Goal: Task Accomplishment & Management: Manage account settings

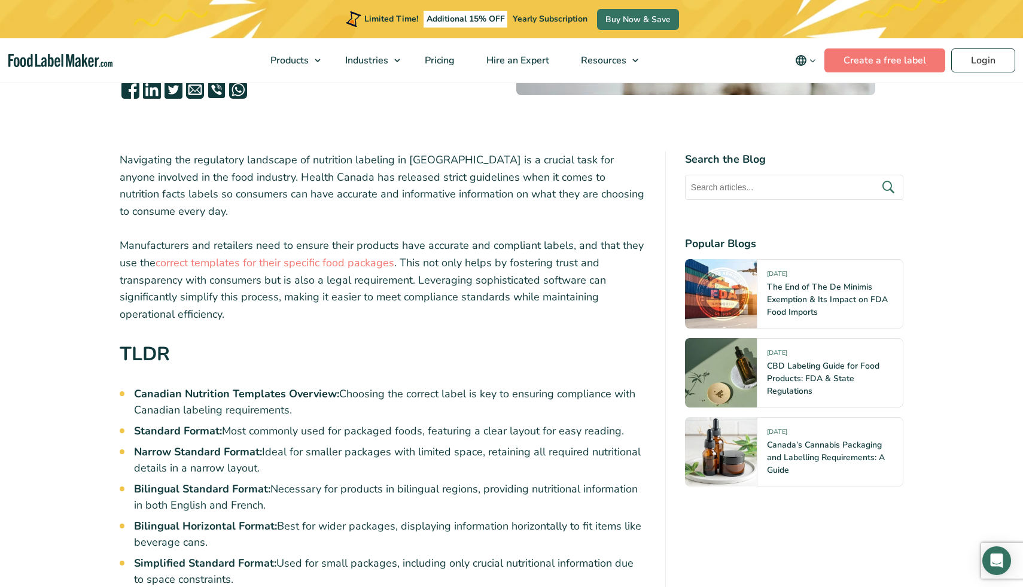
scroll to position [344, 0]
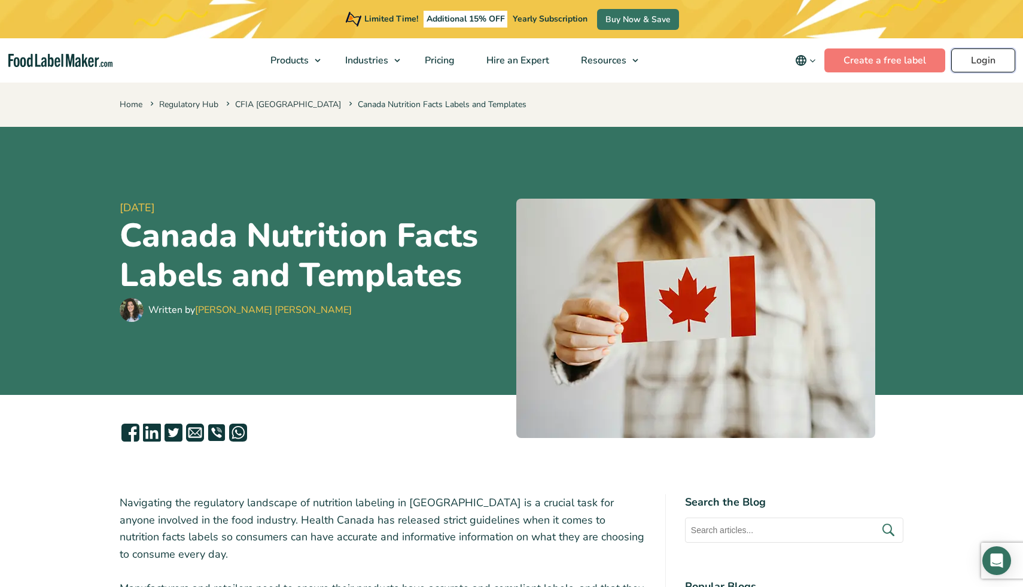
click at [983, 57] on link "Login" at bounding box center [983, 60] width 64 height 24
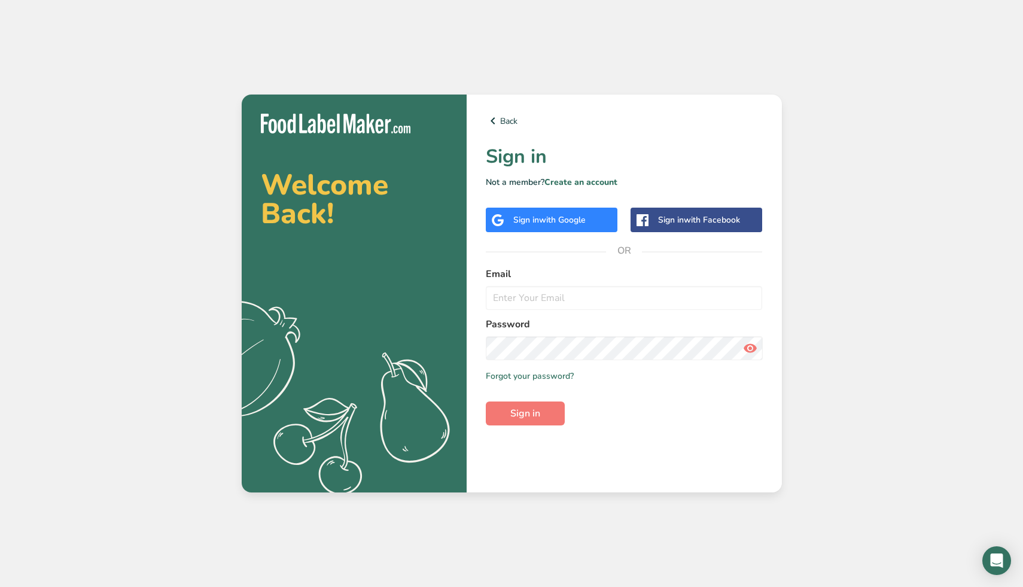
click at [540, 285] on div "Email" at bounding box center [624, 288] width 277 height 43
click at [535, 296] on input "email" at bounding box center [624, 298] width 277 height 24
click at [586, 267] on label "Email" at bounding box center [624, 274] width 277 height 14
click at [574, 227] on div "Sign in with Google" at bounding box center [552, 220] width 132 height 25
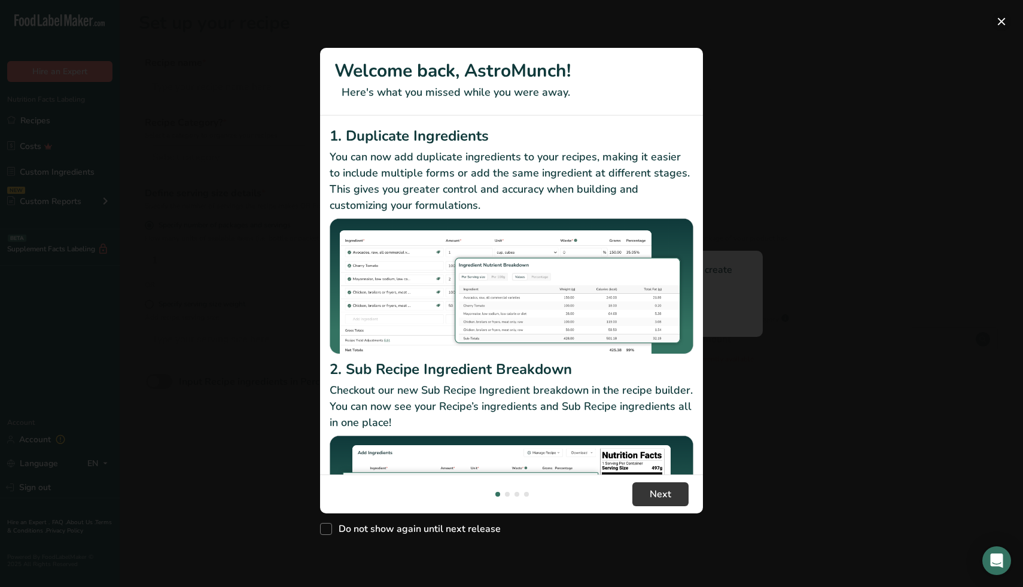
click at [1003, 23] on button "New Features" at bounding box center [1000, 21] width 19 height 19
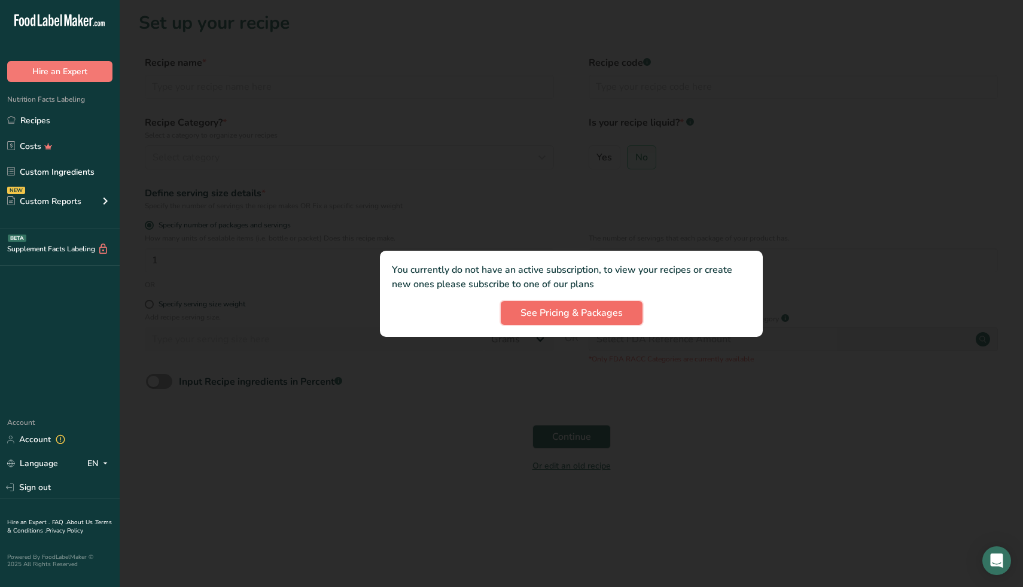
click at [593, 316] on span "See Pricing & Packages" at bounding box center [571, 313] width 102 height 14
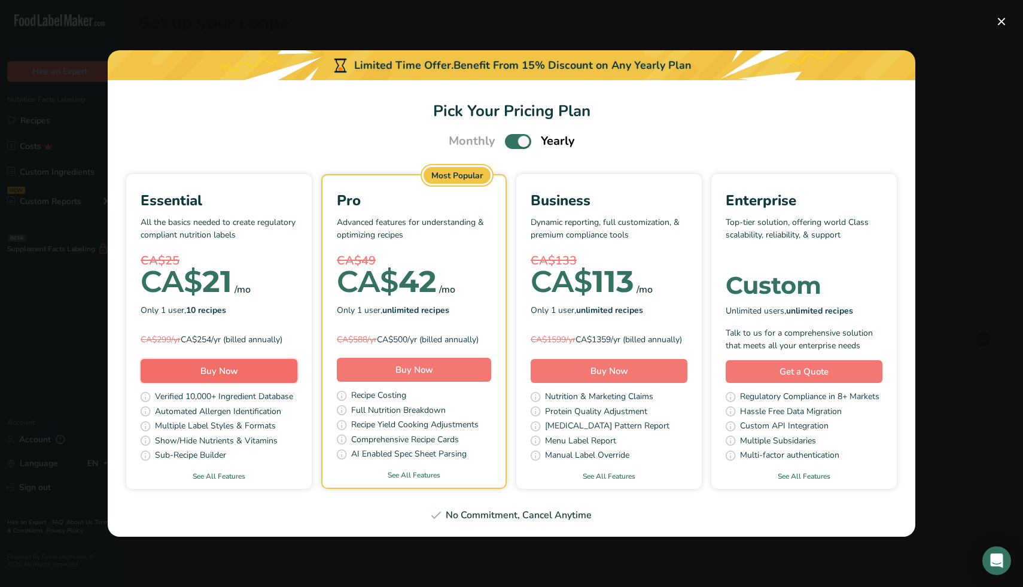
click at [267, 368] on button "Buy Now" at bounding box center [219, 371] width 157 height 24
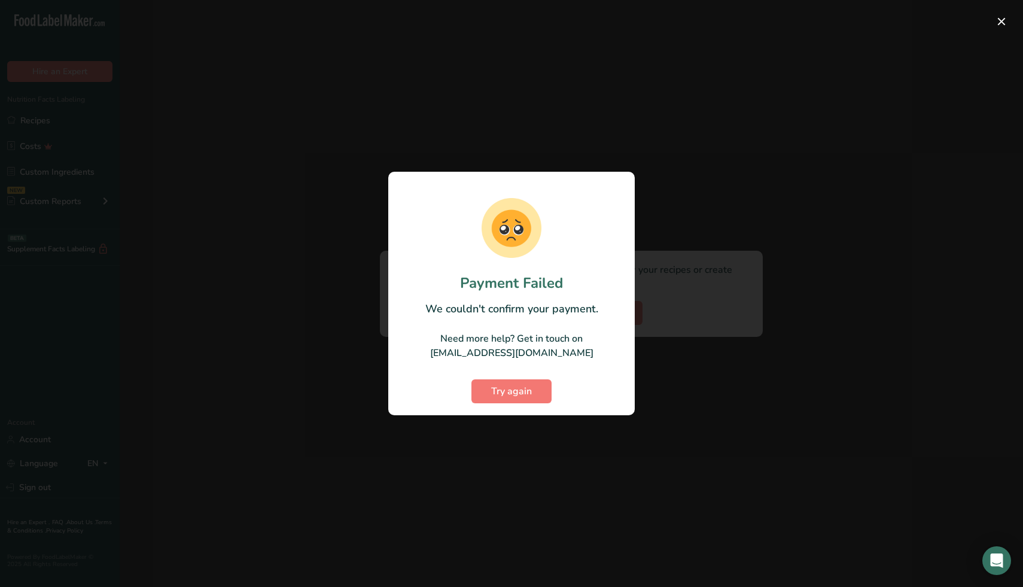
click at [492, 404] on section "Payment Failed We couldn't confirm your payment. Need more help? Get in touch o…" at bounding box center [511, 293] width 246 height 243
click at [493, 399] on button "Try again" at bounding box center [511, 391] width 80 height 24
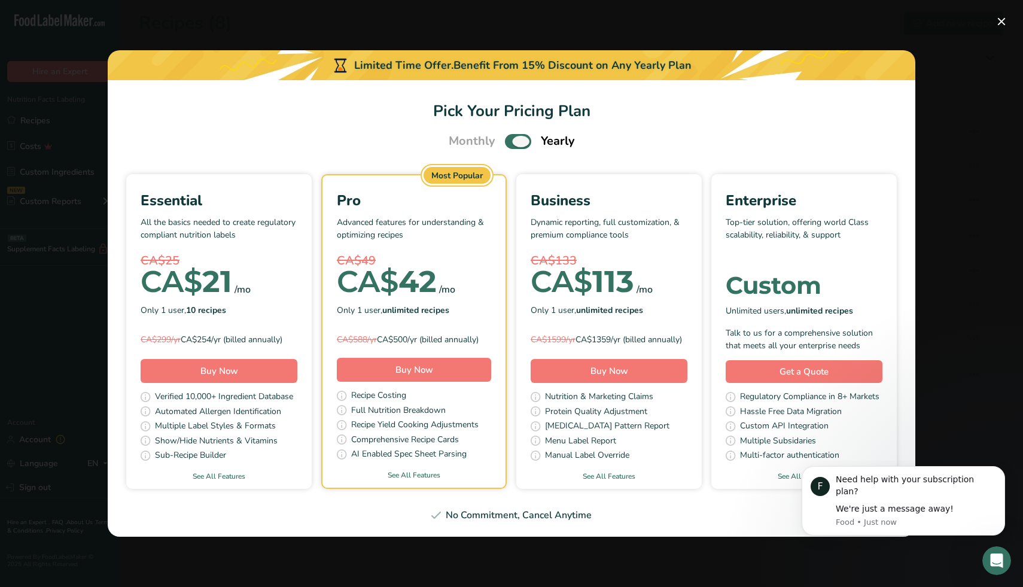
click at [518, 134] on span "Pick Your Pricing Plan Modal" at bounding box center [518, 141] width 26 height 15
click at [512, 138] on input "Pick Your Pricing Plan Modal" at bounding box center [509, 142] width 8 height 8
checkbox input "false"
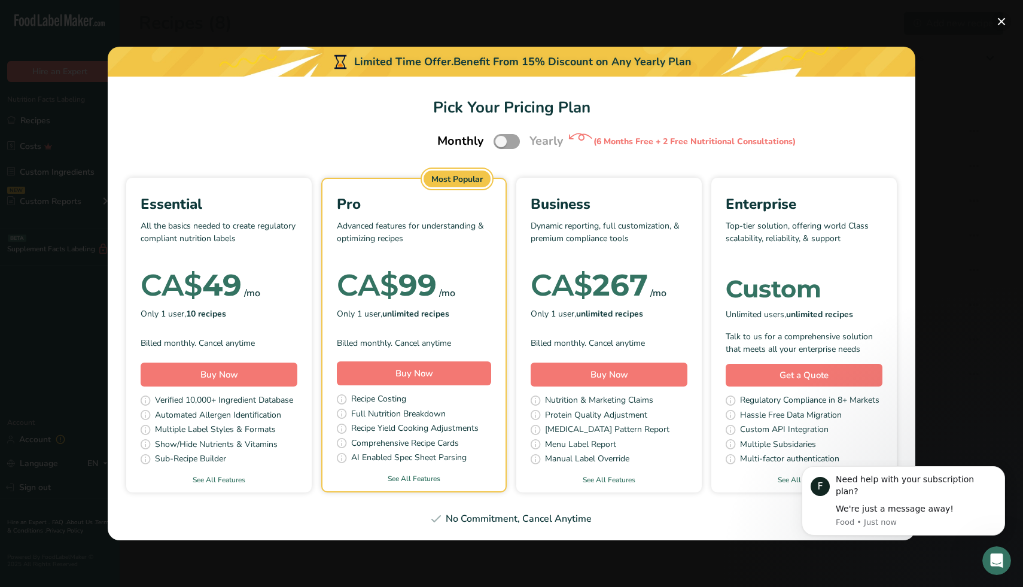
click at [1002, 18] on button "Pick Your Pricing Plan Modal" at bounding box center [1000, 21] width 19 height 19
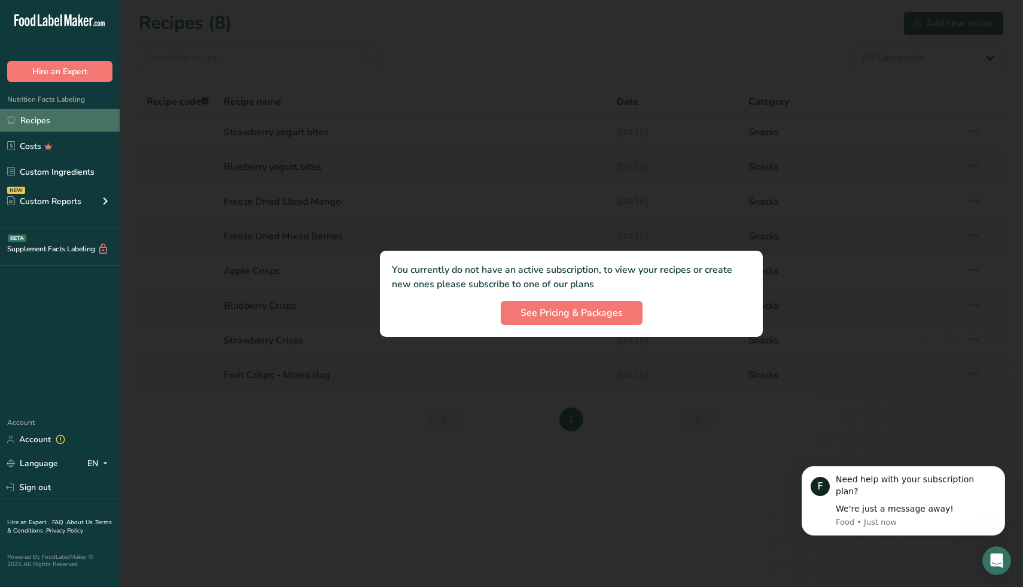
click at [48, 116] on link "Recipes" at bounding box center [60, 120] width 120 height 23
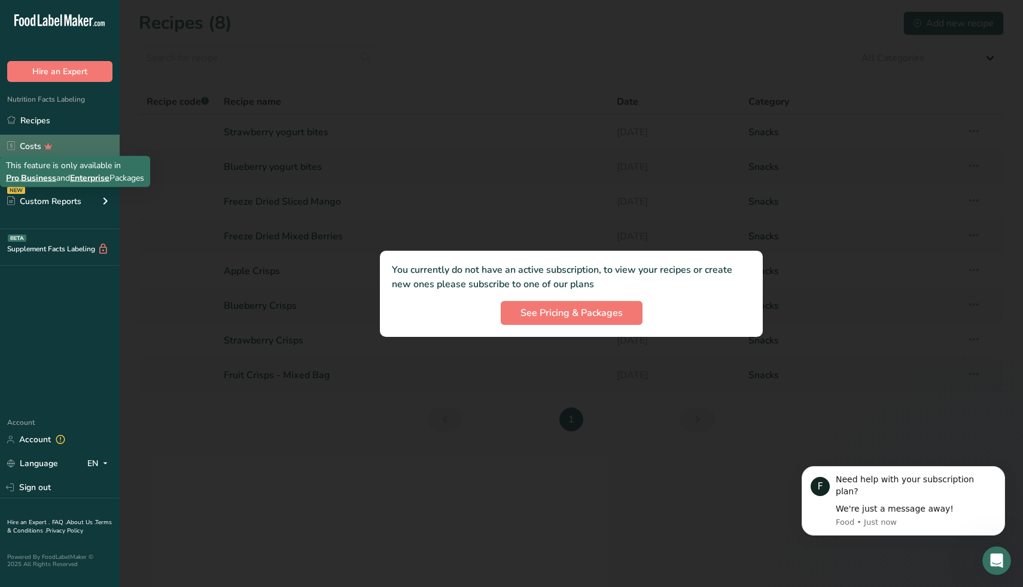
click at [47, 148] on icon at bounding box center [49, 146] width 8 height 6
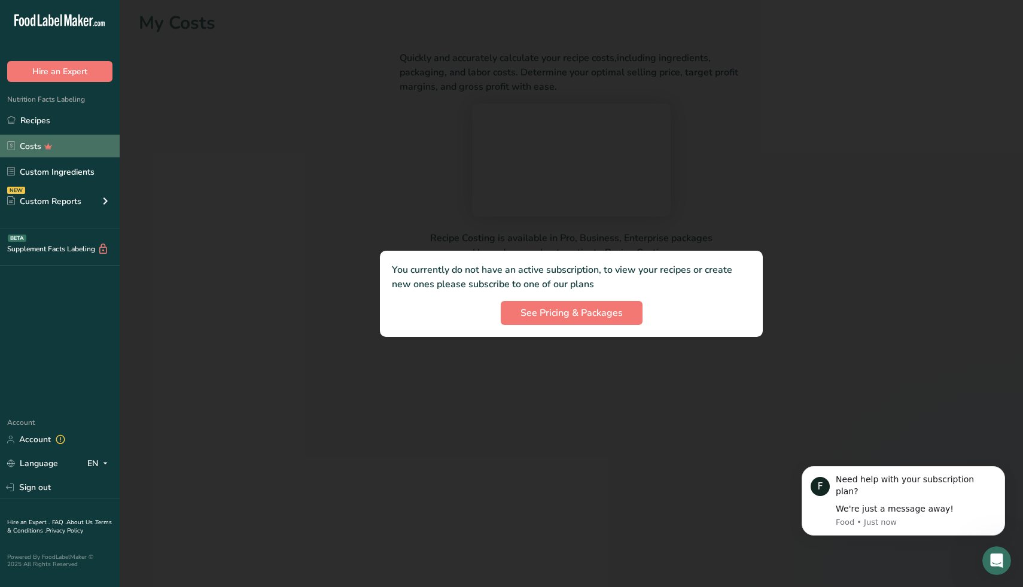
click at [93, 143] on link "Costs" at bounding box center [60, 146] width 120 height 23
click at [87, 173] on link "Custom Ingredients" at bounding box center [60, 171] width 120 height 23
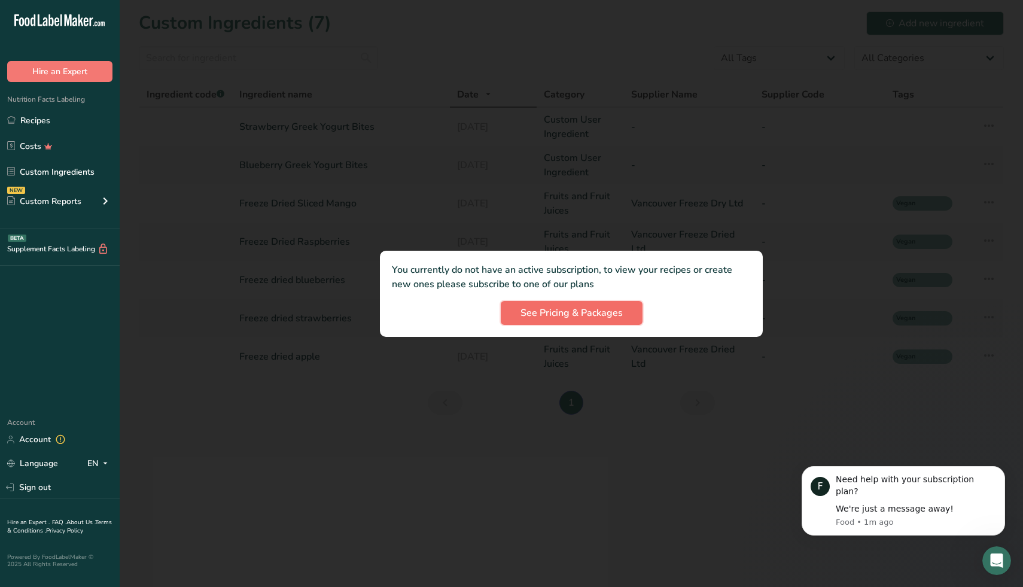
click at [559, 312] on span "See Pricing & Packages" at bounding box center [571, 313] width 102 height 14
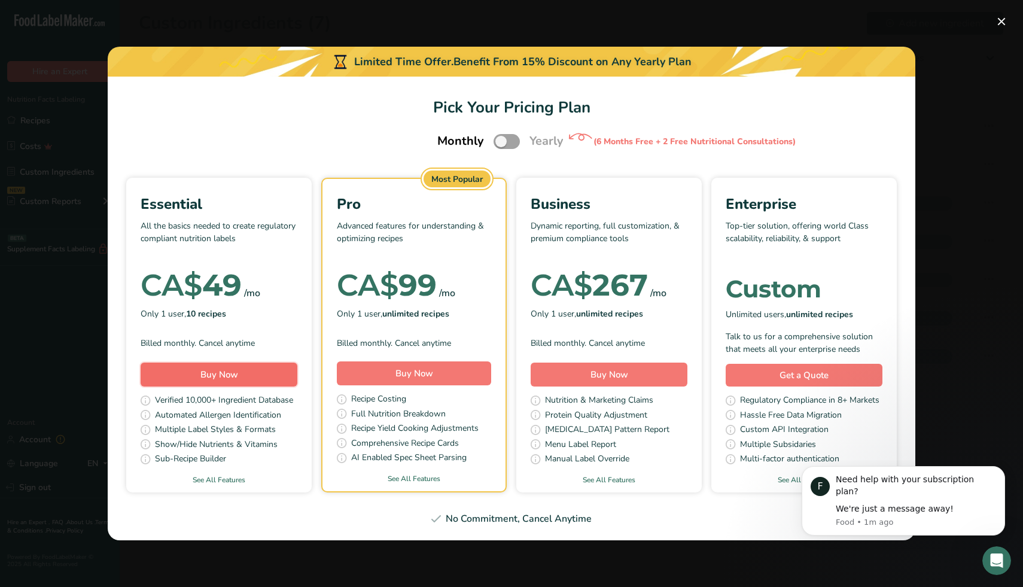
click at [230, 380] on span "Buy Now" at bounding box center [219, 374] width 38 height 14
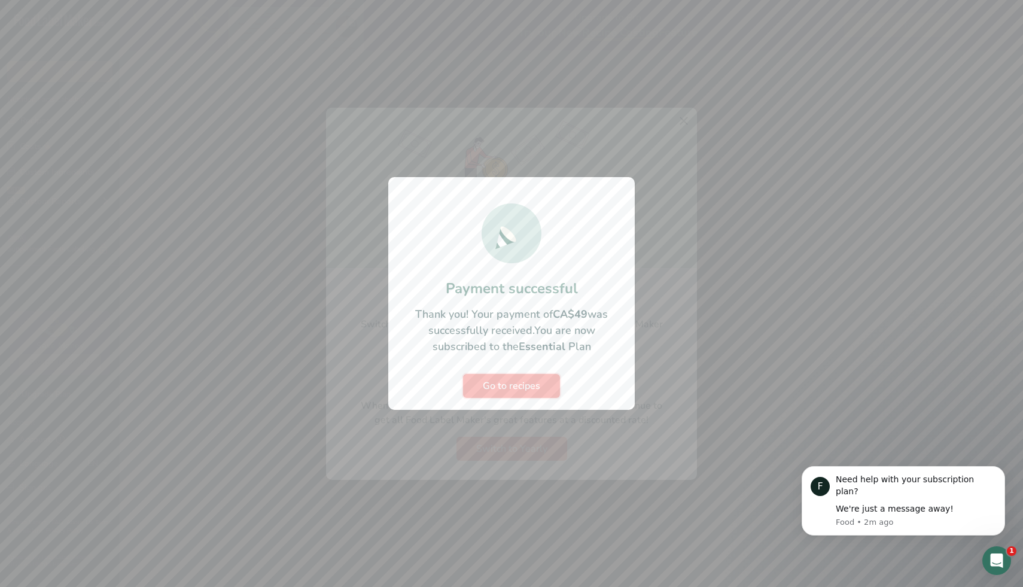
click at [500, 389] on span "Go to recipes" at bounding box center [511, 386] width 57 height 14
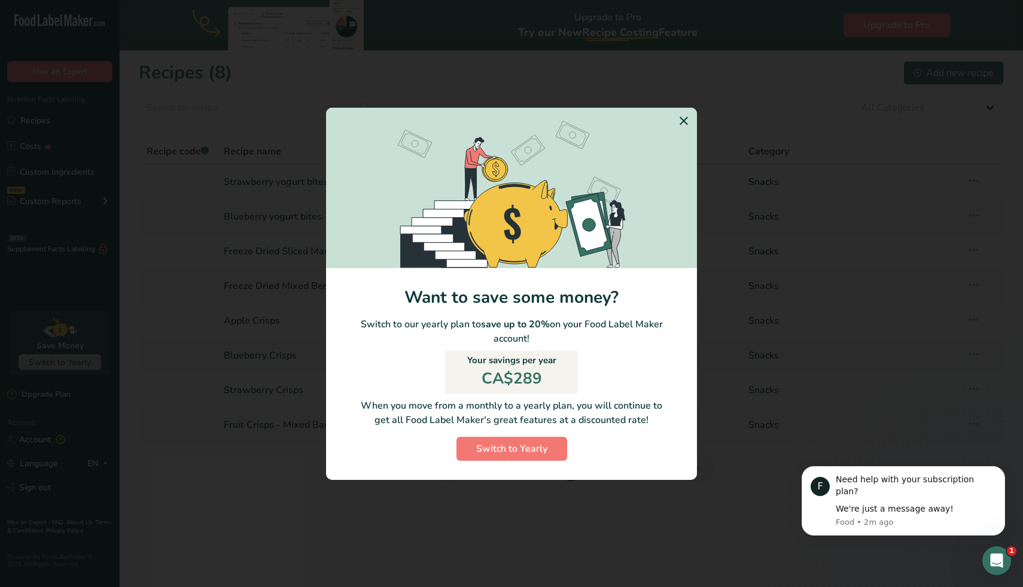
click at [684, 120] on icon "Switch to Yearly Modal" at bounding box center [683, 121] width 14 height 22
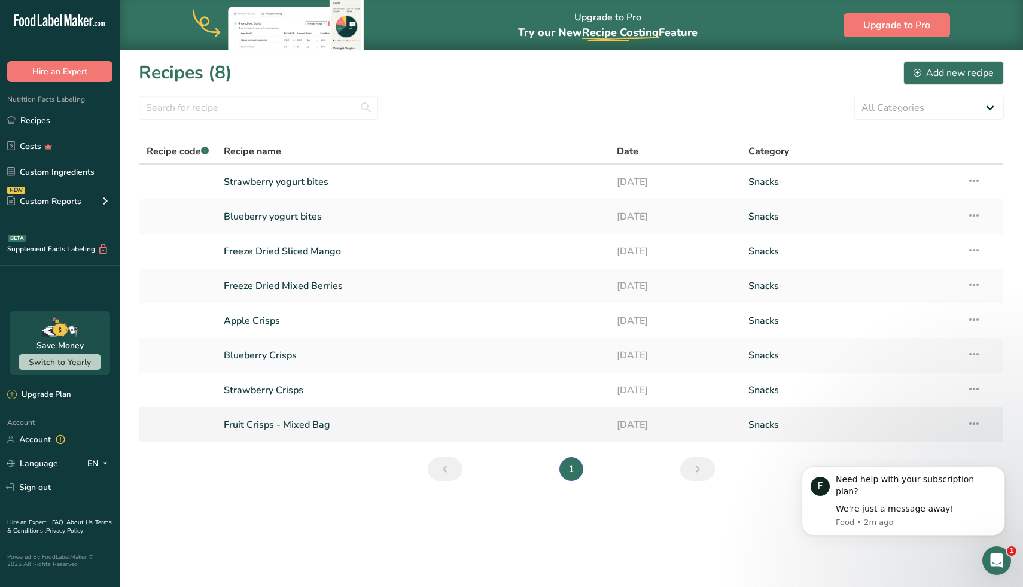
click at [967, 420] on icon at bounding box center [973, 424] width 14 height 22
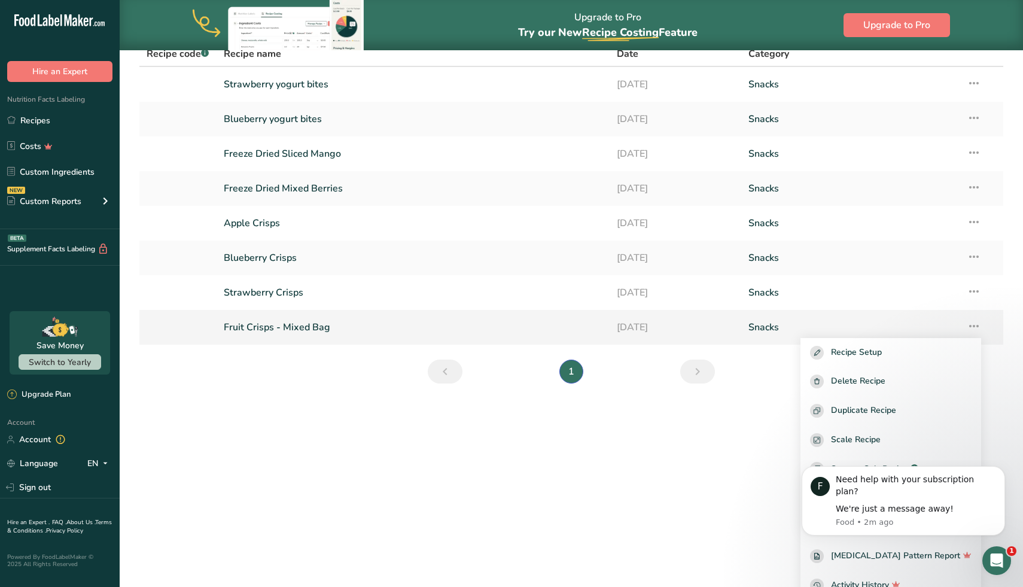
scroll to position [110, 0]
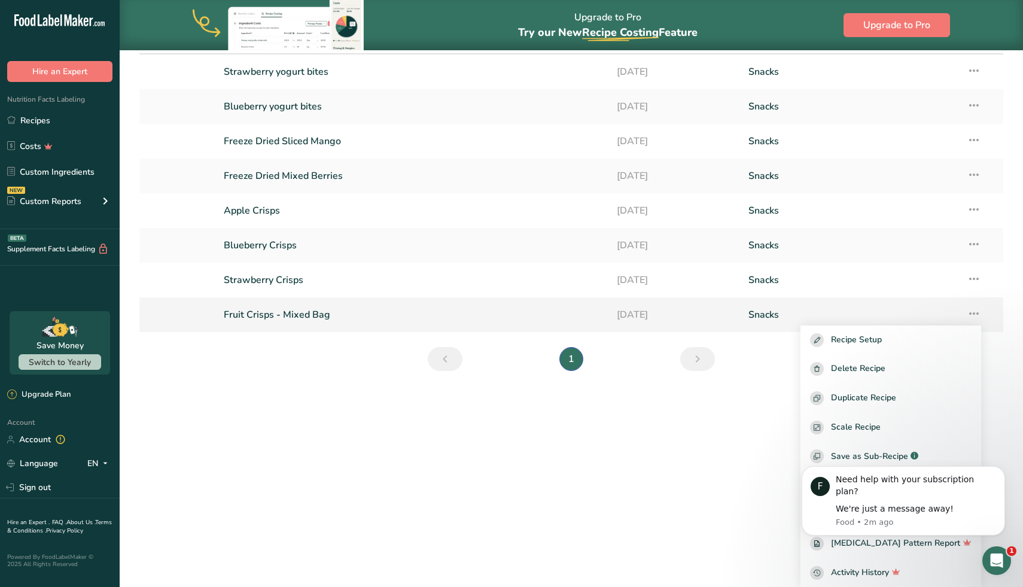
click at [498, 316] on link "Fruit Crisps - Mixed Bag" at bounding box center [413, 314] width 379 height 25
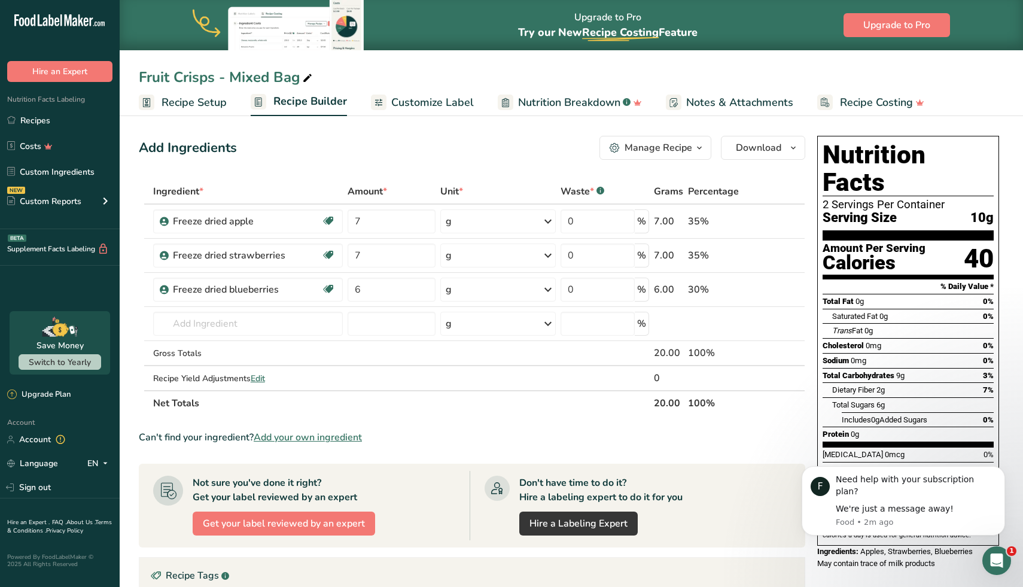
click at [448, 108] on span "Customize Label" at bounding box center [432, 102] width 83 height 16
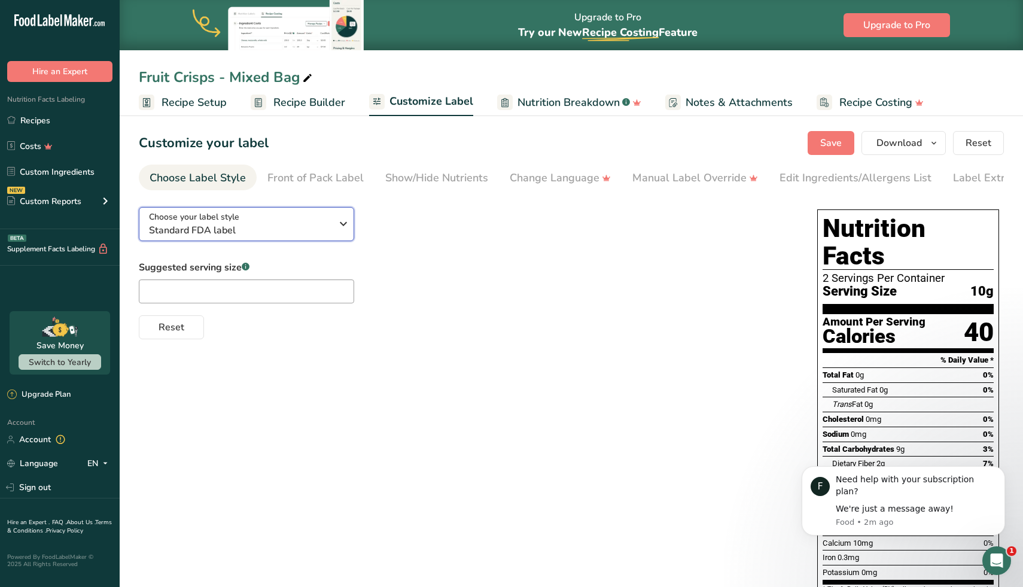
click at [332, 231] on div "Choose your label style Standard FDA label" at bounding box center [244, 223] width 191 height 27
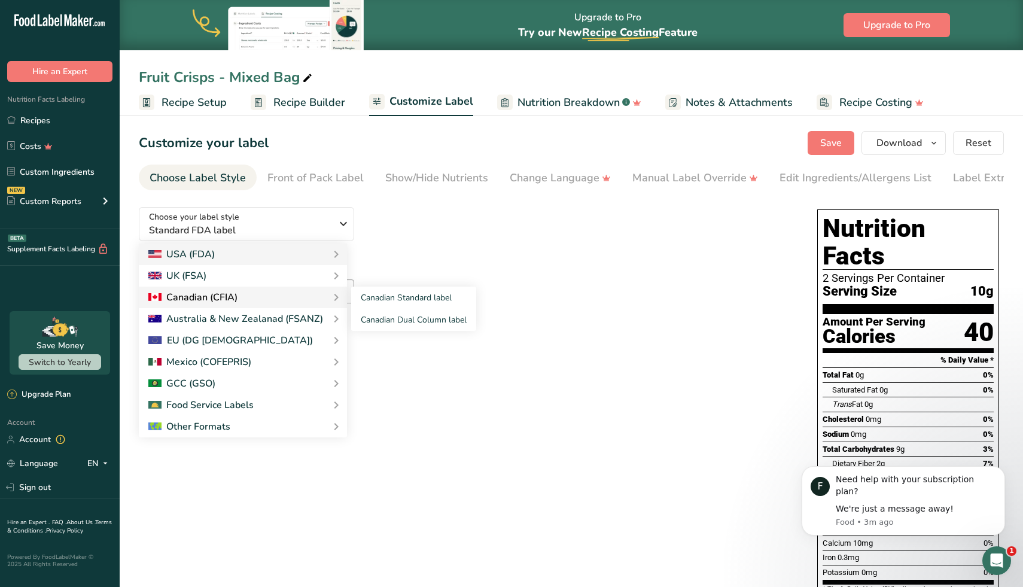
click at [263, 300] on div "Canadian (CFIA)" at bounding box center [242, 297] width 189 height 14
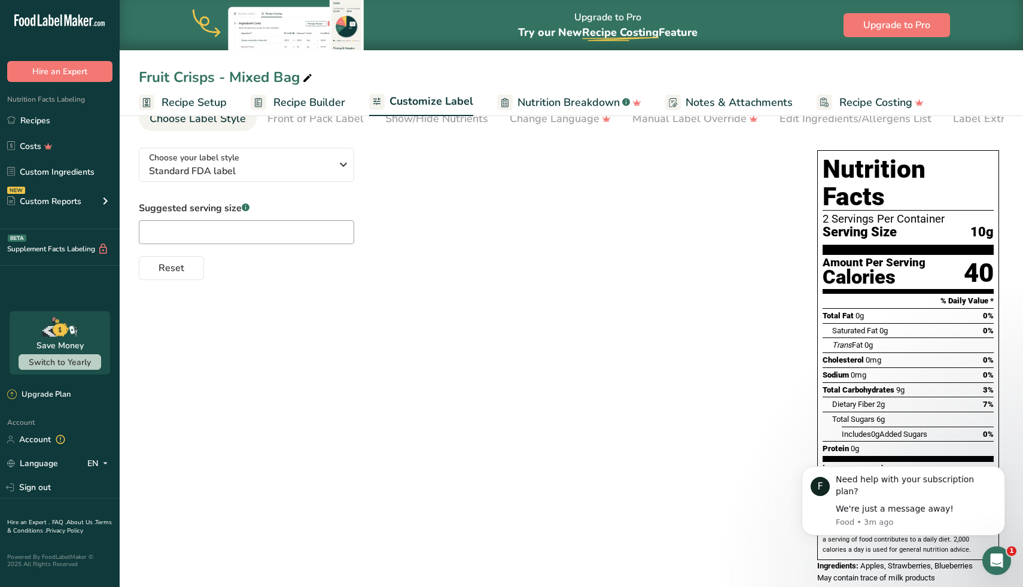
scroll to position [62, 0]
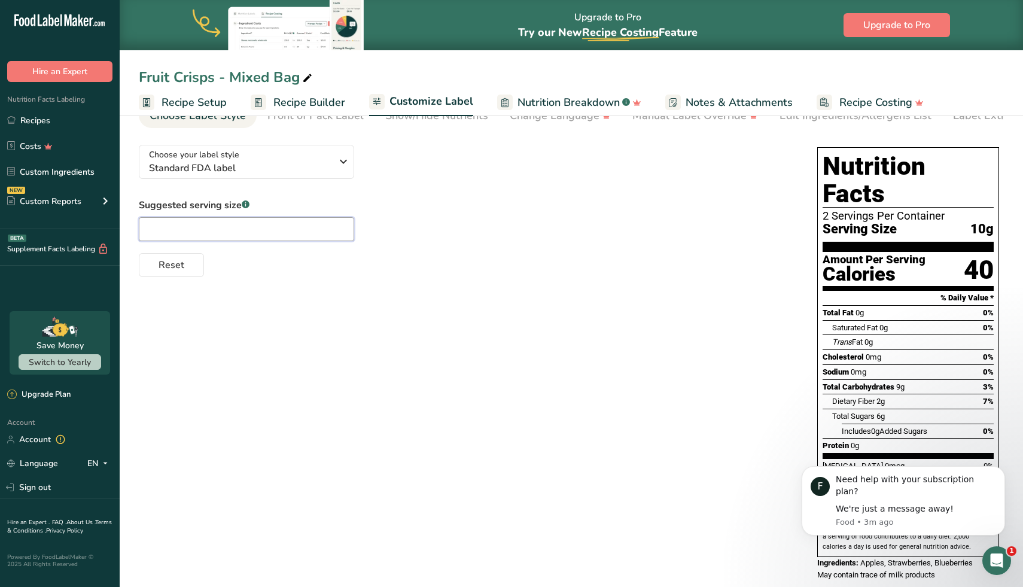
click at [202, 219] on input "text" at bounding box center [246, 229] width 215 height 24
type input "1"
click at [271, 326] on div "Choose your label style Standard FDA label USA (FDA) Standard FDA label Tabular…" at bounding box center [571, 363] width 865 height 457
click at [324, 164] on span "Standard FDA label" at bounding box center [240, 168] width 182 height 14
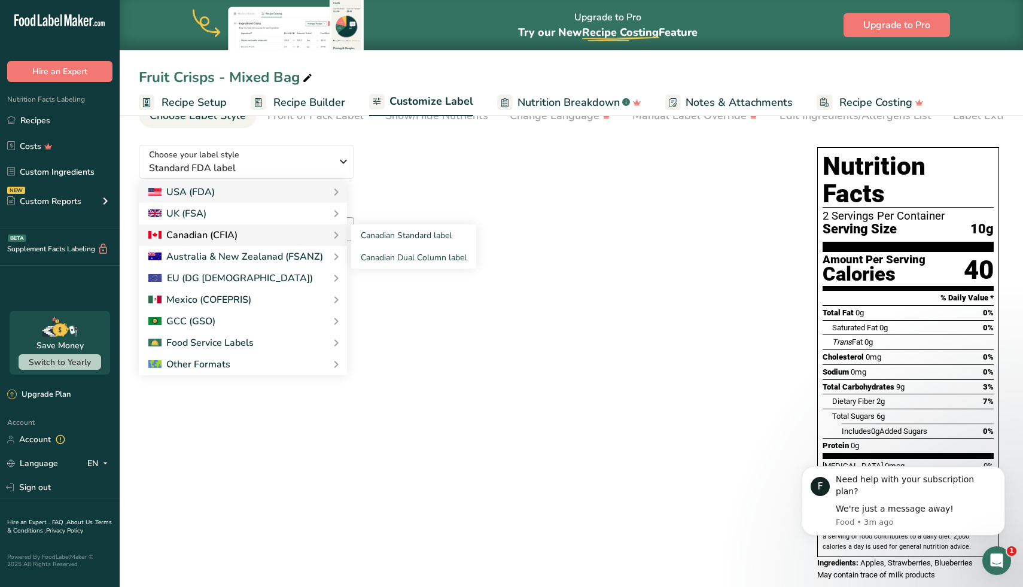
click at [261, 231] on div "Canadian (CFIA)" at bounding box center [242, 235] width 189 height 14
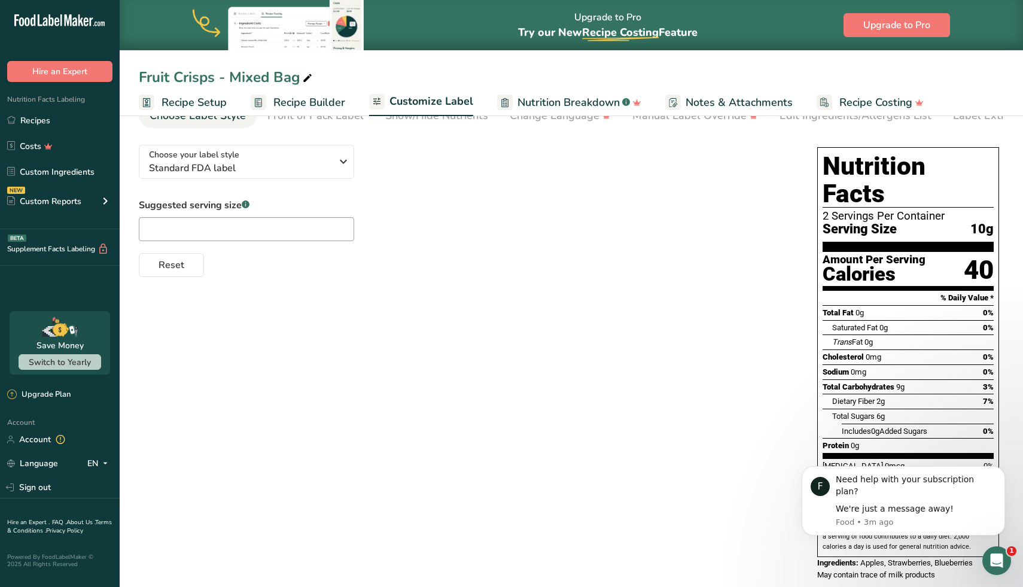
click at [296, 184] on div "Choose your label style Standard FDA label USA (FDA) Standard FDA label Tabular…" at bounding box center [466, 206] width 654 height 142
click at [311, 172] on span "Standard FDA label" at bounding box center [240, 168] width 182 height 14
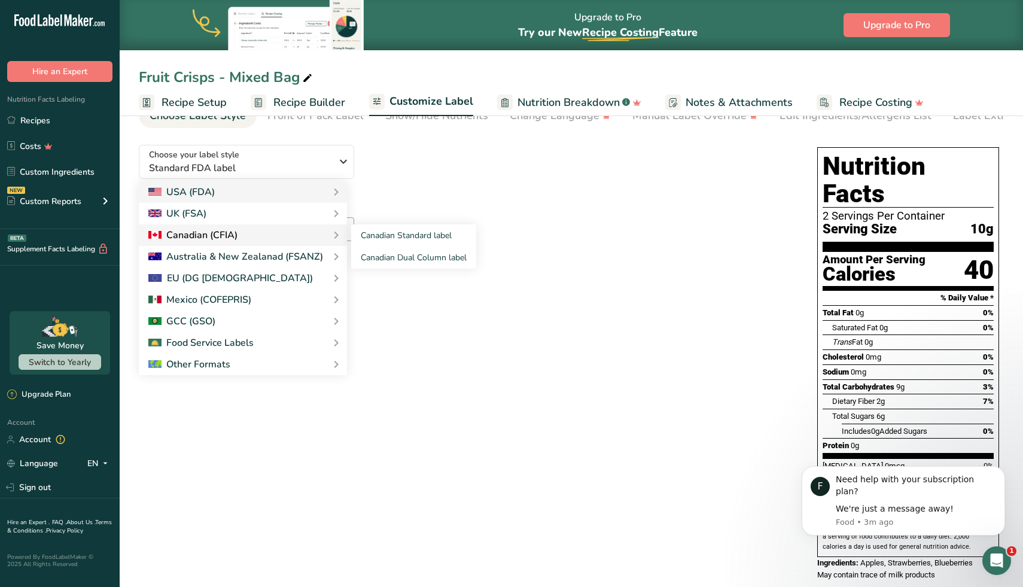
click at [249, 236] on div "Canadian (CFIA)" at bounding box center [242, 235] width 189 height 14
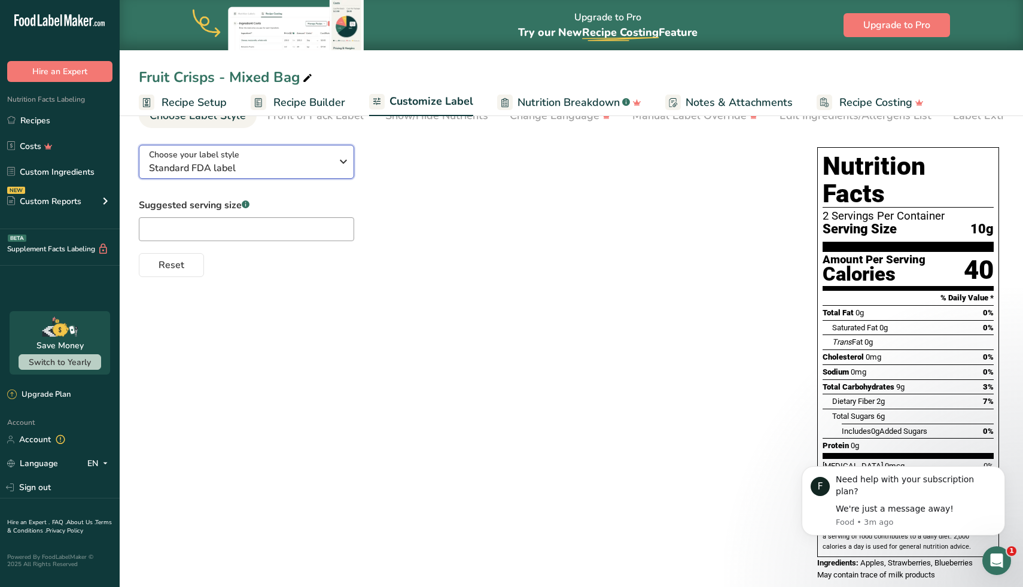
click at [328, 157] on div "Choose your label style Standard FDA label" at bounding box center [240, 161] width 182 height 27
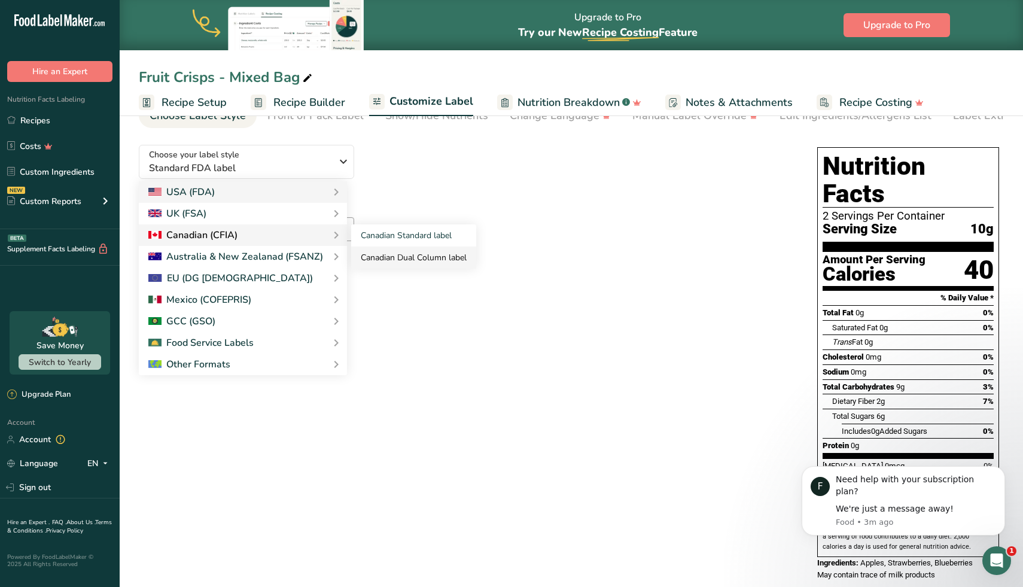
click at [404, 260] on link "Canadian Dual Column label" at bounding box center [413, 257] width 125 height 22
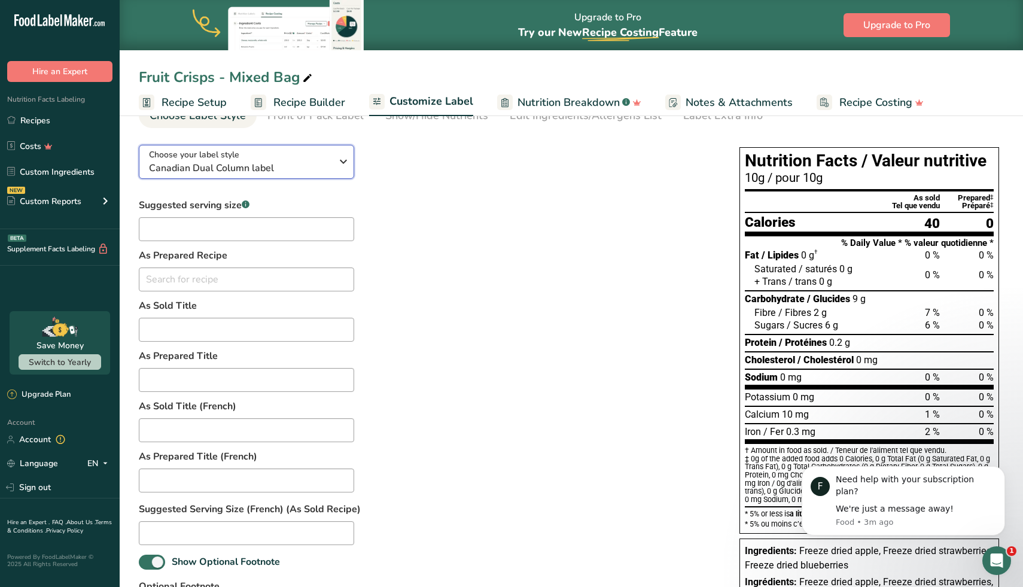
click at [287, 161] on span "Canadian Dual Column label" at bounding box center [240, 168] width 182 height 14
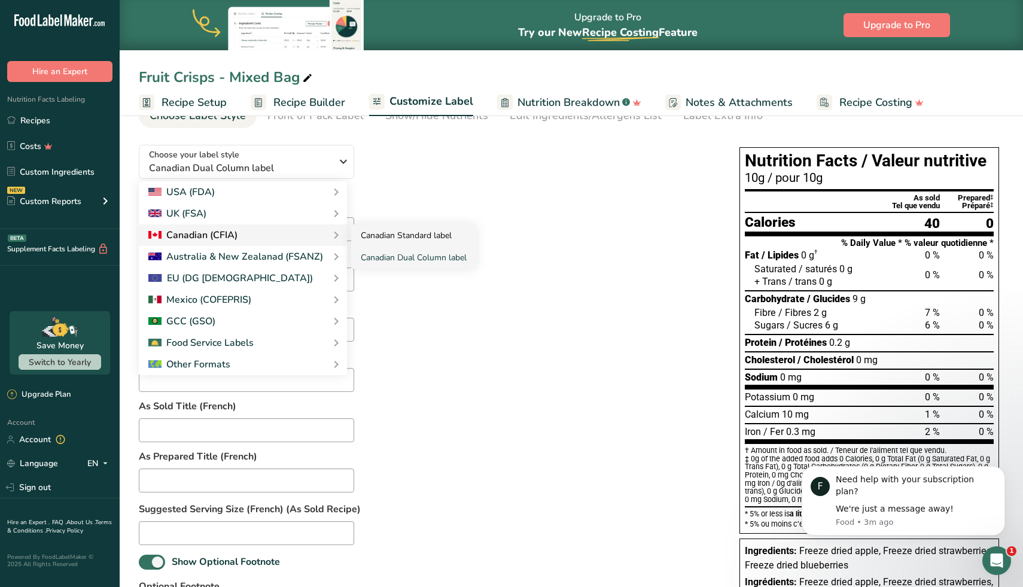
click at [426, 236] on link "Canadian Standard label" at bounding box center [413, 235] width 125 height 22
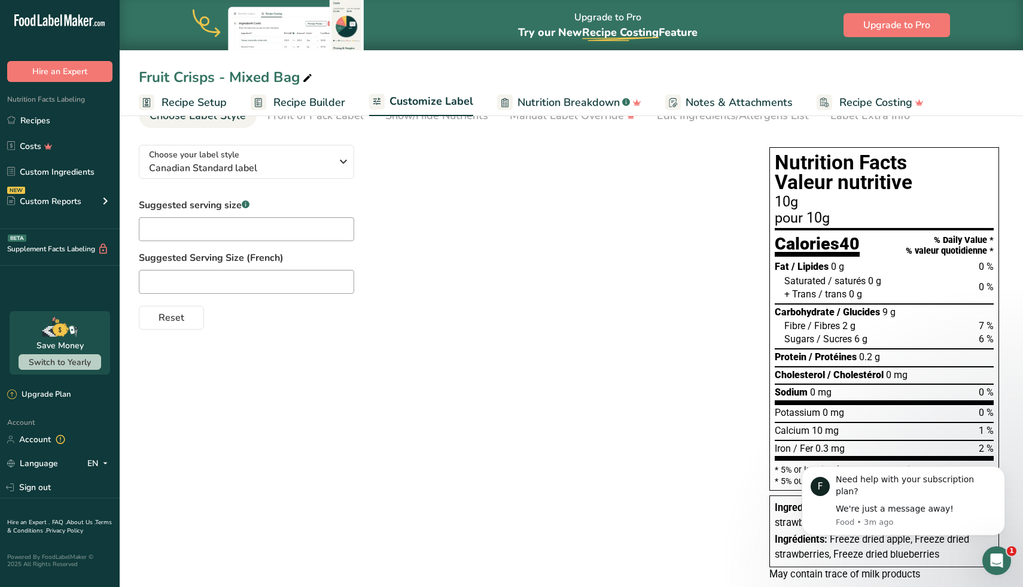
scroll to position [89, 0]
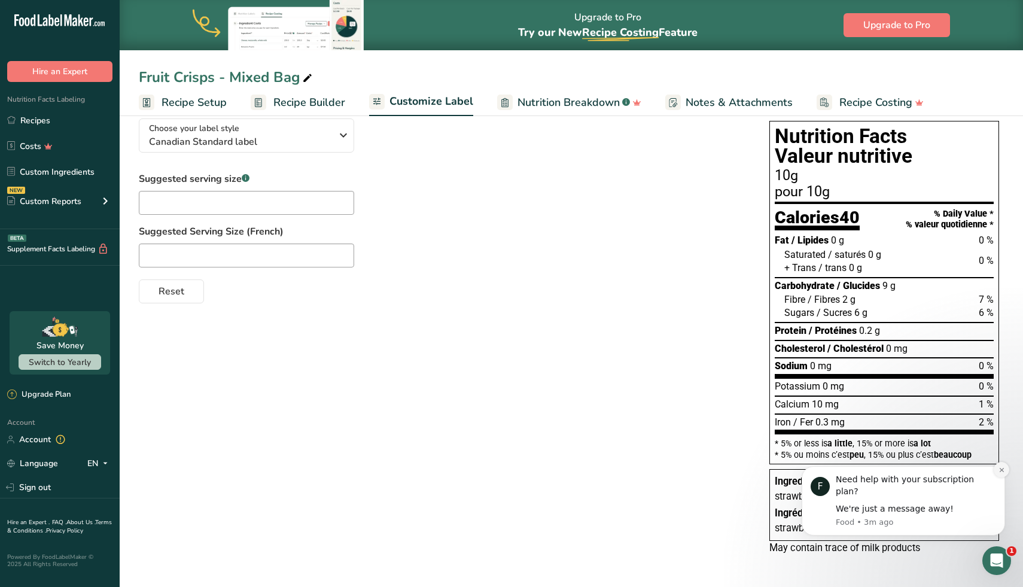
click at [1002, 473] on icon "Dismiss notification" at bounding box center [1001, 469] width 7 height 7
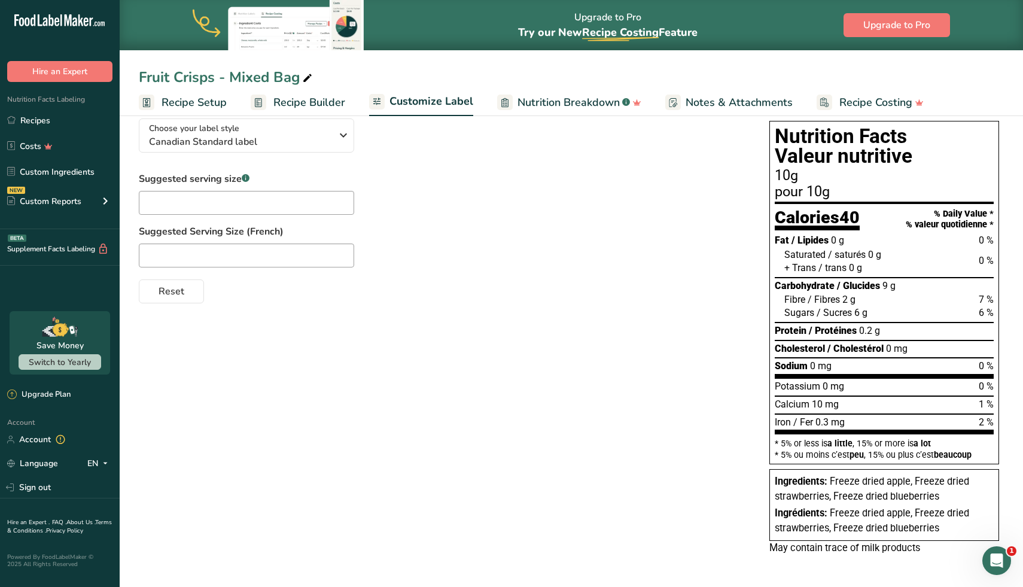
drag, startPoint x: 828, startPoint y: 514, endPoint x: 952, endPoint y: 526, distance: 125.0
click at [952, 526] on div "Ingrédients: Freeze dried apple, Freeze dried strawberries, Freeze dried bluebe…" at bounding box center [883, 520] width 219 height 29
copy div "Freeze dried apple, Freeze dried strawberries, Freeze dried blueberries"
click at [502, 457] on div "Choose your label style Canadian Standard label USA (FDA) Standard FDA label Ta…" at bounding box center [571, 338] width 865 height 459
click at [730, 109] on span "Notes & Attachments" at bounding box center [738, 102] width 107 height 16
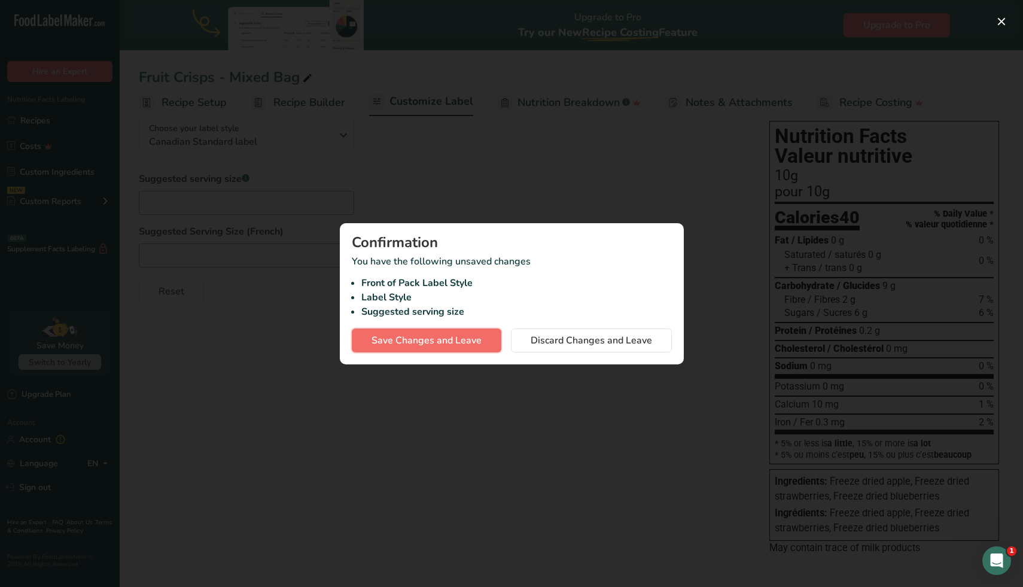
click at [462, 341] on span "Save Changes and Leave" at bounding box center [426, 340] width 110 height 14
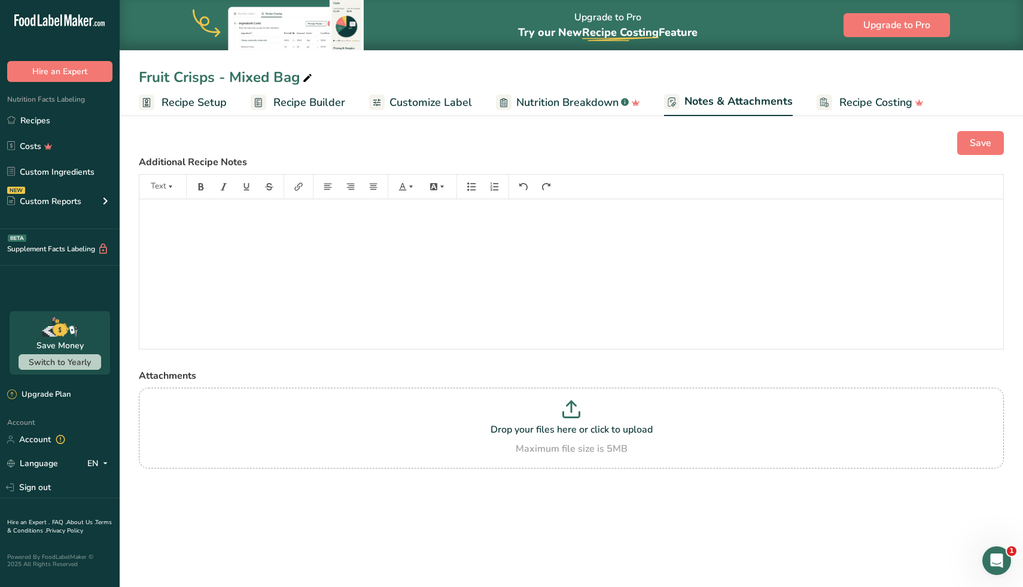
click at [875, 106] on span "Recipe Costing" at bounding box center [875, 102] width 73 height 16
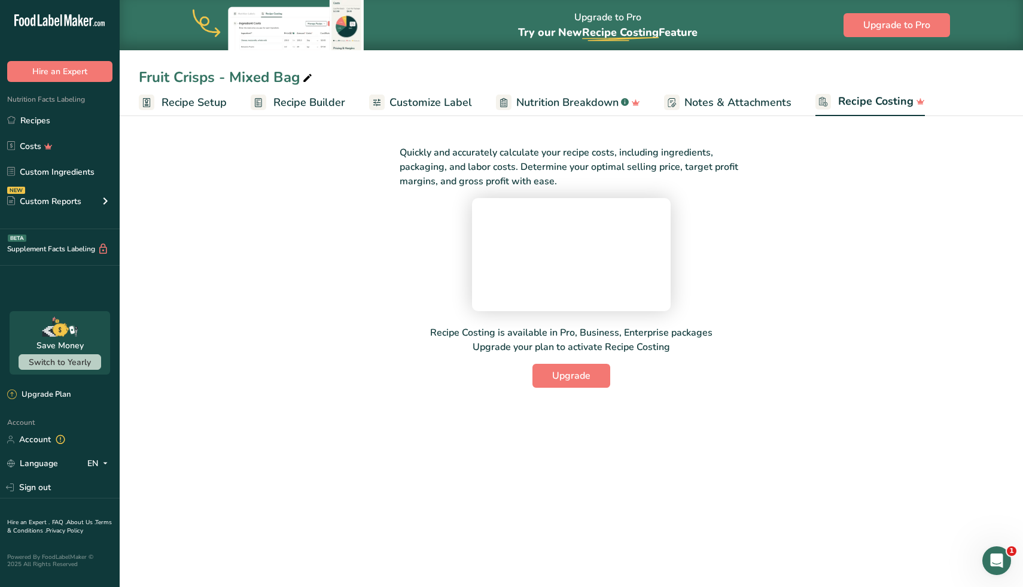
click at [588, 99] on span "Nutrition Breakdown" at bounding box center [567, 102] width 102 height 16
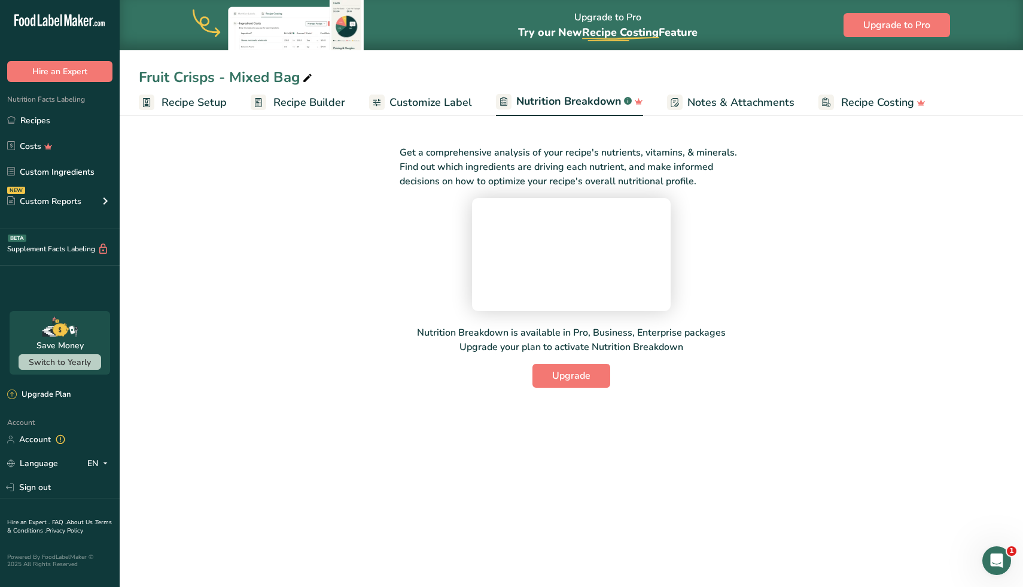
click at [441, 98] on span "Customize Label" at bounding box center [430, 102] width 83 height 16
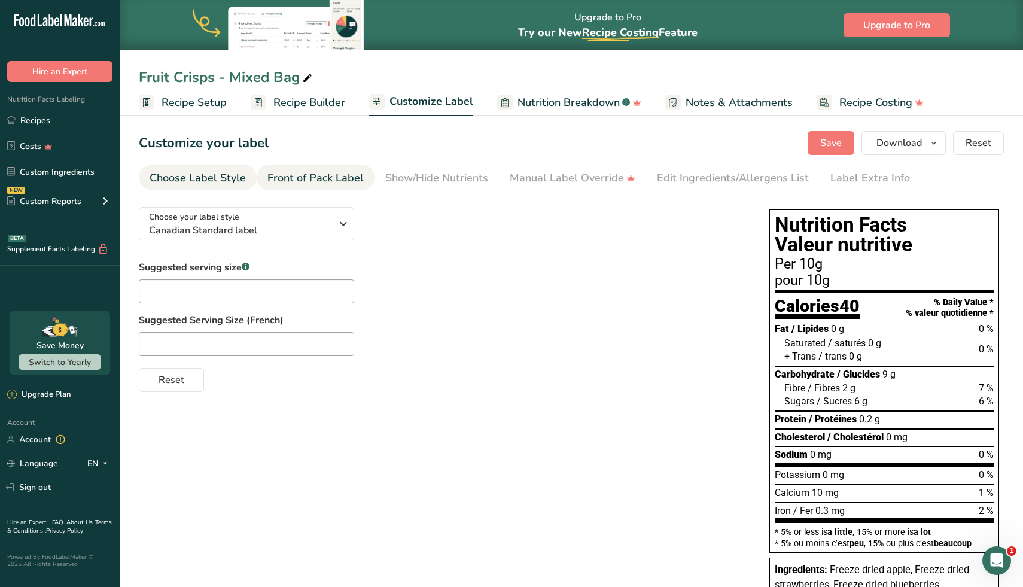
click at [349, 189] on link "Front of Pack Label" at bounding box center [315, 177] width 96 height 27
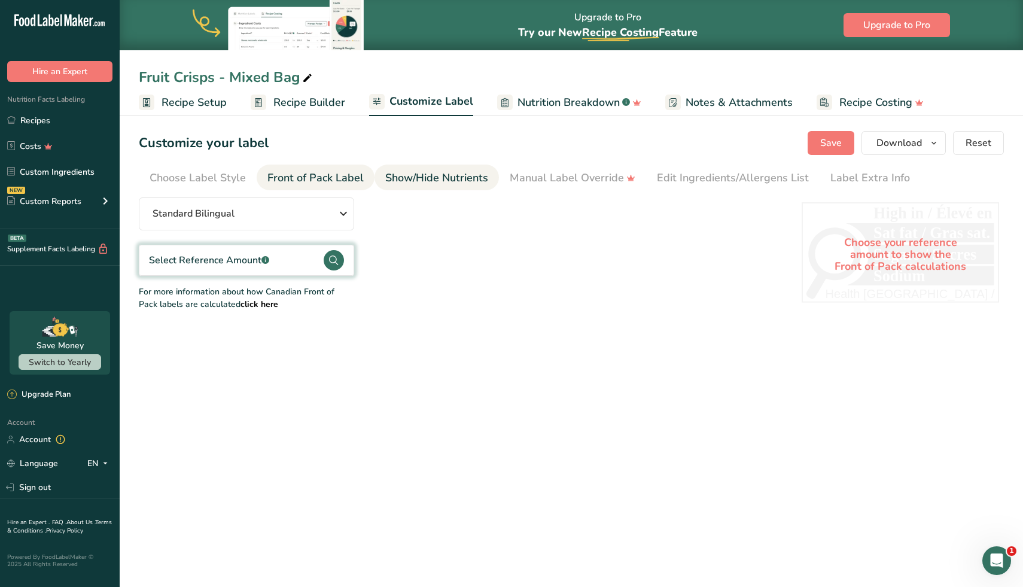
click at [434, 176] on div "Show/Hide Nutrients" at bounding box center [436, 178] width 103 height 16
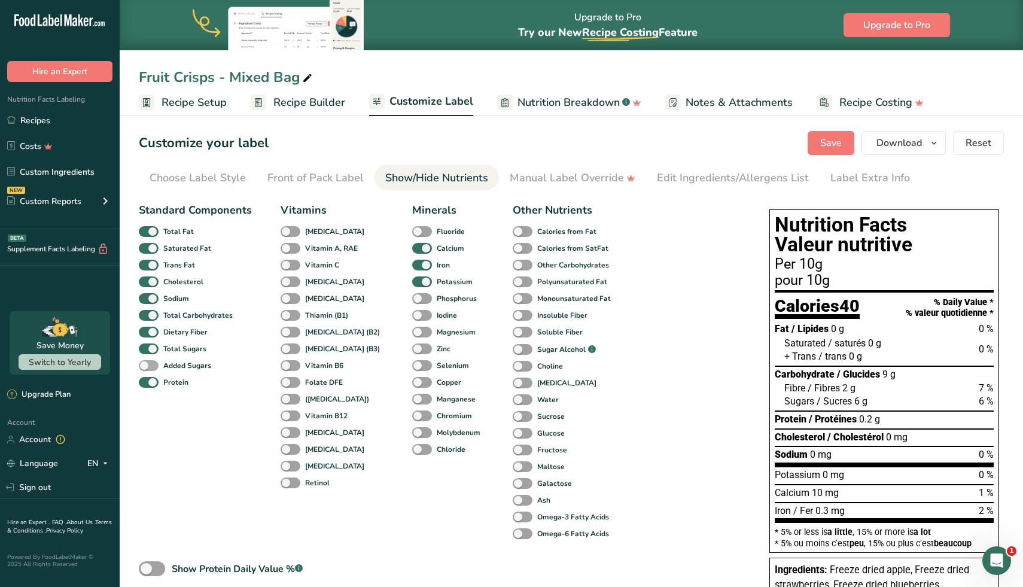
click at [152, 362] on span at bounding box center [149, 365] width 20 height 11
click at [147, 362] on input "Added Sugars" at bounding box center [143, 365] width 8 height 8
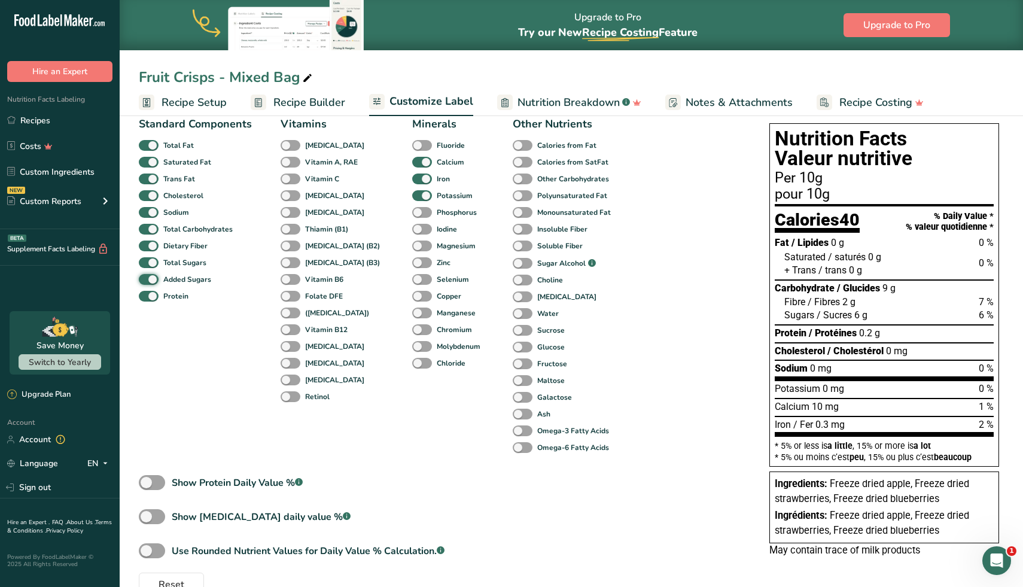
scroll to position [87, 0]
click at [153, 276] on span at bounding box center [149, 278] width 20 height 11
click at [147, 276] on input "Added Sugars" at bounding box center [143, 278] width 8 height 8
click at [153, 276] on span at bounding box center [149, 278] width 20 height 11
click at [147, 276] on input "Added Sugars" at bounding box center [143, 278] width 8 height 8
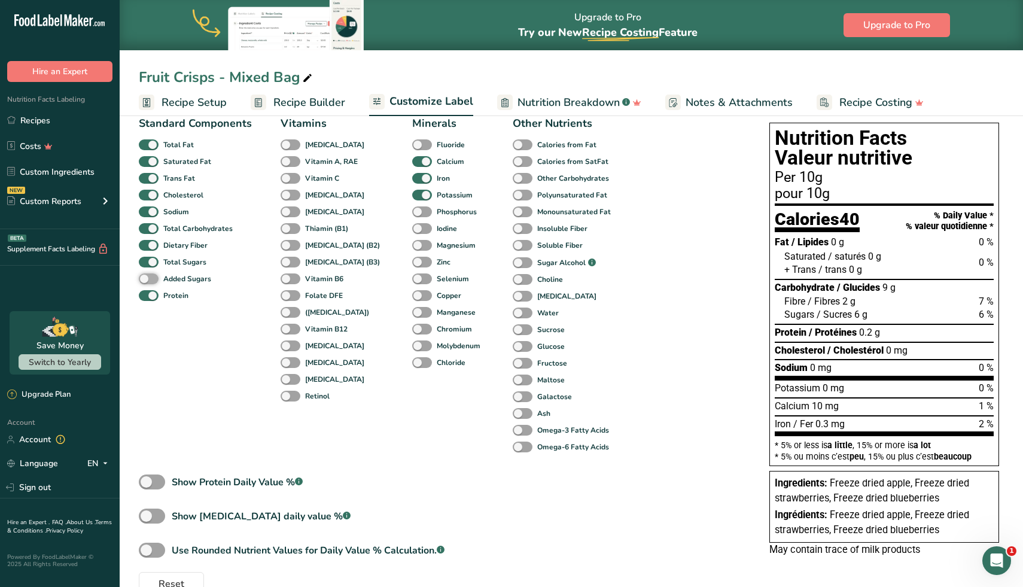
checkbox input "true"
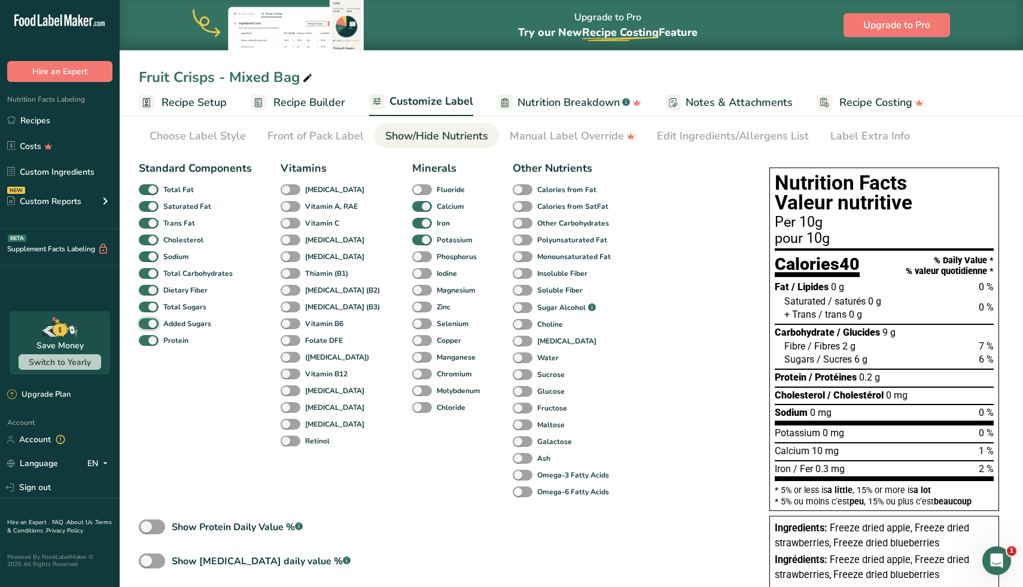
scroll to position [0, 0]
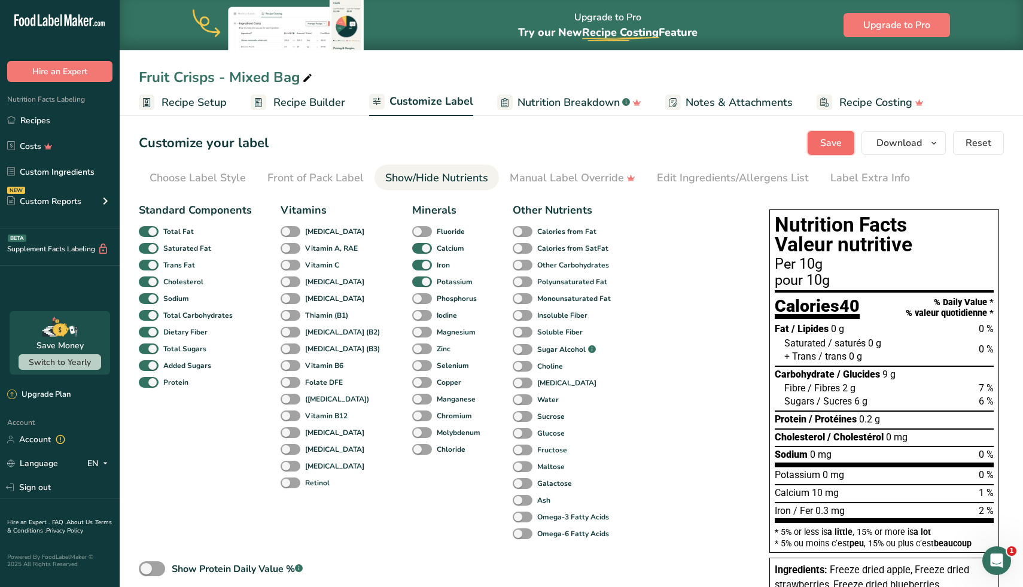
click at [845, 139] on button "Save" at bounding box center [830, 143] width 47 height 24
click at [191, 173] on div "Choose Label Style" at bounding box center [198, 178] width 96 height 16
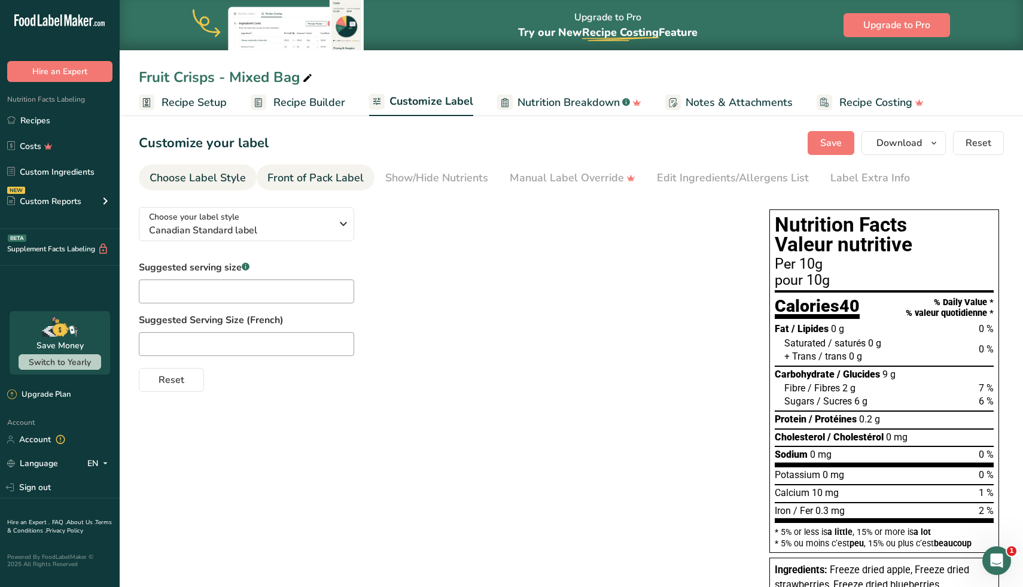
click at [331, 179] on div "Front of Pack Label" at bounding box center [315, 178] width 96 height 16
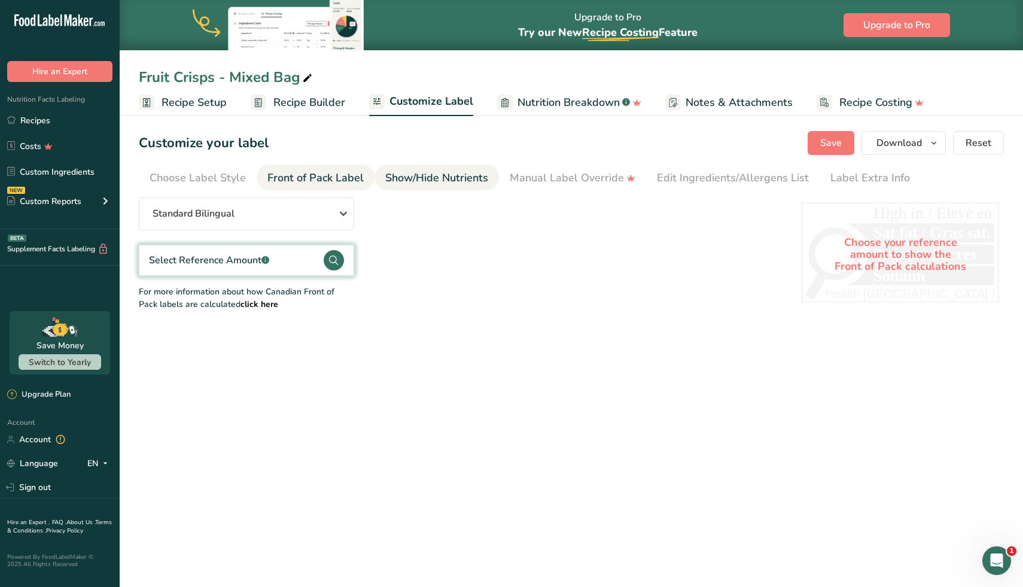
click at [440, 181] on div "Show/Hide Nutrients" at bounding box center [436, 178] width 103 height 16
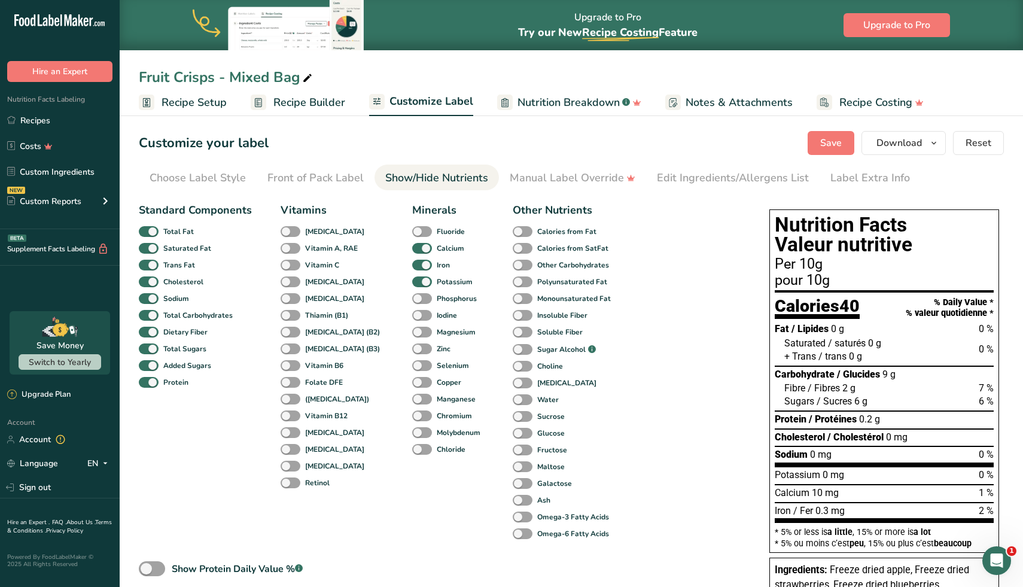
click at [539, 99] on span "Nutrition Breakdown" at bounding box center [568, 102] width 102 height 16
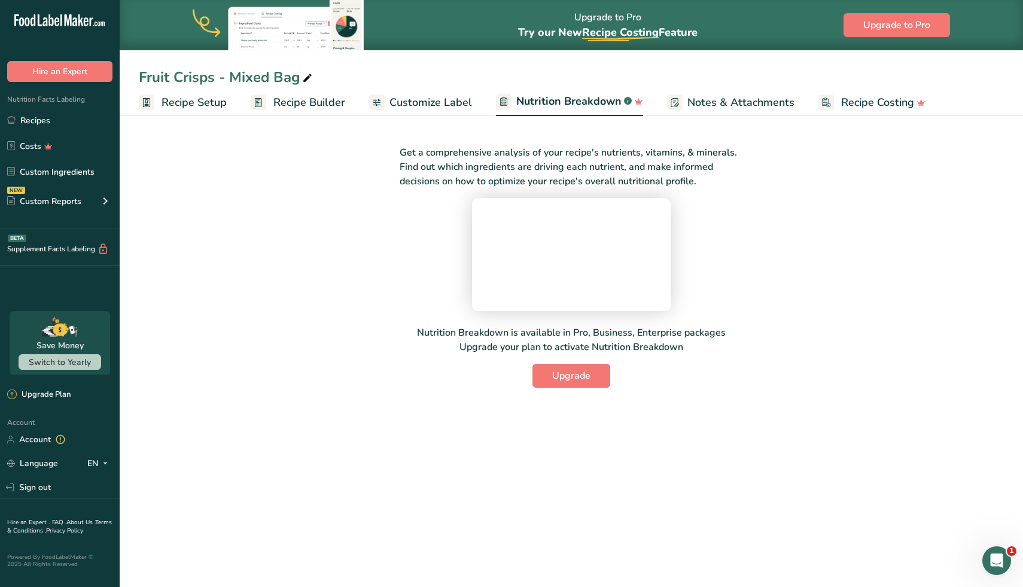
click at [462, 96] on span "Customize Label" at bounding box center [430, 102] width 83 height 16
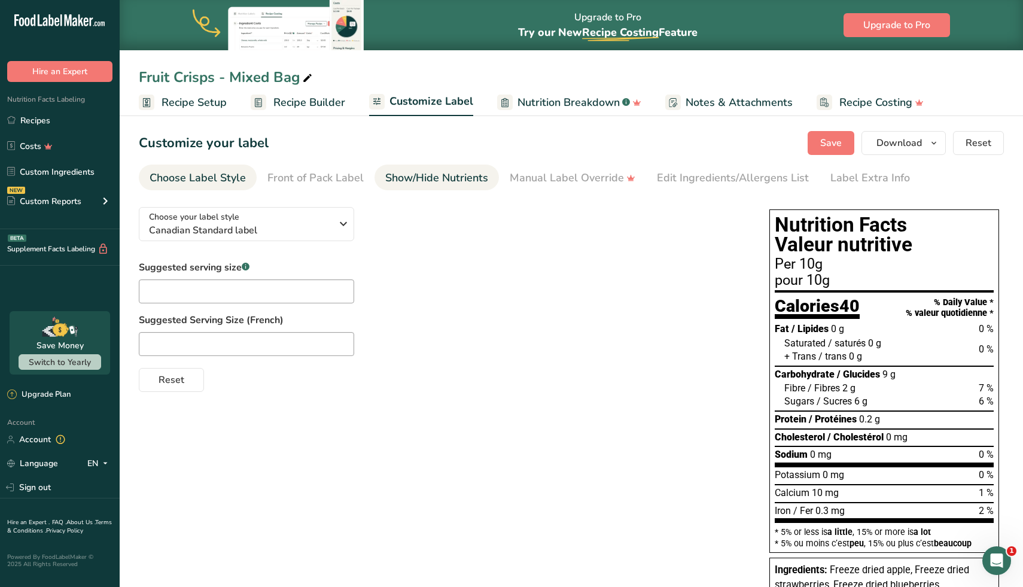
click at [454, 170] on div "Show/Hide Nutrients" at bounding box center [436, 178] width 103 height 16
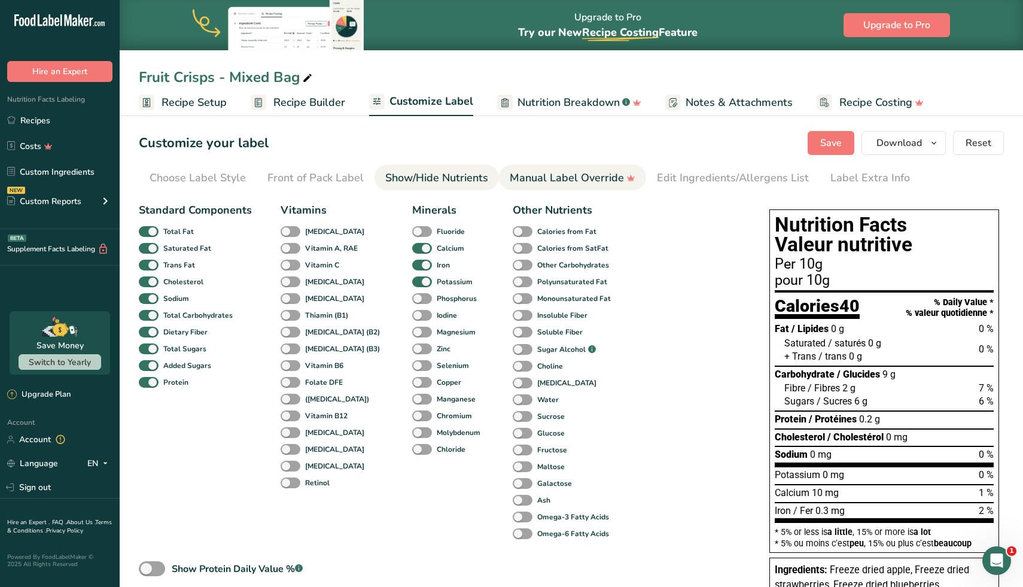
click at [594, 177] on div "Manual Label Override" at bounding box center [573, 178] width 126 height 16
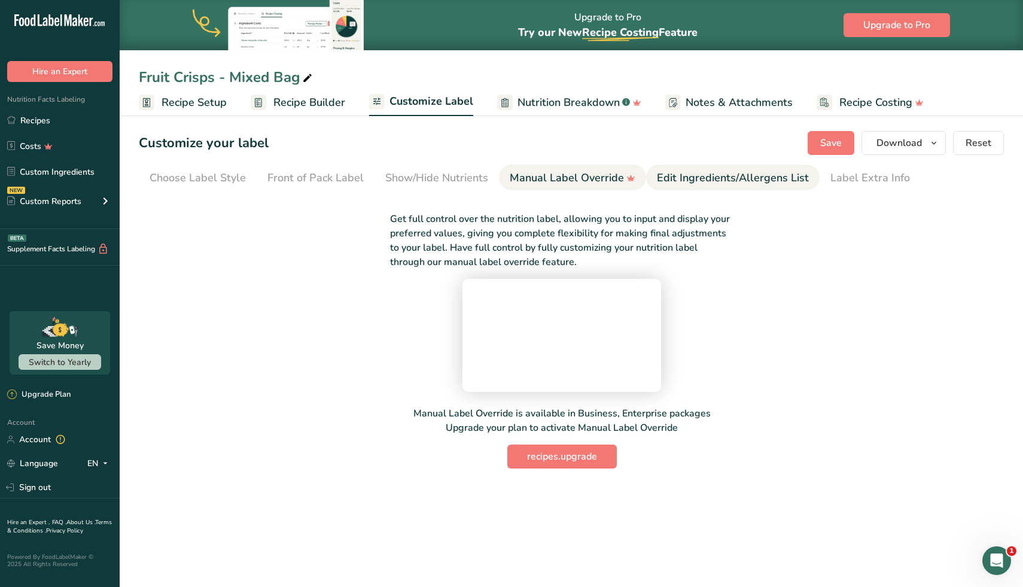
click at [715, 179] on div "Edit Ingredients/Allergens List" at bounding box center [733, 178] width 152 height 16
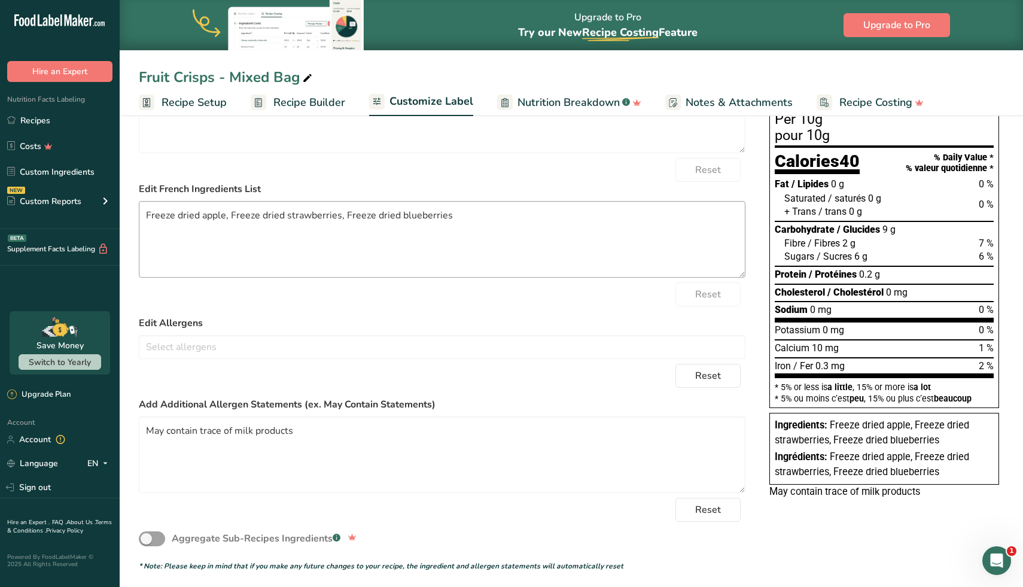
scroll to position [148, 0]
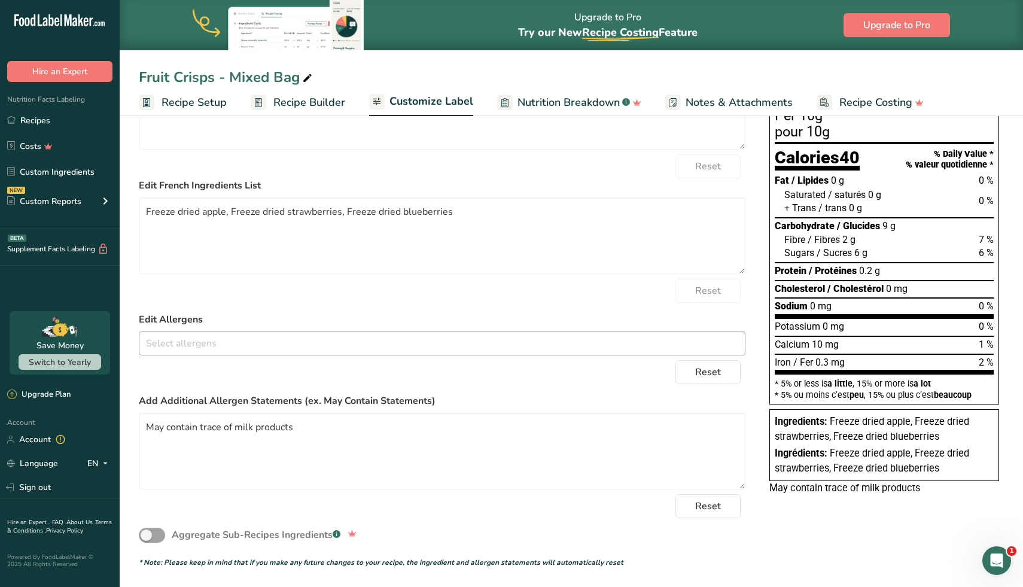
click at [315, 340] on input "text" at bounding box center [441, 343] width 605 height 19
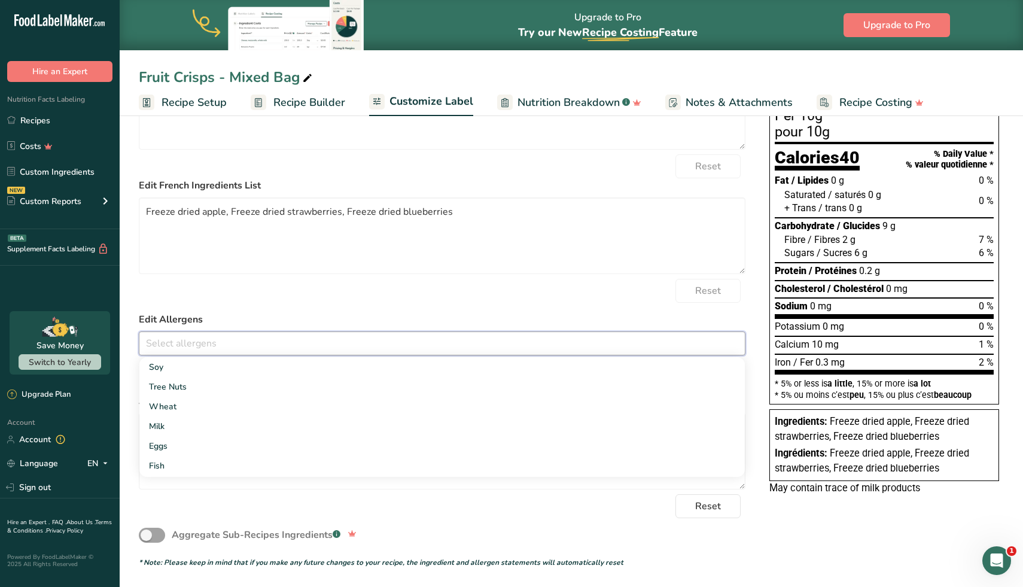
click at [299, 302] on div "Reset" at bounding box center [442, 291] width 606 height 24
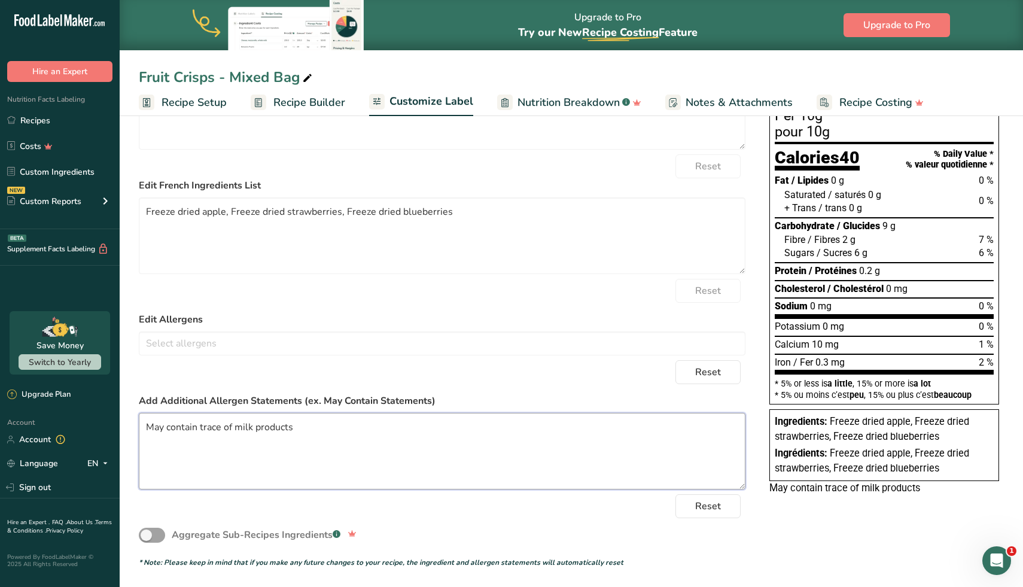
drag, startPoint x: 303, startPoint y: 428, endPoint x: 197, endPoint y: 426, distance: 106.5
click at [197, 426] on textarea "May contain trace of milk products" at bounding box center [442, 451] width 606 height 77
click at [313, 429] on textarea "May contain: milk, due to shared machinary" at bounding box center [442, 451] width 606 height 77
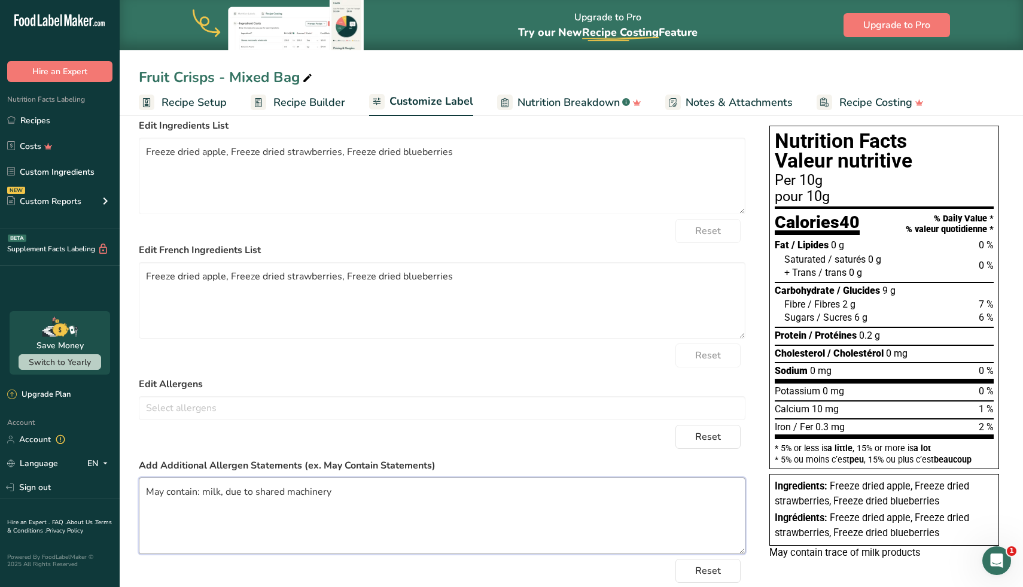
scroll to position [75, 0]
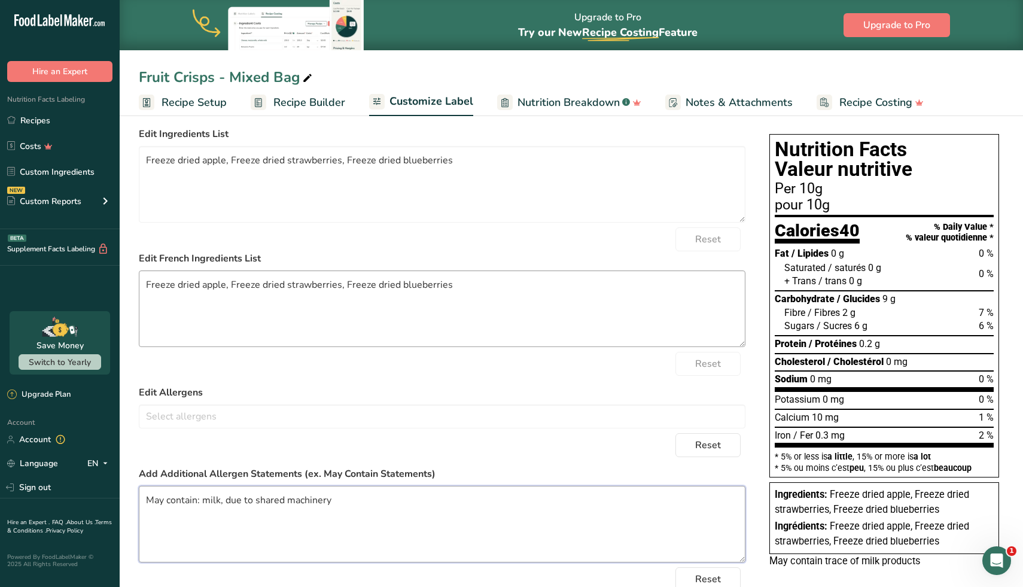
type textarea "May contain: milk, due to shared machinery"
drag, startPoint x: 469, startPoint y: 285, endPoint x: 91, endPoint y: 288, distance: 378.5
click at [90, 288] on div ".a-20{fill:#fff;} Hire an Expert Nutrition Facts Labeling Recipes Costs Custom …" at bounding box center [511, 292] width 1023 height 735
click at [224, 160] on textarea "Freeze dried apple, Freeze dried strawberries, Freeze dried blueberries" at bounding box center [442, 184] width 606 height 77
drag, startPoint x: 337, startPoint y: 161, endPoint x: 329, endPoint y: 163, distance: 8.6
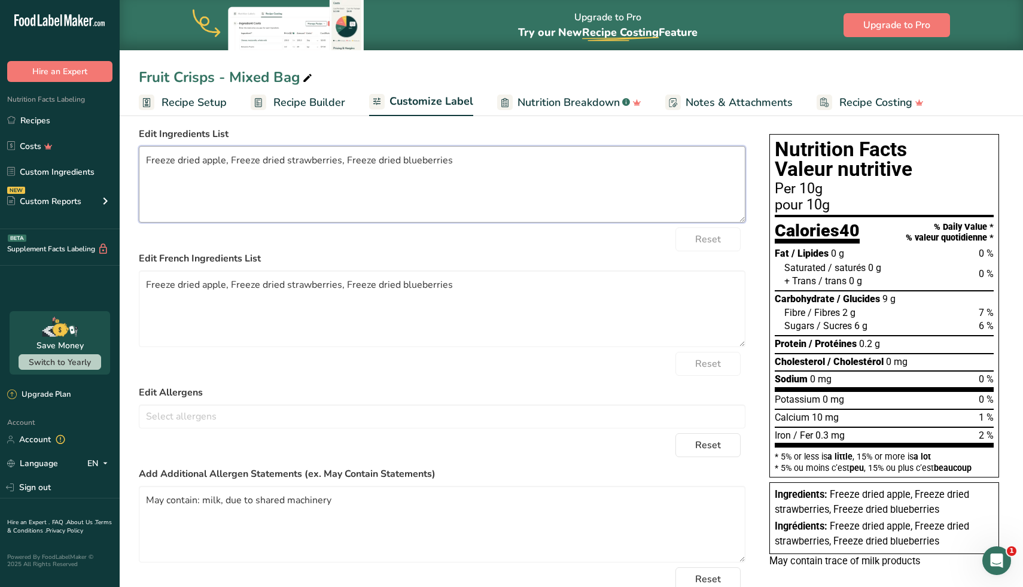
click at [329, 163] on textarea "Freeze dried apple, Freeze dried strawberries, Freeze dried blueberries" at bounding box center [442, 184] width 606 height 77
drag, startPoint x: 446, startPoint y: 161, endPoint x: 428, endPoint y: 161, distance: 17.3
click at [428, 161] on textarea "Freeze dried apple, Freeze dried strawberry, Freeze dried blueberries" at bounding box center [442, 184] width 606 height 77
drag, startPoint x: 465, startPoint y: 163, endPoint x: 142, endPoint y: 161, distance: 322.9
click at [142, 161] on textarea "Freeze dried apple, Freeze dried strawberry, Freeze dried blueberry" at bounding box center [442, 184] width 606 height 77
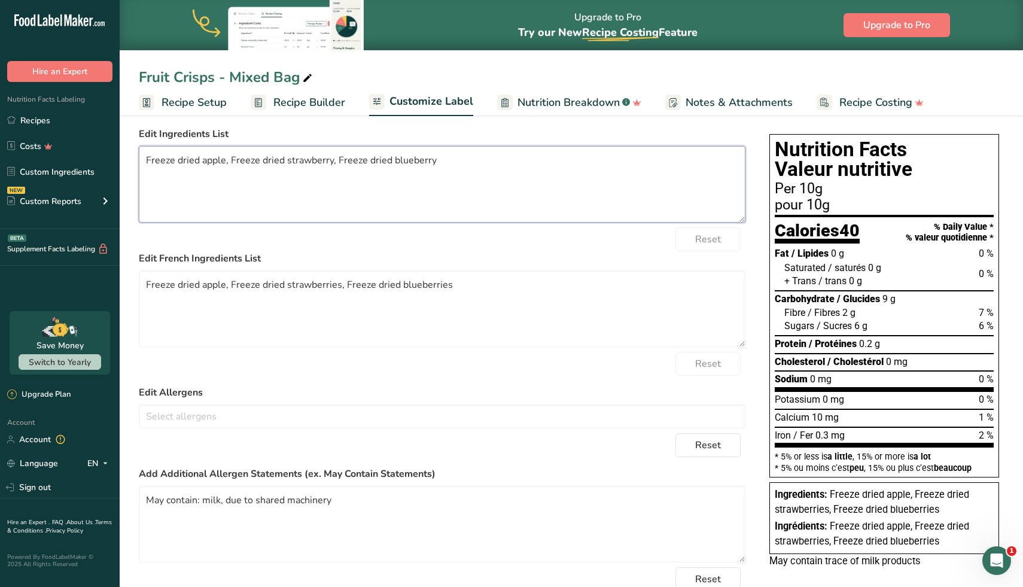
type textarea "Freeze dried apple, Freeze dried strawberry, Freeze dried blueberry"
click at [274, 298] on textarea "Freeze dried apple, Freeze dried strawberries, Freeze dried blueberries" at bounding box center [442, 308] width 606 height 77
drag, startPoint x: 452, startPoint y: 288, endPoint x: 8, endPoint y: 273, distance: 444.6
click at [8, 273] on div ".a-20{fill:#fff;} Hire an Expert Nutrition Facts Labeling Recipes Costs Custom …" at bounding box center [511, 292] width 1023 height 735
paste textarea "Pomme lyophilisée, fraise lyophilisée, bleuet lyophilisé"
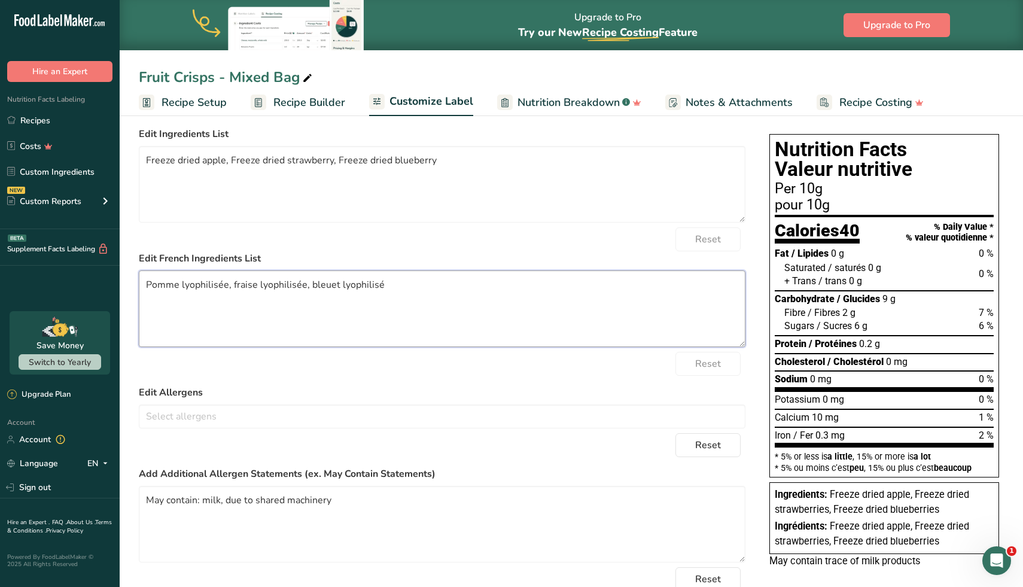
type textarea "Pomme lyophilisée, fraise lyophilisée, bleuet lyophilisé"
click at [538, 247] on div "Reset" at bounding box center [442, 239] width 606 height 24
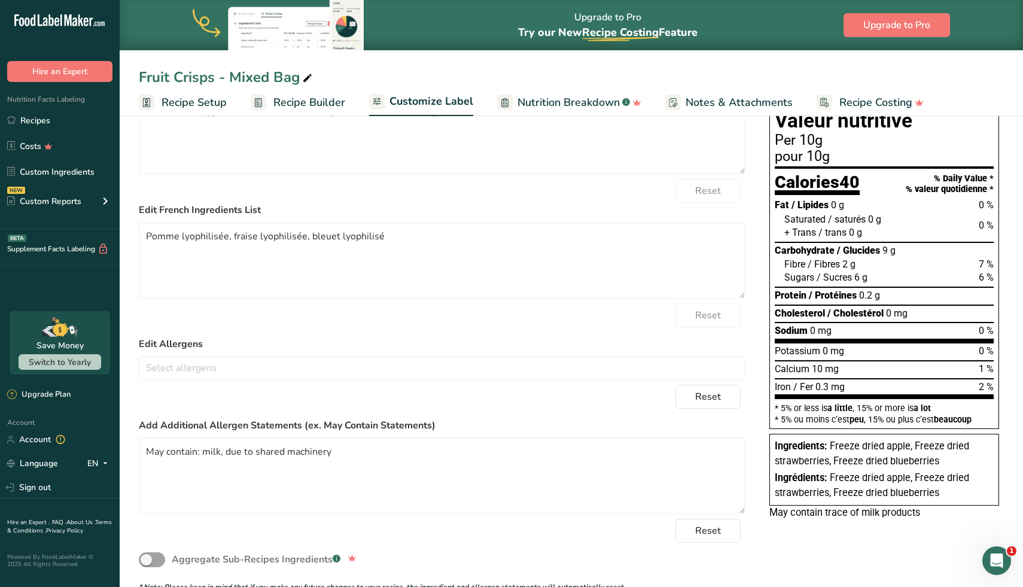
scroll to position [148, 0]
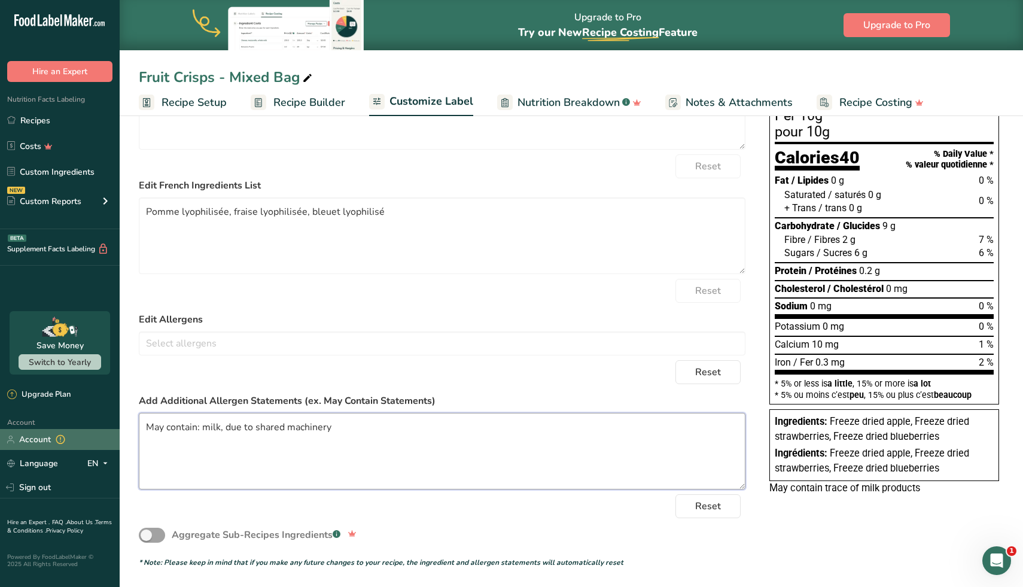
drag, startPoint x: 340, startPoint y: 434, endPoint x: 103, endPoint y: 432, distance: 236.8
click at [103, 432] on div ".a-20{fill:#fff;} Hire an Expert Nutrition Facts Labeling Recipes Costs Custom …" at bounding box center [511, 219] width 1023 height 735
paste textarea
paste textarea "Peut contenir : lait"
click at [310, 449] on textarea "May contain: milk Peut contenir : lait" at bounding box center [442, 451] width 606 height 77
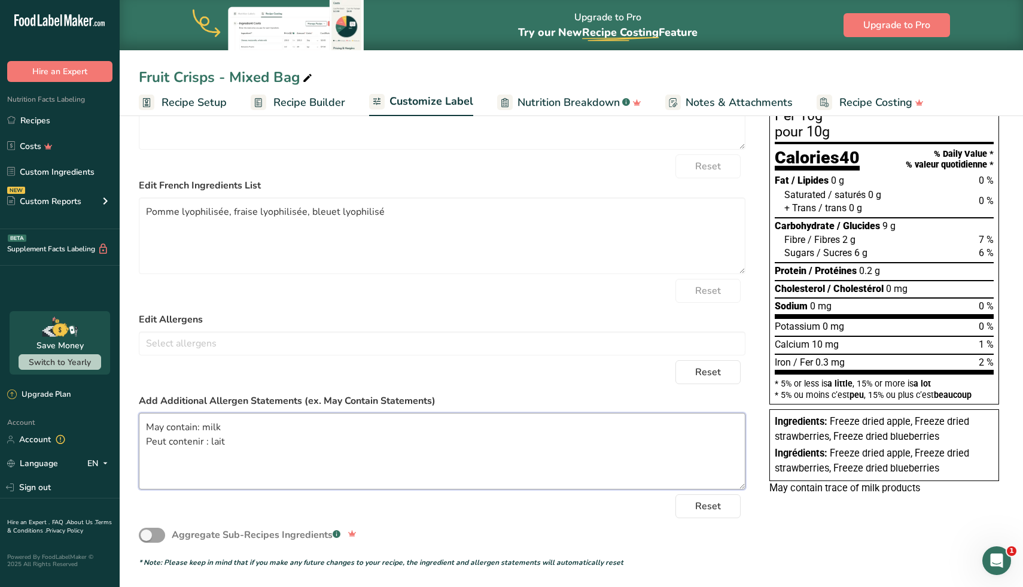
click at [205, 441] on textarea "May contain: milk Peut contenir : lait" at bounding box center [442, 451] width 606 height 77
type textarea "May contain: milk Peut contenir : lait"
click at [276, 451] on textarea "May contain: milk Peut contenir : lait" at bounding box center [442, 451] width 606 height 77
click at [255, 509] on div "Reset" at bounding box center [442, 506] width 606 height 24
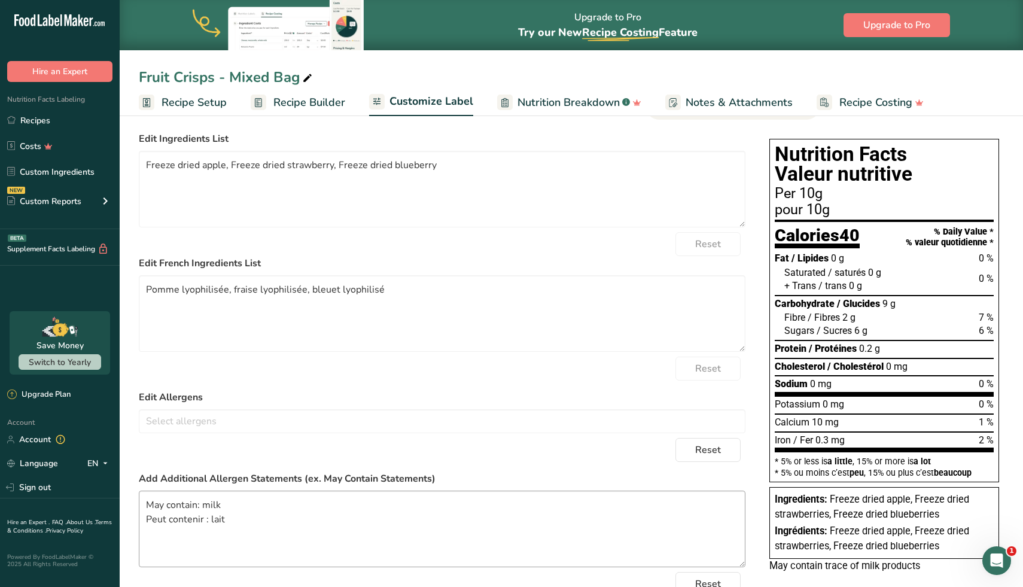
scroll to position [0, 0]
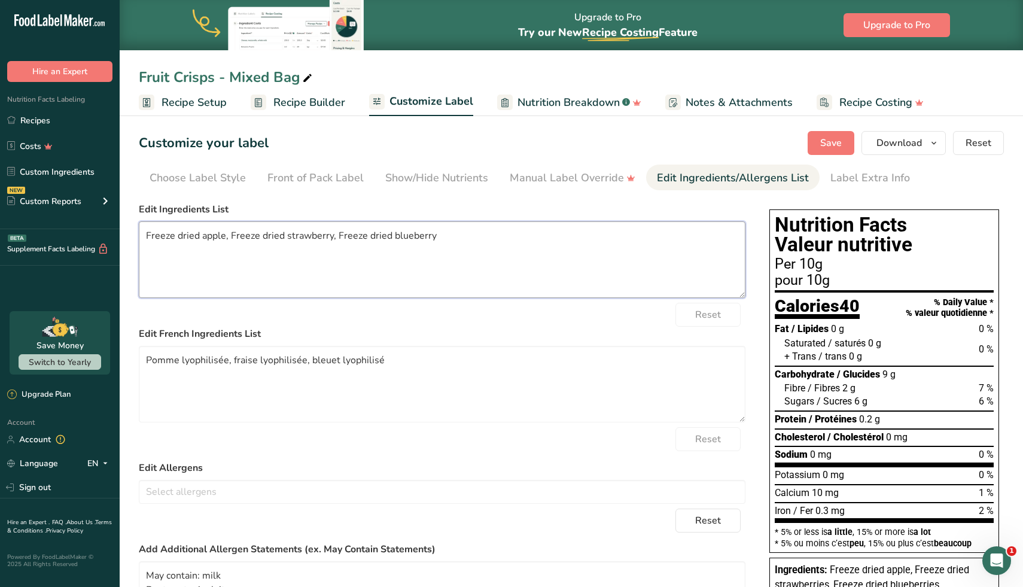
click at [343, 274] on textarea "Freeze dried apple, Freeze dried strawberry, Freeze dried blueberry" at bounding box center [442, 259] width 606 height 77
click at [816, 145] on button "Save" at bounding box center [830, 143] width 47 height 24
click at [203, 102] on span "Recipe Setup" at bounding box center [193, 102] width 65 height 16
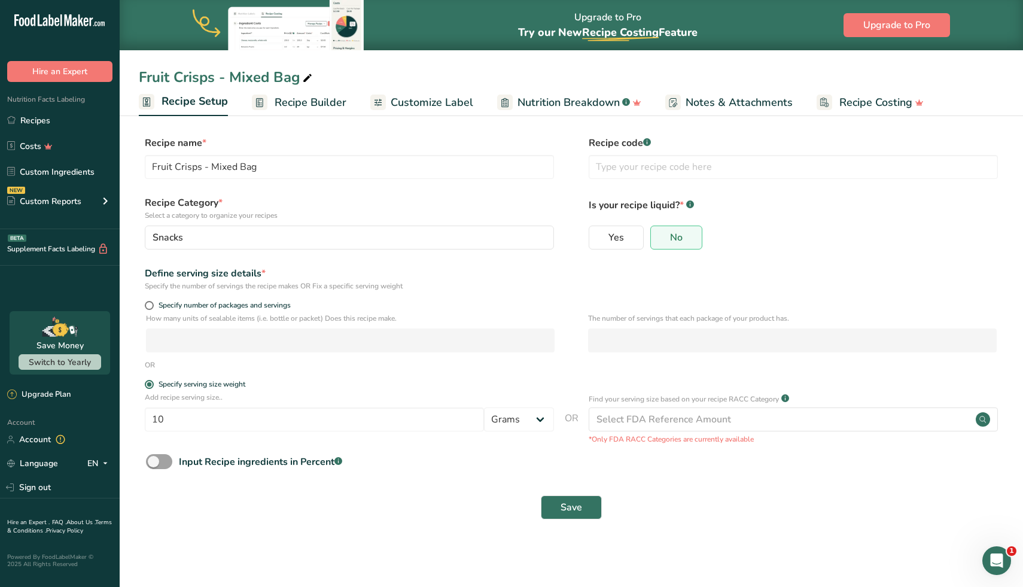
click at [337, 100] on span "Recipe Builder" at bounding box center [310, 102] width 72 height 16
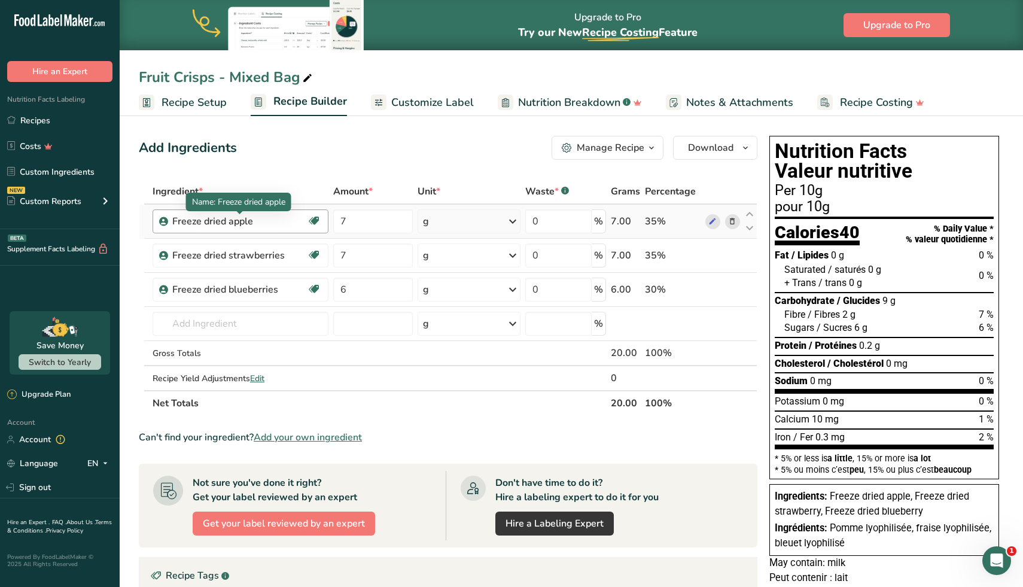
click at [232, 224] on div "Freeze dried apple" at bounding box center [239, 221] width 135 height 14
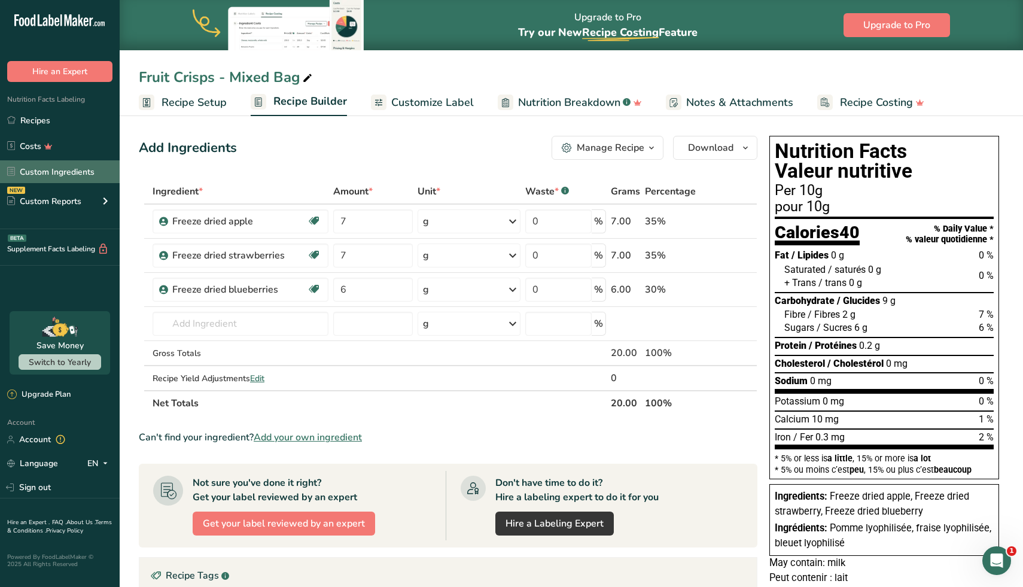
click at [74, 163] on link "Custom Ingredients" at bounding box center [60, 171] width 120 height 23
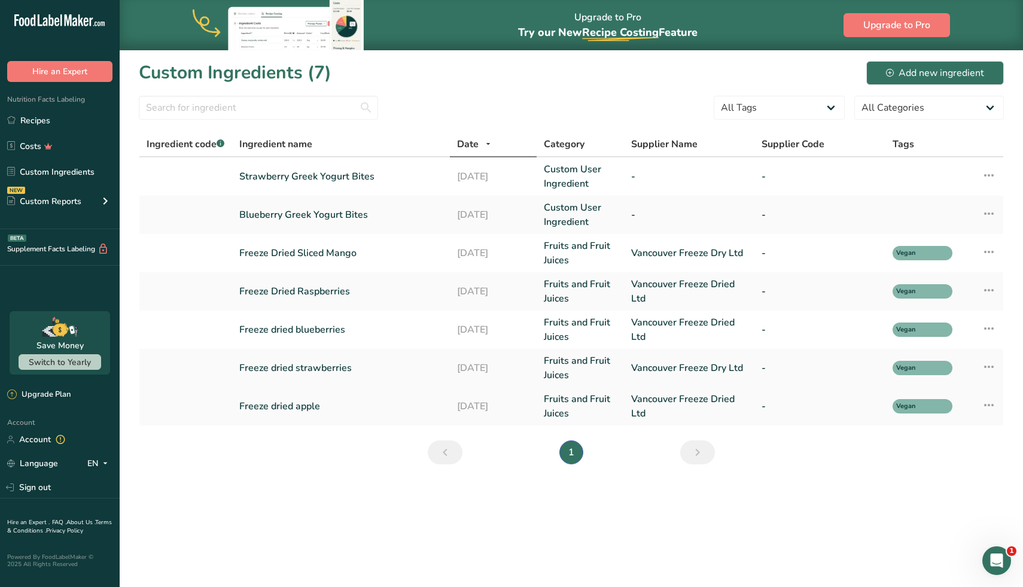
click at [313, 406] on link "Freeze dried apple" at bounding box center [340, 406] width 203 height 14
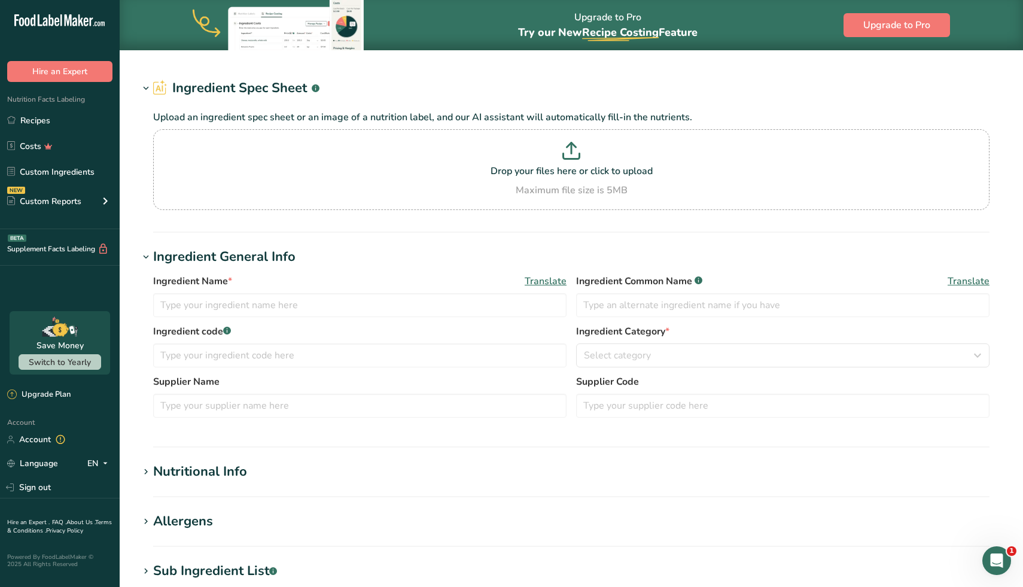
type input "Freeze dried apple"
type input "Vancouver Freeze Dried Ltd"
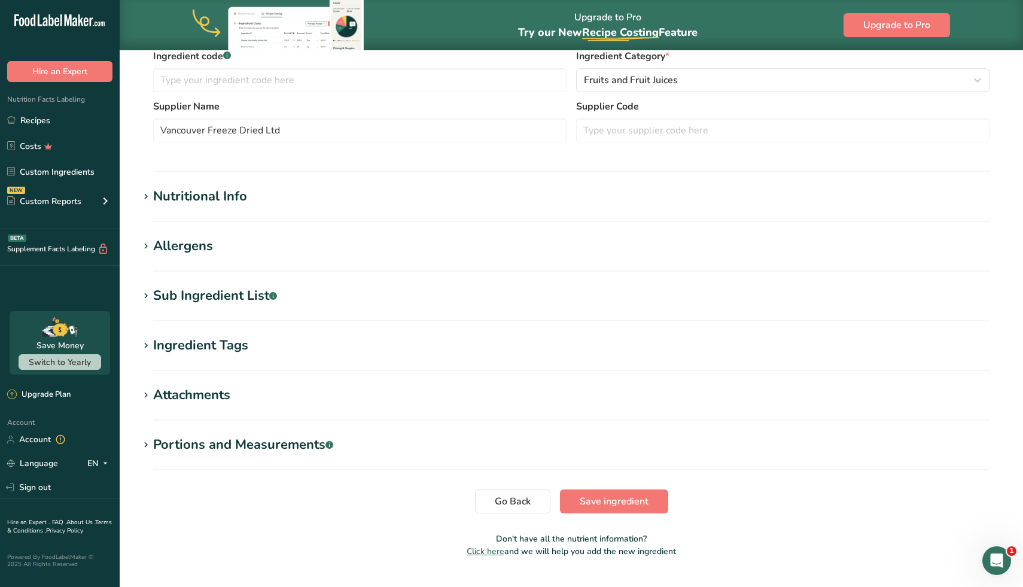
scroll to position [330, 0]
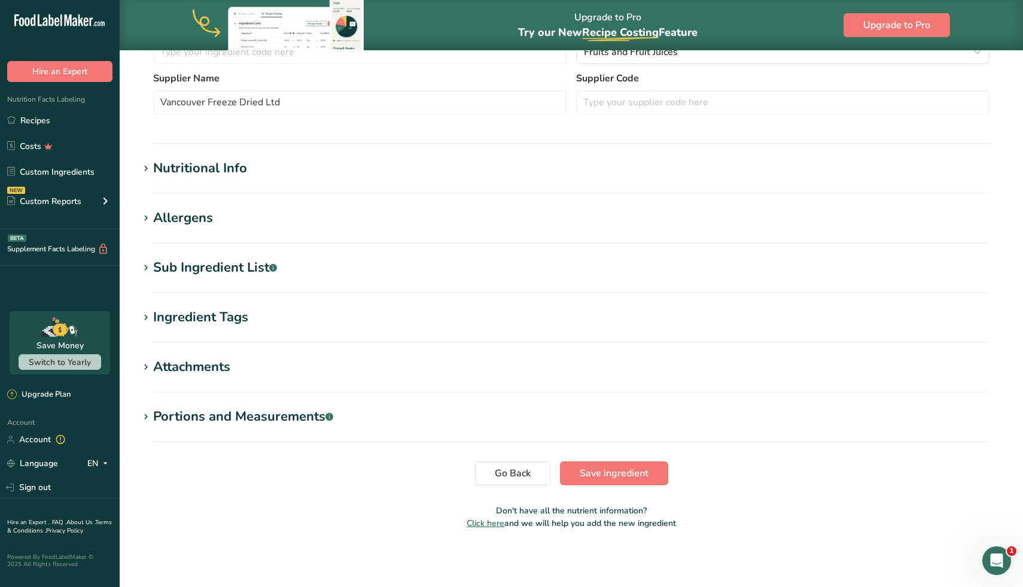
click at [146, 176] on icon at bounding box center [146, 168] width 11 height 17
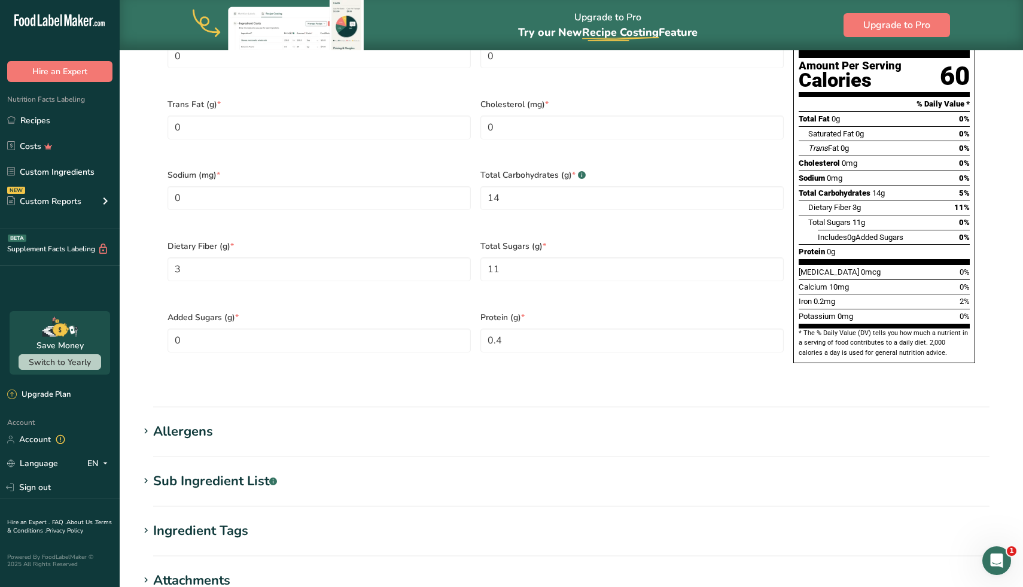
scroll to position [683, 0]
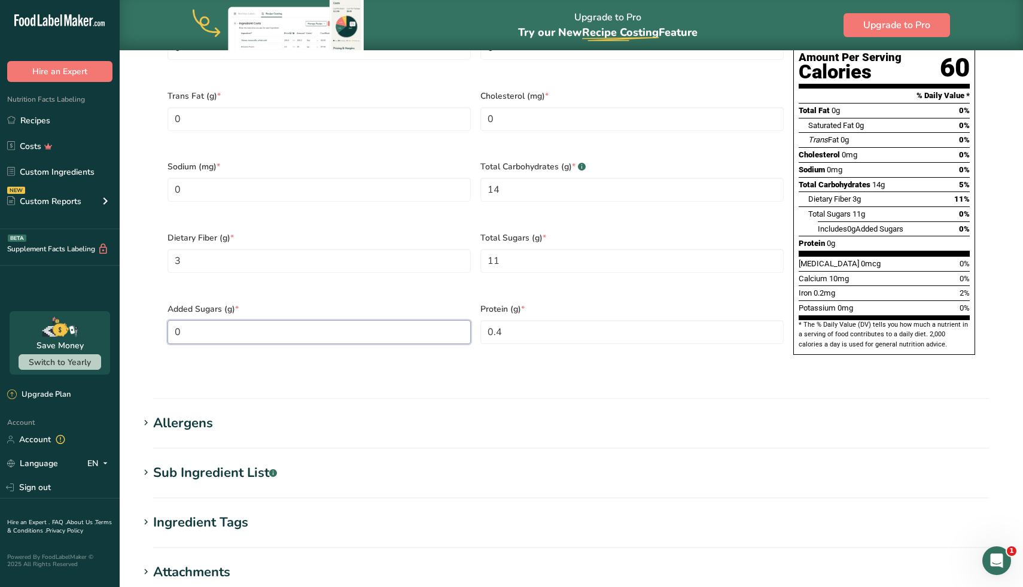
click at [200, 320] on Sugars "0" at bounding box center [318, 332] width 303 height 24
click at [124, 280] on section "Edit Freeze dried apple Ingredient Spec Sheet .a-a{fill:#347362;}.b-a{fill:#fff…" at bounding box center [571, 60] width 903 height 1387
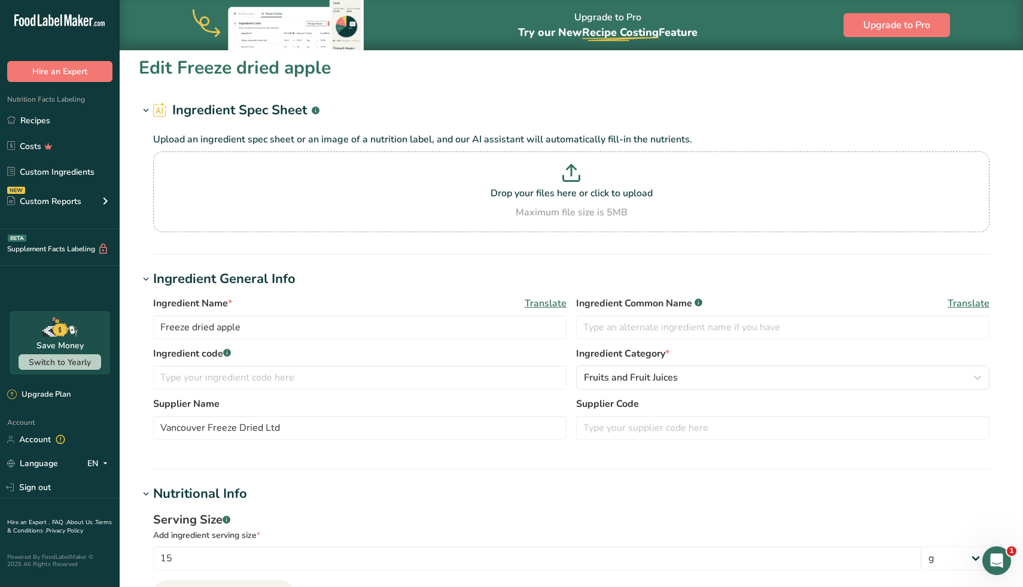
scroll to position [0, 0]
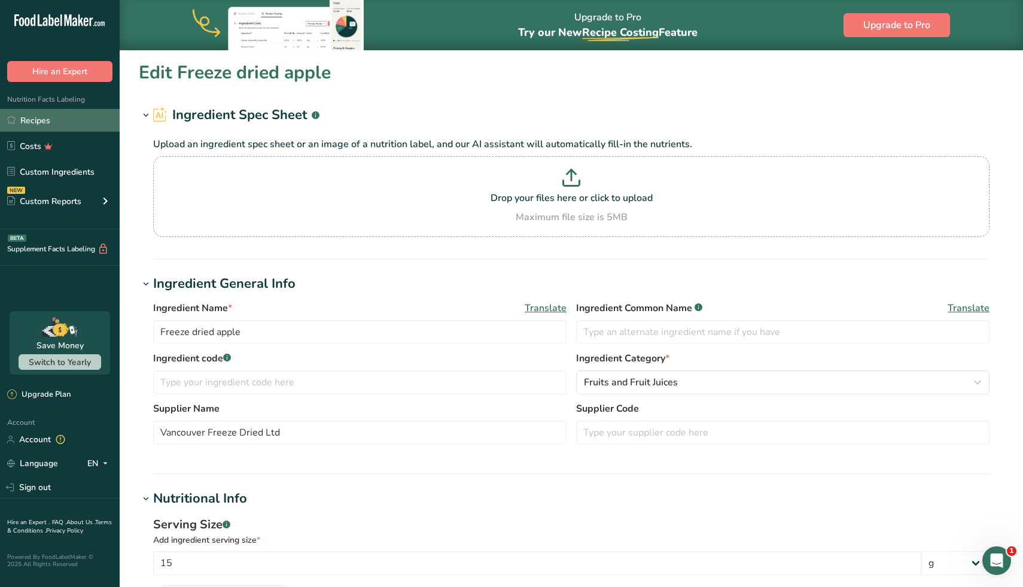
click at [68, 120] on link "Recipes" at bounding box center [60, 120] width 120 height 23
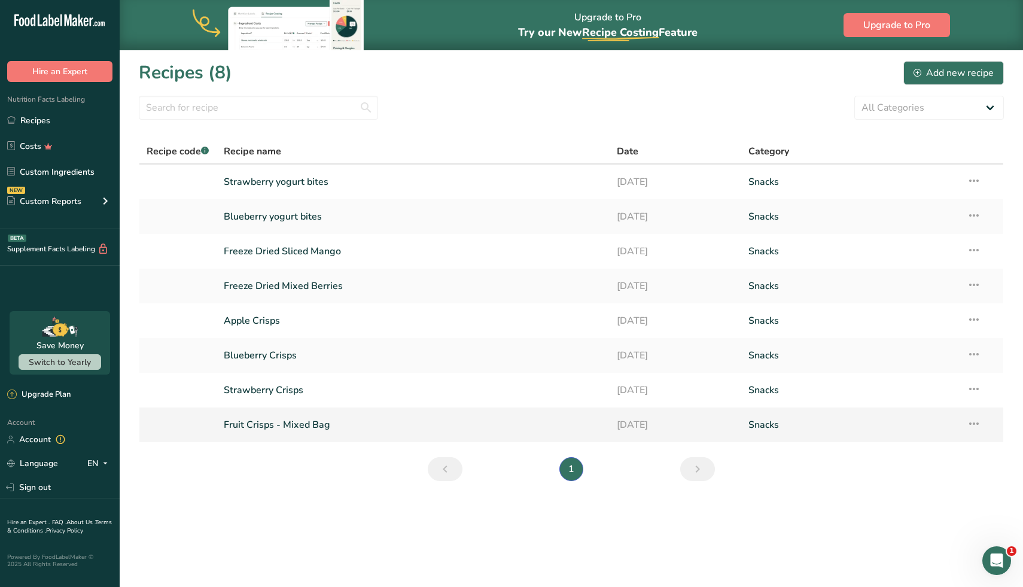
click at [295, 426] on link "Fruit Crisps - Mixed Bag" at bounding box center [413, 424] width 379 height 25
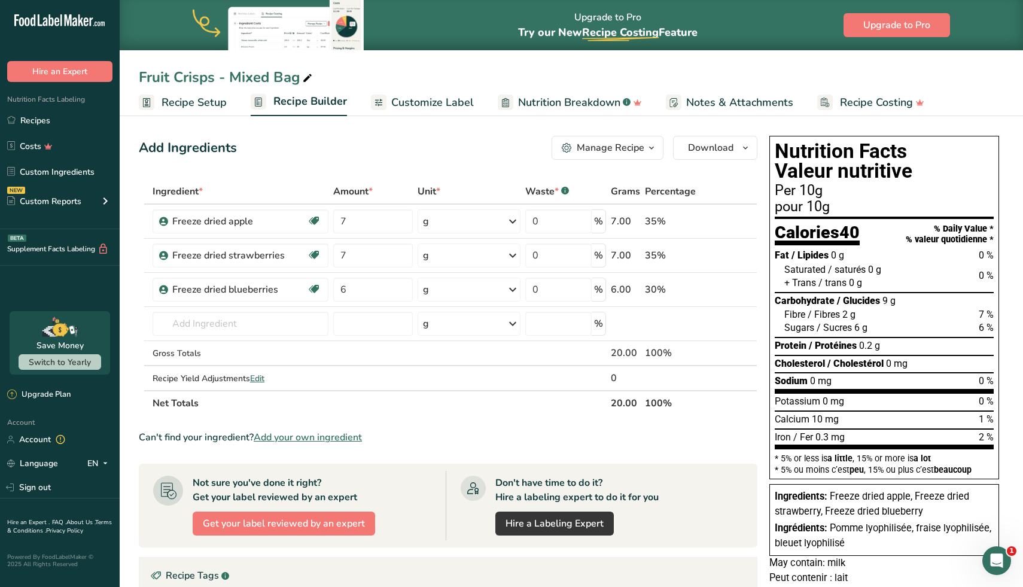
click at [559, 106] on span "Nutrition Breakdown" at bounding box center [569, 102] width 102 height 16
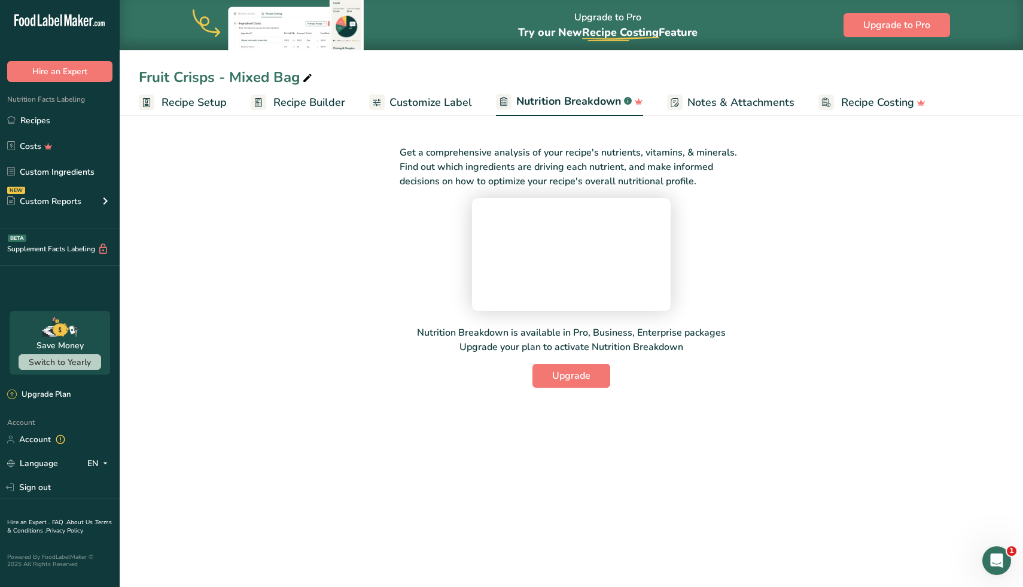
click at [454, 109] on span "Customize Label" at bounding box center [430, 102] width 83 height 16
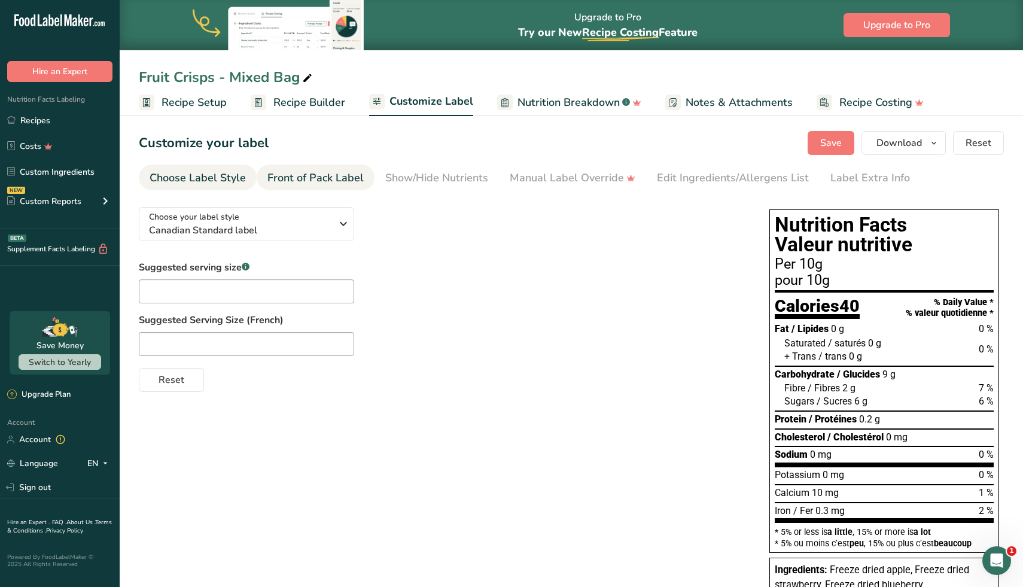
click at [321, 190] on link "Front of Pack Label" at bounding box center [315, 177] width 96 height 27
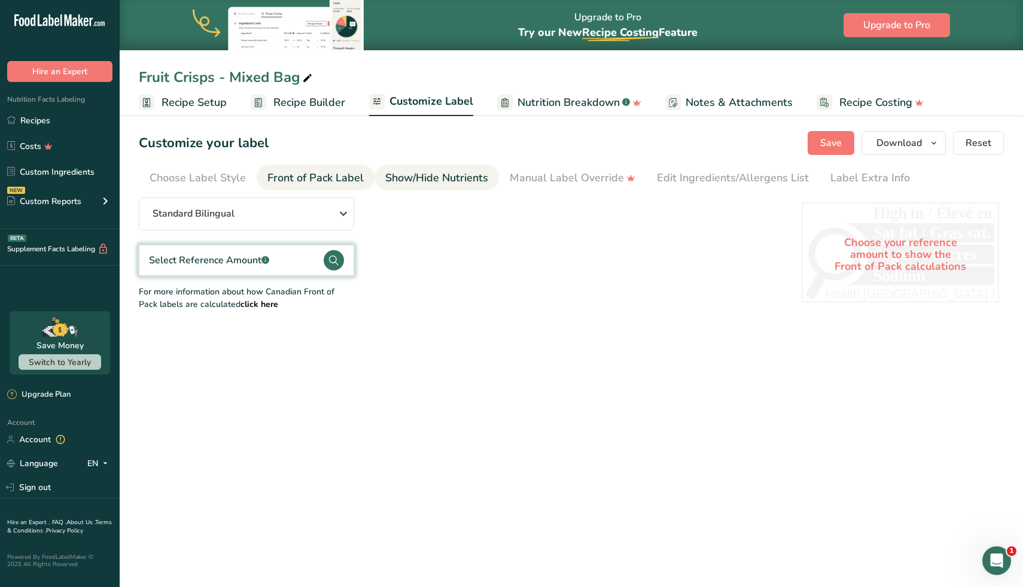
click at [435, 170] on div "Show/Hide Nutrients" at bounding box center [436, 178] width 103 height 16
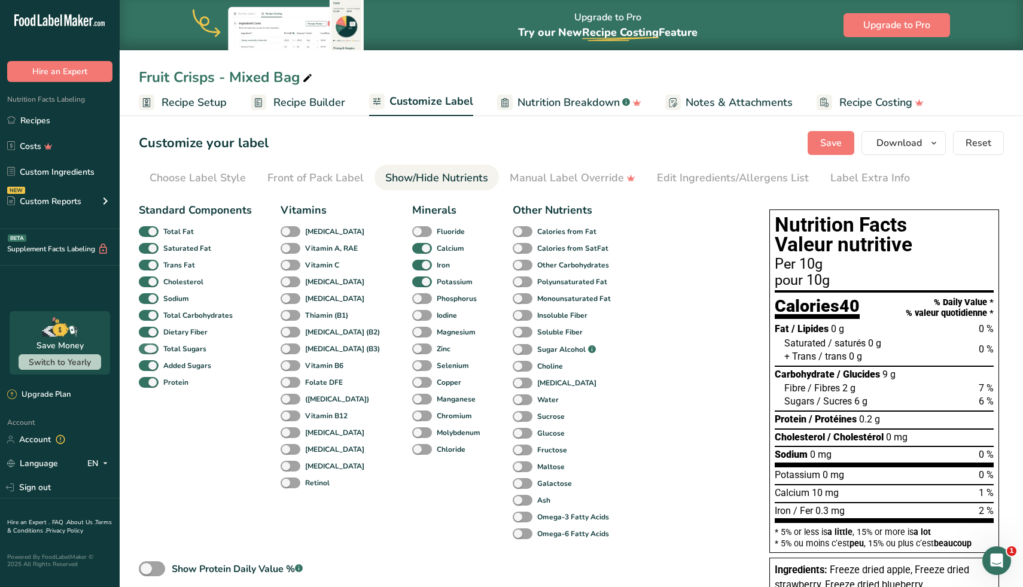
click at [148, 347] on span at bounding box center [149, 348] width 20 height 11
click at [147, 347] on input "Total Sugars" at bounding box center [143, 348] width 8 height 8
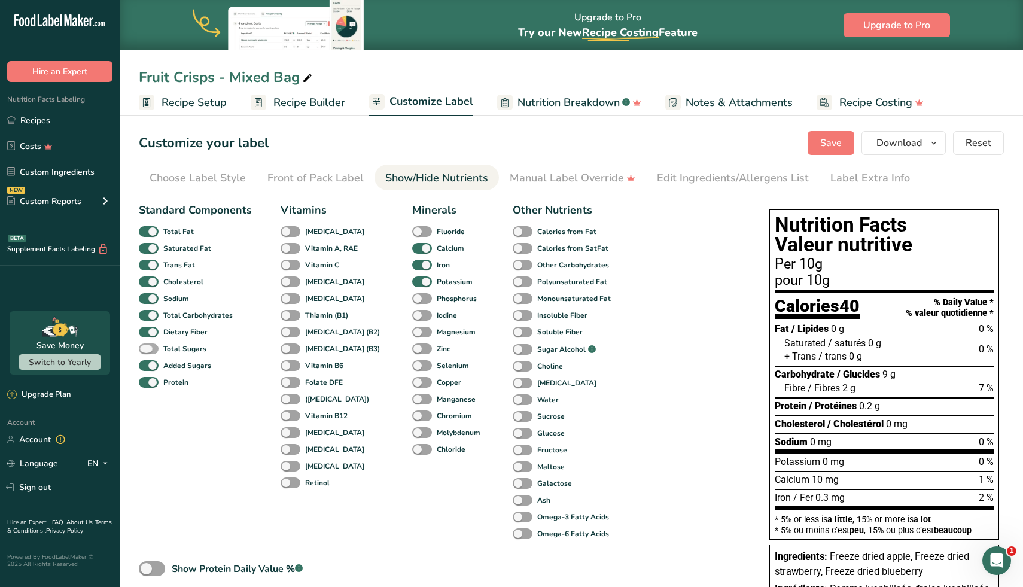
click at [148, 347] on span at bounding box center [149, 348] width 20 height 11
click at [147, 347] on input "Total Sugars" at bounding box center [143, 348] width 8 height 8
checkbox input "true"
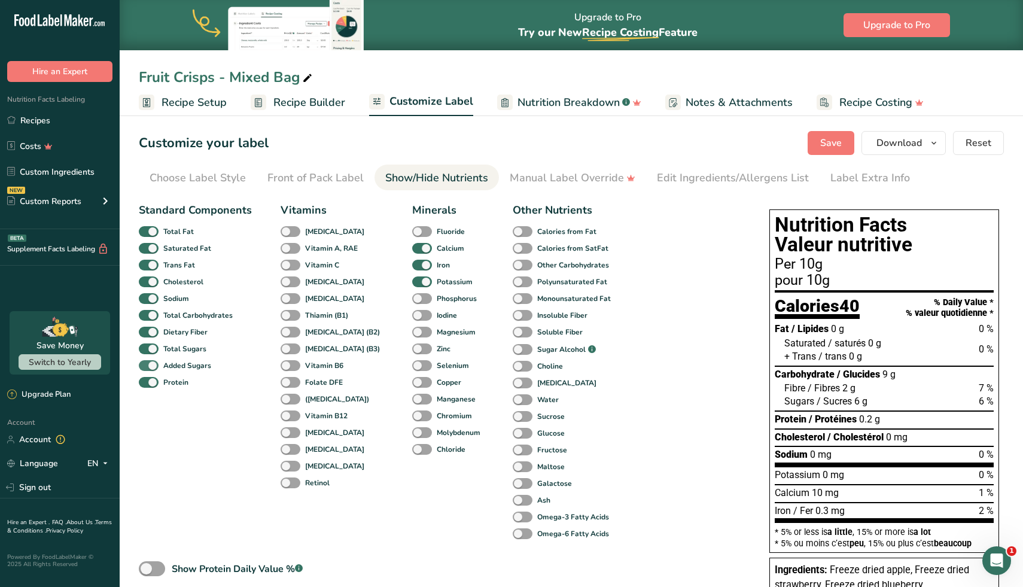
click at [145, 368] on span at bounding box center [149, 365] width 20 height 11
click at [145, 368] on input "Added Sugars" at bounding box center [143, 365] width 8 height 8
click at [145, 368] on span at bounding box center [149, 365] width 20 height 11
click at [145, 368] on input "Added Sugars" at bounding box center [143, 365] width 8 height 8
checkbox input "true"
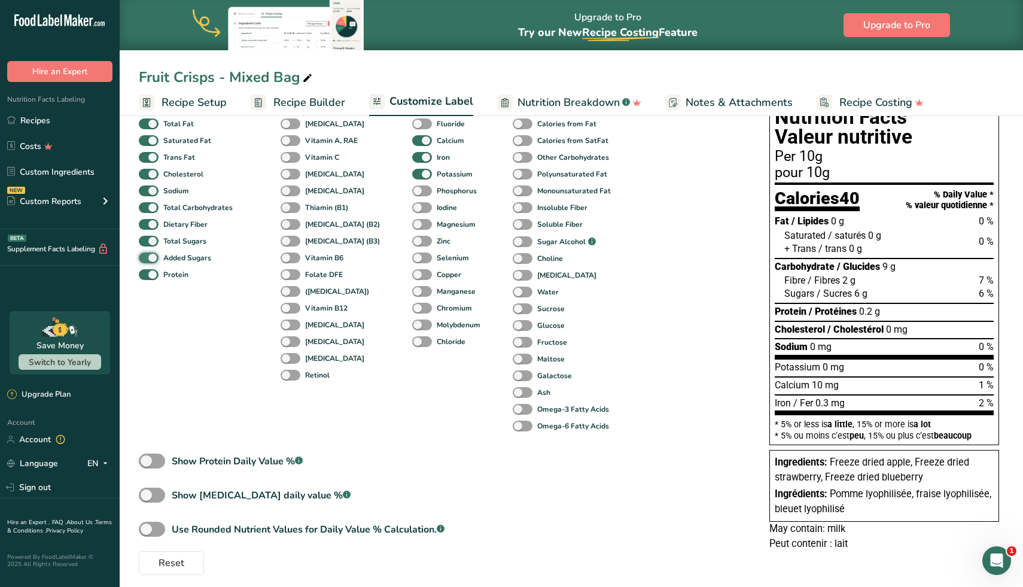
scroll to position [115, 0]
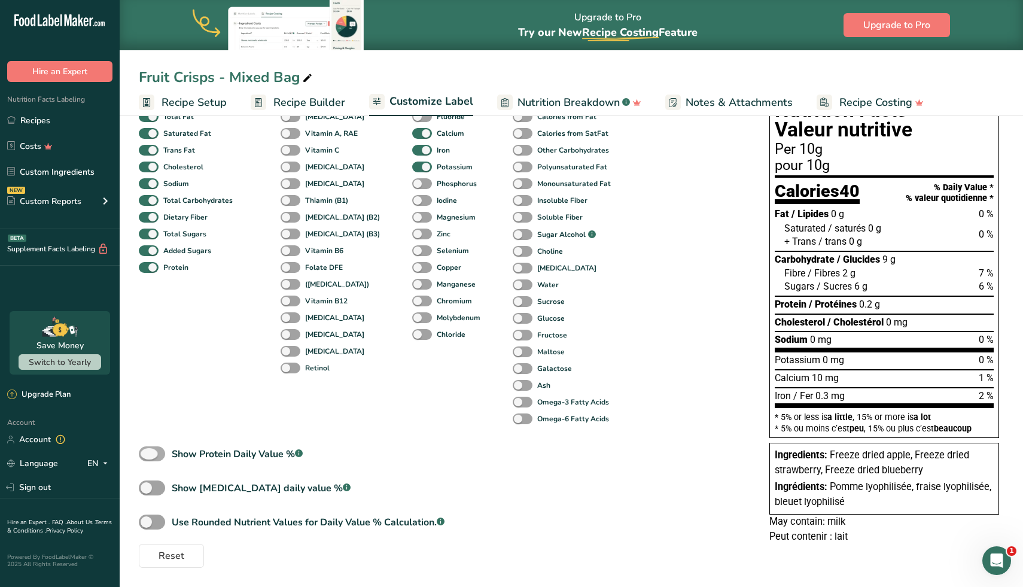
click at [158, 454] on span at bounding box center [152, 453] width 26 height 15
click at [147, 454] on input "Show Protein Daily Value % .a-a{fill:#347362;}.b-a{fill:#fff;}" at bounding box center [143, 454] width 8 height 8
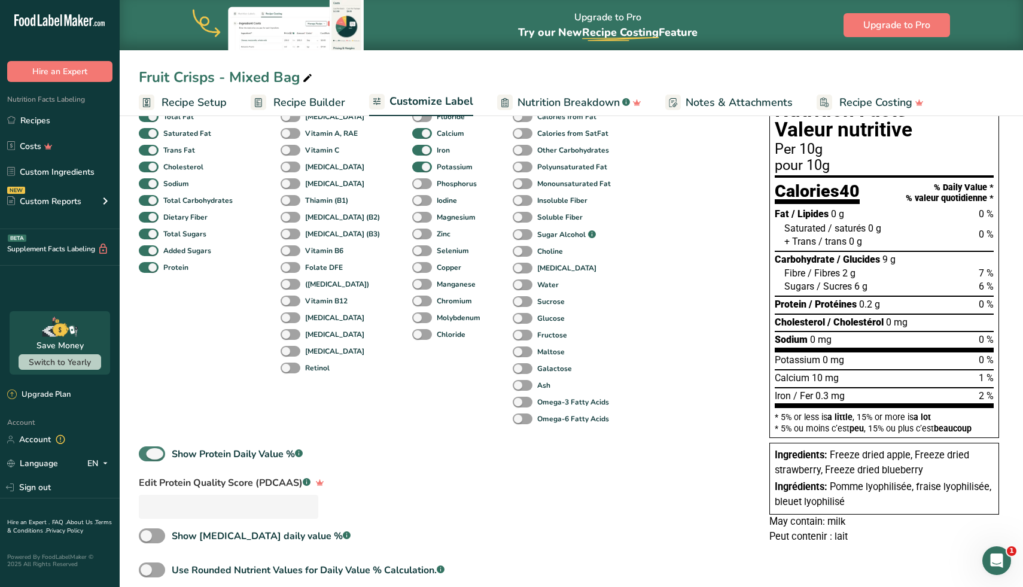
click at [157, 455] on span at bounding box center [152, 453] width 26 height 15
click at [147, 455] on input "Show Protein Daily Value % .a-a{fill:#347362;}.b-a{fill:#fff;}" at bounding box center [143, 454] width 8 height 8
checkbox input "false"
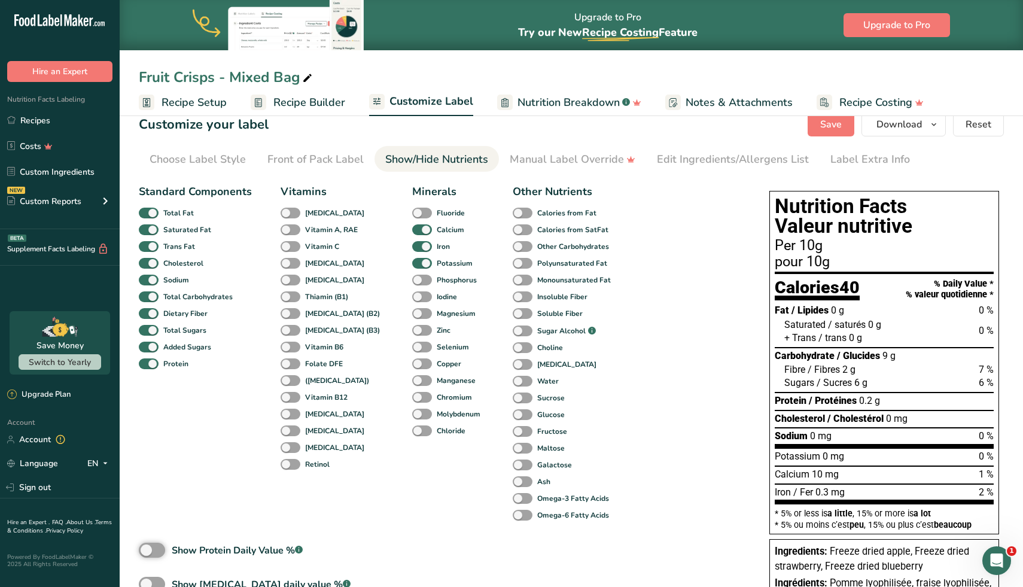
scroll to position [0, 0]
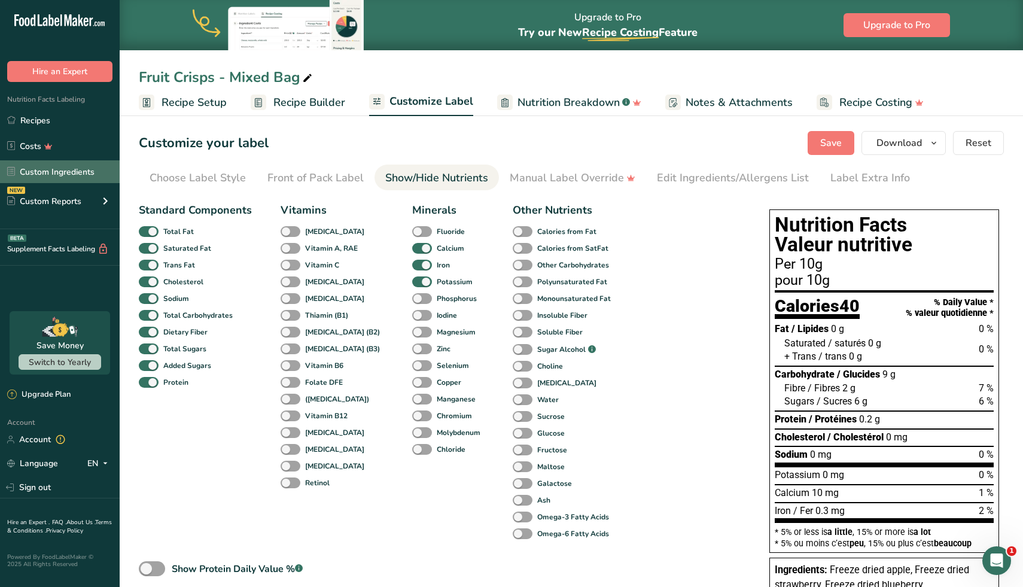
click at [51, 173] on link "Custom Ingredients" at bounding box center [60, 171] width 120 height 23
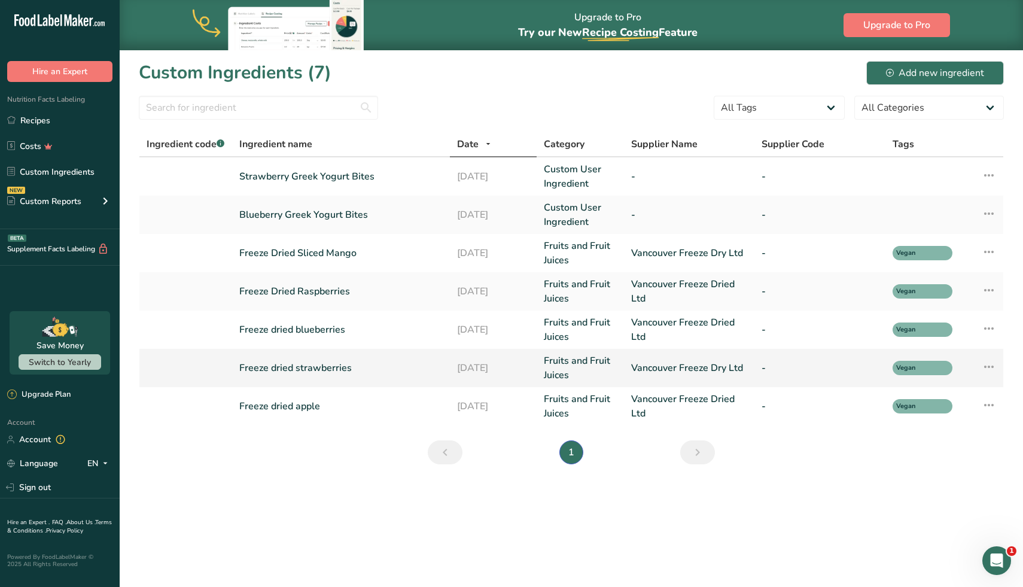
click at [318, 366] on link "Freeze dried strawberries" at bounding box center [340, 368] width 203 height 14
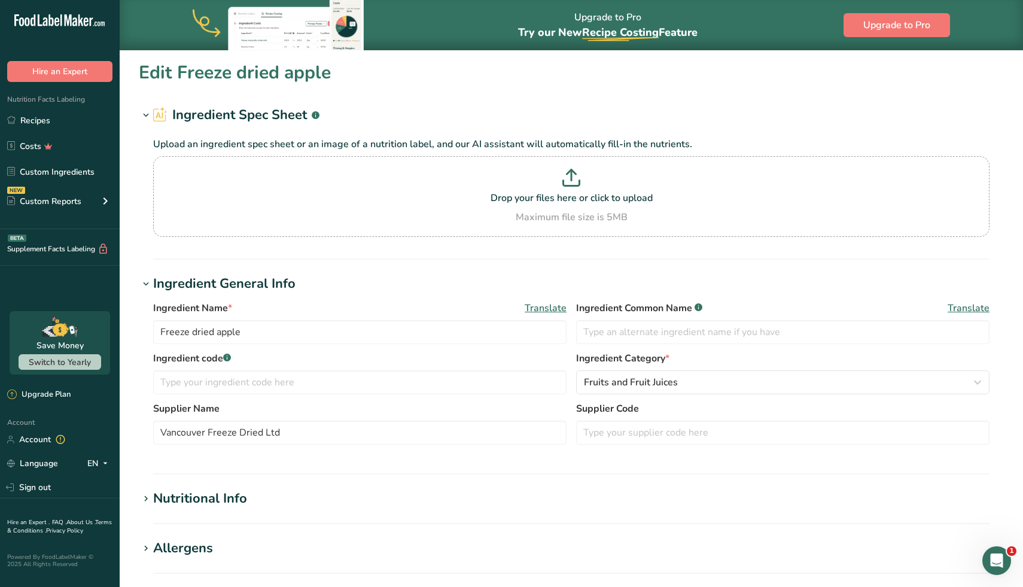
type input "Freeze dried strawberries"
type input "Vancouver Freeze Dry Ltd"
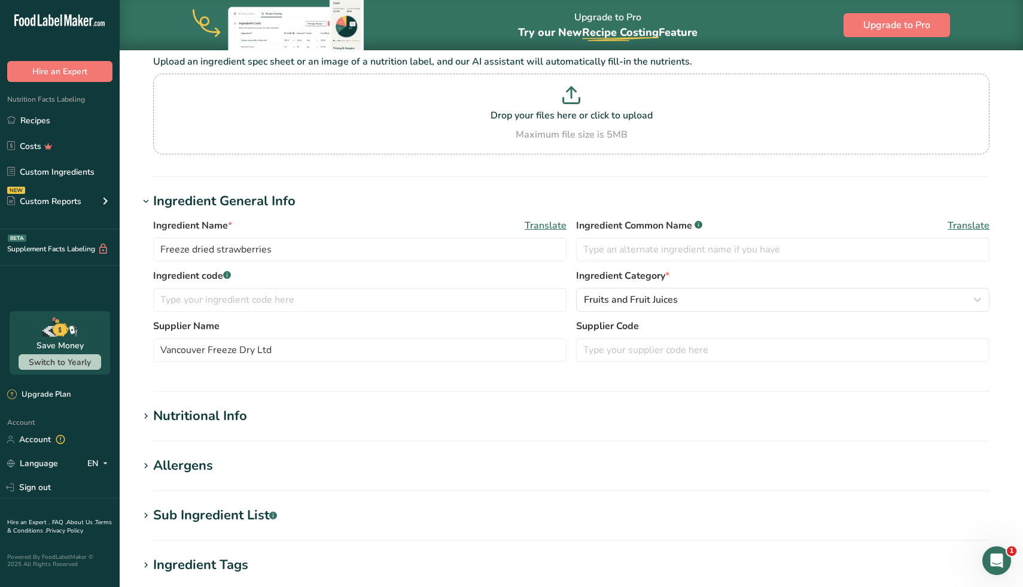
scroll to position [91, 0]
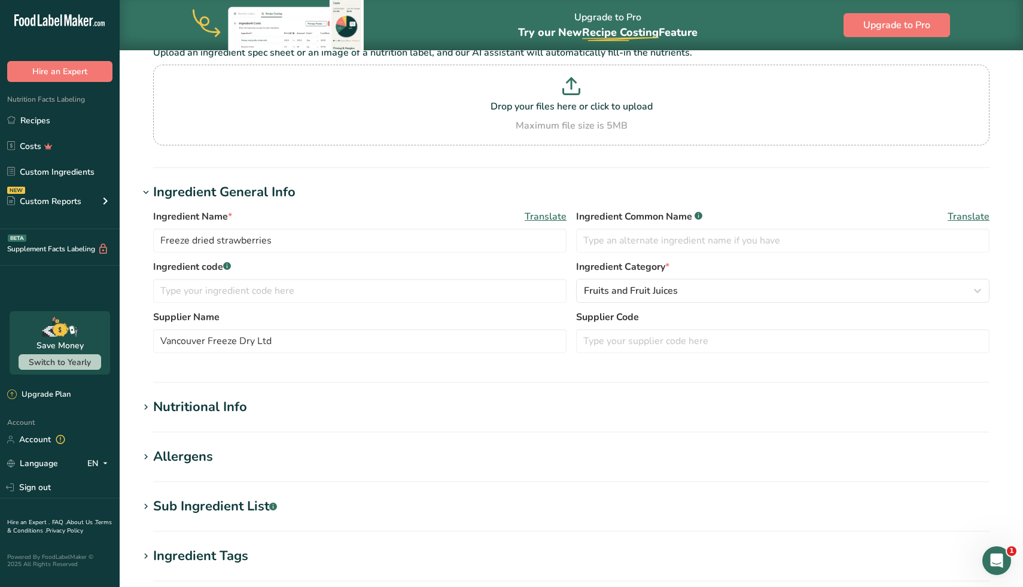
click at [258, 426] on section "Nutritional Info Serving Size .a-a{fill:#347362;}.b-a{fill:#fff;} Add ingredien…" at bounding box center [571, 414] width 865 height 35
click at [242, 411] on div "Nutritional Info" at bounding box center [200, 407] width 94 height 20
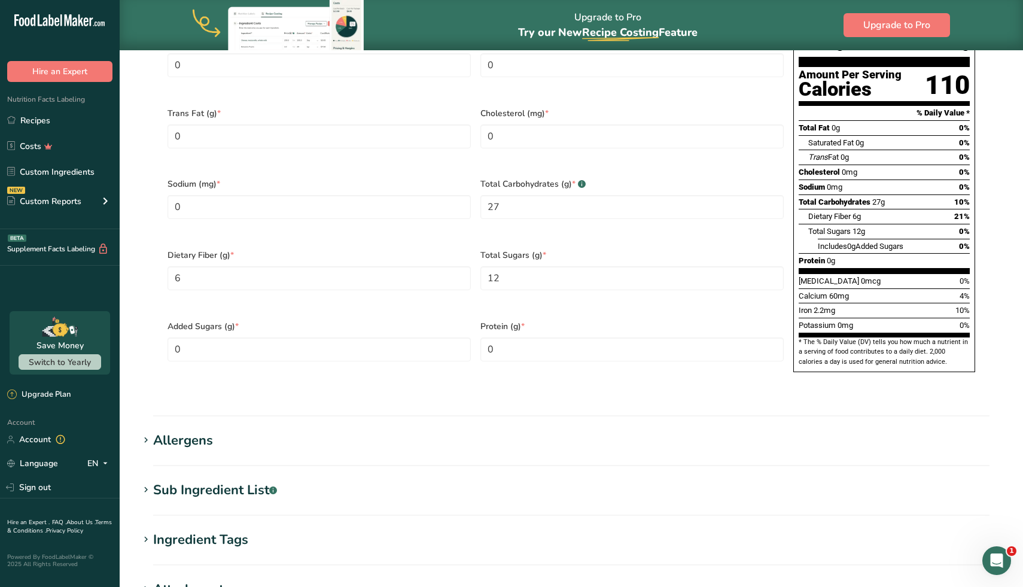
scroll to position [668, 0]
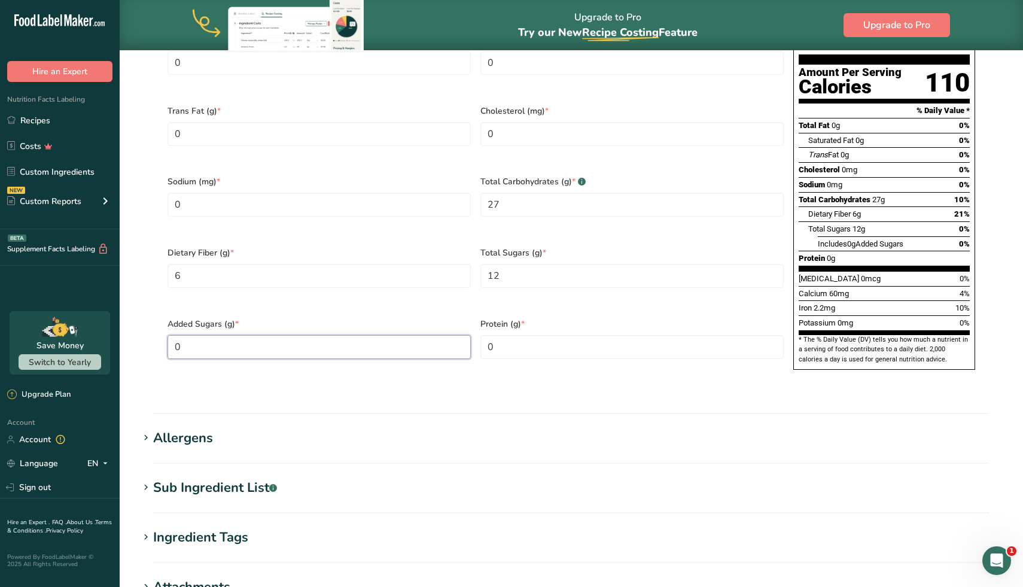
click at [221, 335] on Sugars "0" at bounding box center [318, 347] width 303 height 24
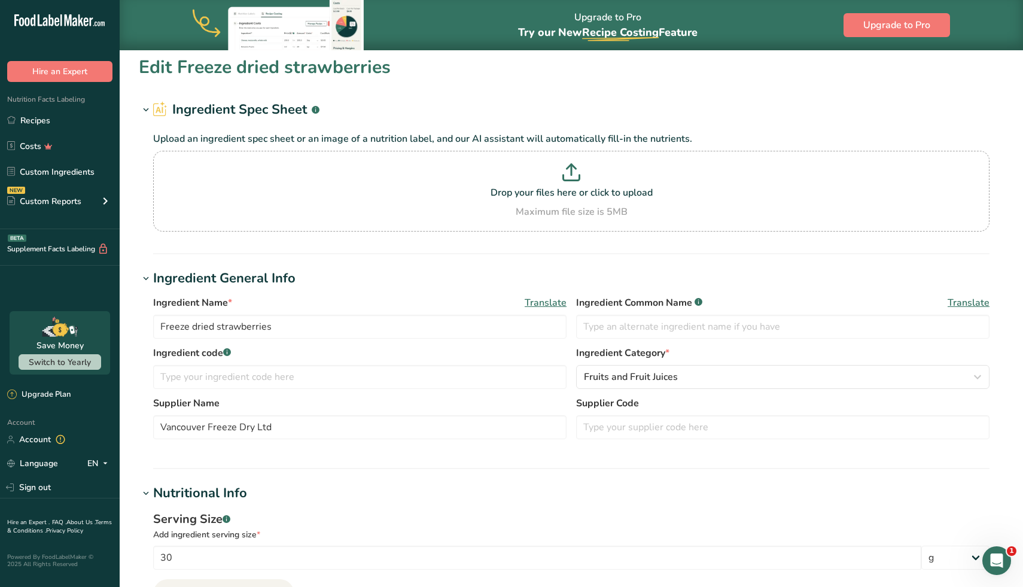
scroll to position [0, 0]
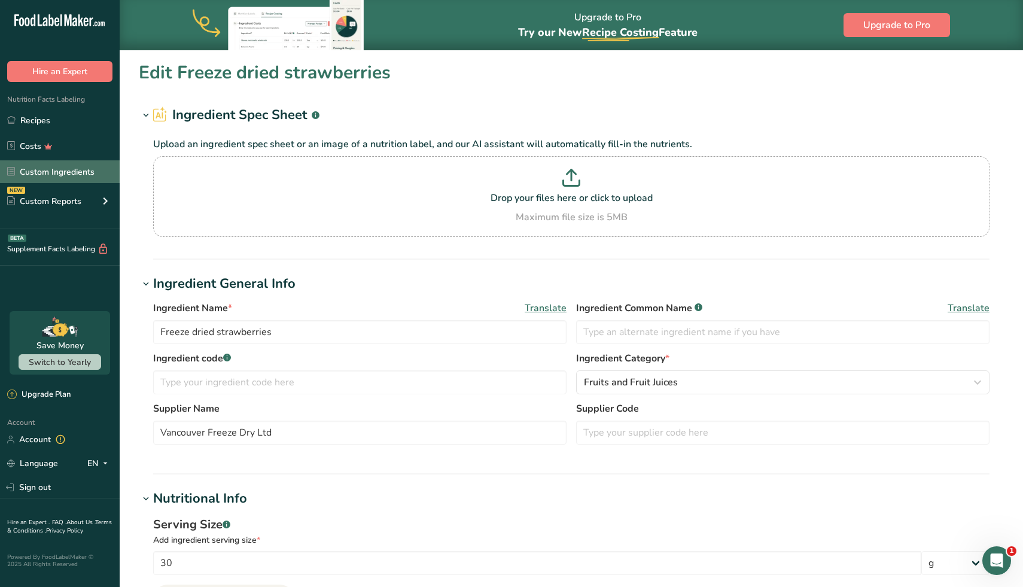
click at [65, 178] on link "Custom Ingredients" at bounding box center [60, 171] width 120 height 23
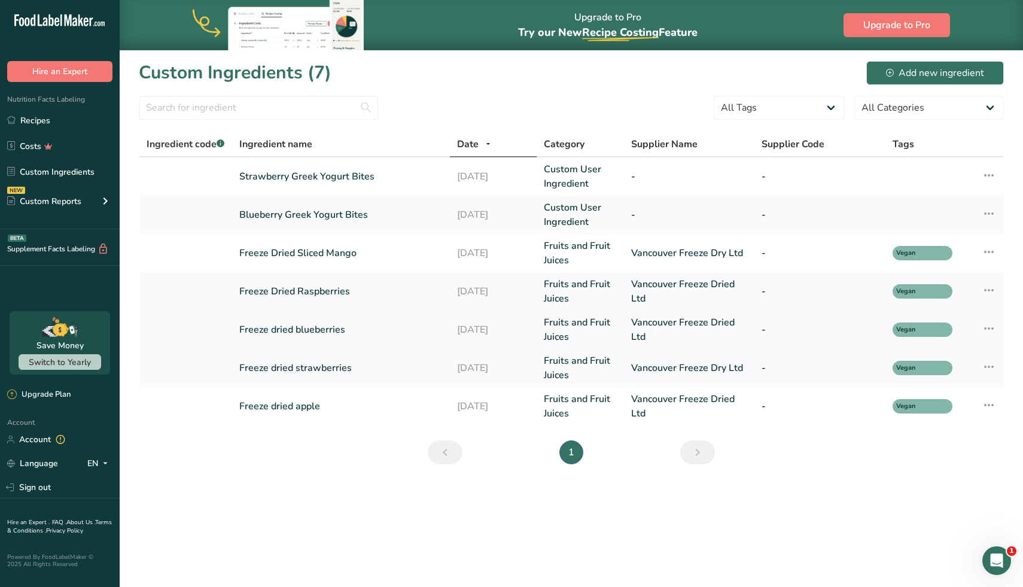
click at [291, 334] on link "Freeze dried blueberries" at bounding box center [340, 329] width 203 height 14
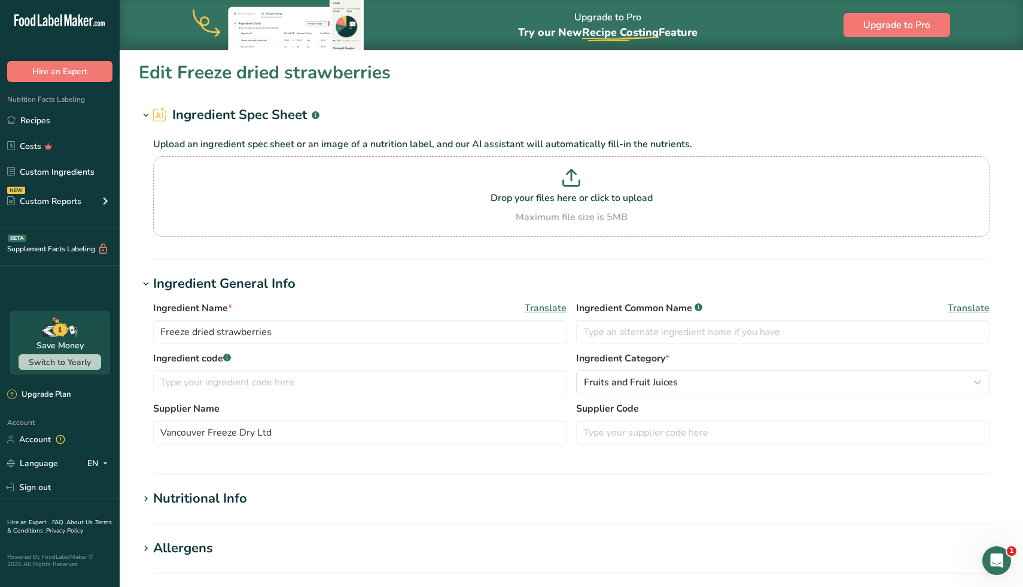
type input "Freeze dried blueberries"
type input "Vancouver Freeze Dried Ltd"
type input "120"
type KJ "502.1"
type Fat "0"
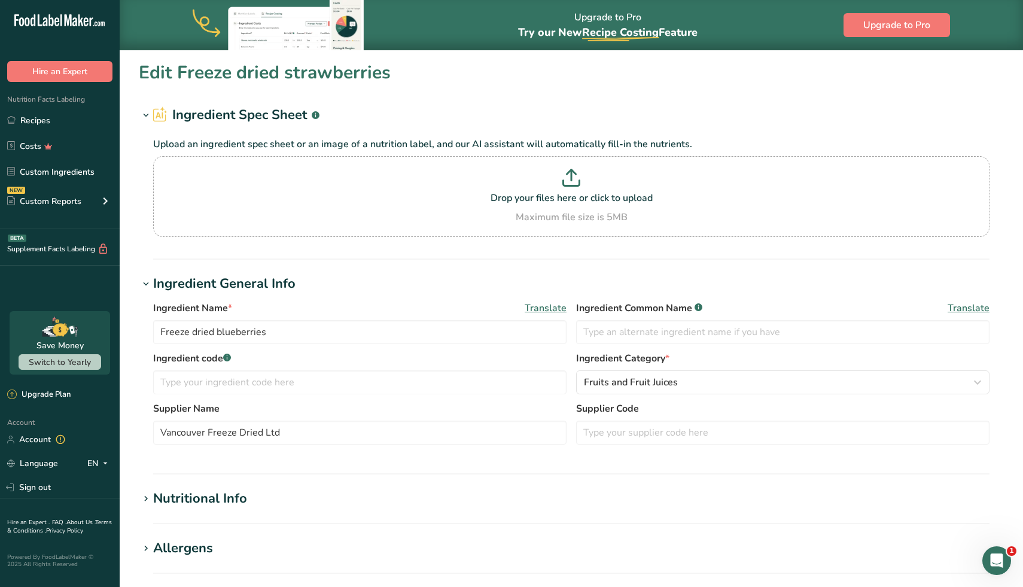
type Fat "0"
type input "0"
type Carbohydrates "28"
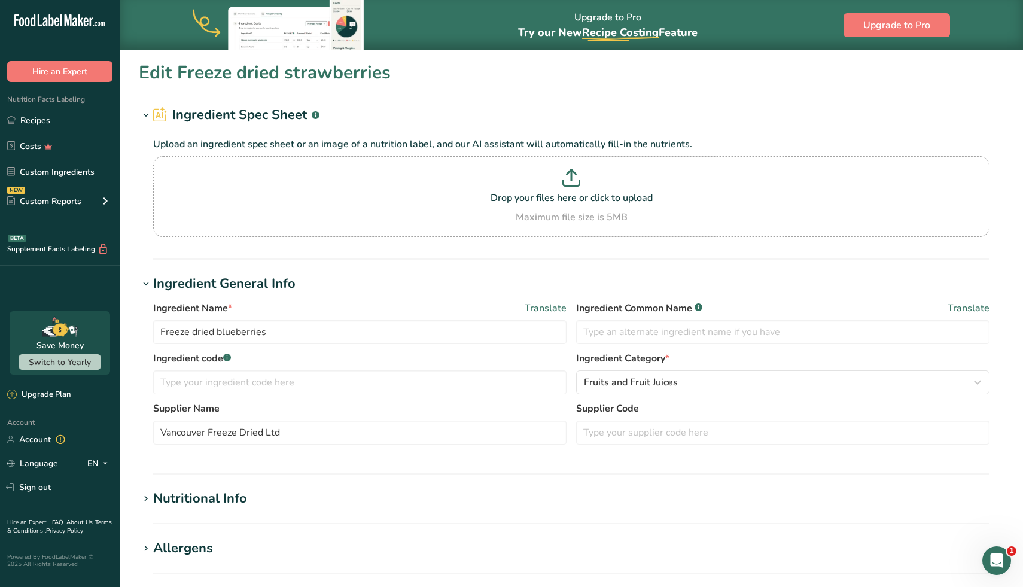
type Fiber "5"
type Sugars "22"
type Sugars "0"
type input "1"
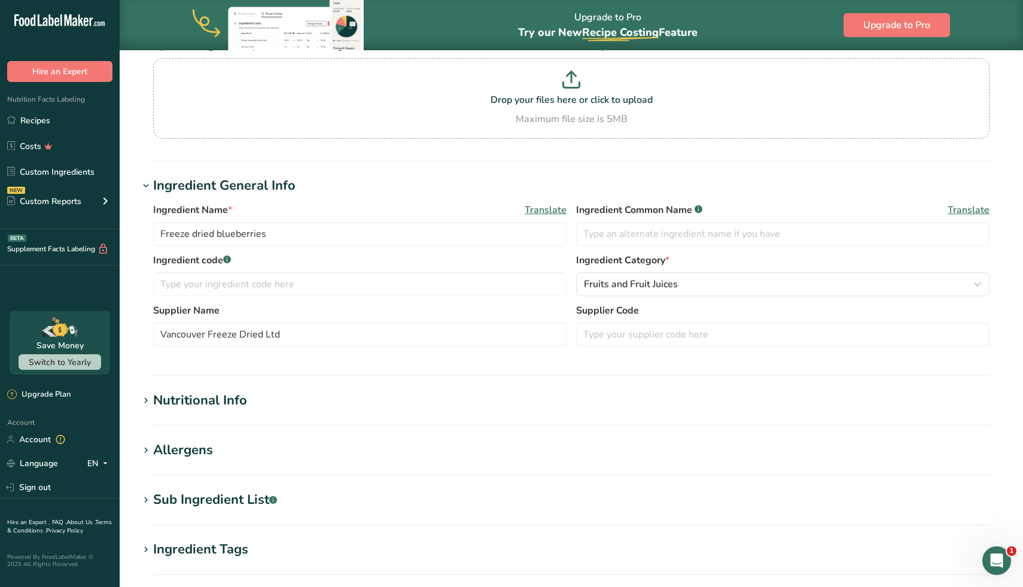
scroll to position [99, 0]
click at [242, 410] on section "Nutritional Info Serving Size .a-a{fill:#347362;}.b-a{fill:#fff;} Add ingredien…" at bounding box center [571, 406] width 865 height 35
click at [243, 398] on div "Nutritional Info" at bounding box center [200, 399] width 94 height 20
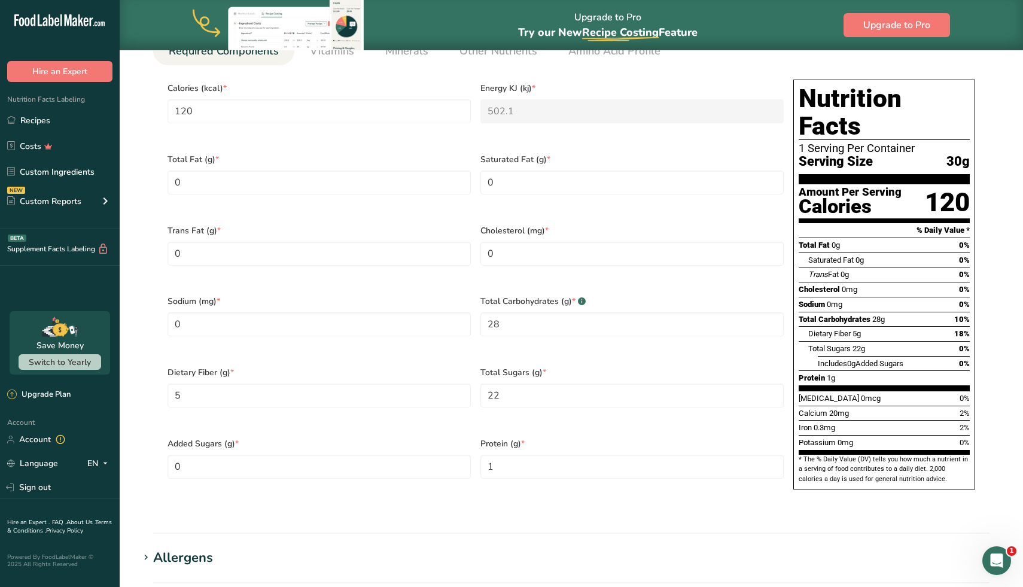
scroll to position [550, 0]
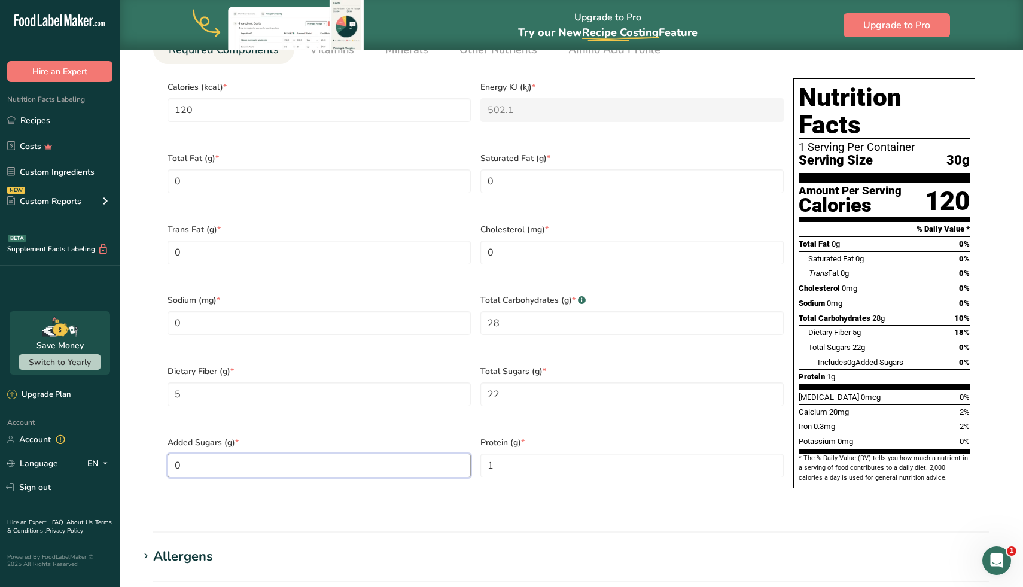
click at [216, 453] on Sugars "0" at bounding box center [318, 465] width 303 height 24
drag, startPoint x: 216, startPoint y: 435, endPoint x: 192, endPoint y: 443, distance: 25.7
click at [192, 453] on Sugars "0" at bounding box center [318, 465] width 303 height 24
click at [185, 453] on Sugars "0.0042" at bounding box center [318, 465] width 303 height 24
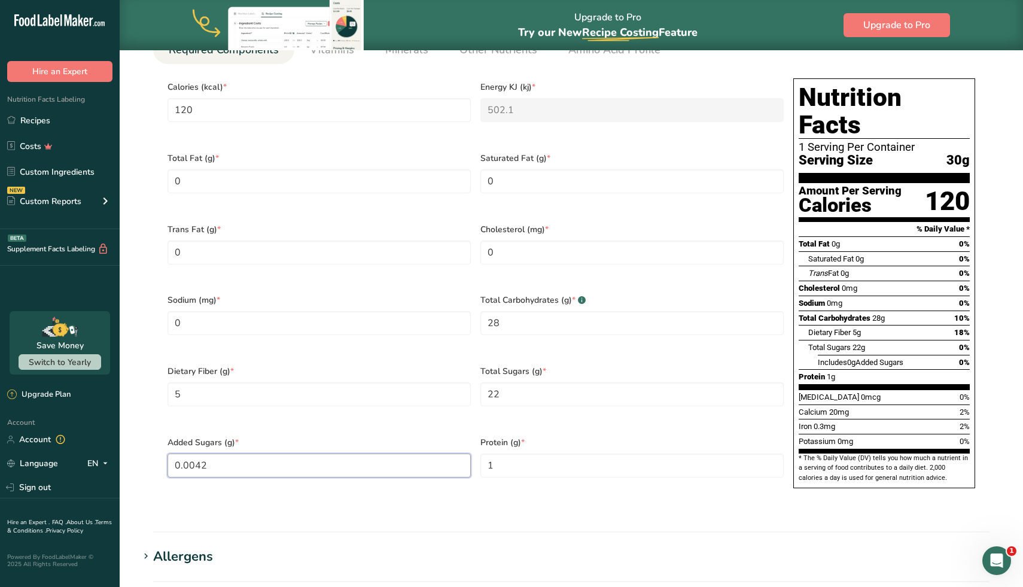
click at [185, 453] on Sugars "0.0042" at bounding box center [318, 465] width 303 height 24
type Sugars "0"
click at [394, 486] on div "Serving Size .a-a{fill:#347362;}.b-a{fill:#fff;} Add ingredient serving size * …" at bounding box center [571, 238] width 865 height 558
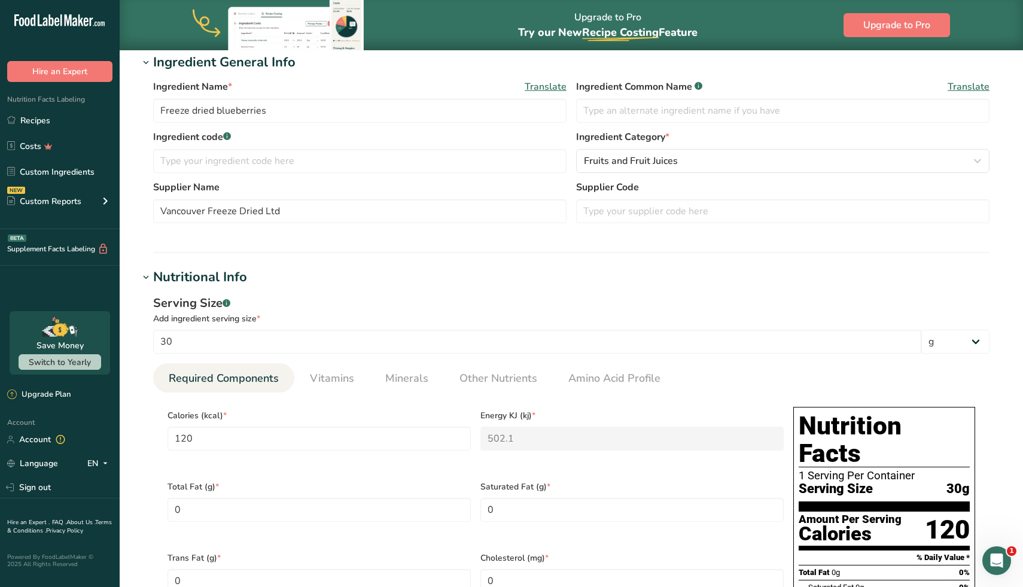
scroll to position [0, 0]
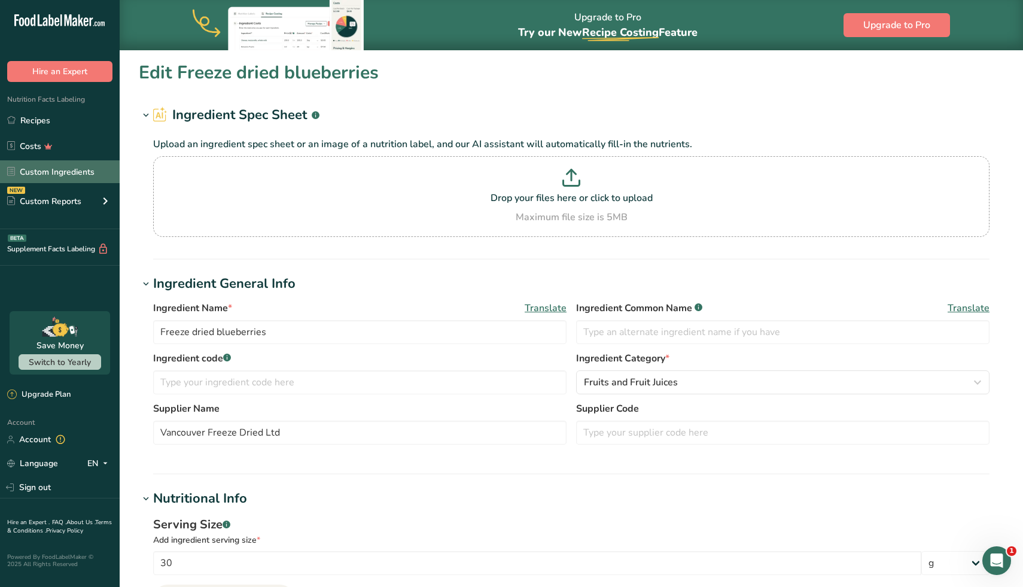
click at [57, 169] on link "Custom Ingredients" at bounding box center [60, 171] width 120 height 23
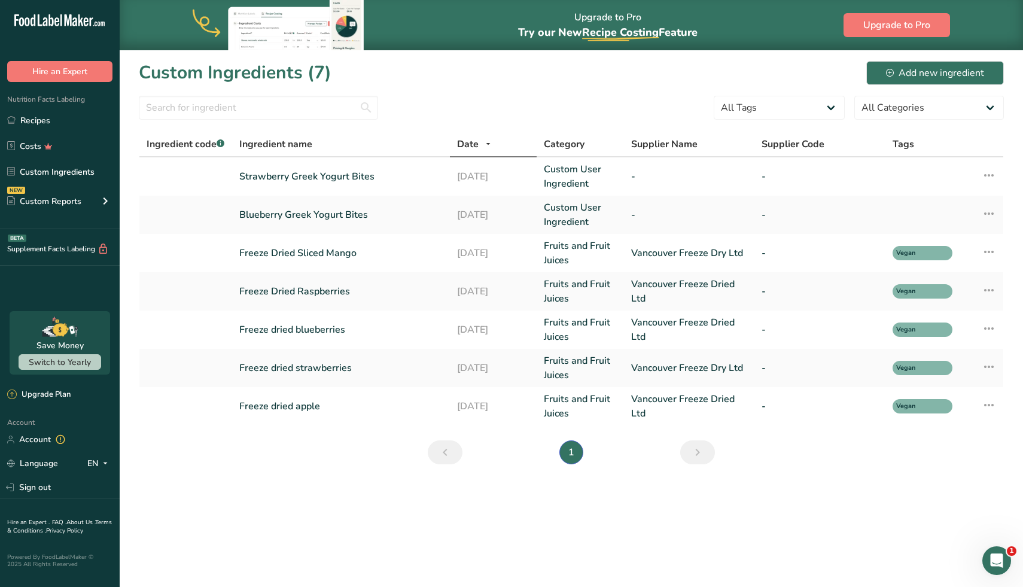
click at [65, 132] on ul "Recipes Costs Custom Ingredients NEW Custom Reports Menu Label Ingredient Compa…" at bounding box center [60, 162] width 120 height 107
click at [66, 126] on link "Recipes" at bounding box center [60, 120] width 120 height 23
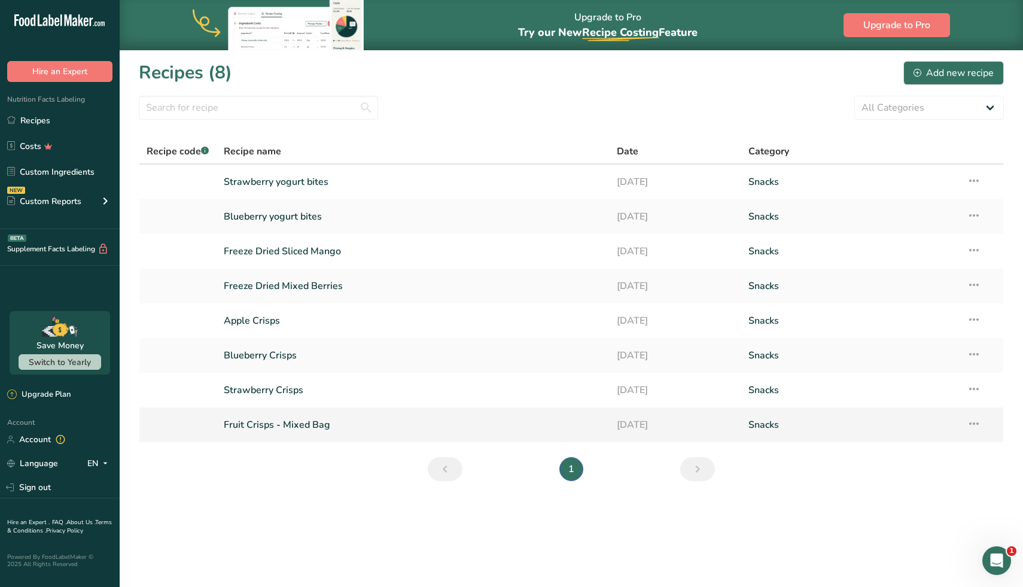
click at [324, 428] on link "Fruit Crisps - Mixed Bag" at bounding box center [413, 424] width 379 height 25
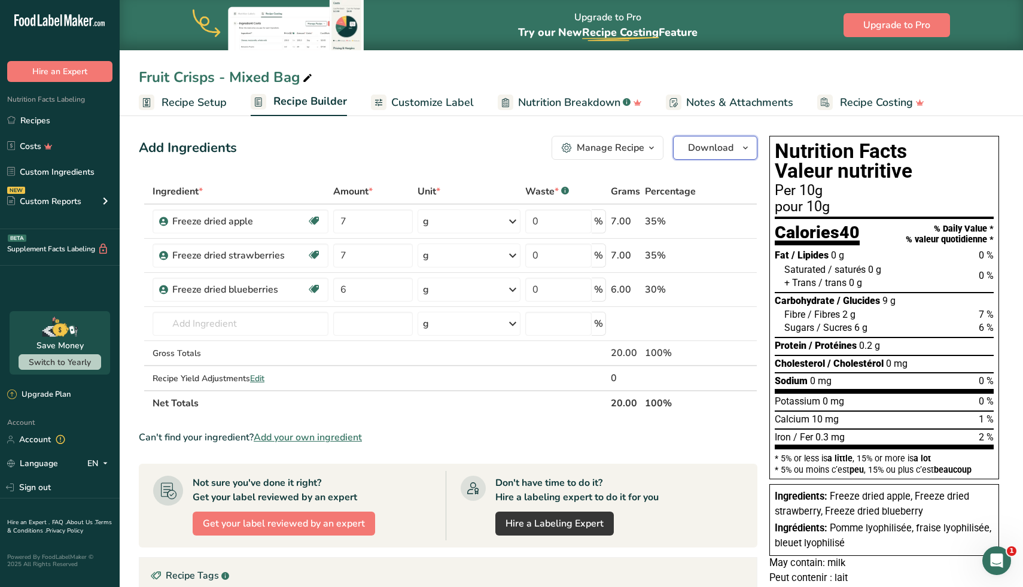
click at [748, 151] on icon "button" at bounding box center [745, 148] width 10 height 15
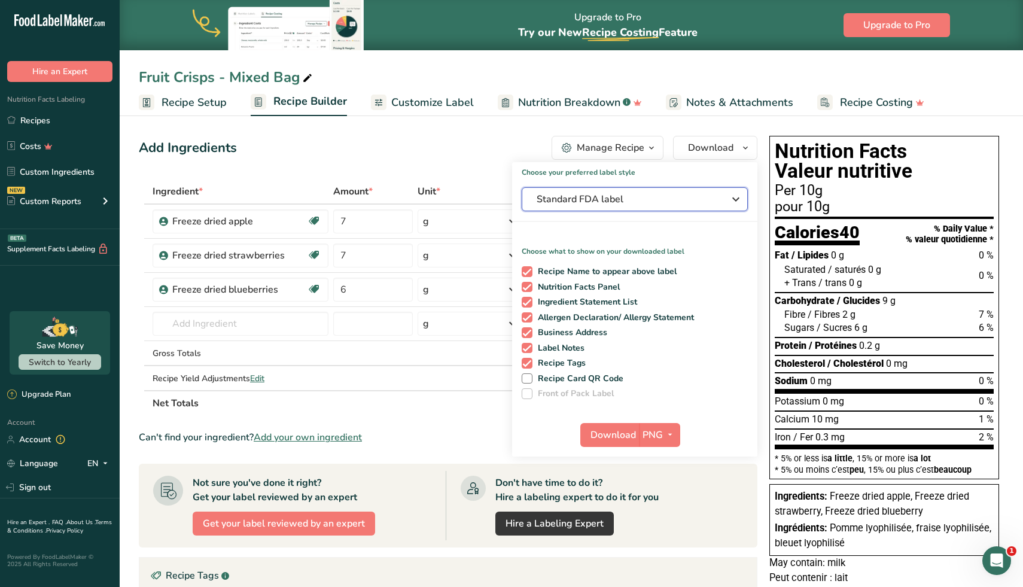
click at [605, 198] on span "Standard FDA label" at bounding box center [625, 199] width 179 height 14
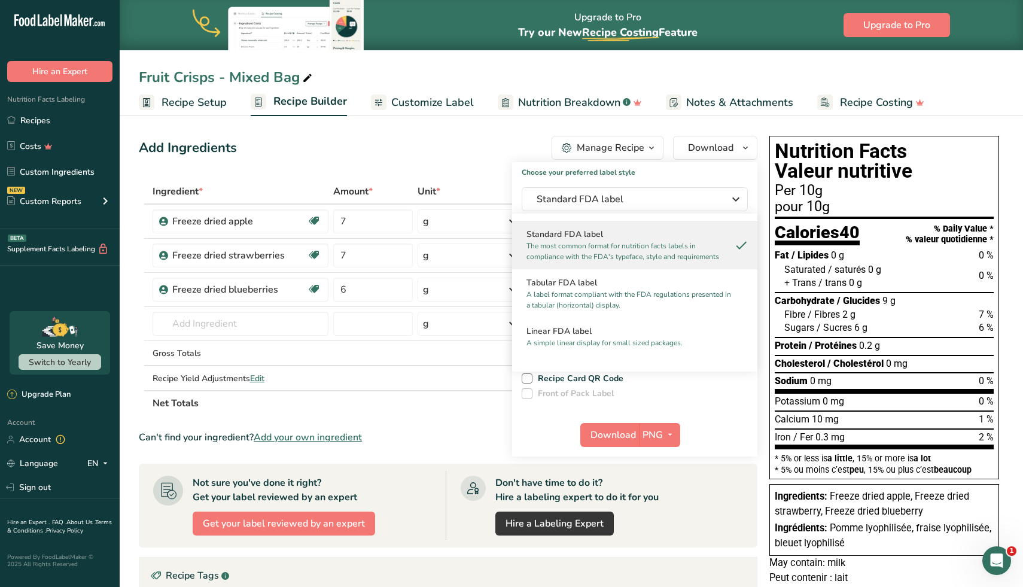
click at [517, 153] on div "Add Ingredients Manage Recipe Delete Recipe Duplicate Recipe Scale Recipe Save …" at bounding box center [448, 148] width 618 height 24
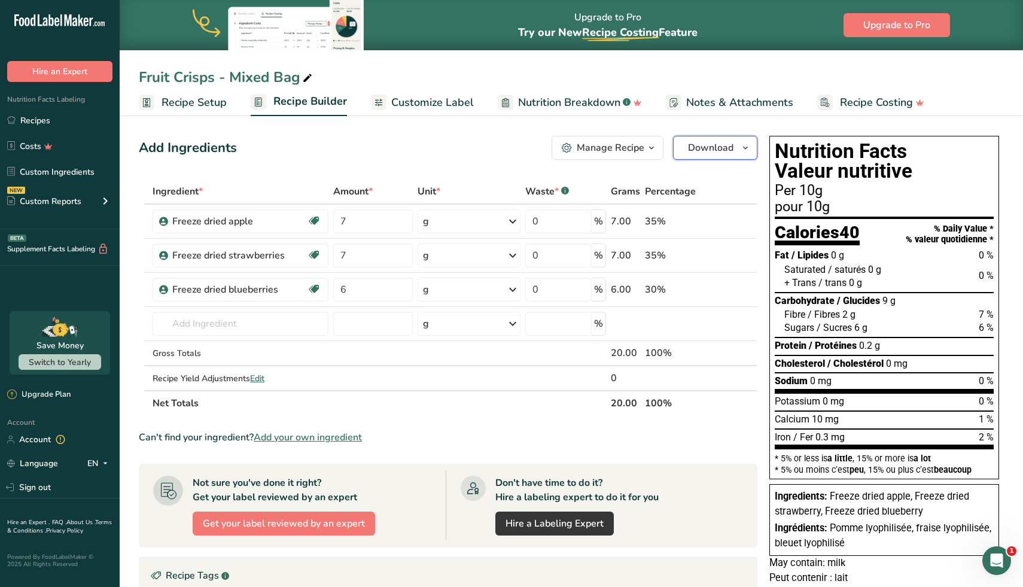
click at [748, 147] on icon "button" at bounding box center [745, 148] width 10 height 15
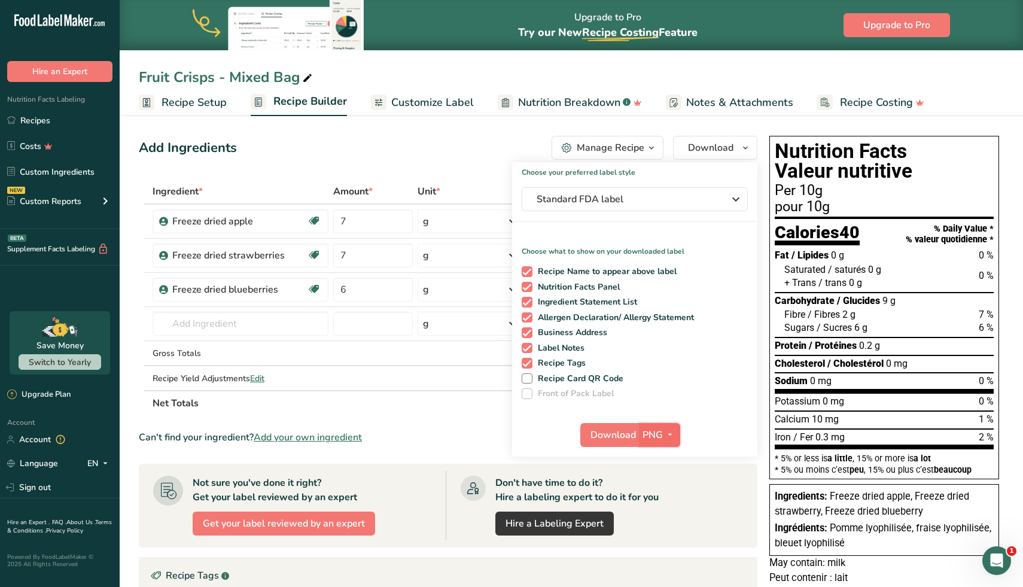
click at [672, 433] on icon "button" at bounding box center [670, 434] width 10 height 15
click at [663, 495] on link "SVG" at bounding box center [661, 499] width 38 height 20
click at [620, 434] on span "Download" at bounding box center [612, 435] width 45 height 14
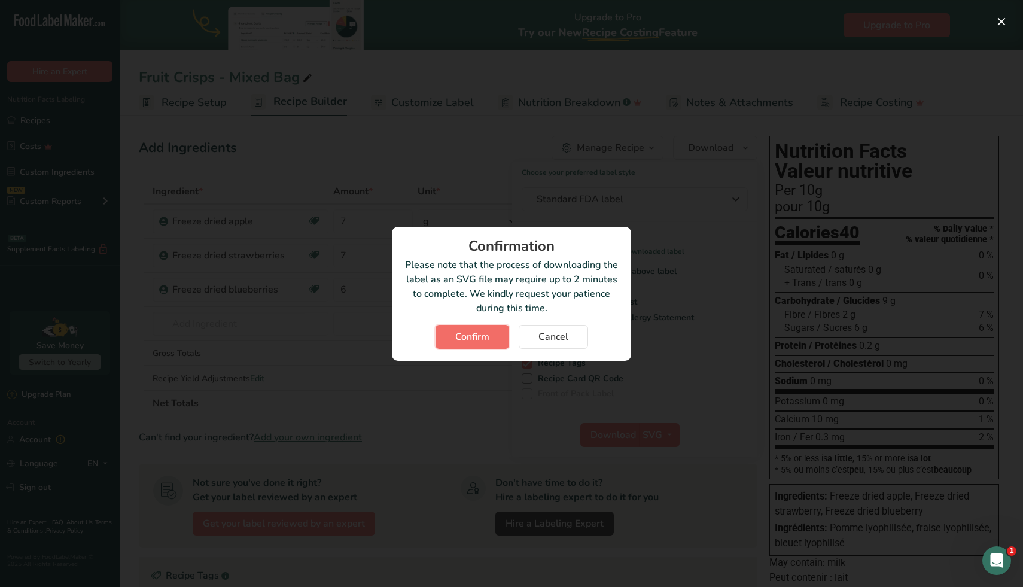
click at [484, 338] on span "Confirm" at bounding box center [472, 337] width 34 height 14
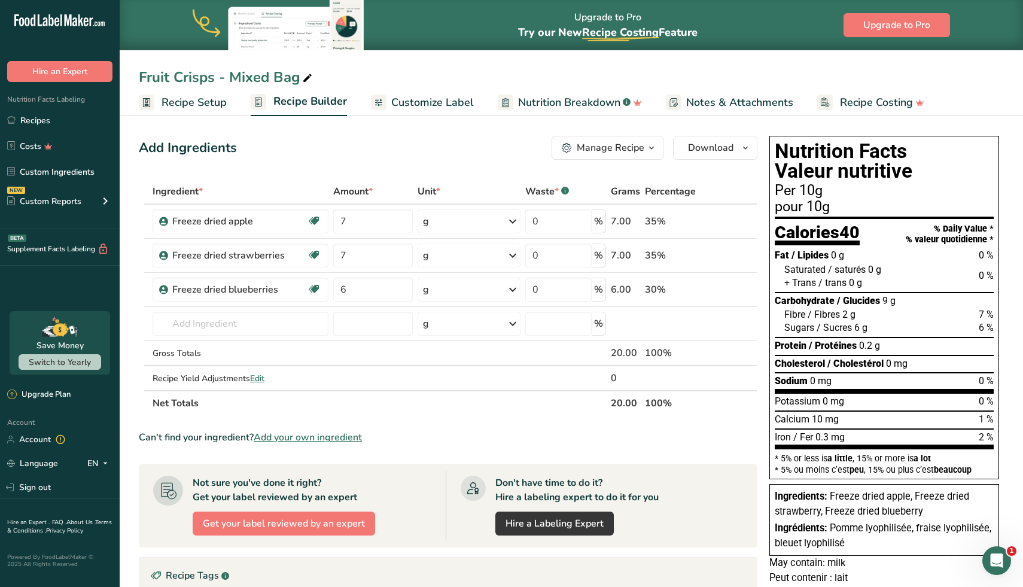
click at [653, 68] on div "Fruit Crisps - Mixed Bag" at bounding box center [571, 77] width 903 height 22
click at [36, 121] on link "Recipes" at bounding box center [60, 120] width 120 height 23
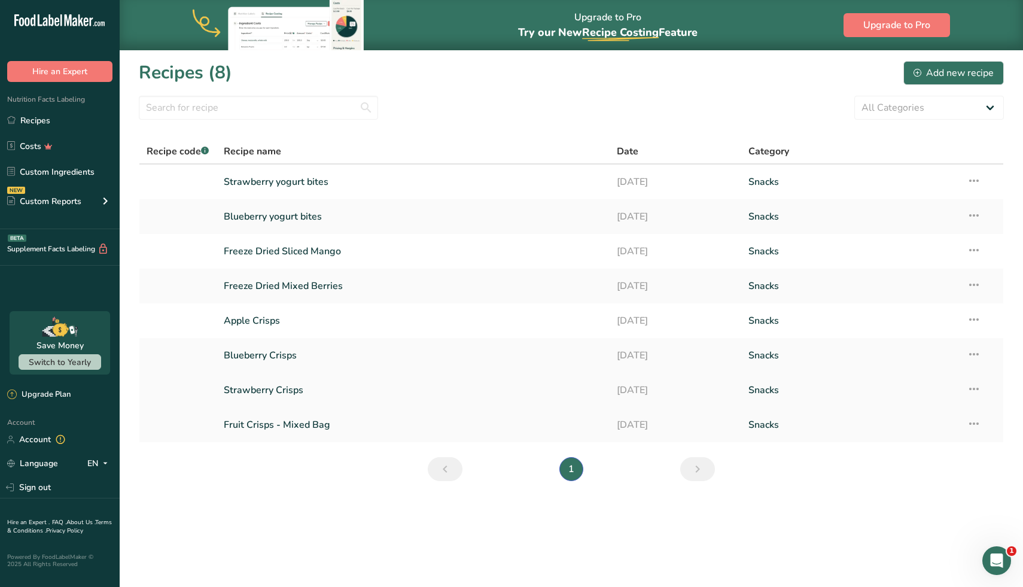
click at [282, 392] on link "Strawberry Crisps" at bounding box center [413, 389] width 379 height 25
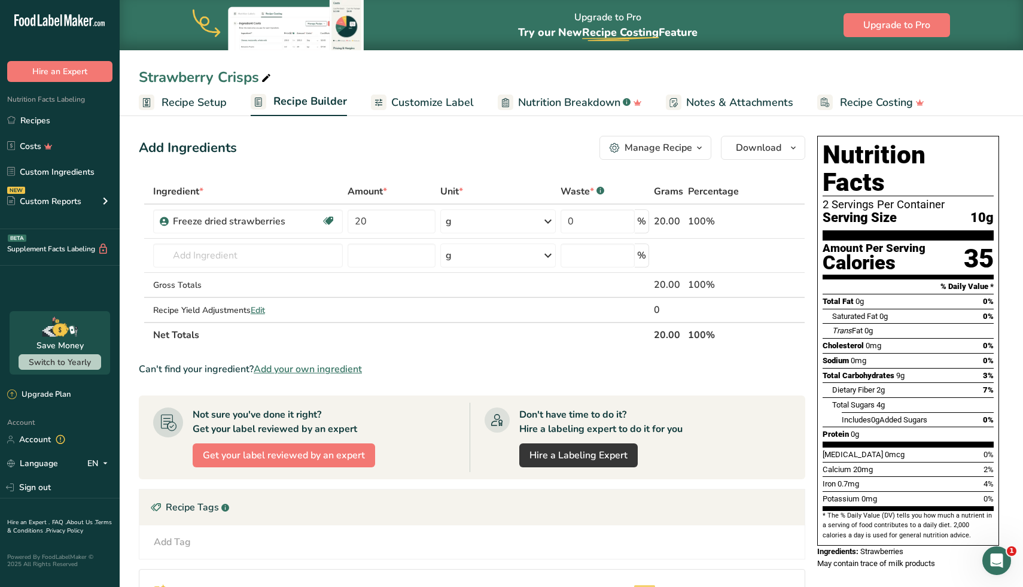
click at [419, 105] on span "Customize Label" at bounding box center [432, 102] width 83 height 16
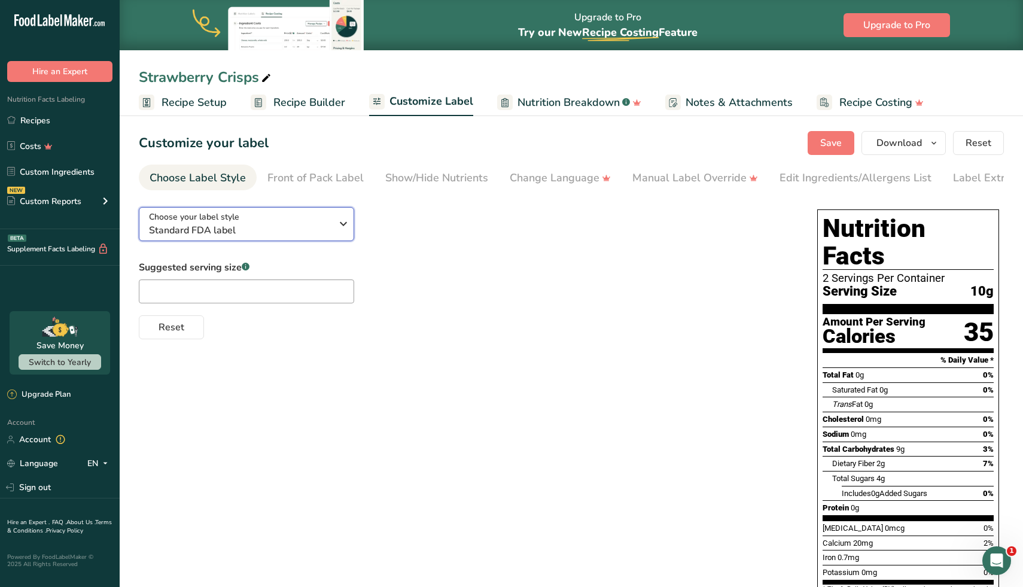
click at [352, 234] on button "Choose your label style Standard FDA label" at bounding box center [246, 224] width 215 height 34
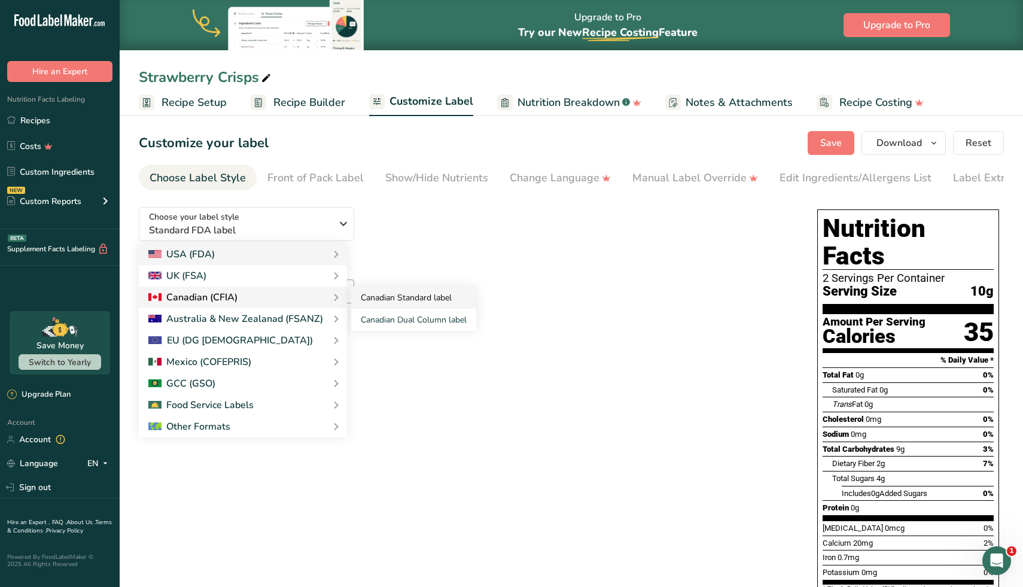
click at [414, 302] on link "Canadian Standard label" at bounding box center [413, 297] width 125 height 22
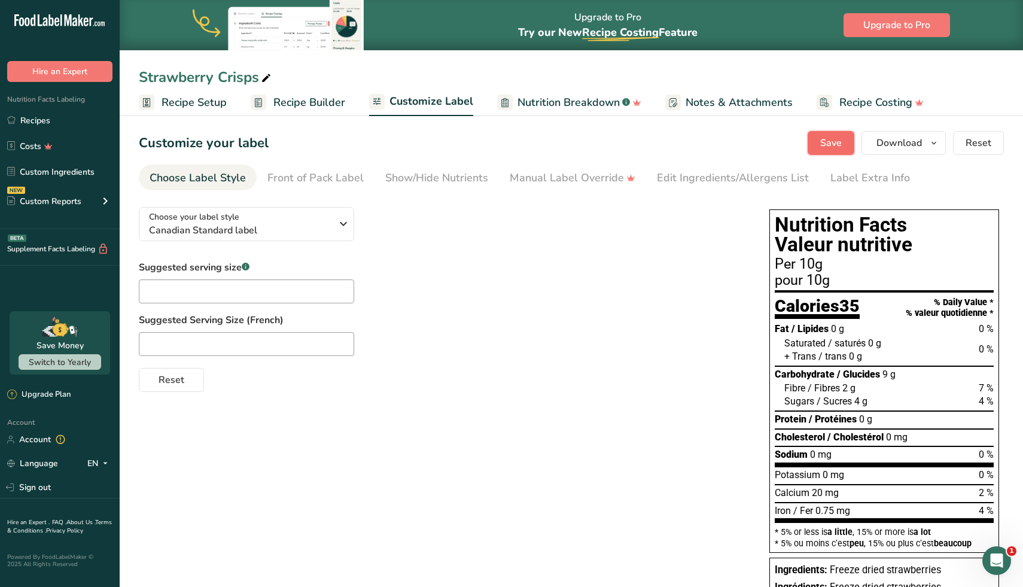
click at [840, 144] on span "Save" at bounding box center [831, 143] width 22 height 14
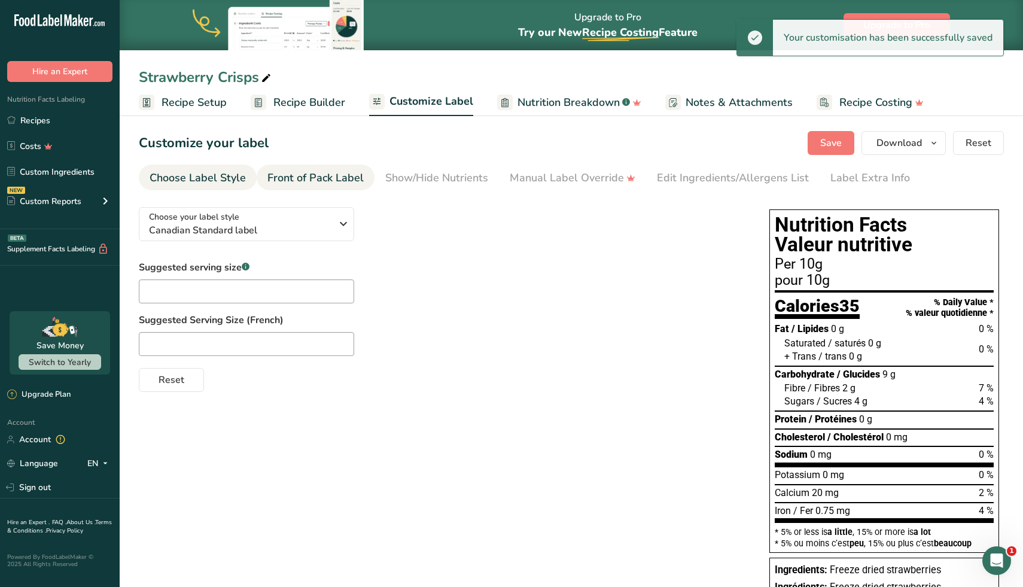
click at [331, 181] on div "Front of Pack Label" at bounding box center [315, 178] width 96 height 16
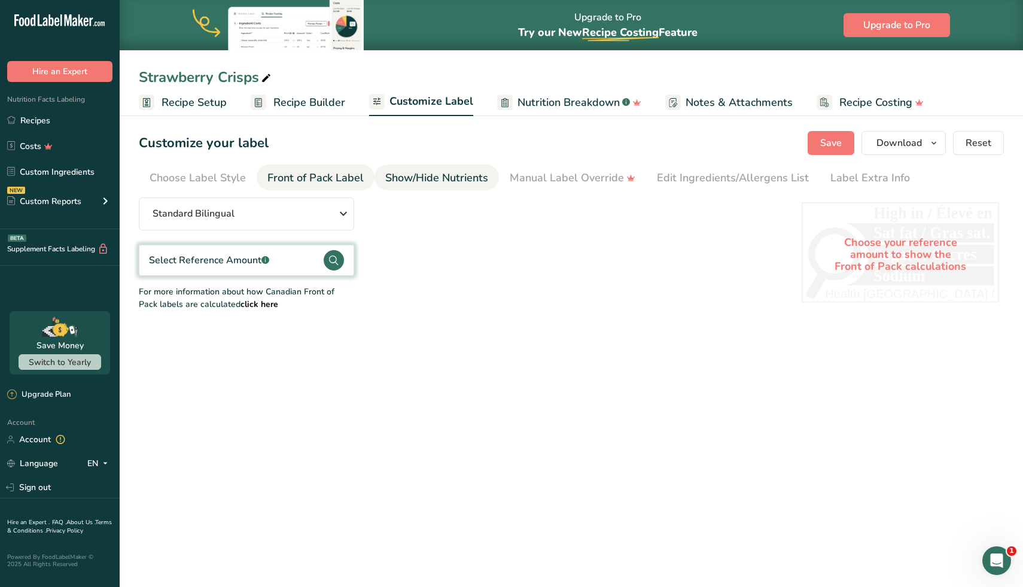
click at [457, 174] on div "Show/Hide Nutrients" at bounding box center [436, 178] width 103 height 16
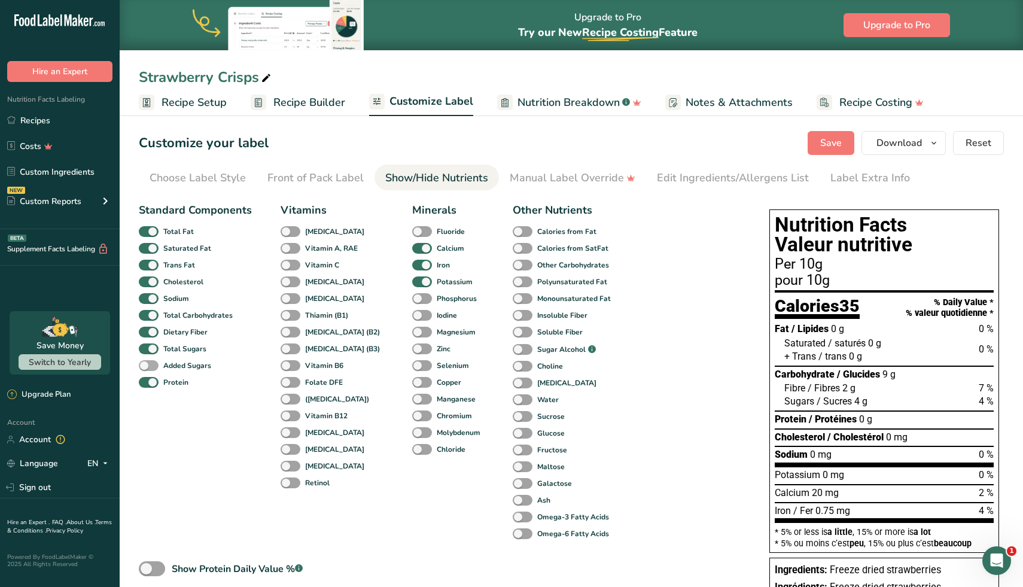
click at [181, 365] on b "Added Sugars" at bounding box center [187, 365] width 48 height 11
click at [147, 365] on input "Added Sugars" at bounding box center [143, 365] width 8 height 8
checkbox input "true"
click at [541, 166] on link "Manual Label Override" at bounding box center [573, 177] width 126 height 27
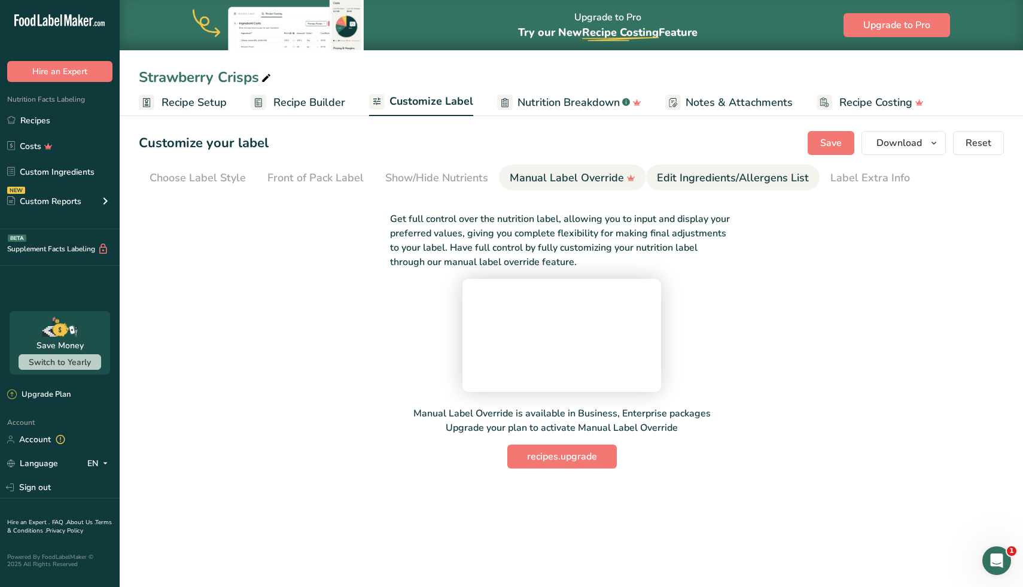
click at [715, 182] on div "Edit Ingredients/Allergens List" at bounding box center [733, 178] width 152 height 16
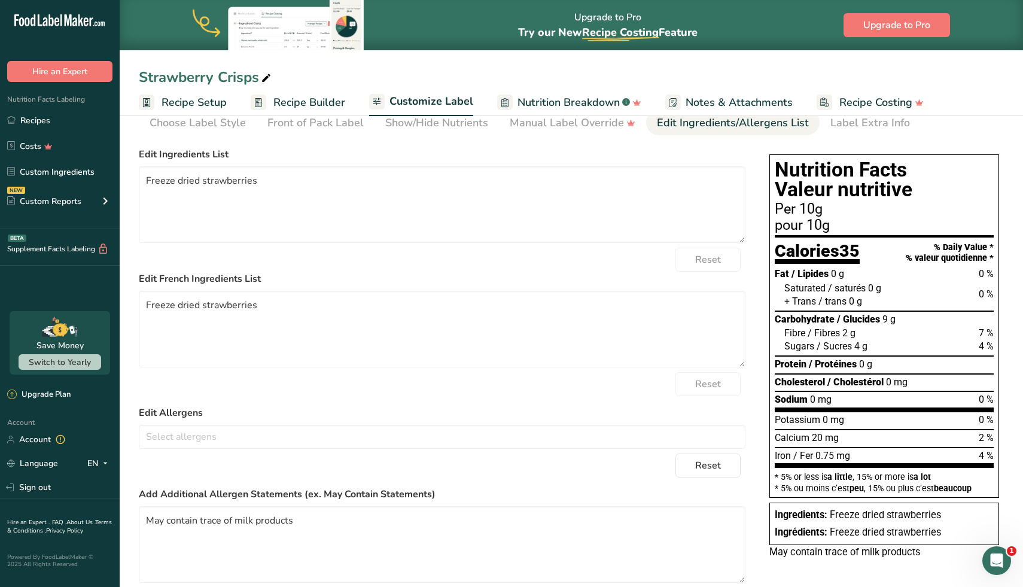
scroll to position [60, 0]
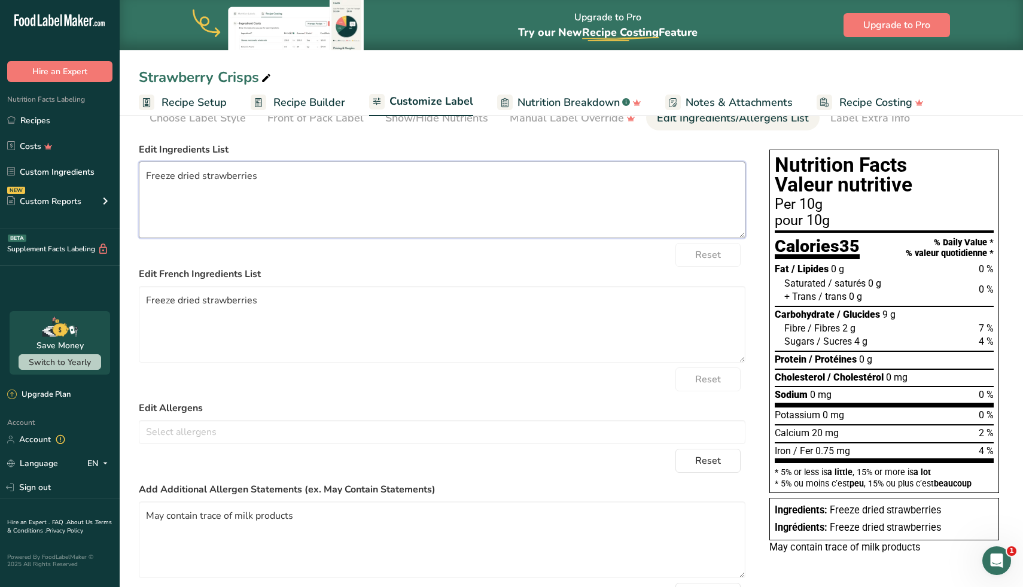
drag, startPoint x: 268, startPoint y: 178, endPoint x: 132, endPoint y: 177, distance: 135.8
click at [132, 177] on section "Customize your label Save Download Choose what to show on your downloaded label…" at bounding box center [571, 363] width 903 height 623
click at [288, 310] on textarea "Freeze dried strawberries" at bounding box center [442, 324] width 606 height 77
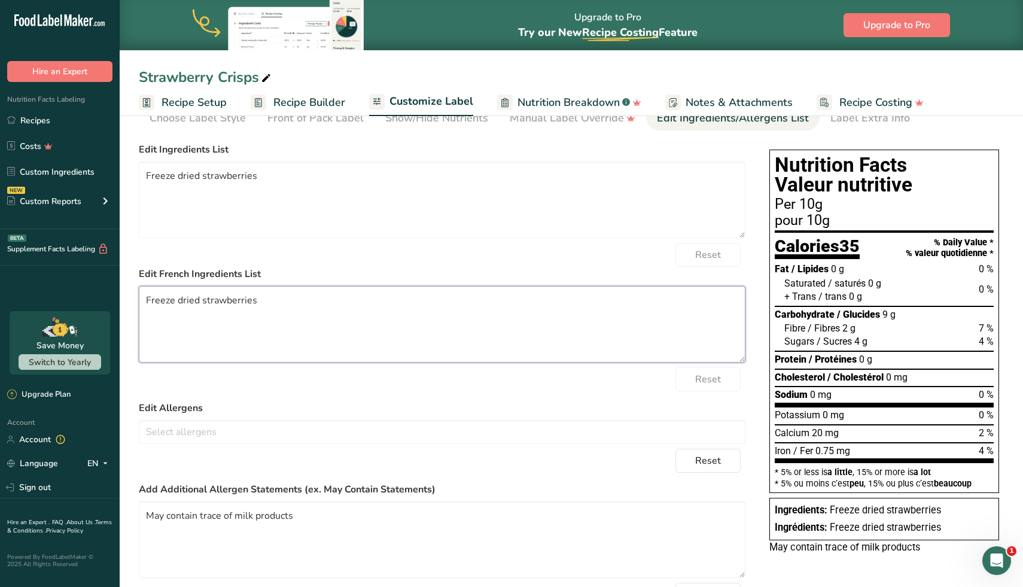
paste textarea "aises lyophilisé"
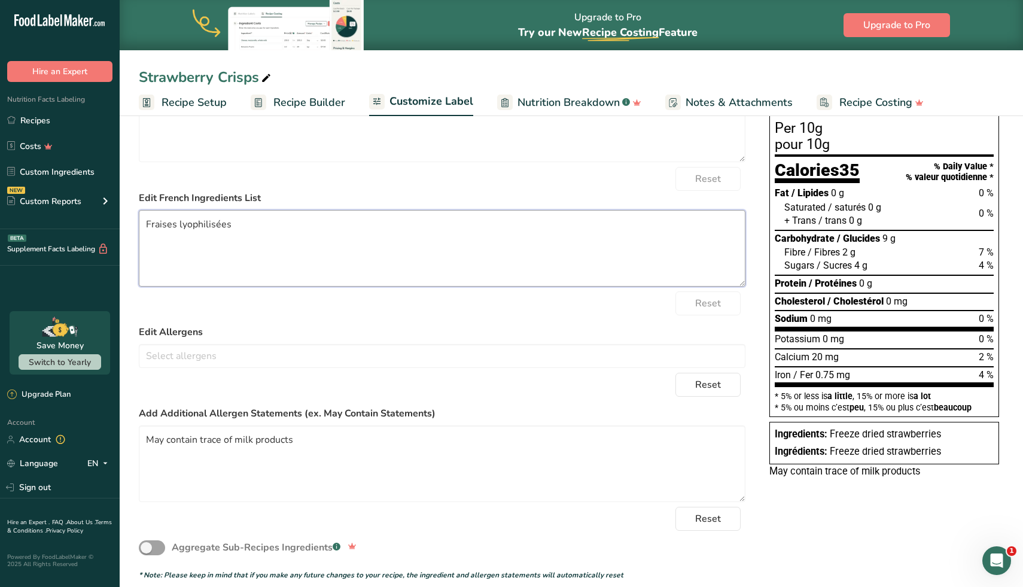
scroll to position [148, 0]
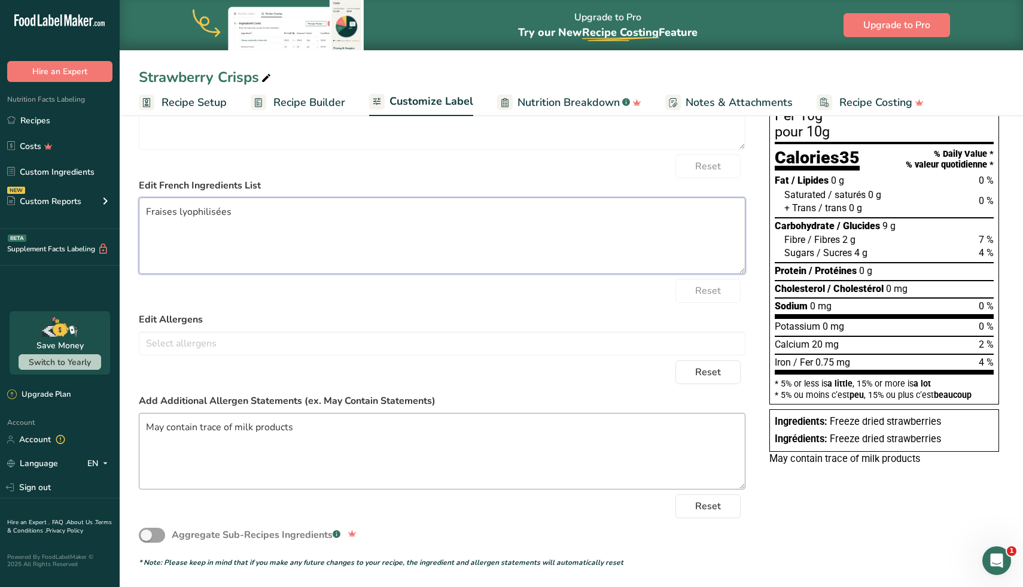
type textarea "Fraises lyophilisées"
drag, startPoint x: 298, startPoint y: 429, endPoint x: 197, endPoint y: 429, distance: 101.1
click at [197, 429] on textarea "May contain trace of milk products" at bounding box center [442, 451] width 606 height 77
drag, startPoint x: 242, startPoint y: 430, endPoint x: 151, endPoint y: 429, distance: 90.9
click at [151, 430] on textarea "May contain: Milk" at bounding box center [442, 451] width 606 height 77
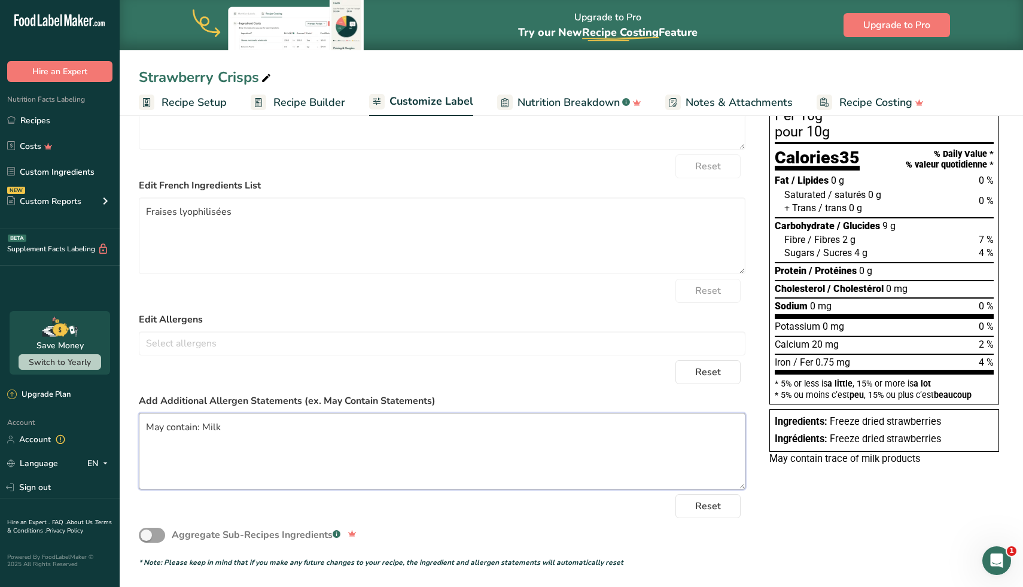
click at [151, 429] on textarea "May contain: Milk" at bounding box center [442, 451] width 606 height 77
click at [227, 429] on textarea "May contain: Milk" at bounding box center [442, 451] width 606 height 77
paste textarea "Peut contenir : lait"
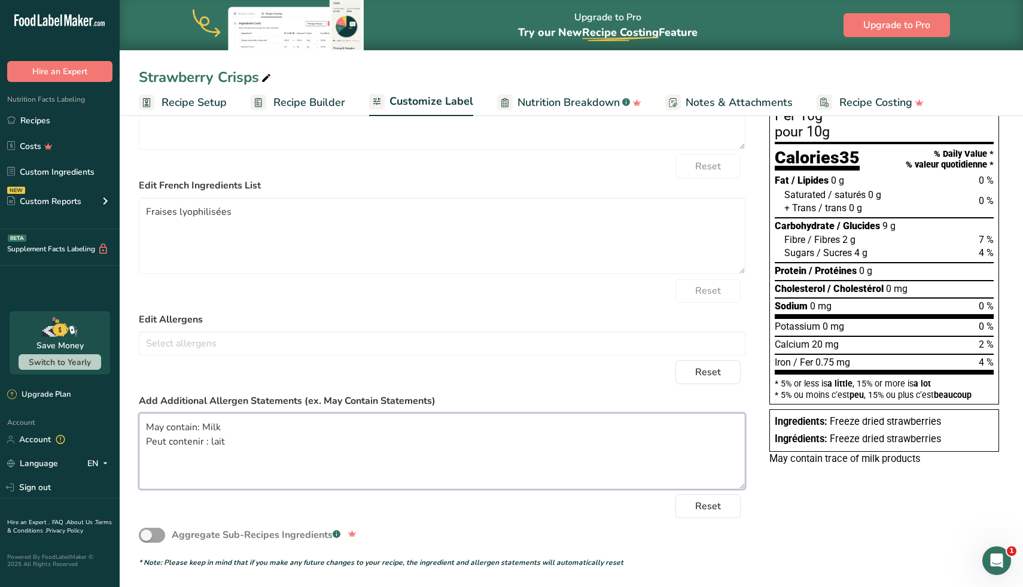
scroll to position [0, 0]
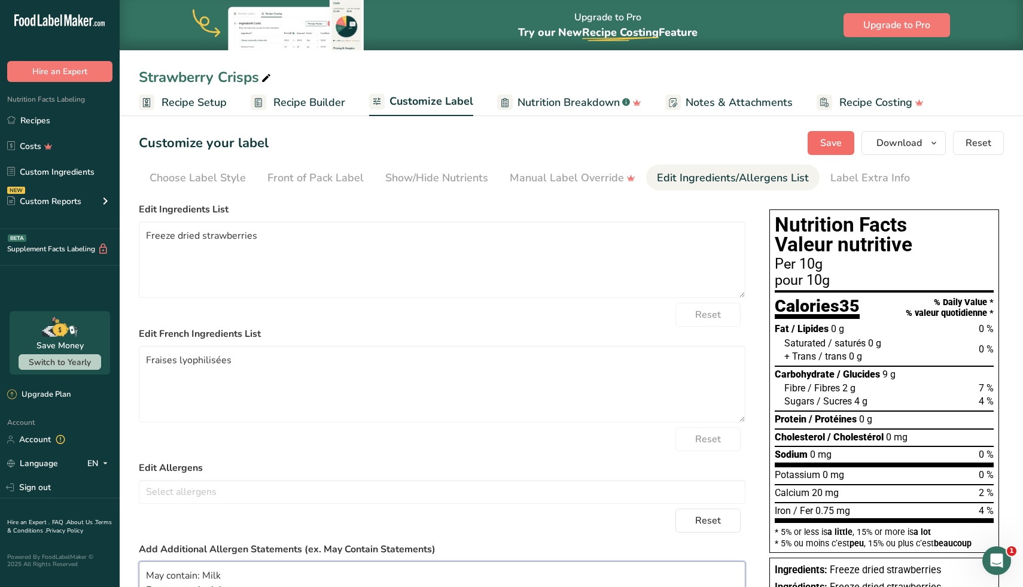
type textarea "May contain: Milk Peut contenir : lait"
click at [832, 135] on button "Save" at bounding box center [830, 143] width 47 height 24
click at [938, 140] on icon "button" at bounding box center [934, 143] width 10 height 15
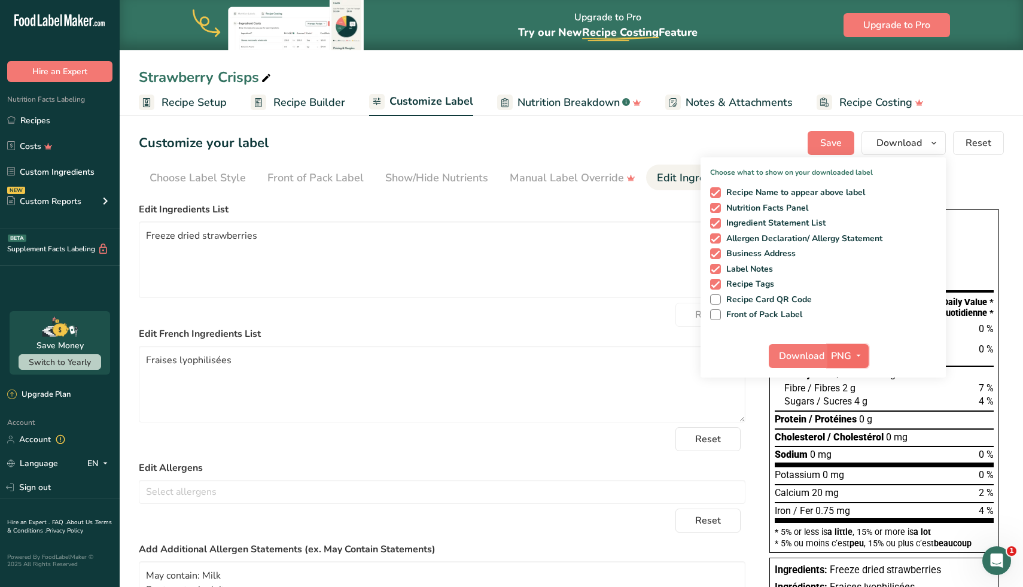
click at [861, 355] on icon "button" at bounding box center [858, 355] width 10 height 15
click at [852, 424] on link "SVG" at bounding box center [849, 420] width 38 height 20
click at [801, 358] on span "Download" at bounding box center [801, 356] width 45 height 14
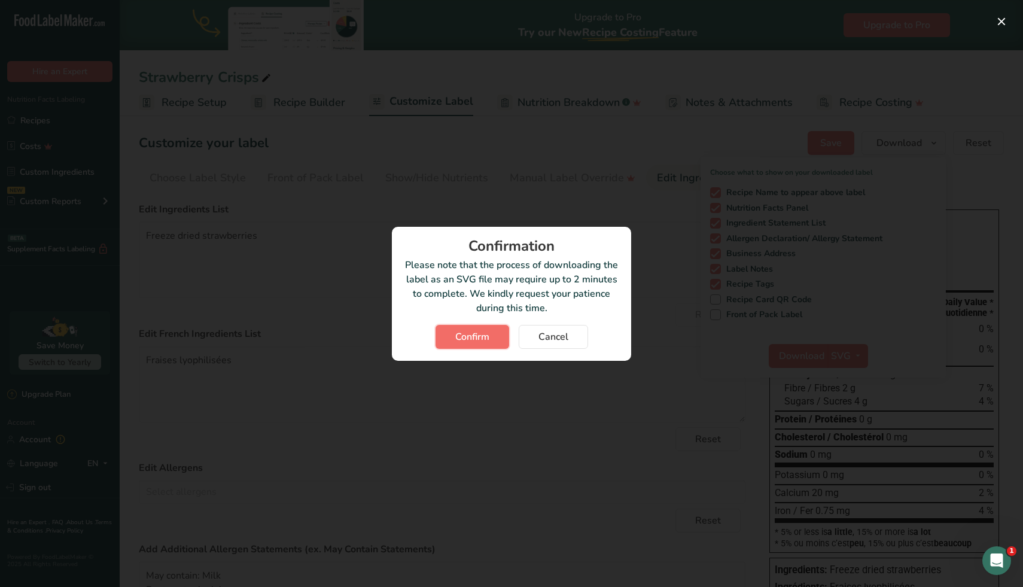
click at [456, 337] on span "Confirm" at bounding box center [472, 337] width 34 height 14
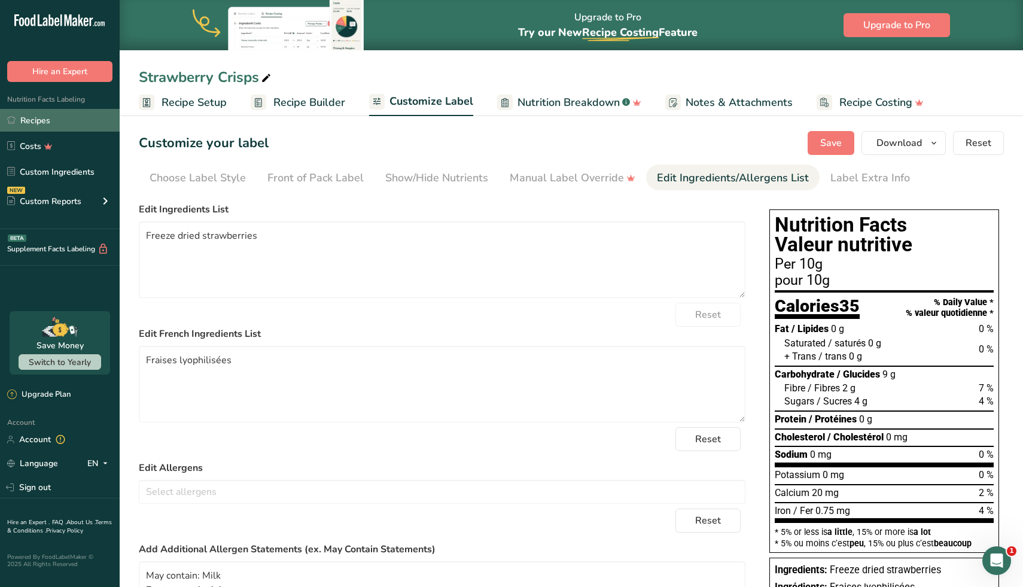
click at [47, 128] on link "Recipes" at bounding box center [60, 120] width 120 height 23
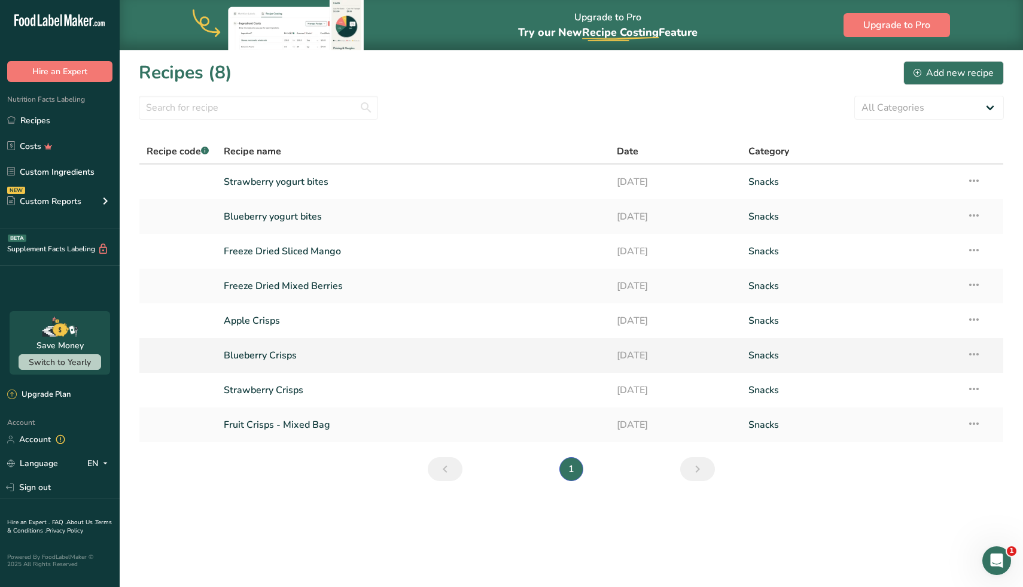
click at [311, 359] on link "Blueberry Crisps" at bounding box center [413, 355] width 379 height 25
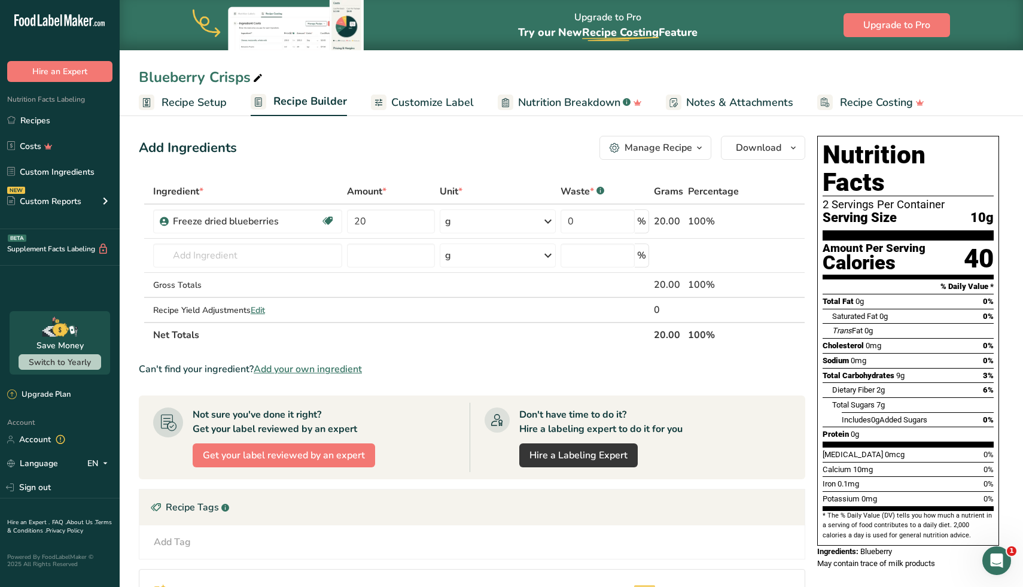
click at [432, 97] on span "Customize Label" at bounding box center [432, 102] width 83 height 16
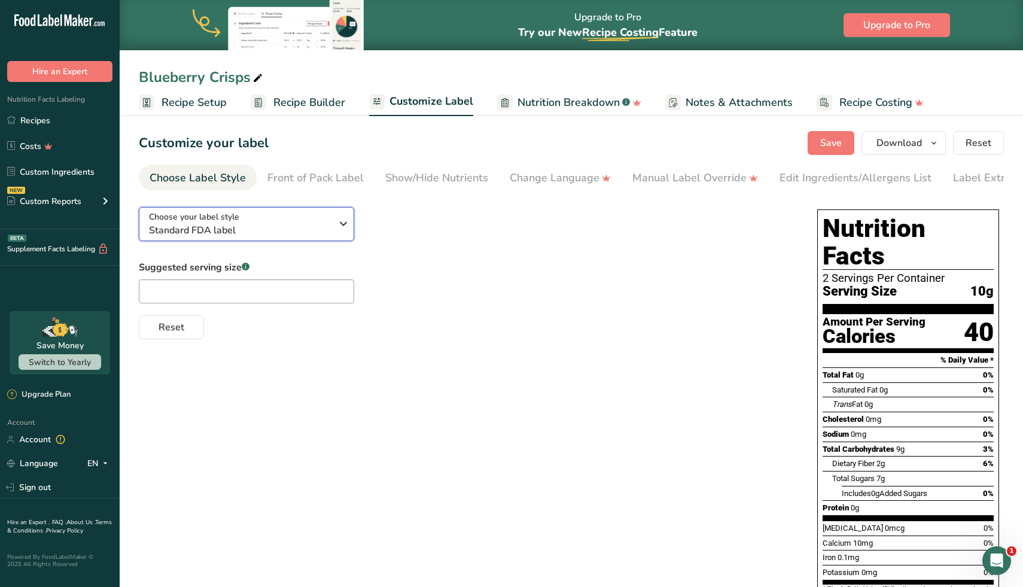
click at [340, 225] on icon "button" at bounding box center [343, 224] width 14 height 22
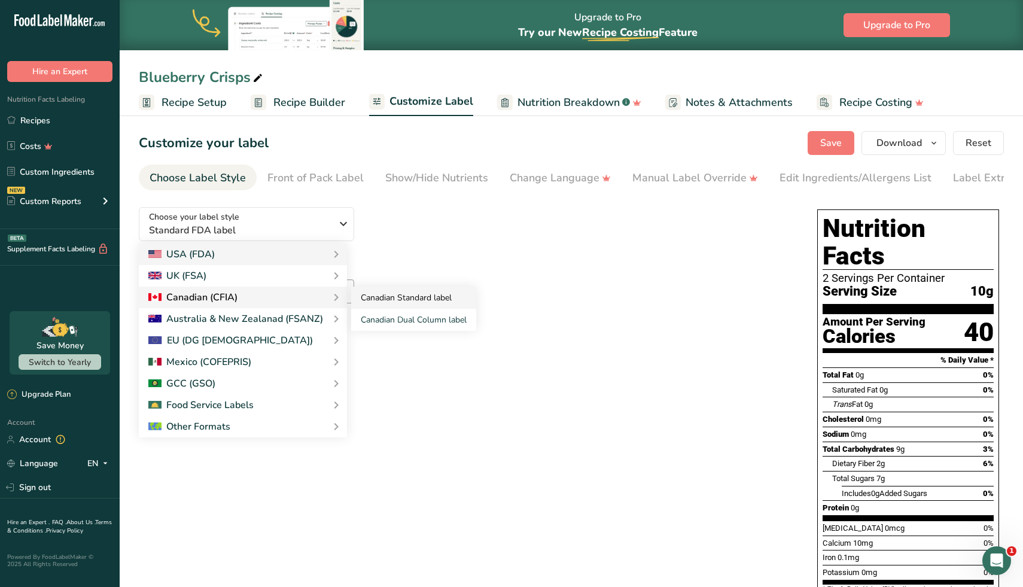
click at [383, 299] on link "Canadian Standard label" at bounding box center [413, 297] width 125 height 22
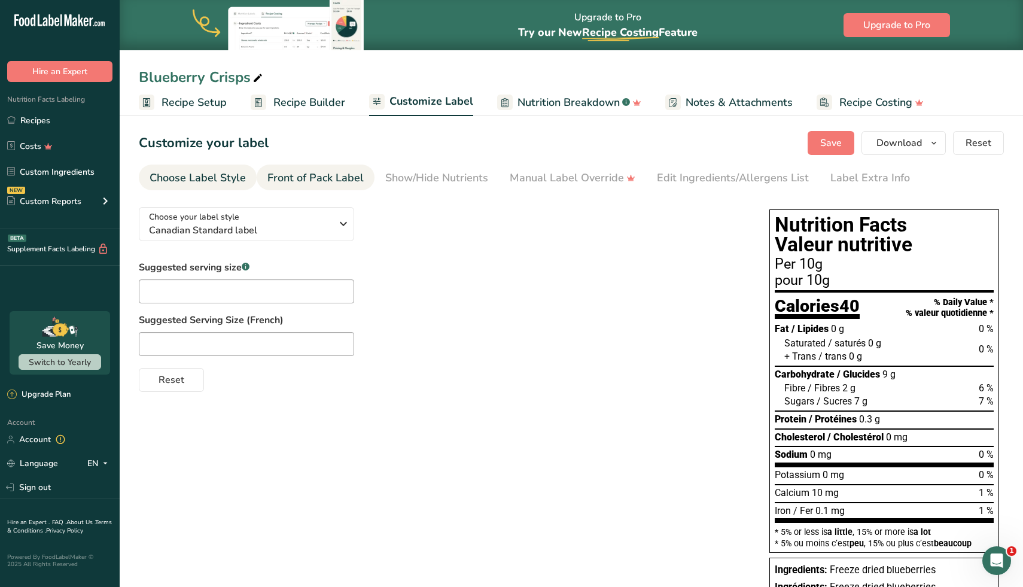
click at [336, 174] on div "Front of Pack Label" at bounding box center [315, 178] width 96 height 16
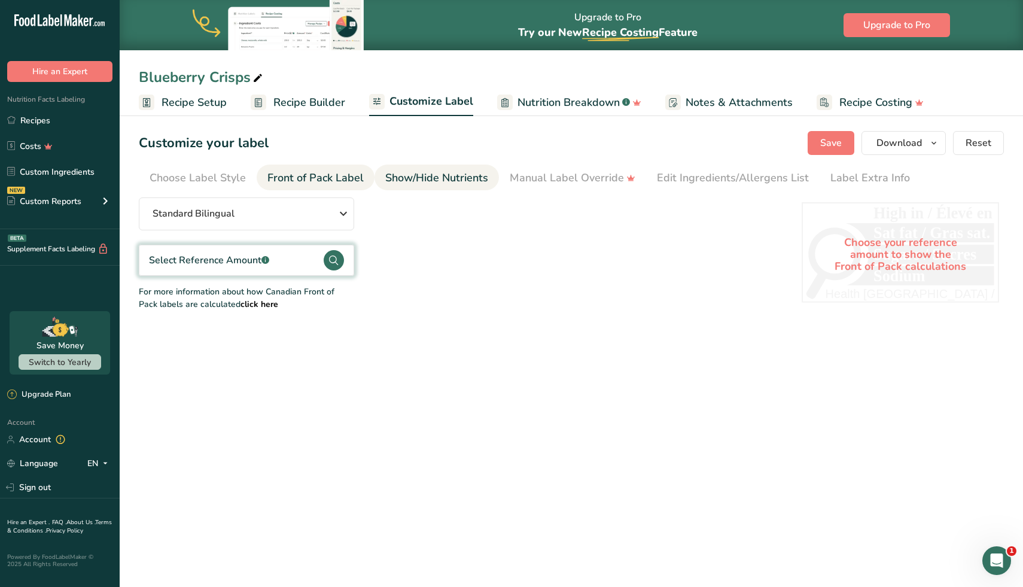
click at [423, 178] on div "Show/Hide Nutrients" at bounding box center [436, 178] width 103 height 16
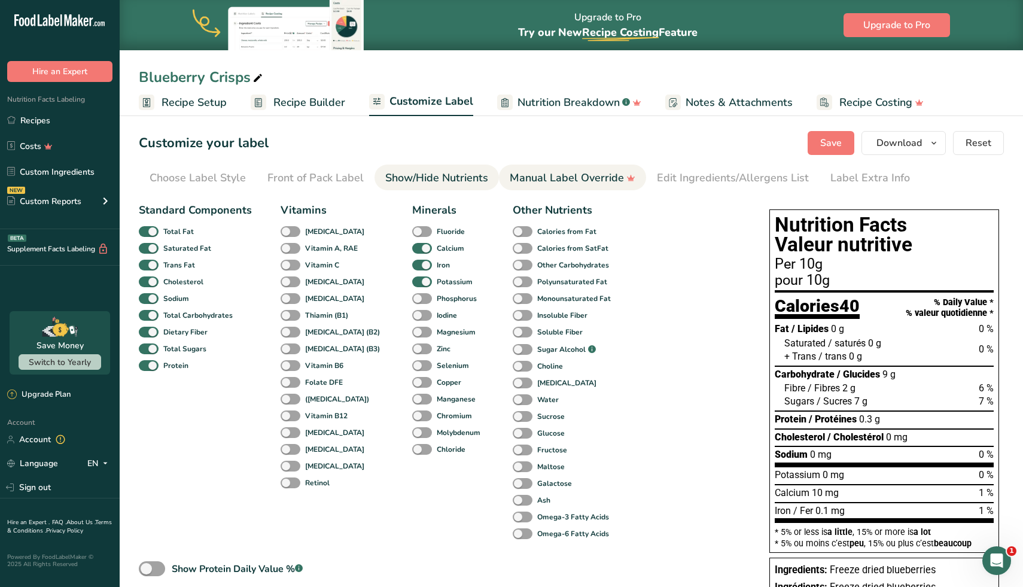
click at [521, 167] on link "Manual Label Override" at bounding box center [573, 177] width 126 height 27
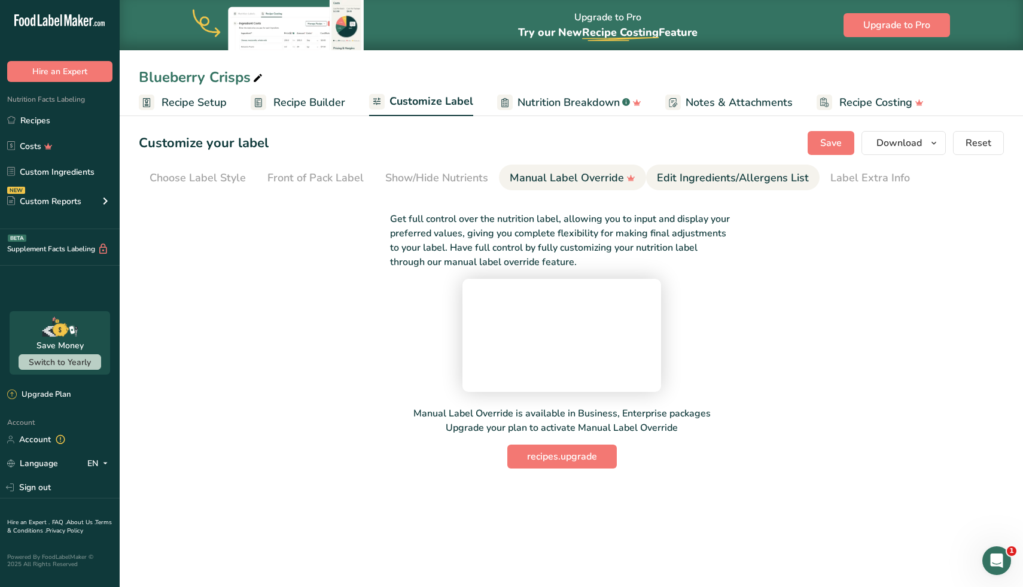
click at [719, 183] on div "Edit Ingredients/Allergens List" at bounding box center [733, 178] width 152 height 16
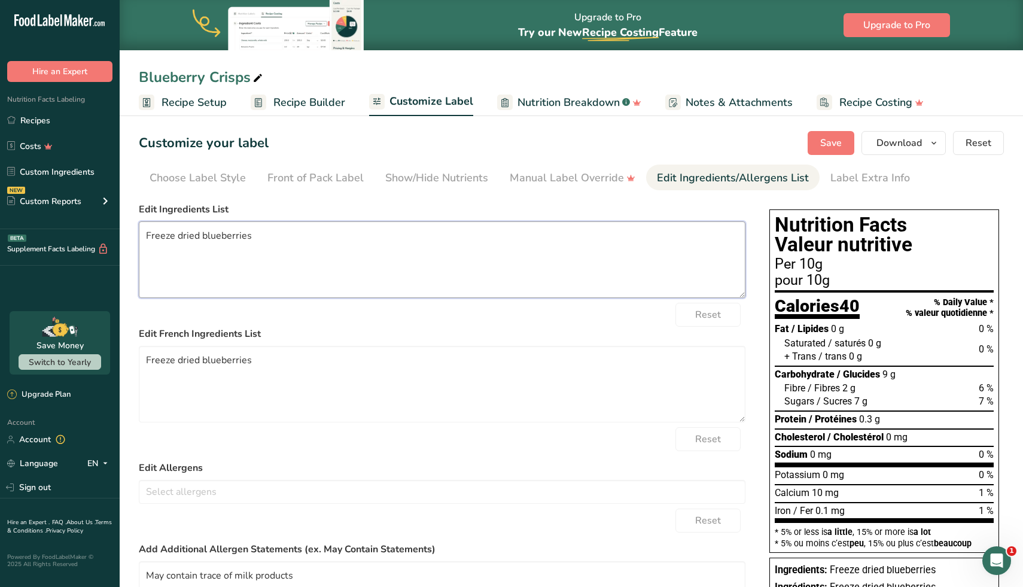
drag, startPoint x: 258, startPoint y: 237, endPoint x: 68, endPoint y: 237, distance: 190.2
click at [68, 237] on div ".a-20{fill:#fff;} Hire an Expert Nutrition Facts Labeling Recipes Costs Custom …" at bounding box center [511, 367] width 1023 height 735
click at [296, 368] on textarea "Freeze dried blueberries" at bounding box center [442, 384] width 606 height 77
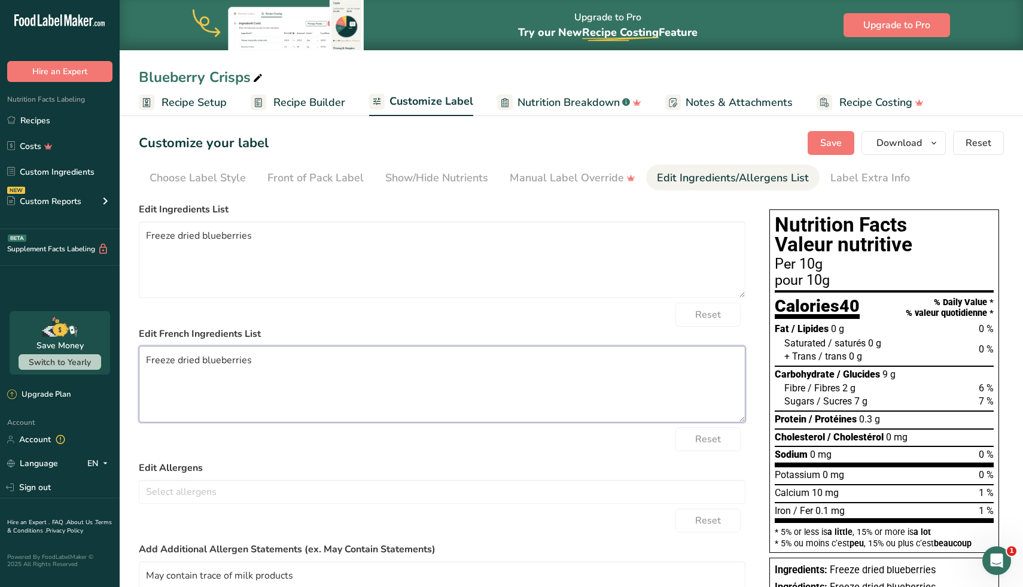
paste textarea "Bleuets lyophilisé"
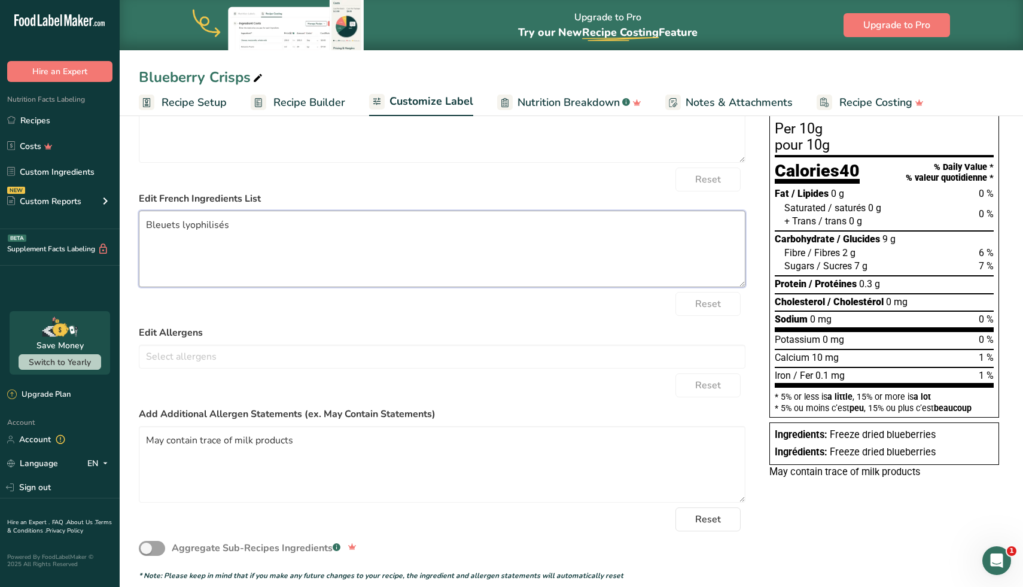
scroll to position [148, 0]
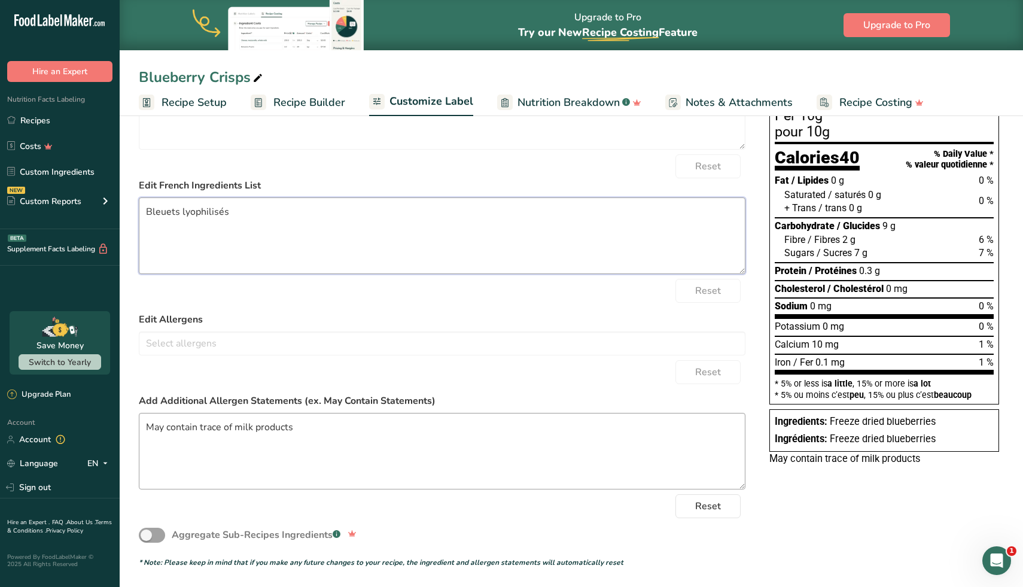
type textarea "Bleuets lyophilisés"
drag, startPoint x: 303, startPoint y: 423, endPoint x: 197, endPoint y: 426, distance: 105.9
click at [197, 426] on textarea "May contain trace of milk products" at bounding box center [442, 451] width 606 height 77
paste textarea "Peut contenir : lait"
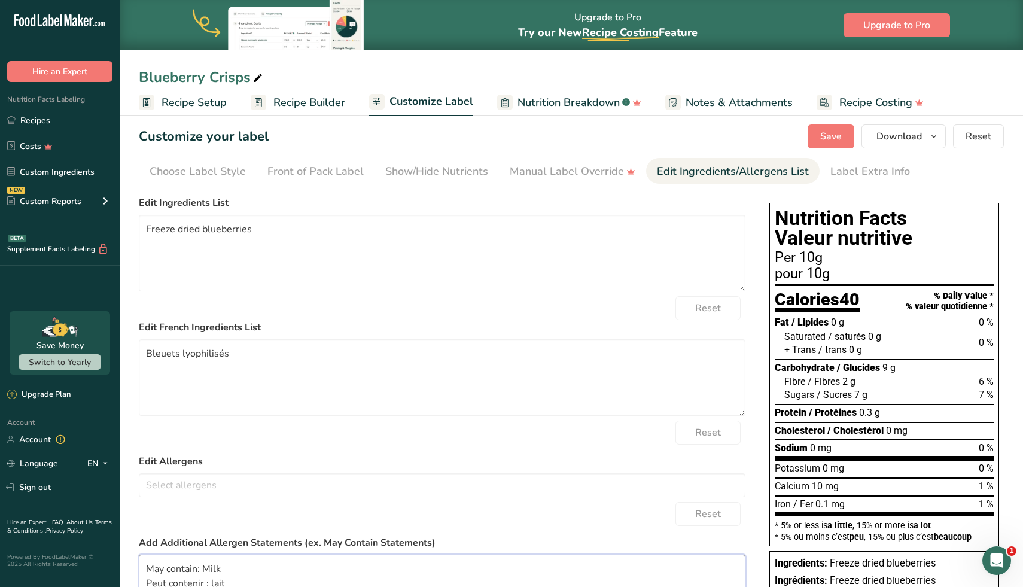
scroll to position [0, 0]
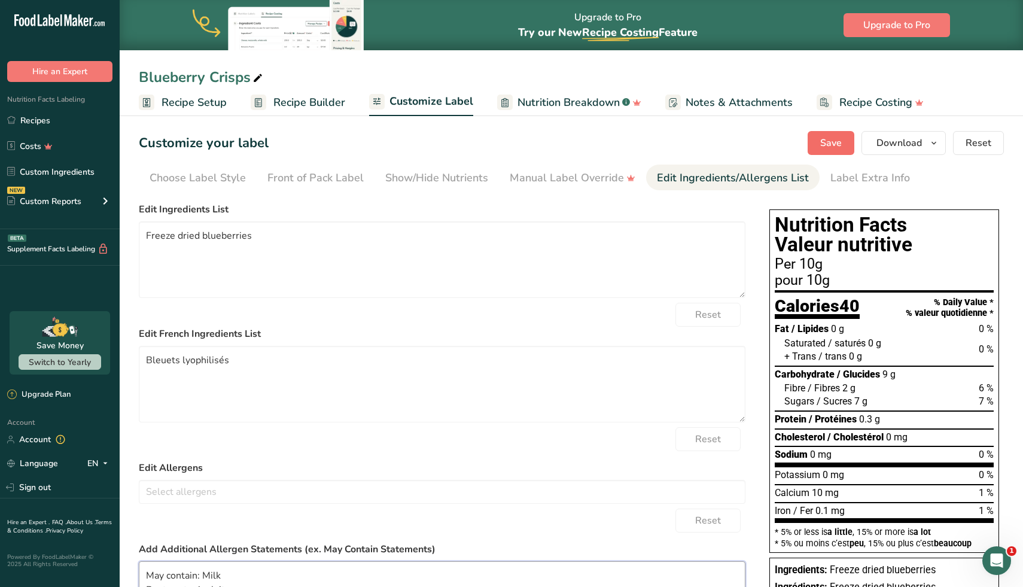
type textarea "May contain: Milk Peut contenir : lait"
click at [822, 147] on span "Save" at bounding box center [831, 143] width 22 height 14
click at [935, 140] on icon "button" at bounding box center [934, 143] width 10 height 15
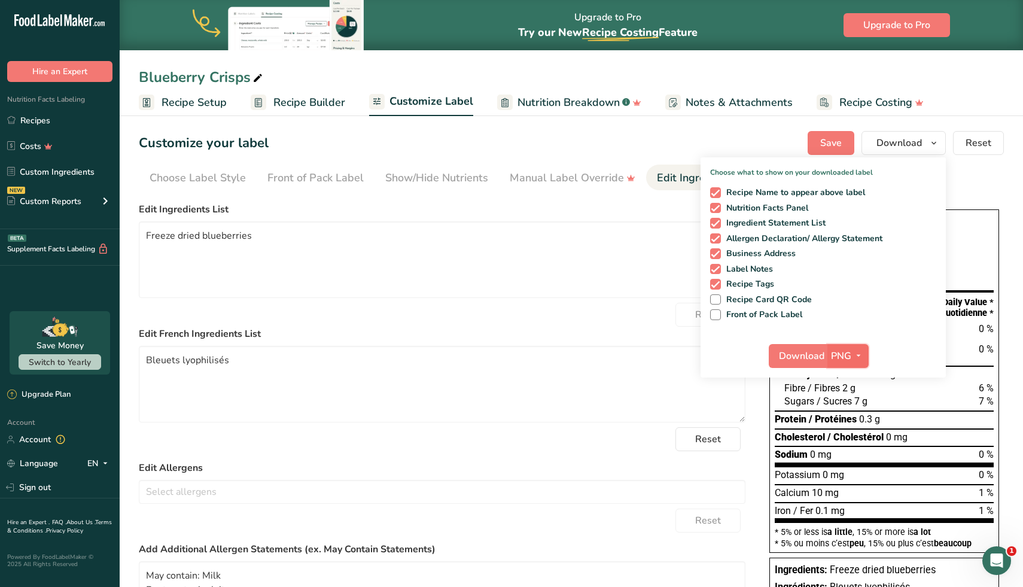
click at [861, 352] on icon "button" at bounding box center [858, 355] width 10 height 15
click at [853, 419] on link "SVG" at bounding box center [849, 420] width 38 height 20
click at [801, 356] on span "Download" at bounding box center [801, 356] width 45 height 14
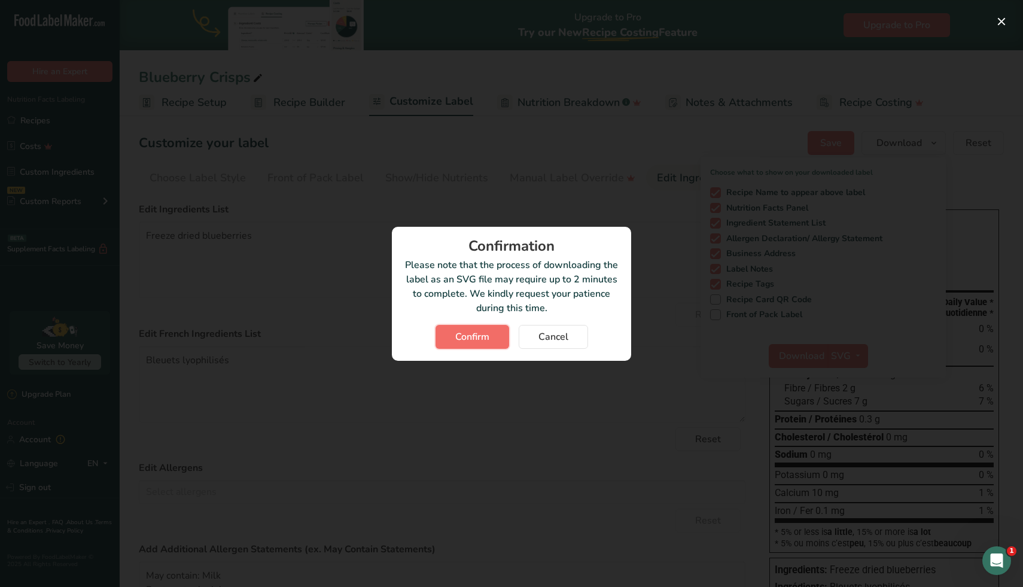
click at [485, 335] on span "Confirm" at bounding box center [472, 337] width 34 height 14
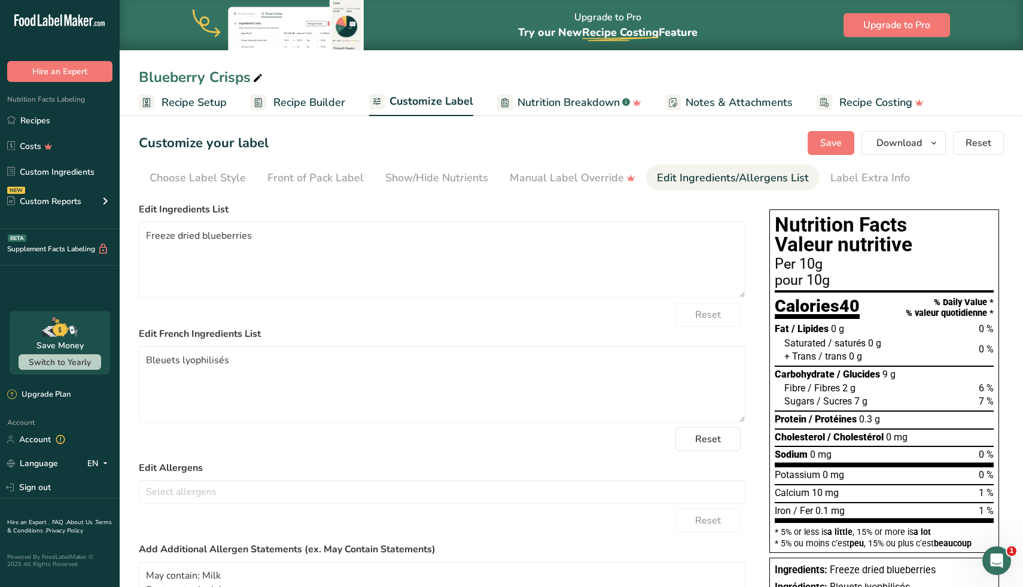
click at [597, 144] on div "Customize your label Save Download Choose what to show on your downloaded label…" at bounding box center [571, 143] width 865 height 24
click at [296, 105] on span "Recipe Builder" at bounding box center [309, 102] width 72 height 16
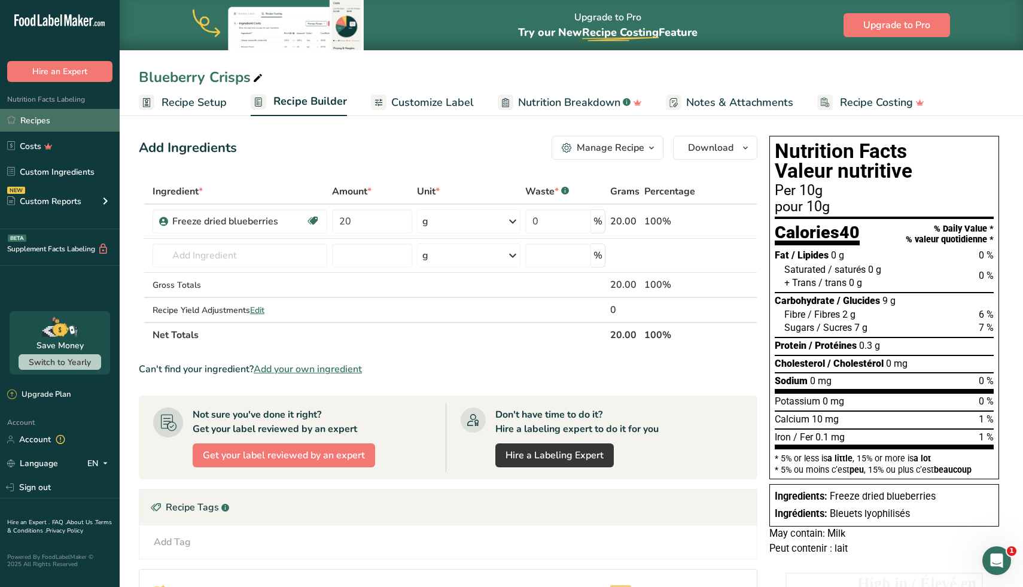
click at [69, 124] on link "Recipes" at bounding box center [60, 120] width 120 height 23
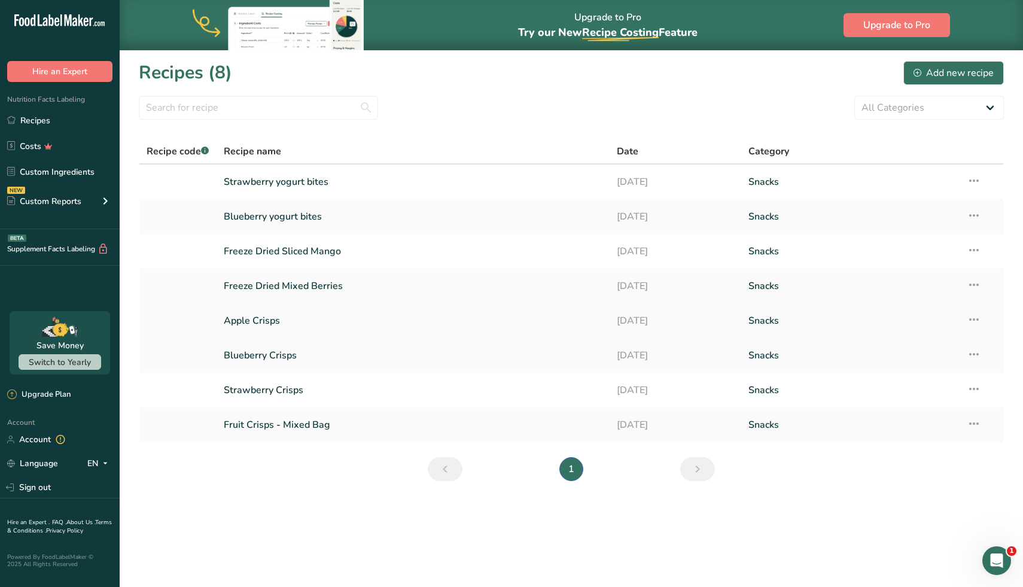
click at [263, 317] on link "Apple Crisps" at bounding box center [413, 320] width 379 height 25
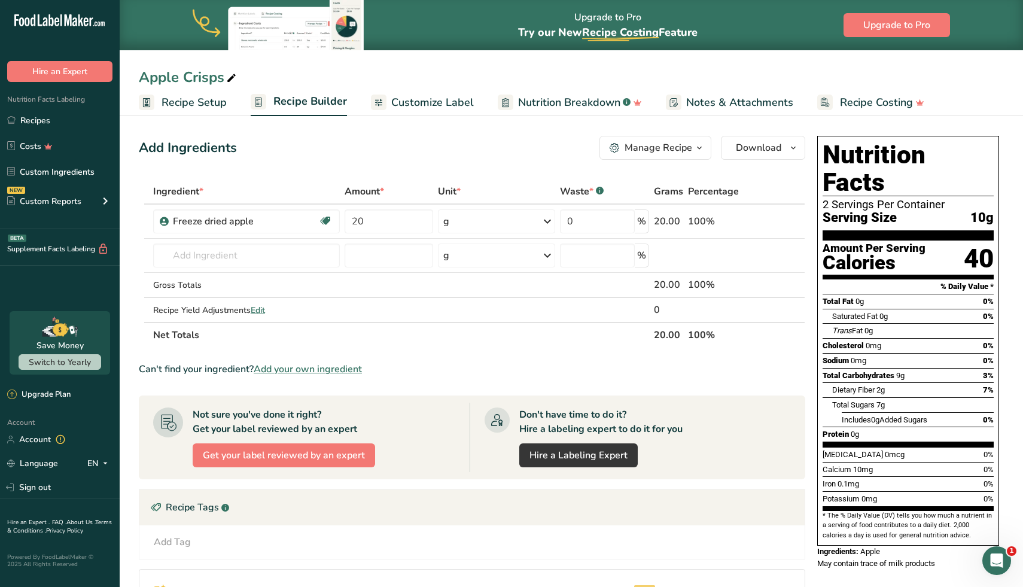
click at [429, 108] on span "Customize Label" at bounding box center [432, 102] width 83 height 16
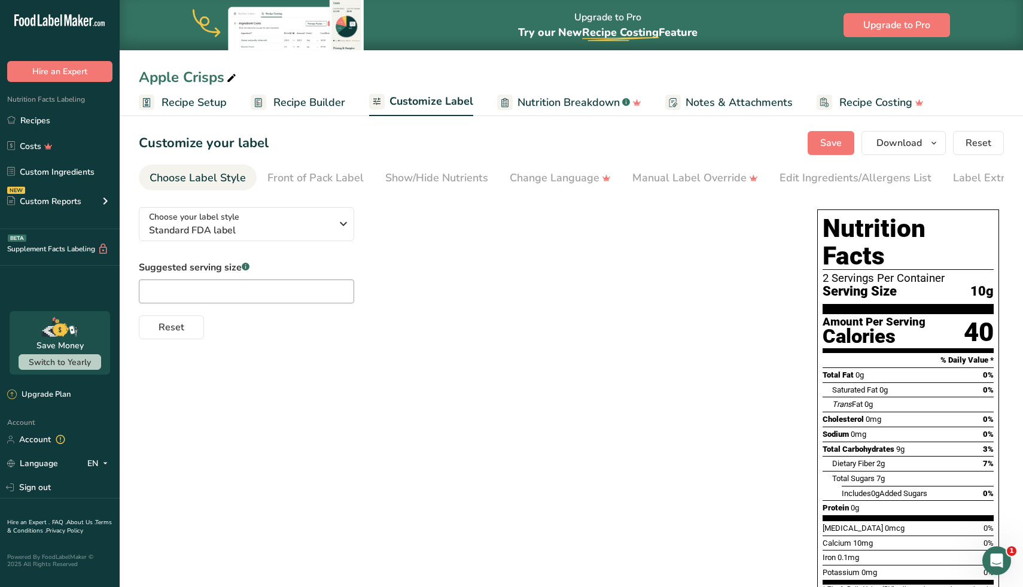
click at [321, 99] on span "Recipe Builder" at bounding box center [309, 102] width 72 height 16
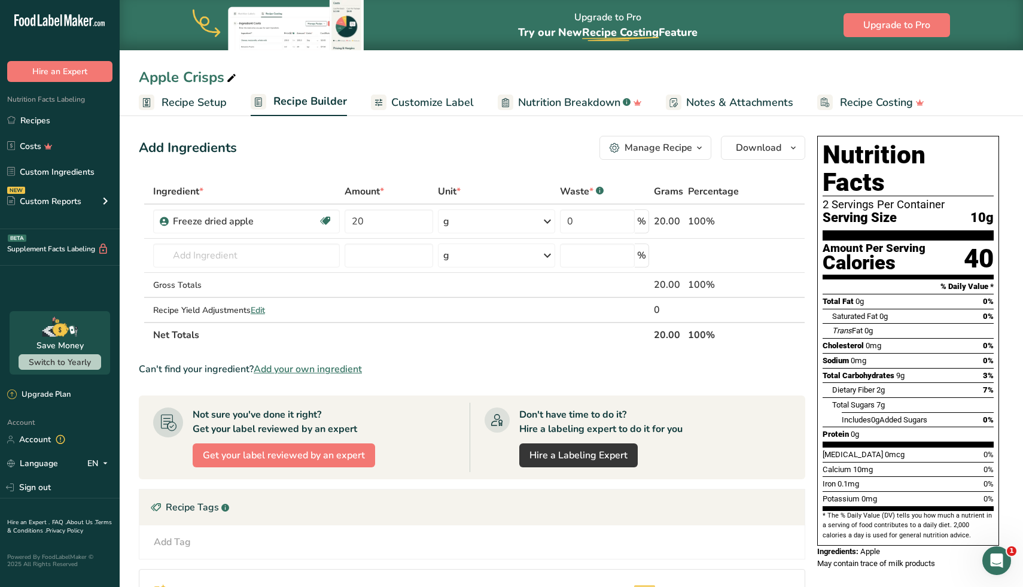
click at [432, 114] on link "Customize Label" at bounding box center [422, 102] width 103 height 27
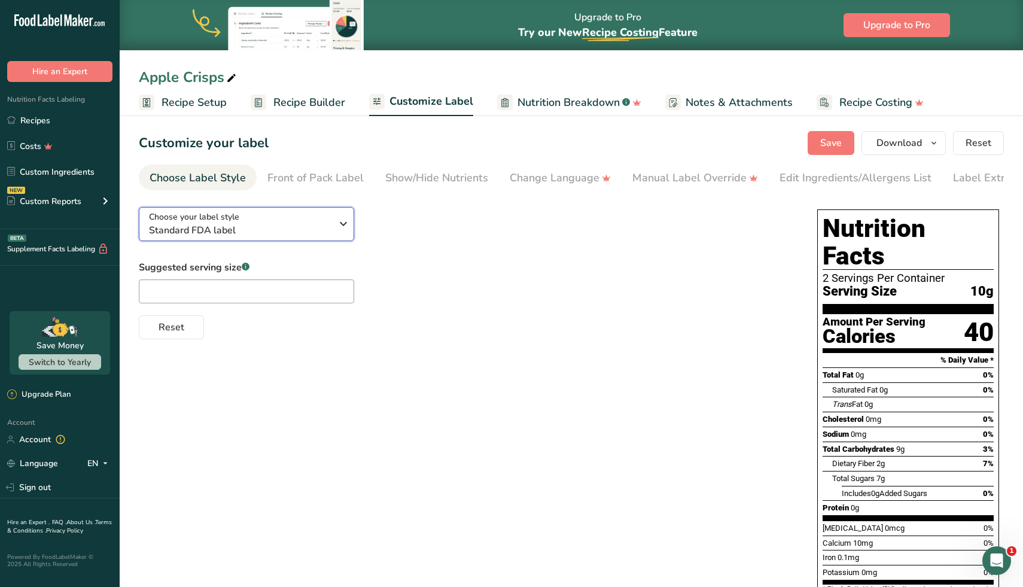
click at [334, 227] on div "Choose your label style Standard FDA label" at bounding box center [244, 223] width 191 height 27
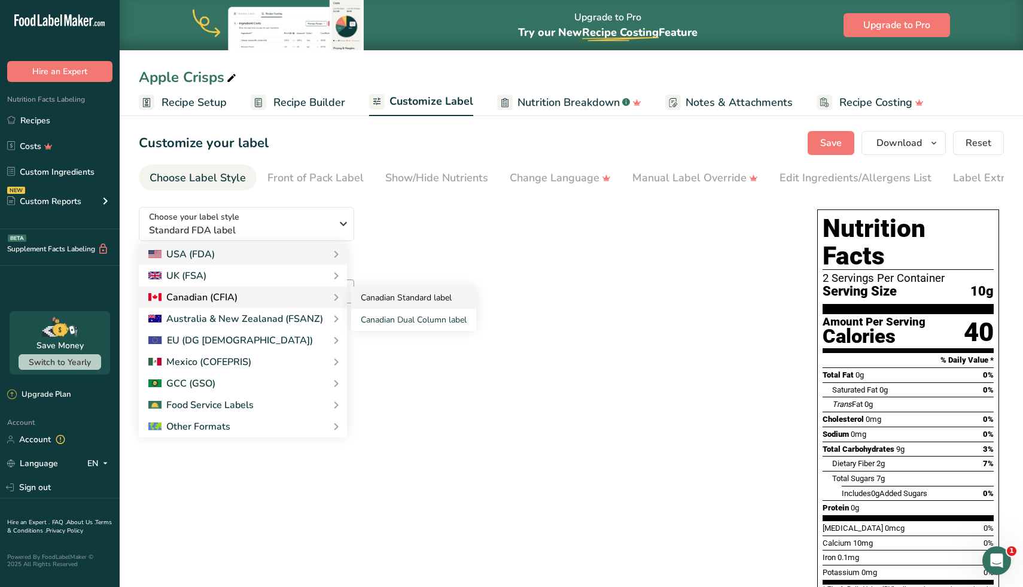
click at [395, 299] on link "Canadian Standard label" at bounding box center [413, 297] width 125 height 22
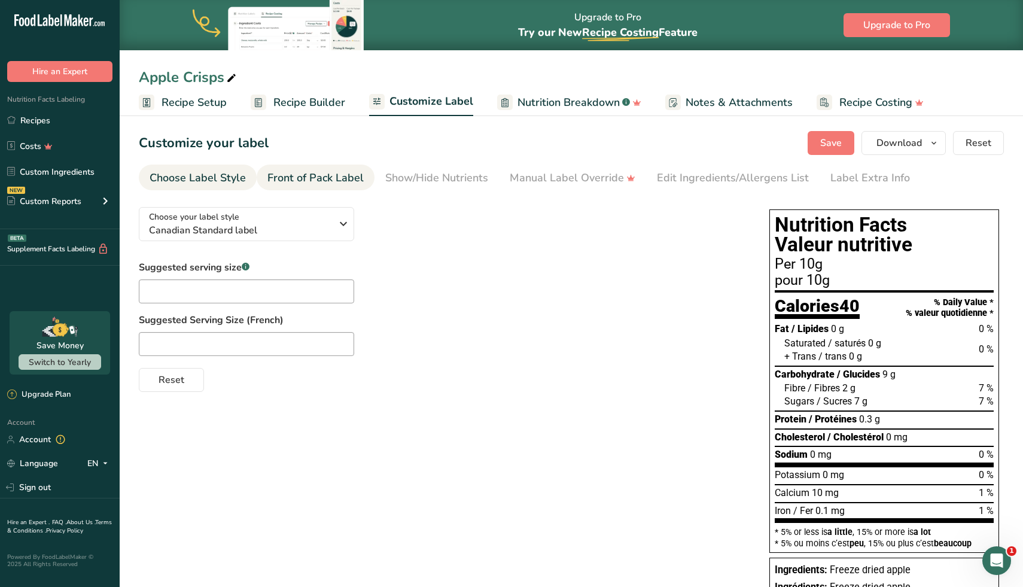
click at [336, 184] on div "Front of Pack Label" at bounding box center [315, 178] width 96 height 16
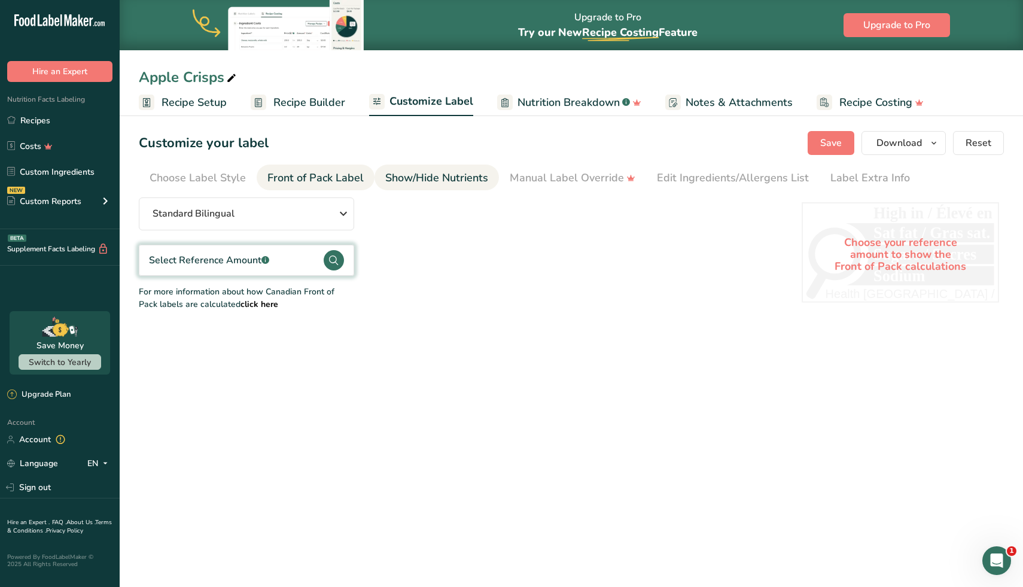
click at [426, 185] on div "Show/Hide Nutrients" at bounding box center [436, 178] width 103 height 16
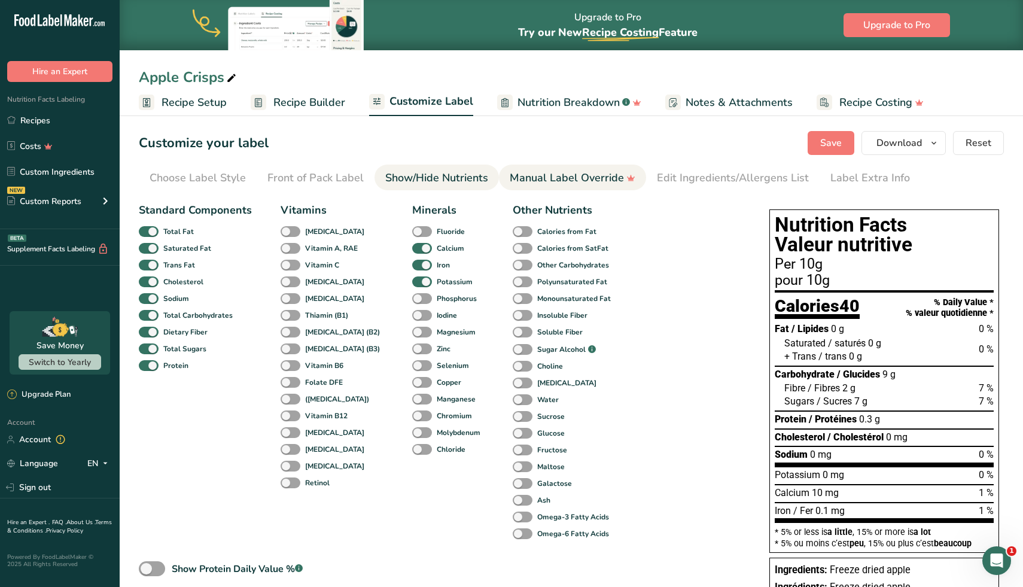
click at [533, 178] on div "Manual Label Override" at bounding box center [573, 178] width 126 height 16
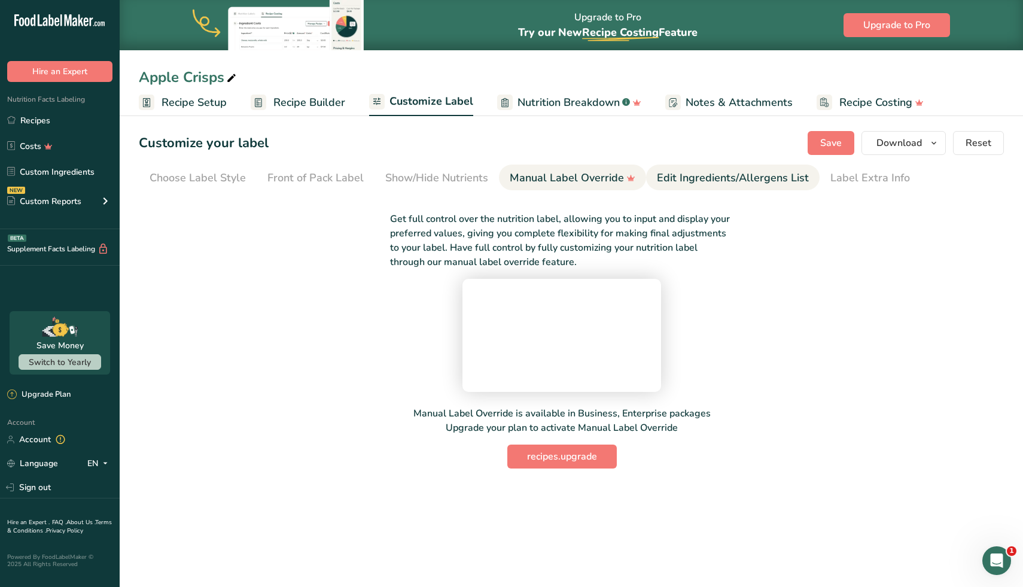
click at [659, 178] on div "Edit Ingredients/Allergens List" at bounding box center [733, 178] width 152 height 16
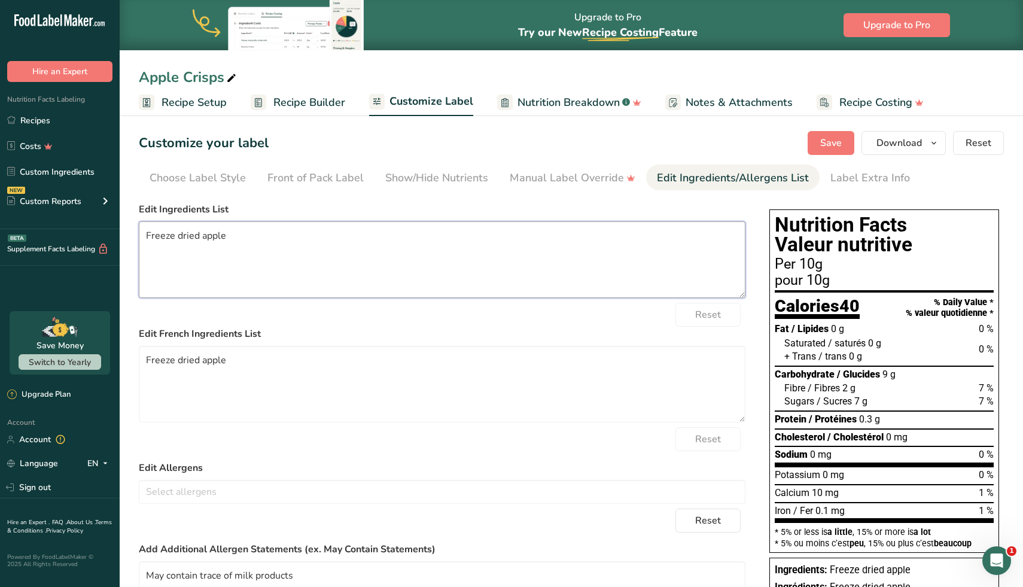
drag, startPoint x: 226, startPoint y: 234, endPoint x: 103, endPoint y: 242, distance: 123.4
click at [103, 242] on div ".a-20{fill:#fff;} Hire an Expert Nutrition Facts Labeling Recipes Costs Custom …" at bounding box center [511, 367] width 1023 height 735
click at [238, 355] on textarea "Freeze dried apple" at bounding box center [442, 384] width 606 height 77
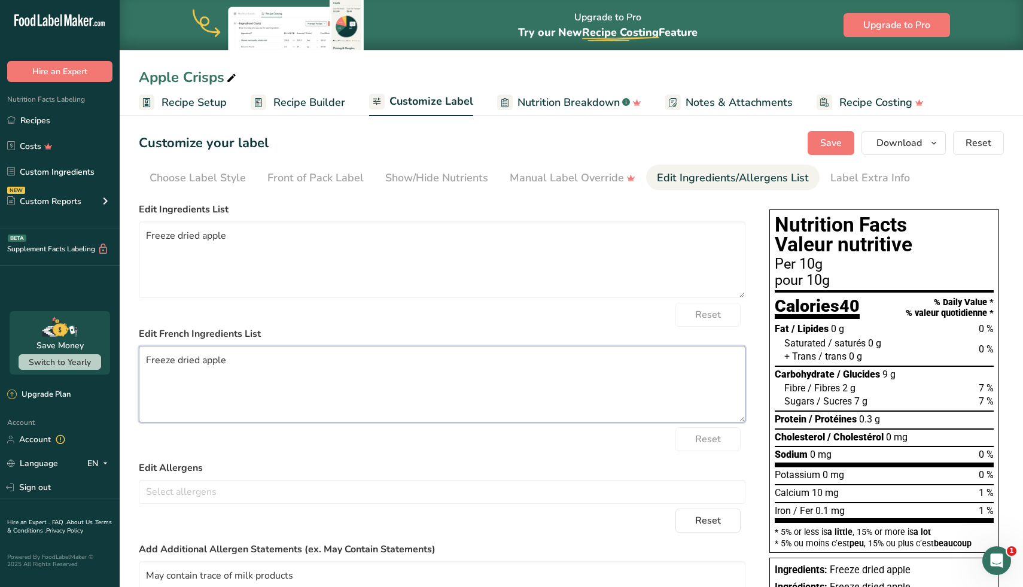
paste textarea "Pomme lyophilisé"
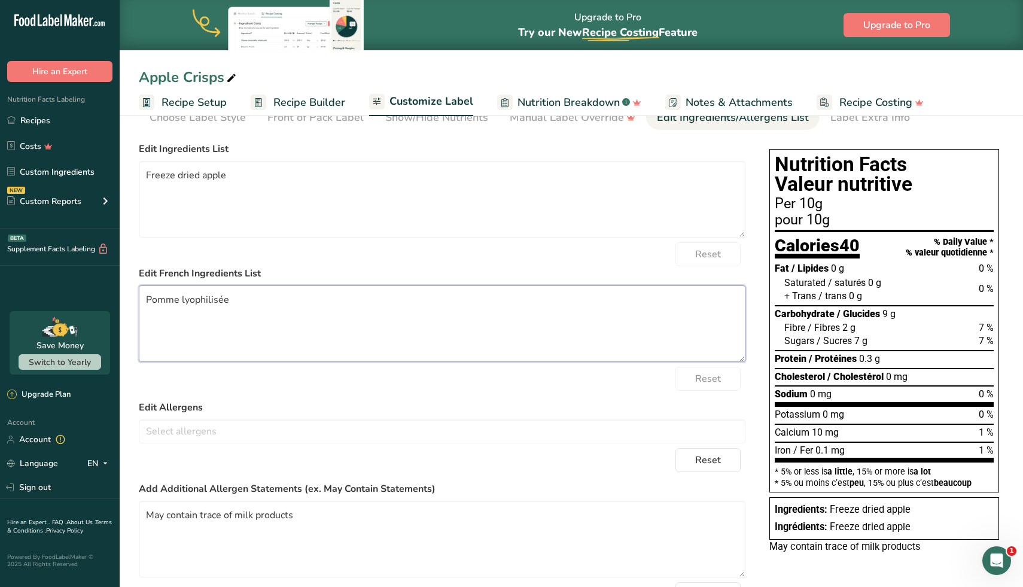
scroll to position [148, 0]
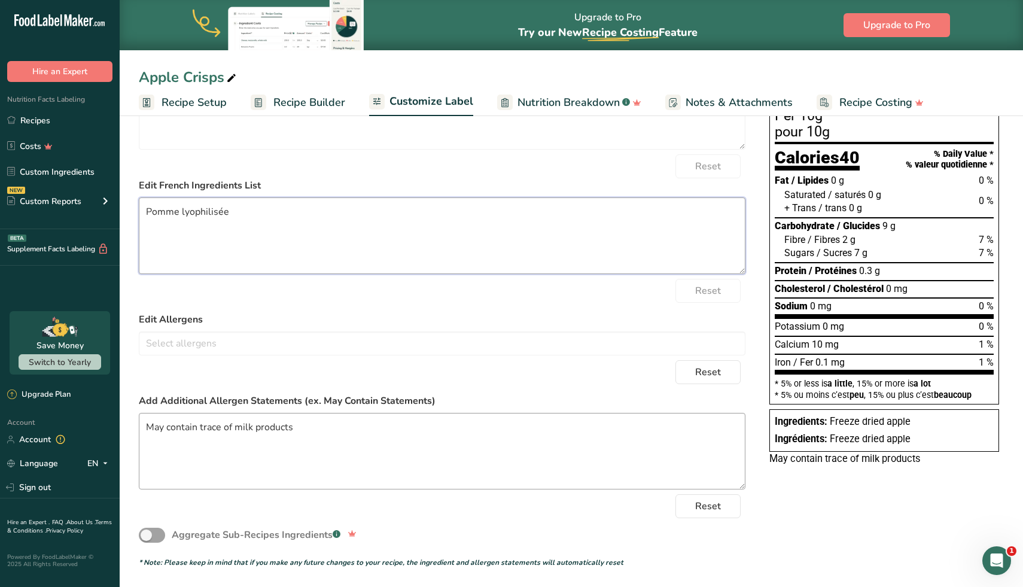
type textarea "Pomme lyophilisée"
drag, startPoint x: 298, startPoint y: 423, endPoint x: 195, endPoint y: 422, distance: 103.5
click at [195, 422] on textarea "May contain trace of milk products" at bounding box center [442, 451] width 606 height 77
click at [209, 428] on textarea "May contain: milk" at bounding box center [442, 451] width 606 height 77
click at [224, 428] on textarea "May contain: Milk" at bounding box center [442, 451] width 606 height 77
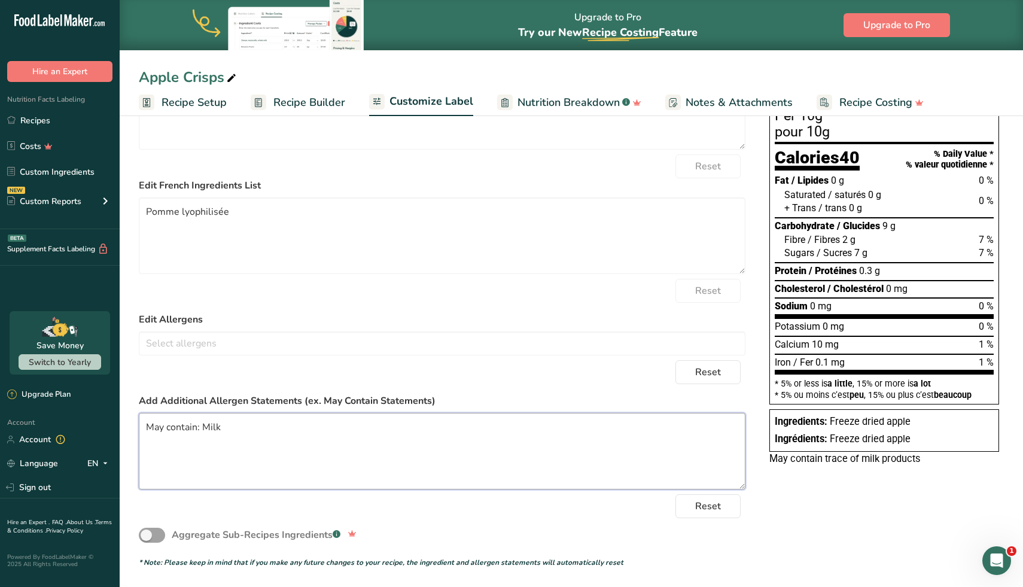
paste textarea "Peut contenir : lait"
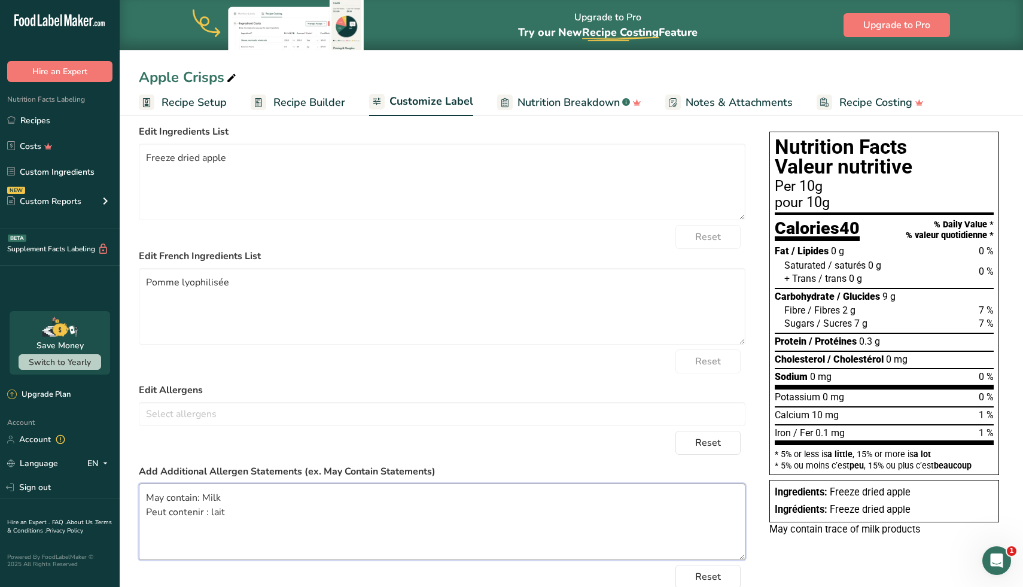
scroll to position [0, 0]
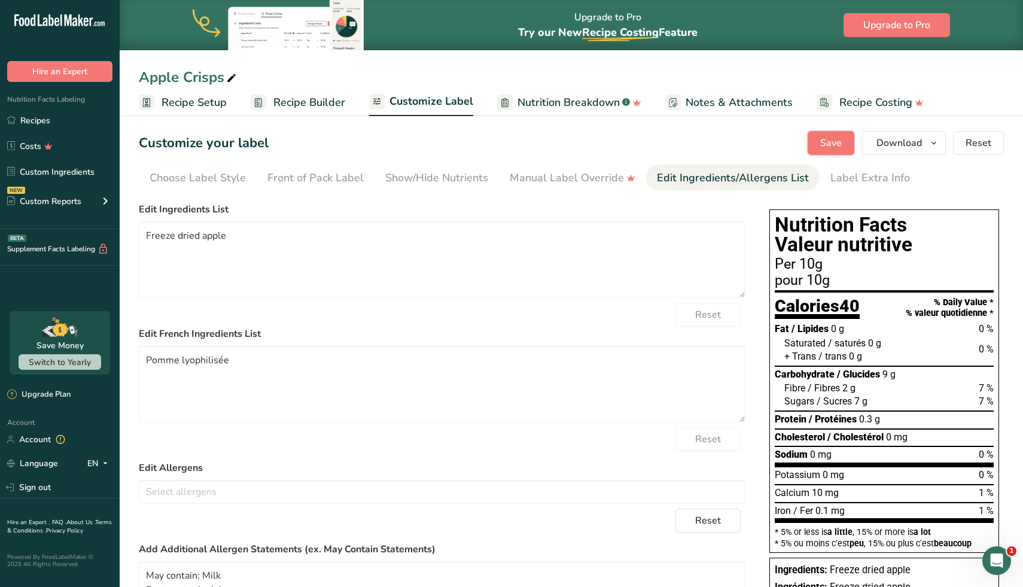
click at [831, 132] on button "Save" at bounding box center [830, 143] width 47 height 24
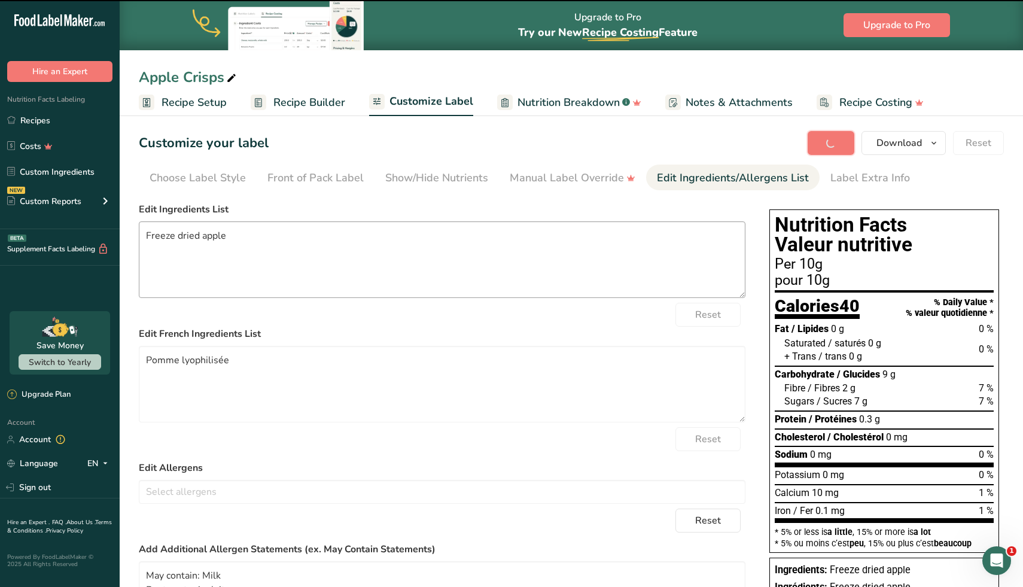
type textarea "May contain: Milk Peut contenir : lait"
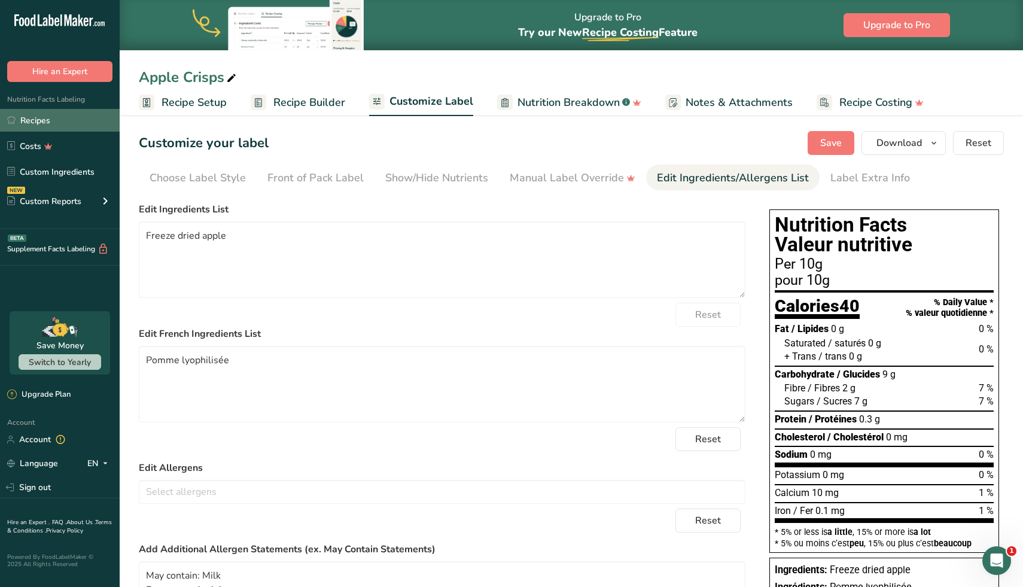
click at [63, 128] on link "Recipes" at bounding box center [60, 120] width 120 height 23
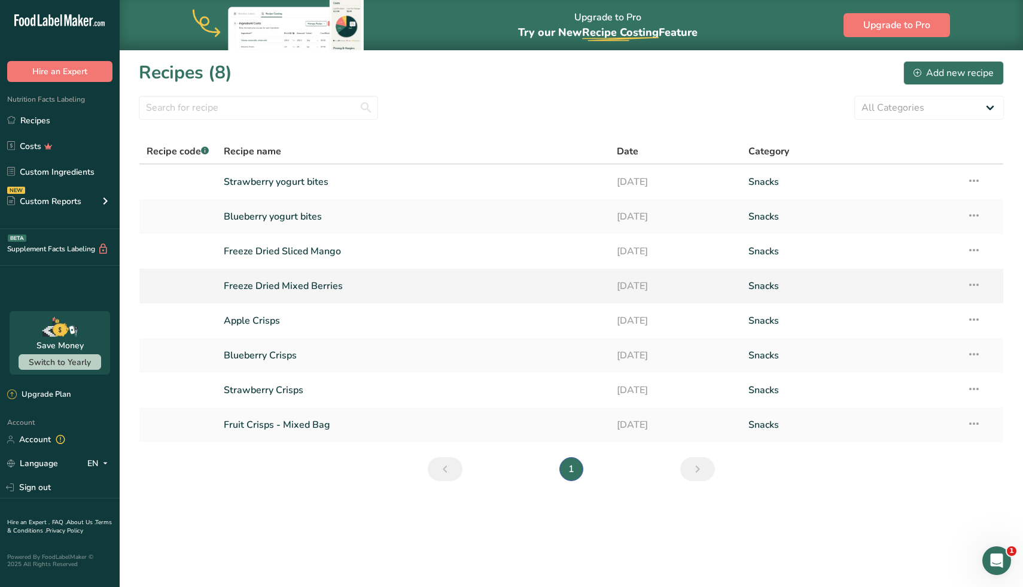
click at [324, 289] on link "Freeze Dried Mixed Berries" at bounding box center [413, 285] width 379 height 25
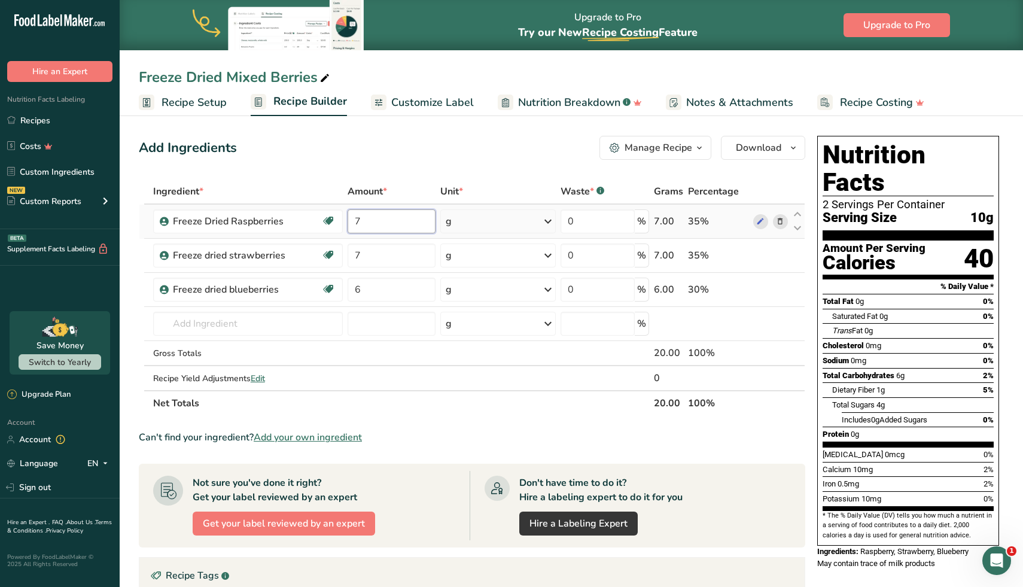
click at [354, 223] on input "7" at bounding box center [391, 221] width 88 height 24
type input "6"
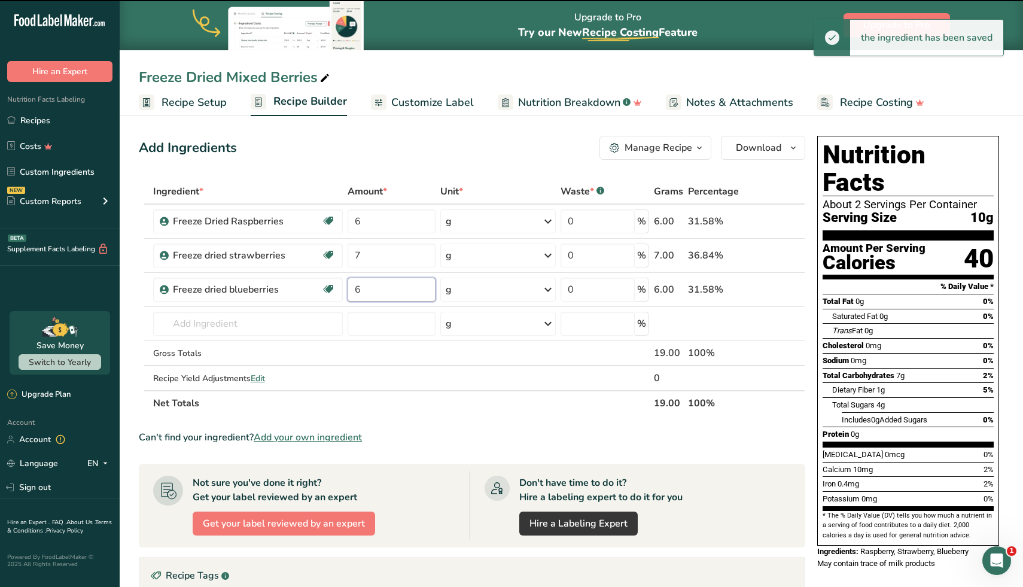
drag, startPoint x: 362, startPoint y: 291, endPoint x: 353, endPoint y: 291, distance: 9.6
click at [353, 291] on input "6" at bounding box center [391, 289] width 88 height 24
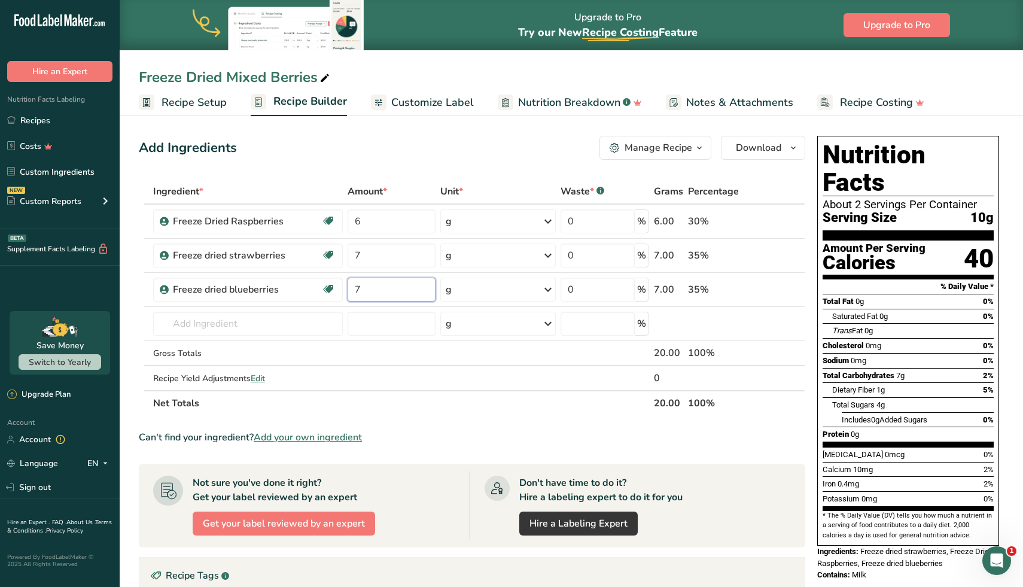
type input "7"
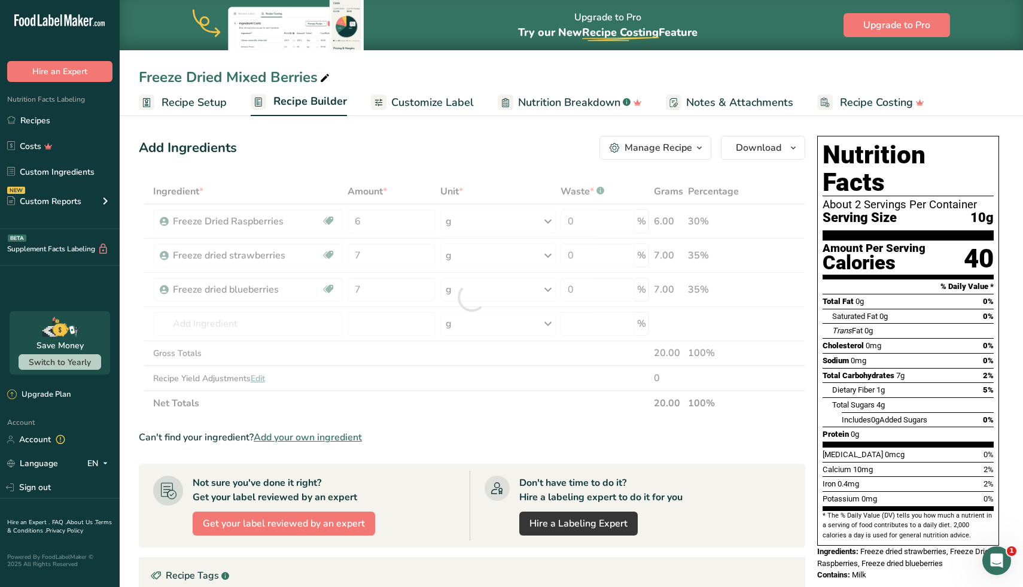
click at [521, 150] on div "Add Ingredients Manage Recipe Delete Recipe Duplicate Recipe Scale Recipe Save …" at bounding box center [472, 148] width 666 height 24
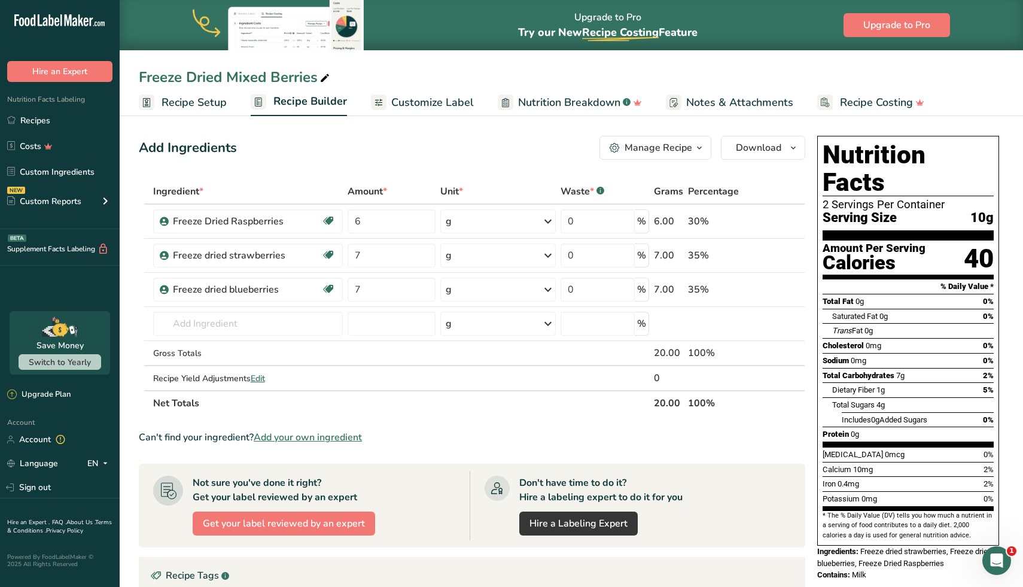
click at [448, 111] on link "Customize Label" at bounding box center [422, 102] width 103 height 27
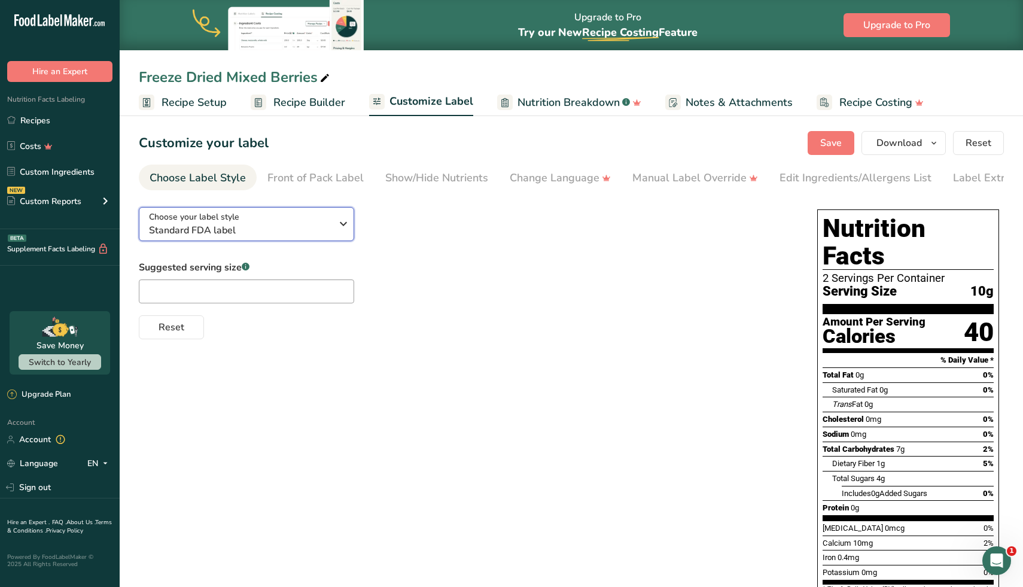
click at [340, 237] on button "Choose your label style Standard FDA label" at bounding box center [246, 224] width 215 height 34
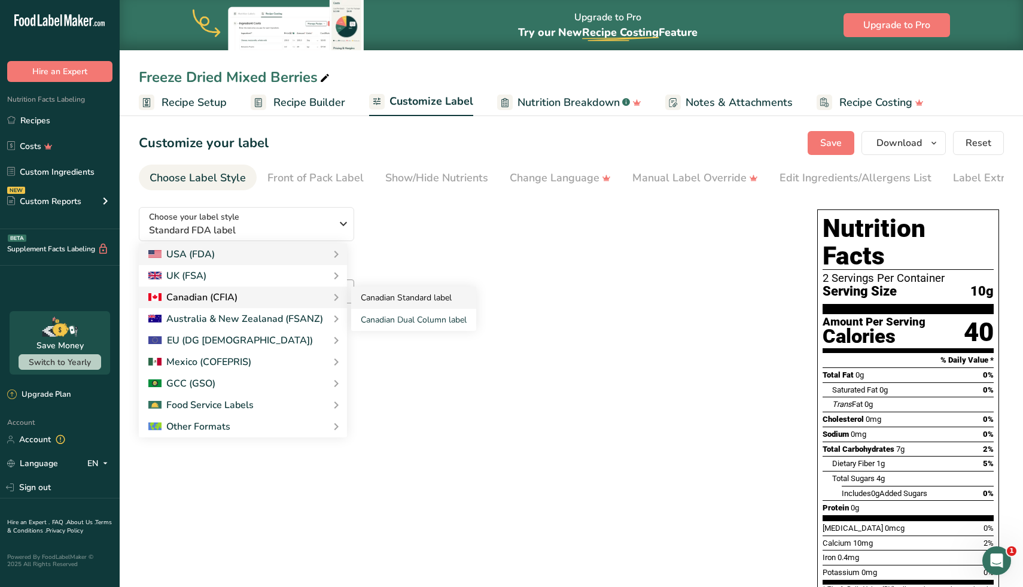
click at [391, 303] on link "Canadian Standard label" at bounding box center [413, 297] width 125 height 22
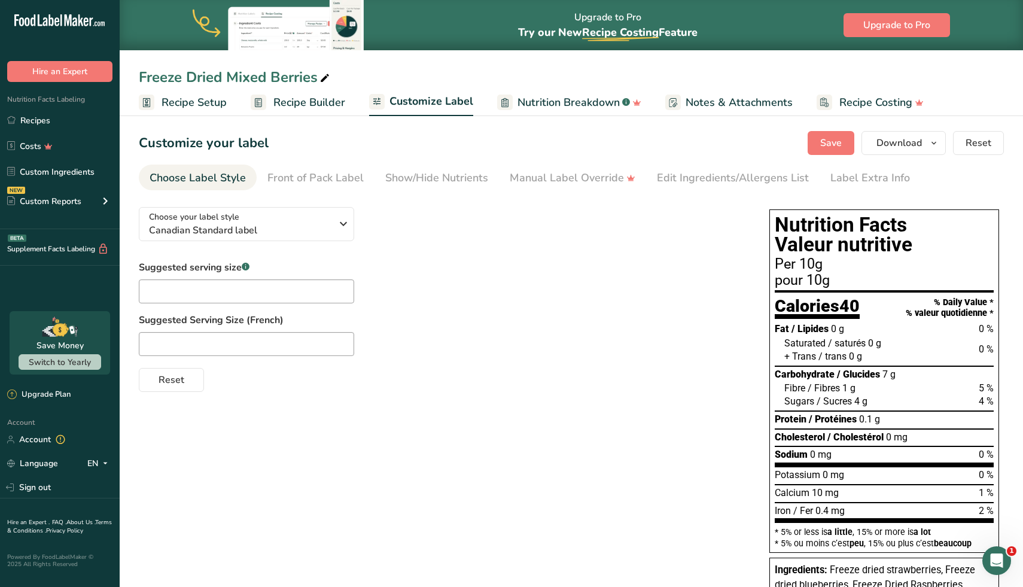
click at [329, 191] on section "Customize your label Save Download Choose what to show on your downloaded label…" at bounding box center [571, 401] width 903 height 578
click at [332, 185] on div "Front of Pack Label" at bounding box center [315, 178] width 96 height 16
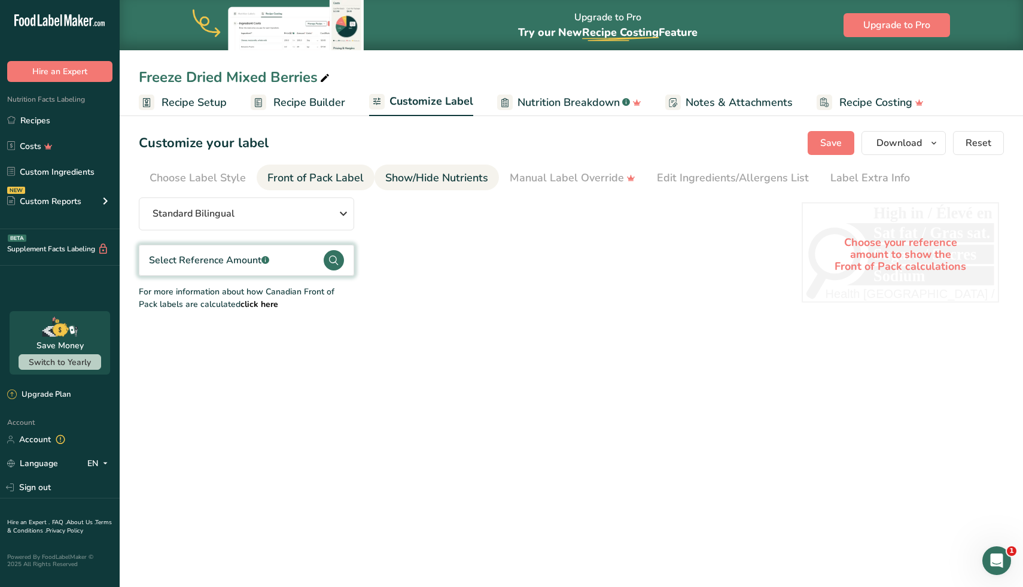
click at [417, 184] on div "Show/Hide Nutrients" at bounding box center [436, 178] width 103 height 16
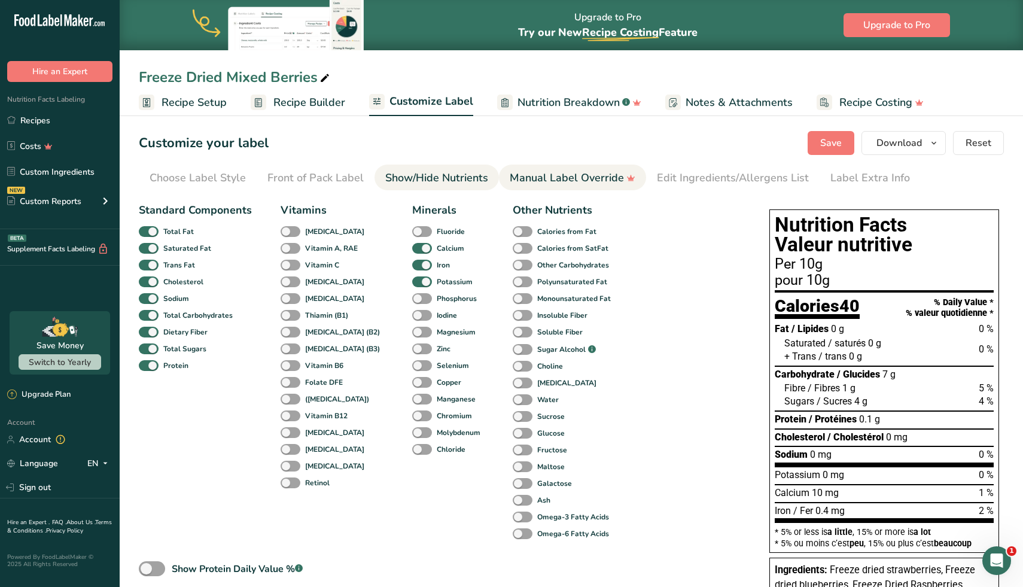
click at [523, 181] on div "Manual Label Override" at bounding box center [573, 178] width 126 height 16
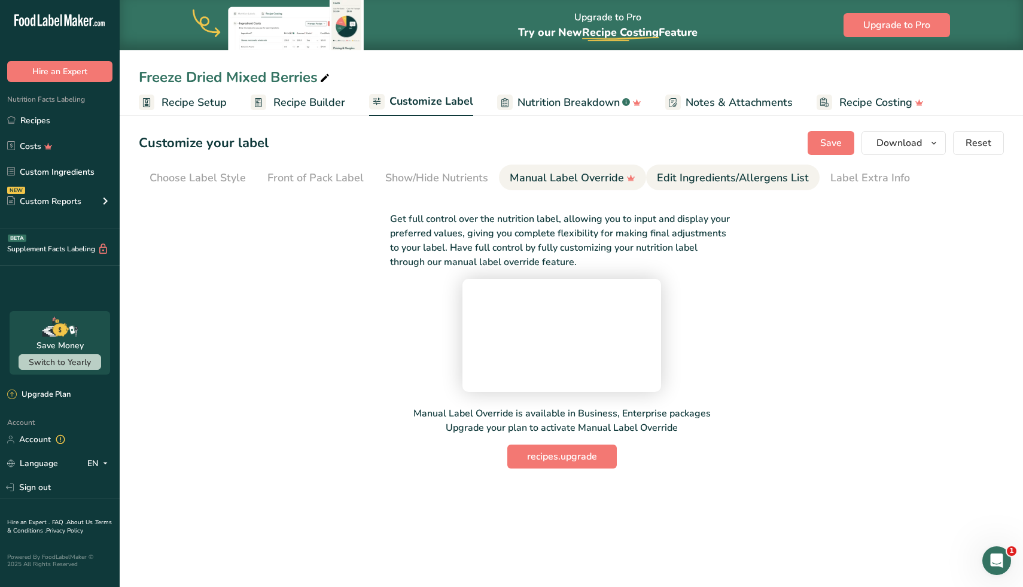
click at [666, 183] on div "Edit Ingredients/Allergens List" at bounding box center [733, 178] width 152 height 16
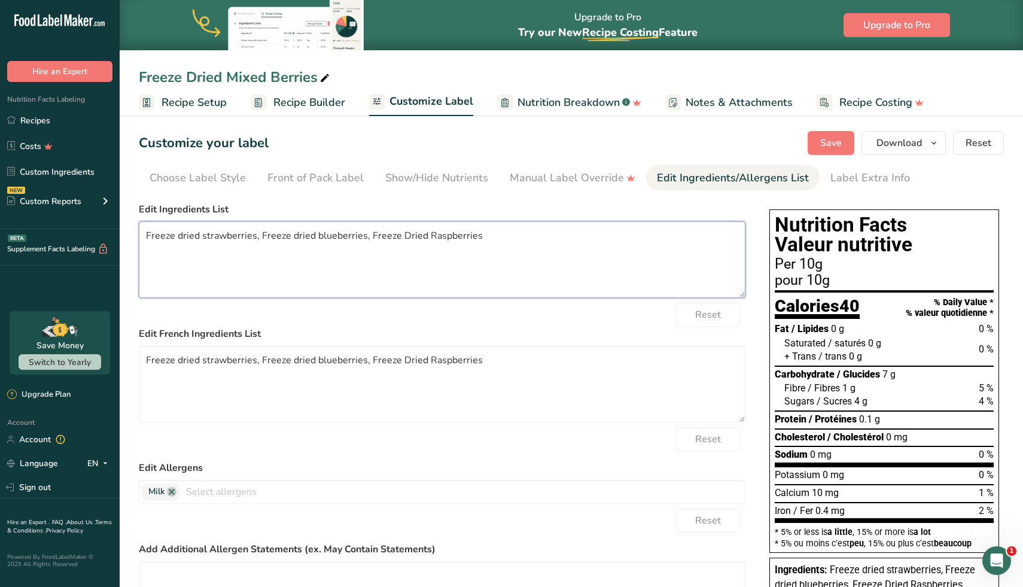
click at [402, 236] on textarea "Freeze dried strawberries, Freeze dried blueberries, Freeze Dried Raspberries" at bounding box center [442, 259] width 606 height 77
click at [423, 235] on textarea "Freeze dried strawberries, Freeze dried blueberries, Freeze dried Raspberries" at bounding box center [442, 259] width 606 height 77
drag, startPoint x: 472, startPoint y: 238, endPoint x: 457, endPoint y: 237, distance: 14.4
click at [457, 237] on textarea "Freeze dried strawberries, Freeze dried blueberries, Freeze dried raspberries" at bounding box center [442, 259] width 606 height 77
drag, startPoint x: 361, startPoint y: 240, endPoint x: 349, endPoint y: 240, distance: 12.0
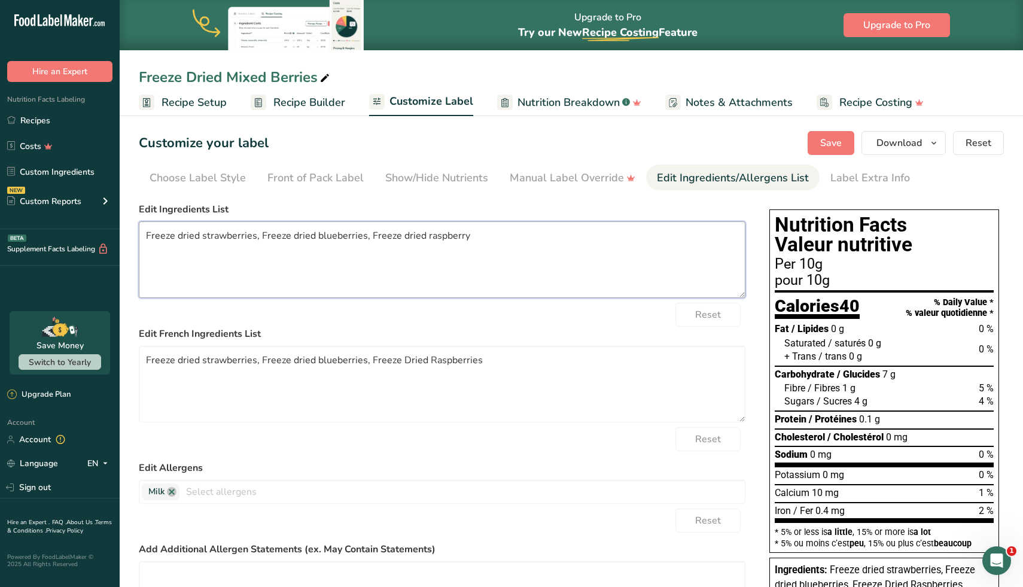
click at [349, 240] on textarea "Freeze dried strawberries, Freeze dried blueberries, Freeze dried raspberry" at bounding box center [442, 259] width 606 height 77
drag, startPoint x: 253, startPoint y: 239, endPoint x: 243, endPoint y: 237, distance: 10.3
click at [243, 237] on textarea "Freeze dried strawberries, Freeze dried blueberry, Freeze dried raspberry" at bounding box center [442, 259] width 606 height 77
drag, startPoint x: 456, startPoint y: 238, endPoint x: 122, endPoint y: 242, distance: 333.7
click at [122, 242] on section "Customize your label Save Download Choose what to show on your downloaded label…" at bounding box center [571, 423] width 903 height 623
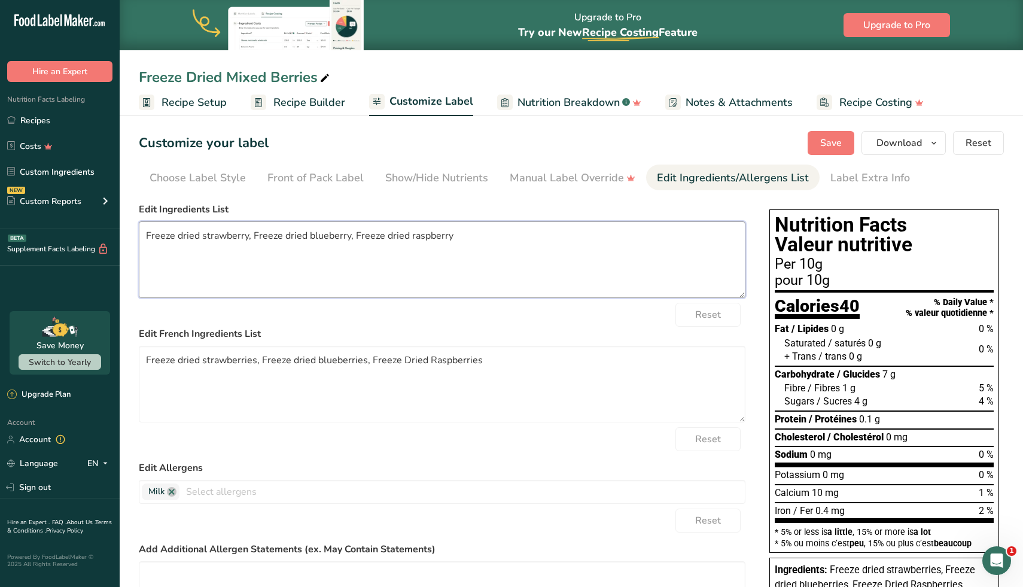
type textarea "Freeze dried strawberry, Freeze dried blueberry, Freeze dried raspberry"
click at [451, 236] on textarea "Freeze dried strawberry, Freeze dried blueberry, Freeze dried raspberry" at bounding box center [442, 259] width 606 height 77
drag, startPoint x: 504, startPoint y: 357, endPoint x: 45, endPoint y: 345, distance: 458.8
click at [45, 345] on div ".a-20{fill:#fff;} Hire an Expert Nutrition Facts Labeling Recipes Costs Custom …" at bounding box center [511, 367] width 1023 height 735
paste textarea "fraise lyophilisée, bleuet lyophilisé, framboise lyophilisée"
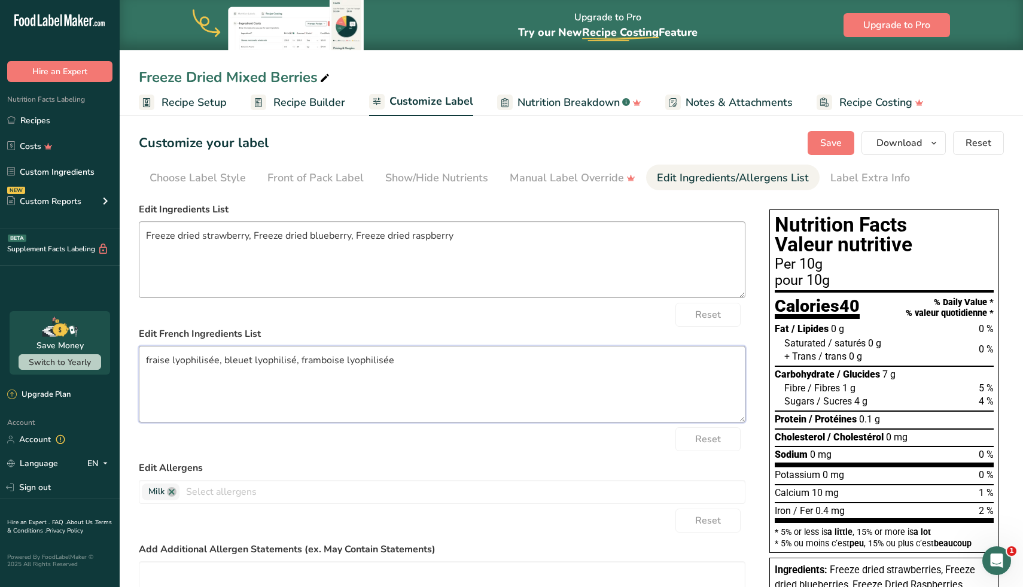
type textarea "fraise lyophilisée, bleuet lyophilisé, framboise lyophilisée"
click at [147, 237] on textarea "Freeze dried strawberry, Freeze dried blueberry, Freeze dried raspberry" at bounding box center [442, 259] width 606 height 77
click at [257, 233] on textarea "freeze dried strawberry, Freeze dried blueberry, Freeze dried raspberry" at bounding box center [442, 259] width 606 height 77
click at [353, 235] on textarea "freeze dried strawberry, freeze dried blueberry, Freeze dried raspberry" at bounding box center [442, 259] width 606 height 77
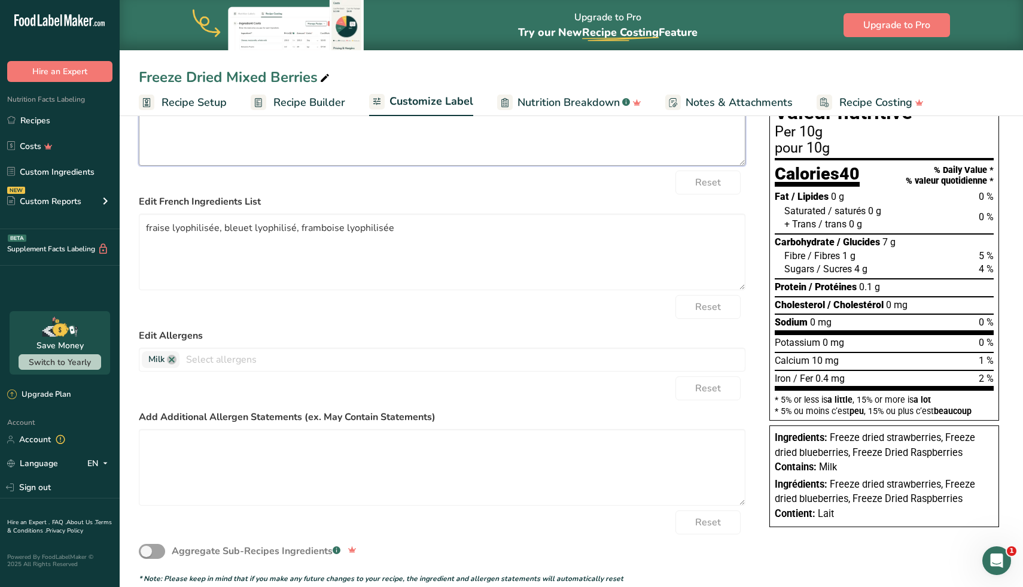
scroll to position [148, 0]
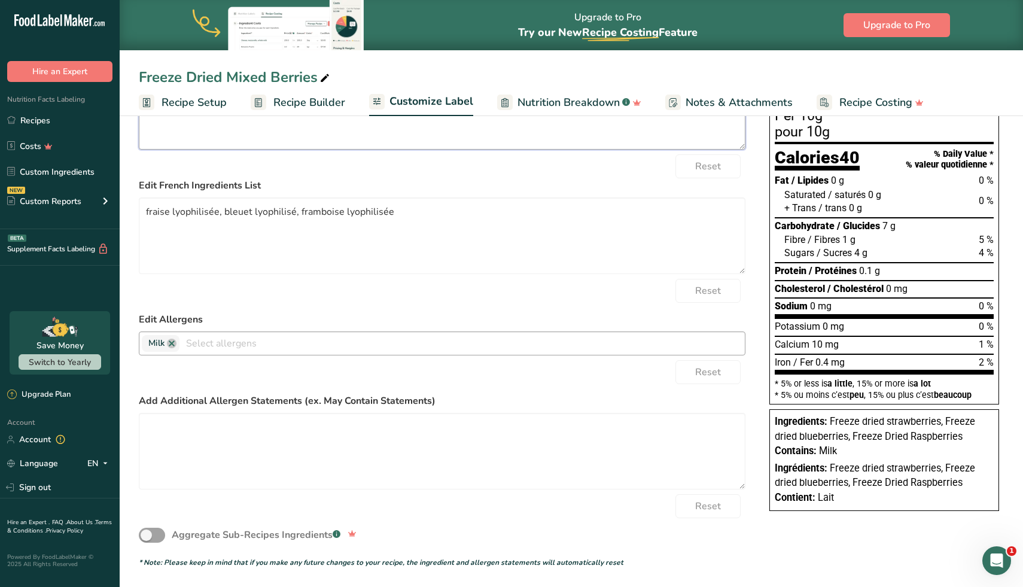
type textarea "freeze dried strawberry, freeze dried blueberry, freeze dried raspberry"
click at [170, 347] on span "Milk" at bounding box center [161, 343] width 38 height 17
click at [170, 344] on link at bounding box center [172, 343] width 10 height 10
click at [127, 466] on section "Customize your label Save Download Choose what to show on your downloaded label…" at bounding box center [571, 275] width 903 height 623
click at [205, 423] on textarea at bounding box center [442, 451] width 606 height 77
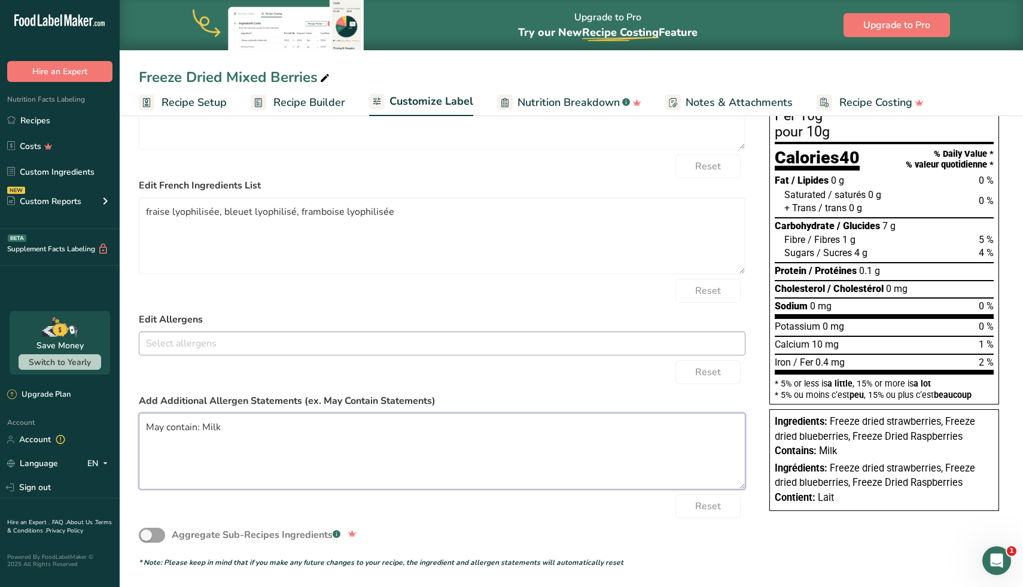
paste textarea "Peut contenir : lait"
click at [359, 444] on textarea "May contain: Milk Peut contenir : lait" at bounding box center [442, 451] width 606 height 77
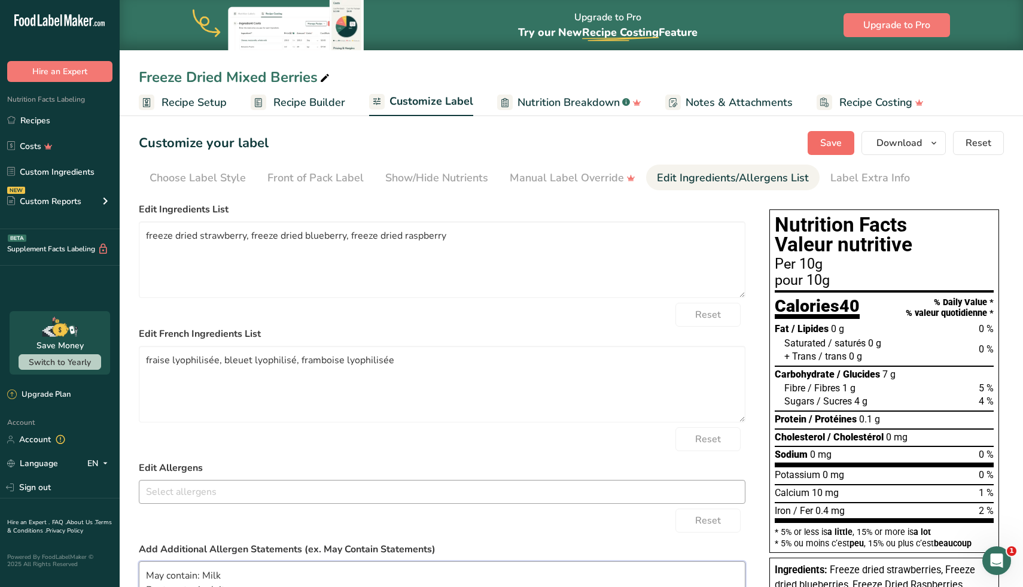
type textarea "May contain: Milk Peut contenir : lait"
click at [814, 137] on button "Save" at bounding box center [830, 143] width 47 height 24
click at [42, 126] on link "Recipes" at bounding box center [60, 120] width 120 height 23
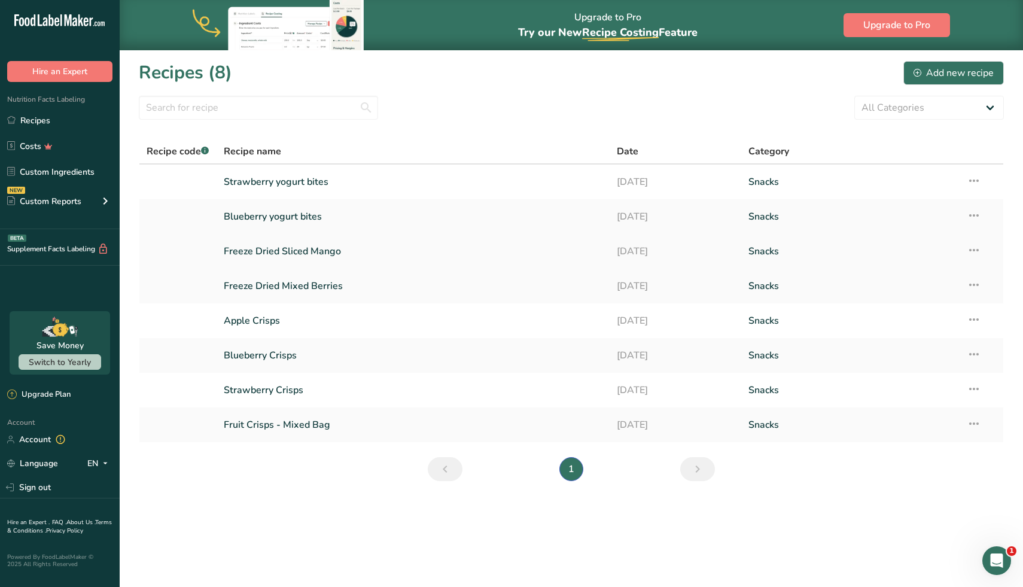
click at [310, 253] on link "Freeze Dried Sliced Mango" at bounding box center [413, 251] width 379 height 25
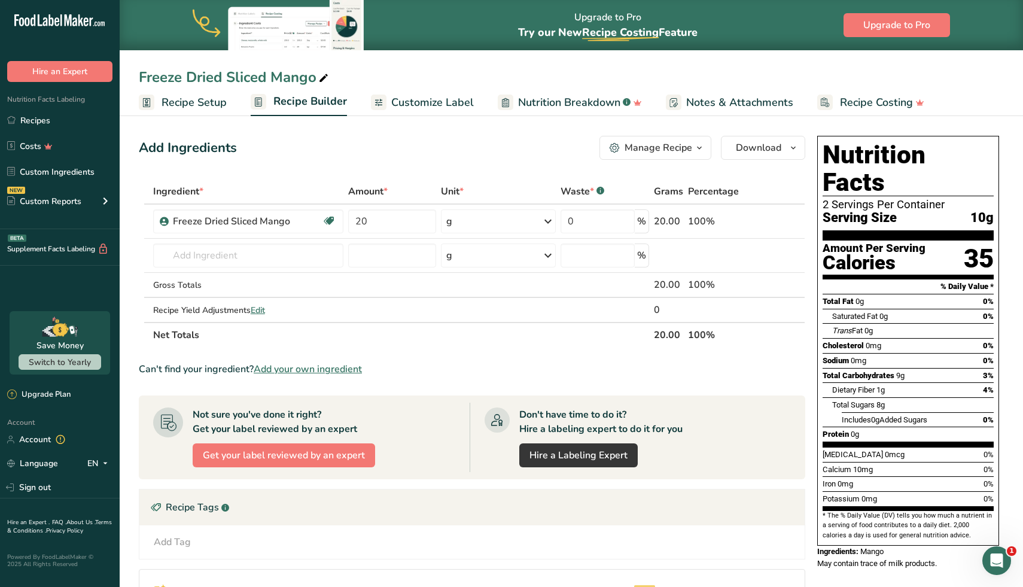
click at [452, 97] on span "Customize Label" at bounding box center [432, 102] width 83 height 16
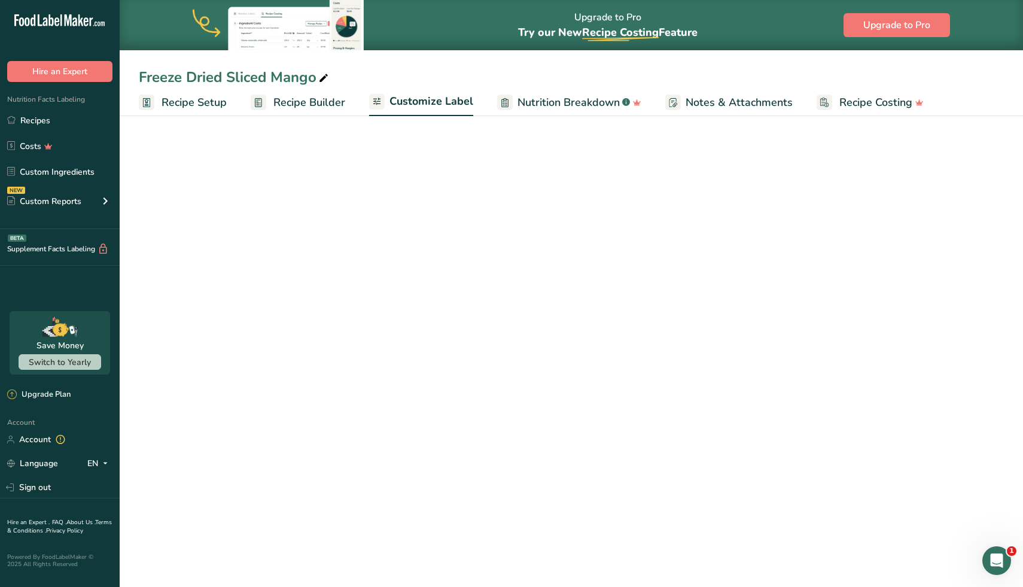
click at [452, 97] on span "Customize Label" at bounding box center [431, 101] width 84 height 16
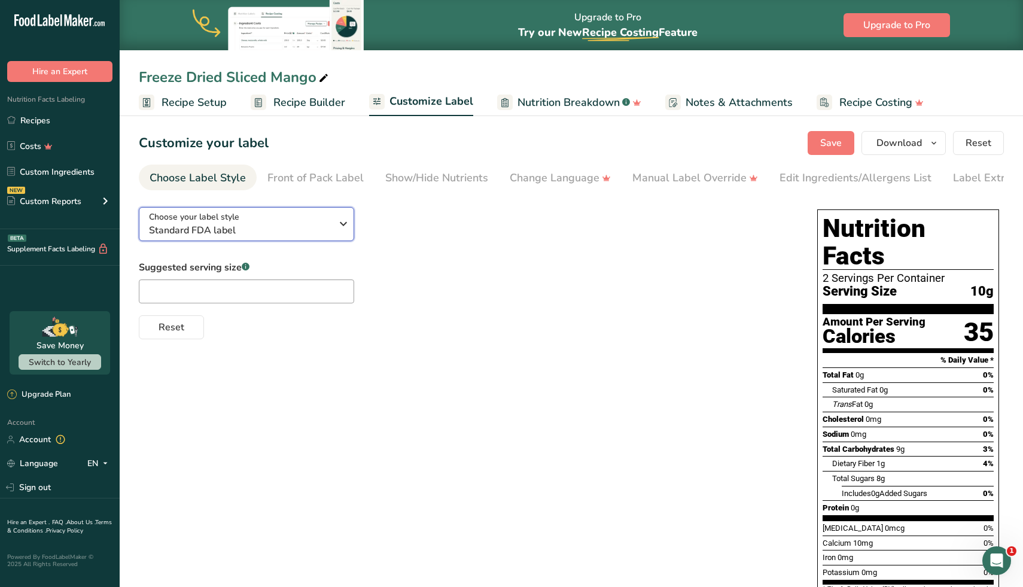
click at [326, 227] on span "Standard FDA label" at bounding box center [240, 230] width 182 height 14
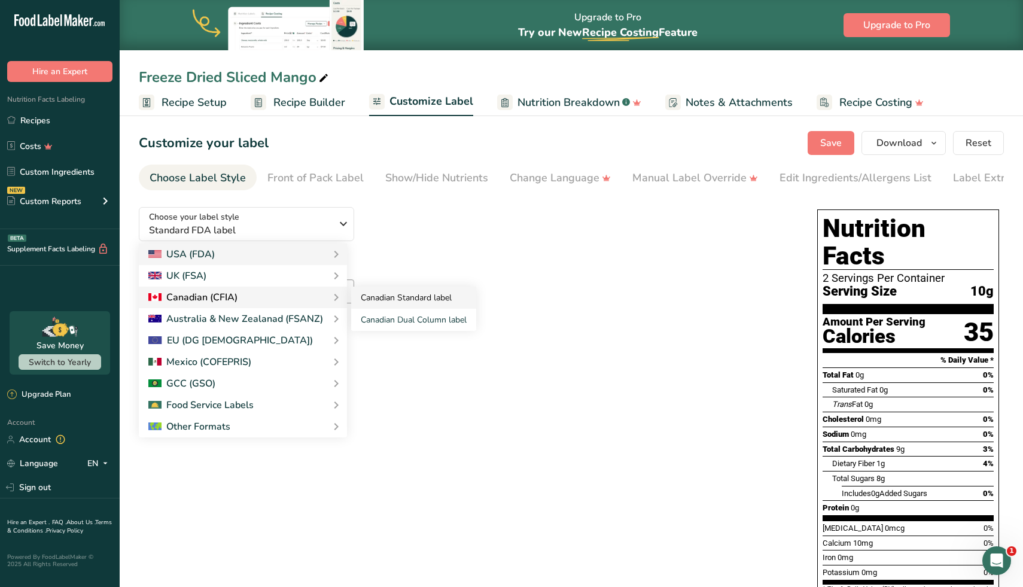
click at [388, 300] on link "Canadian Standard label" at bounding box center [413, 297] width 125 height 22
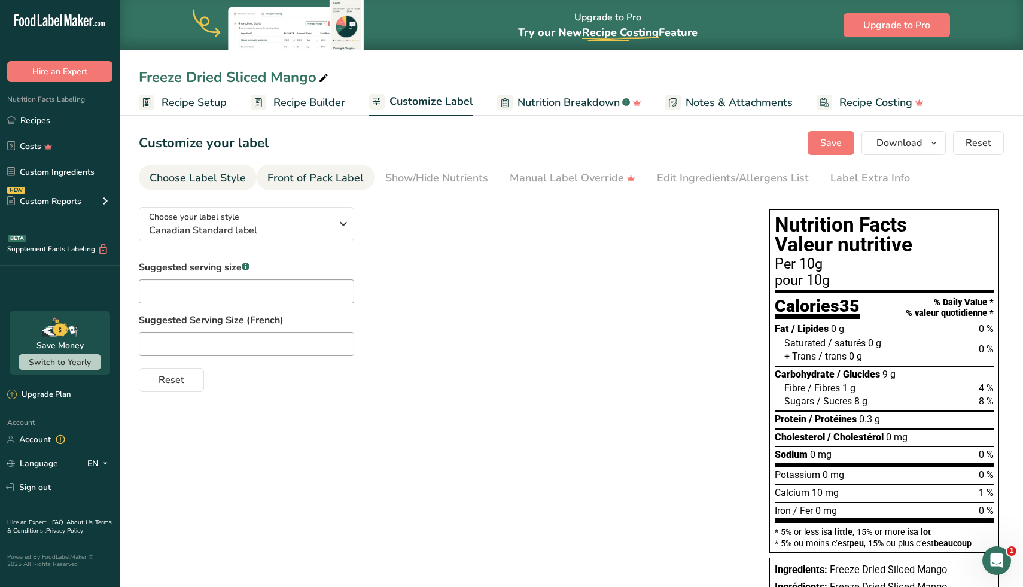
click at [325, 182] on div "Front of Pack Label" at bounding box center [315, 178] width 96 height 16
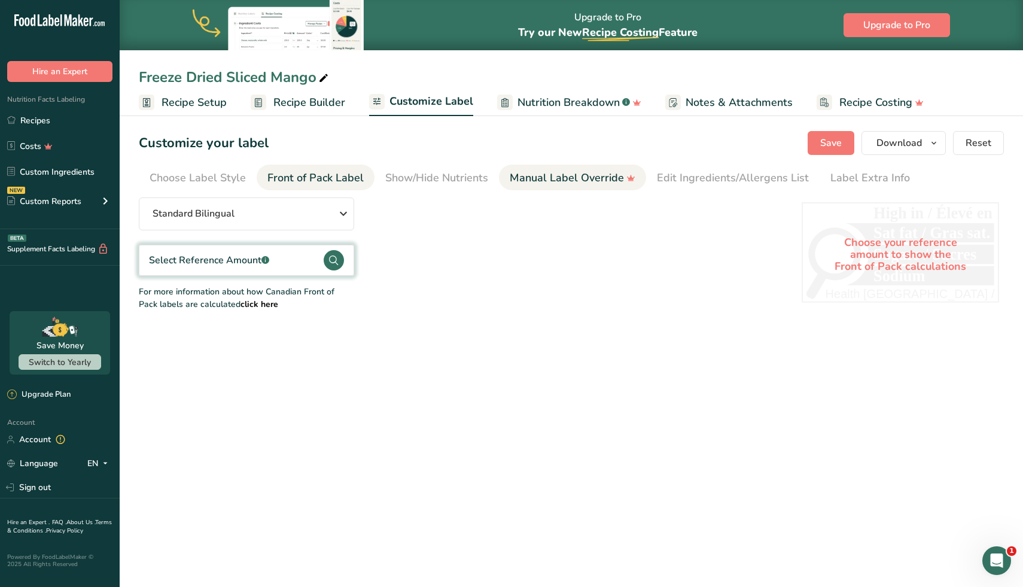
click at [570, 176] on div "Manual Label Override" at bounding box center [573, 178] width 126 height 16
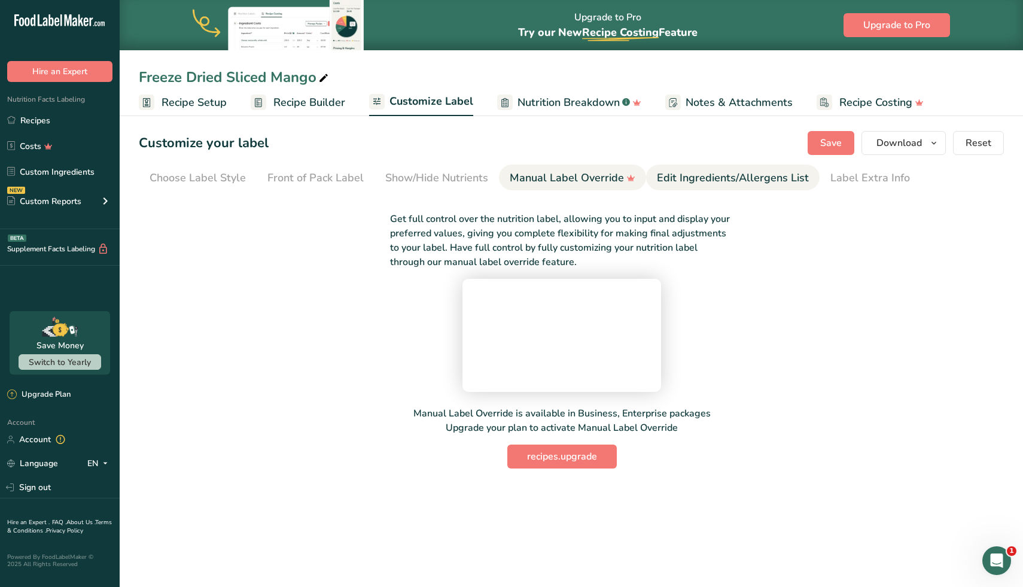
click at [707, 172] on div "Edit Ingredients/Allergens List" at bounding box center [733, 178] width 152 height 16
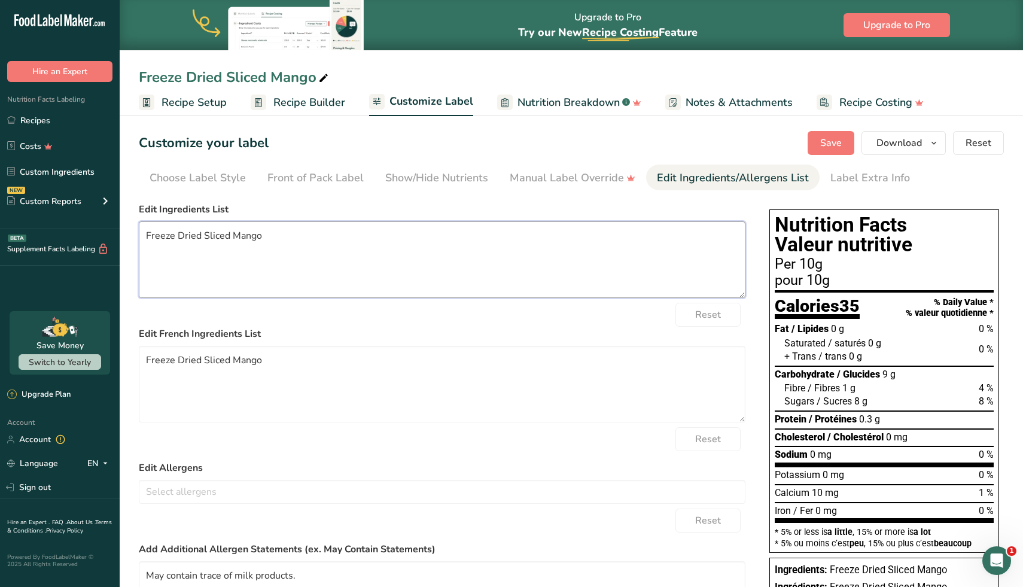
click at [177, 234] on textarea "Freeze Dried Sliced Mango" at bounding box center [442, 259] width 606 height 77
click at [212, 234] on textarea "Freeze dried Sliced Mango" at bounding box center [442, 259] width 606 height 77
click at [203, 239] on textarea "Freeze dried Mango" at bounding box center [442, 259] width 606 height 77
drag, startPoint x: 251, startPoint y: 233, endPoint x: 113, endPoint y: 232, distance: 138.1
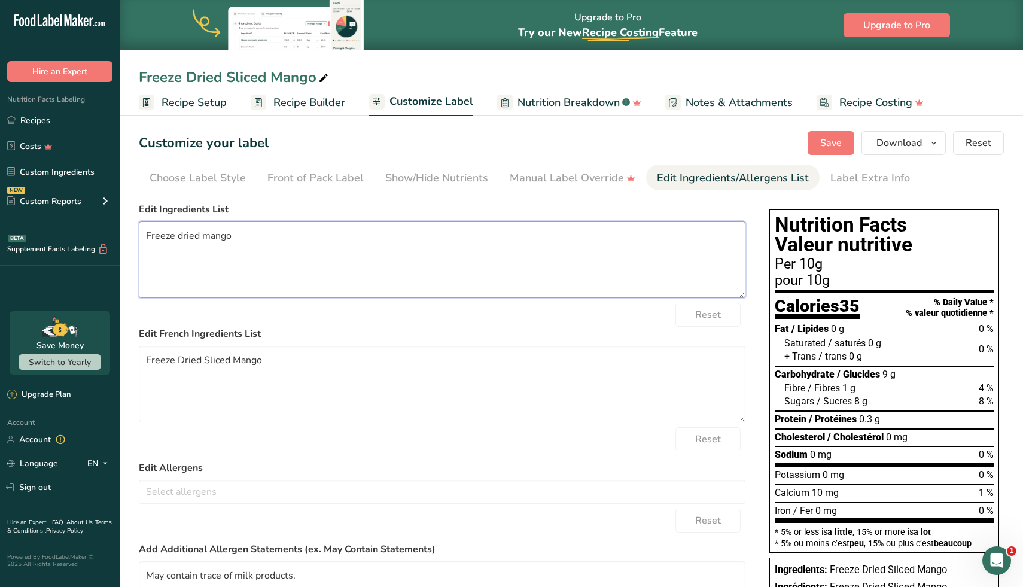
click at [113, 232] on div ".a-20{fill:#fff;} Hire an Expert Nutrition Facts Labeling Recipes Costs Custom …" at bounding box center [511, 367] width 1023 height 735
click at [151, 240] on textarea "Freeze dried mango" at bounding box center [442, 259] width 606 height 77
click at [145, 234] on textarea "Freeze dried mango" at bounding box center [442, 259] width 606 height 77
click at [200, 236] on textarea "freeze dried mango" at bounding box center [442, 259] width 606 height 77
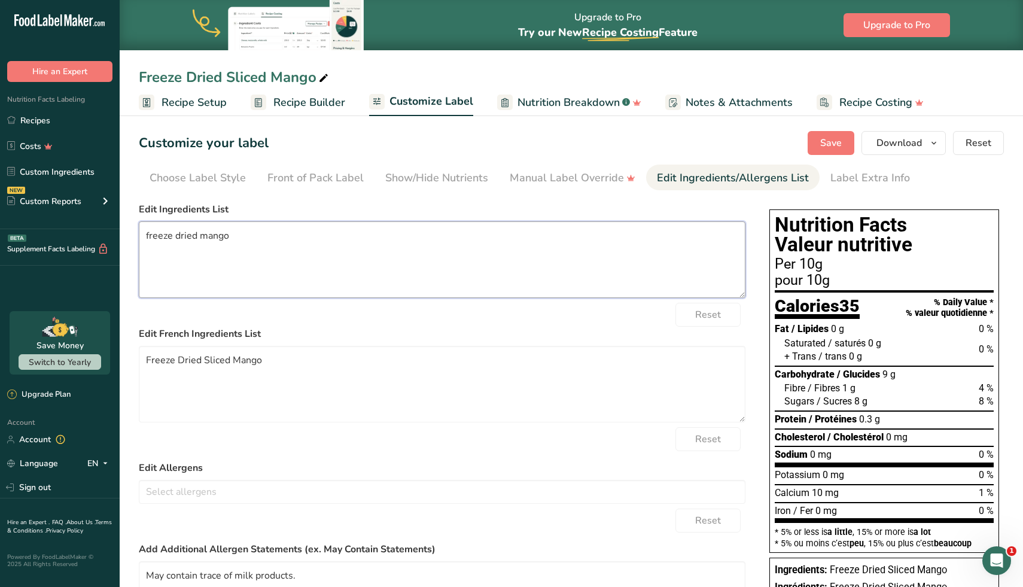
click at [200, 236] on textarea "freeze dried mango" at bounding box center [442, 259] width 606 height 77
type textarea "freeze dried mango"
click at [245, 361] on textarea "Freeze Dried Sliced Mango" at bounding box center [442, 384] width 606 height 77
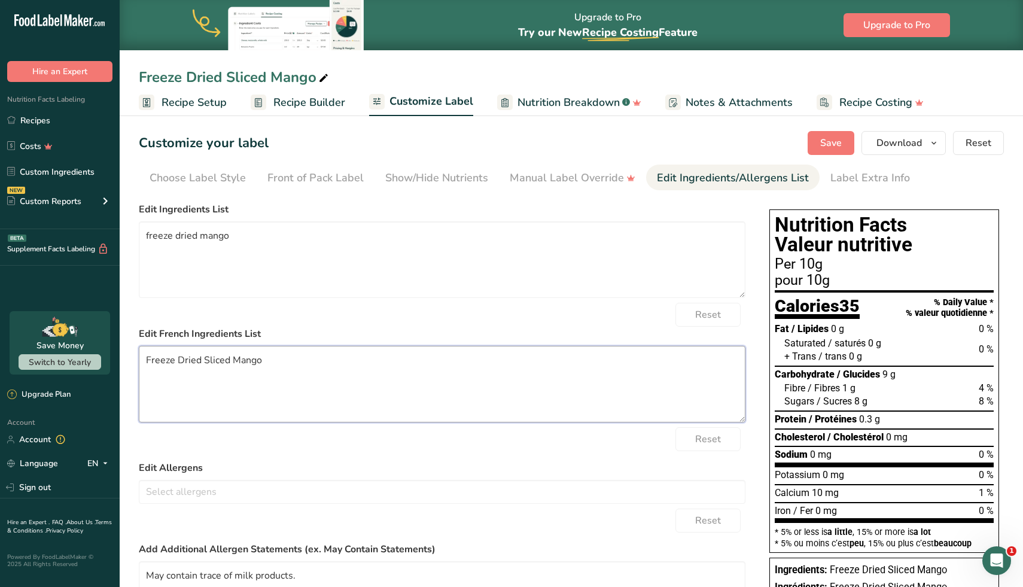
paste textarea "Mangue lyophilisée"
drag, startPoint x: 154, startPoint y: 356, endPoint x: 145, endPoint y: 356, distance: 9.0
click at [145, 356] on textarea "Mangue lyophilisée" at bounding box center [442, 384] width 606 height 77
type textarea "mangue lyophilisée"
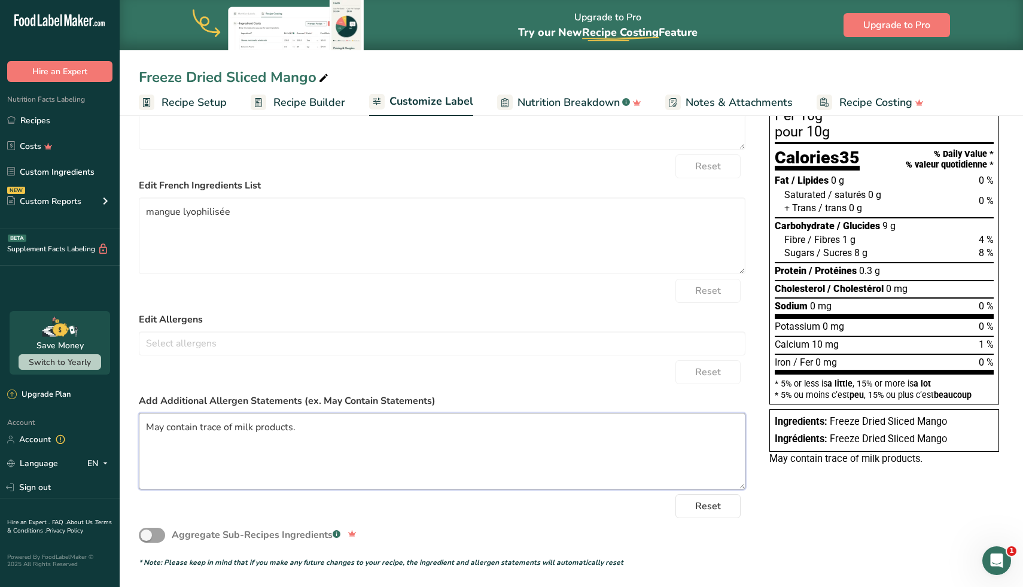
drag, startPoint x: 299, startPoint y: 425, endPoint x: 198, endPoint y: 425, distance: 101.1
click at [198, 425] on textarea "May contain trace of milk products." at bounding box center [442, 451] width 606 height 77
paste textarea "Peut contenir : lait"
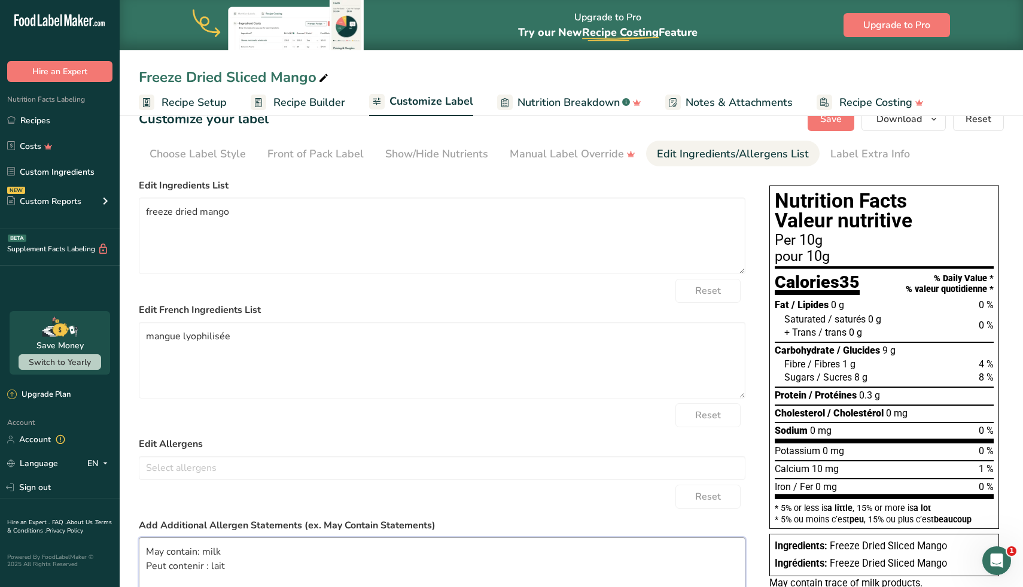
scroll to position [0, 0]
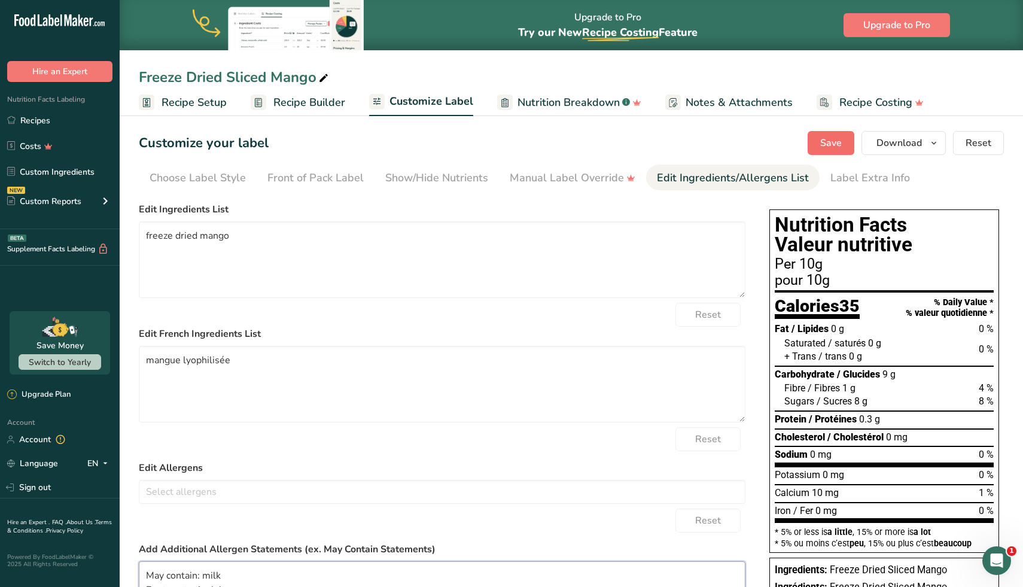
type textarea "May contain: milk Peut contenir : lait"
click at [824, 145] on span "Save" at bounding box center [831, 143] width 22 height 14
click at [813, 152] on button "Save" at bounding box center [830, 143] width 47 height 24
click at [59, 120] on link "Recipes" at bounding box center [60, 120] width 120 height 23
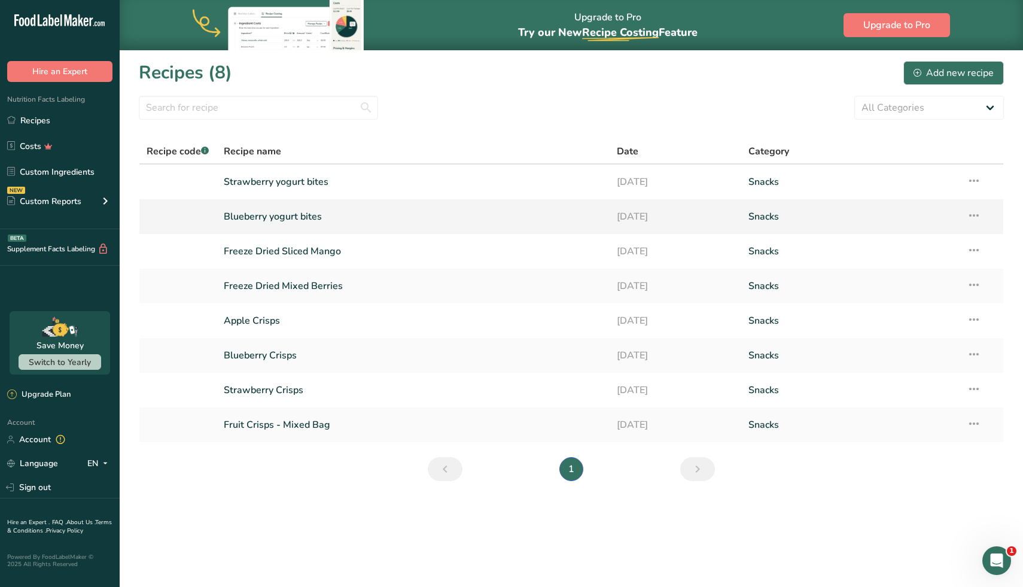
click at [342, 216] on link "Blueberry yogurt bites" at bounding box center [413, 216] width 379 height 25
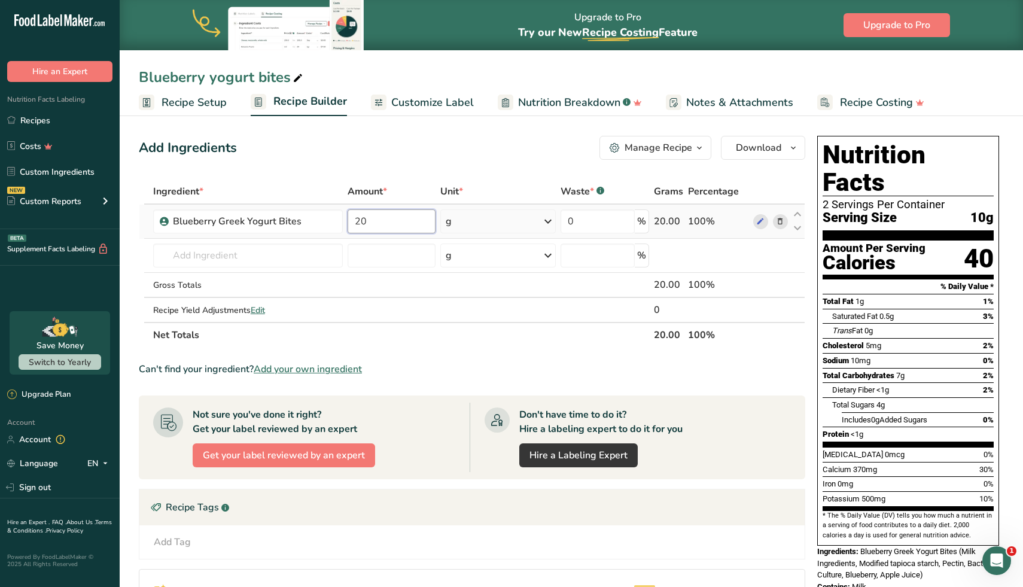
click at [371, 228] on input "20" at bounding box center [391, 221] width 88 height 24
type input "44"
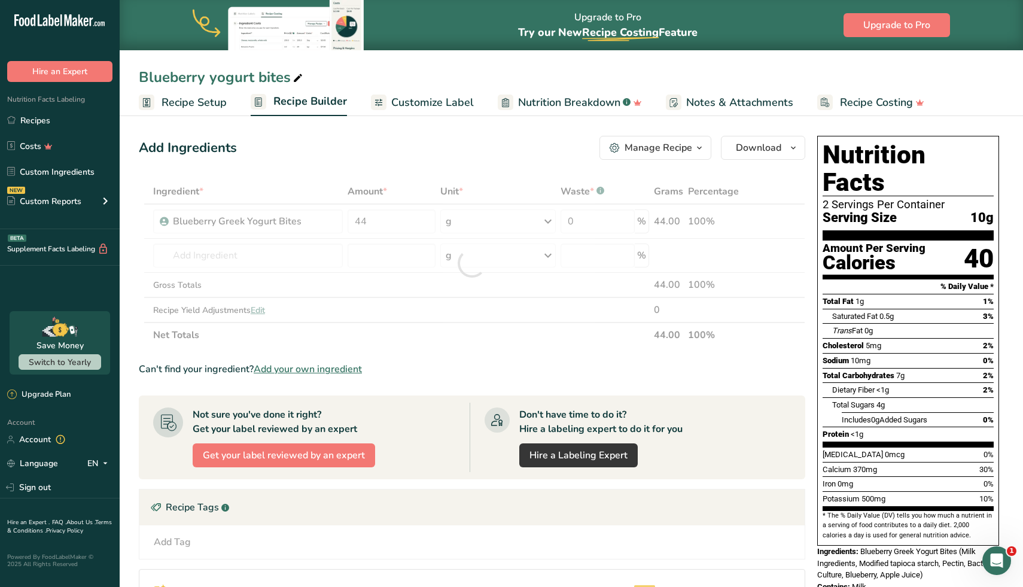
click at [396, 149] on div "Add Ingredients Manage Recipe Delete Recipe Duplicate Recipe Scale Recipe Save …" at bounding box center [472, 148] width 666 height 24
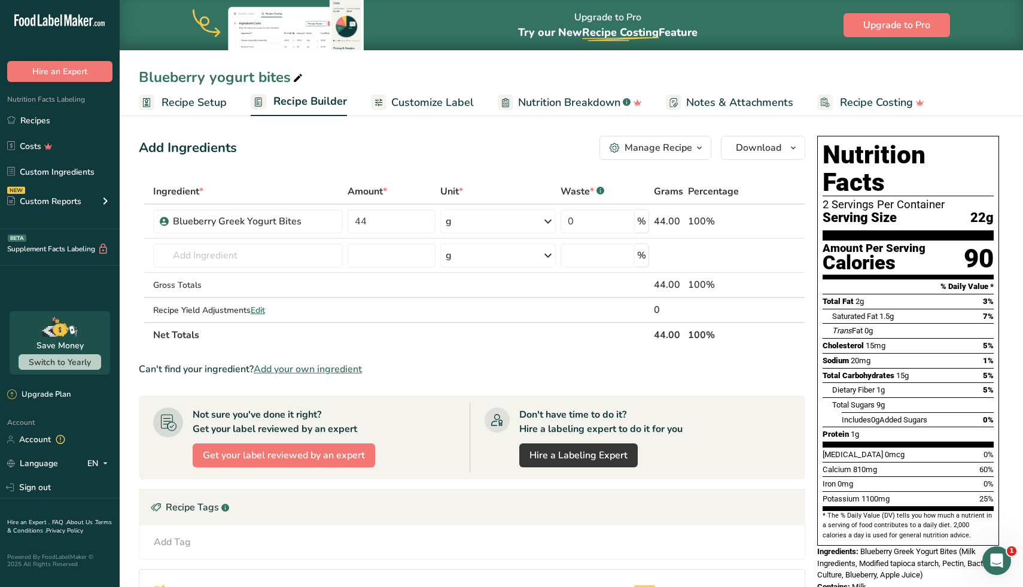
click at [451, 104] on span "Customize Label" at bounding box center [432, 102] width 83 height 16
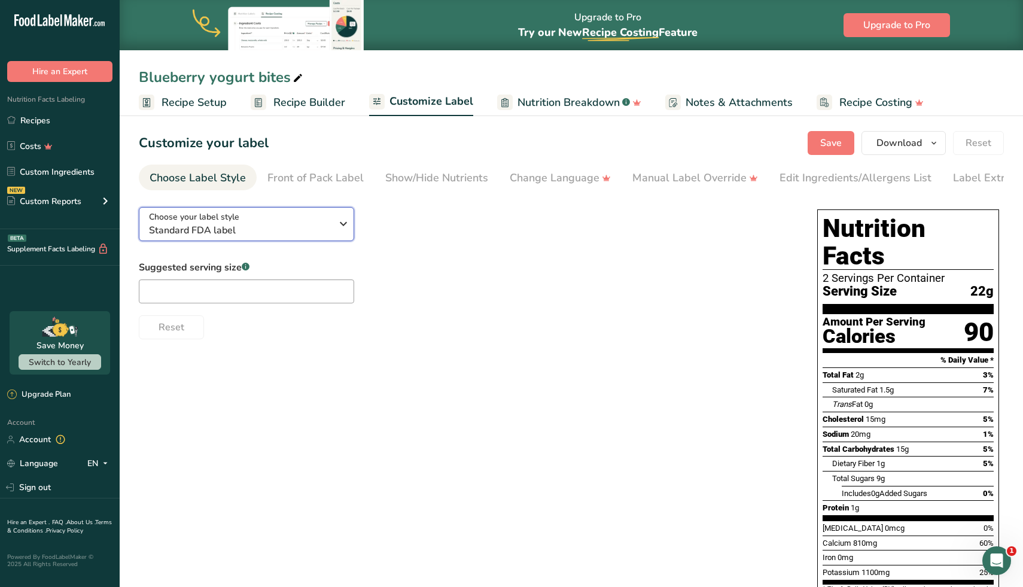
click at [346, 228] on icon "button" at bounding box center [343, 224] width 14 height 22
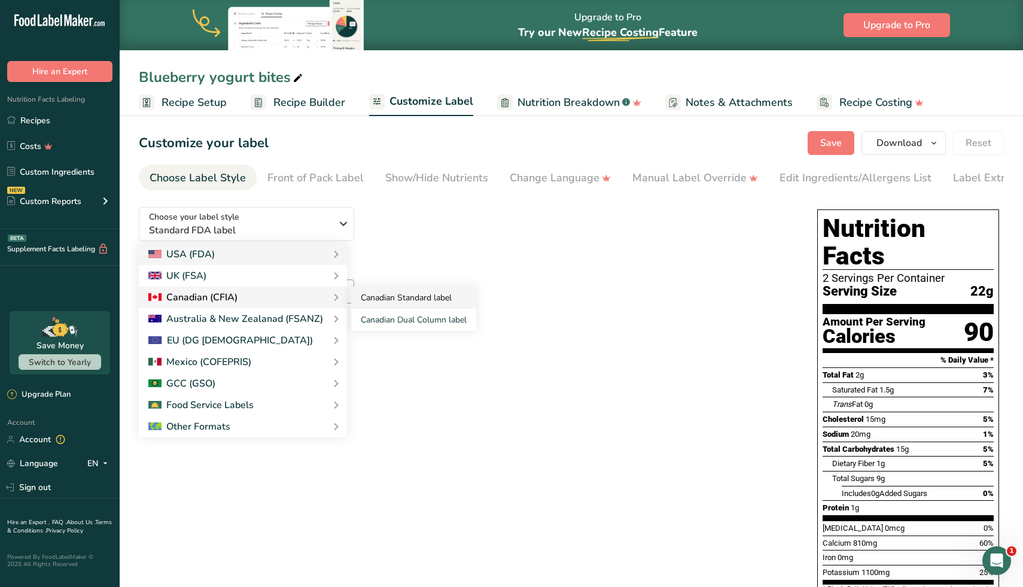
click at [389, 304] on link "Canadian Standard label" at bounding box center [413, 297] width 125 height 22
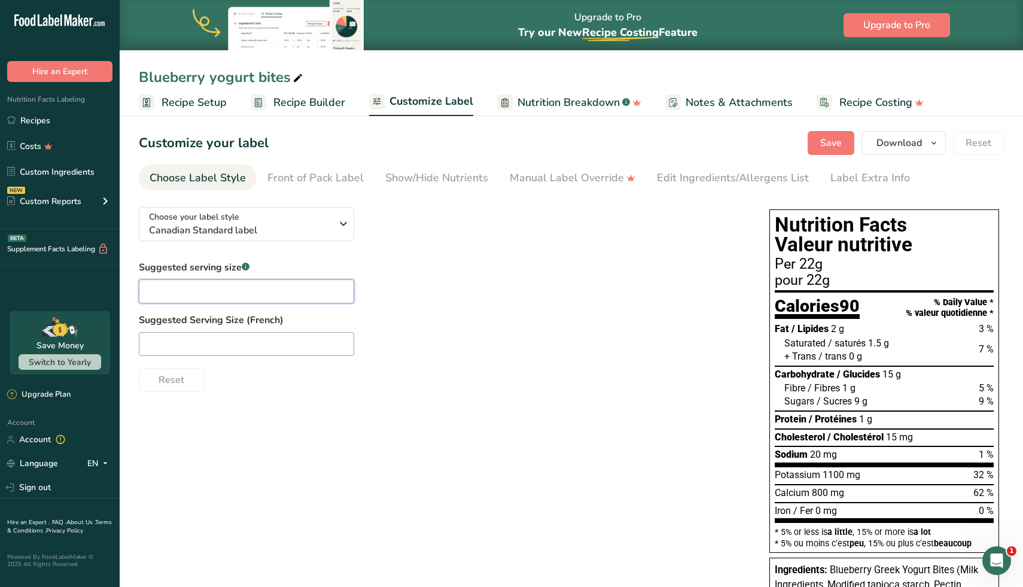
click at [315, 285] on input "text" at bounding box center [246, 291] width 215 height 24
type input "15g"
click at [318, 107] on span "Recipe Builder" at bounding box center [309, 102] width 72 height 16
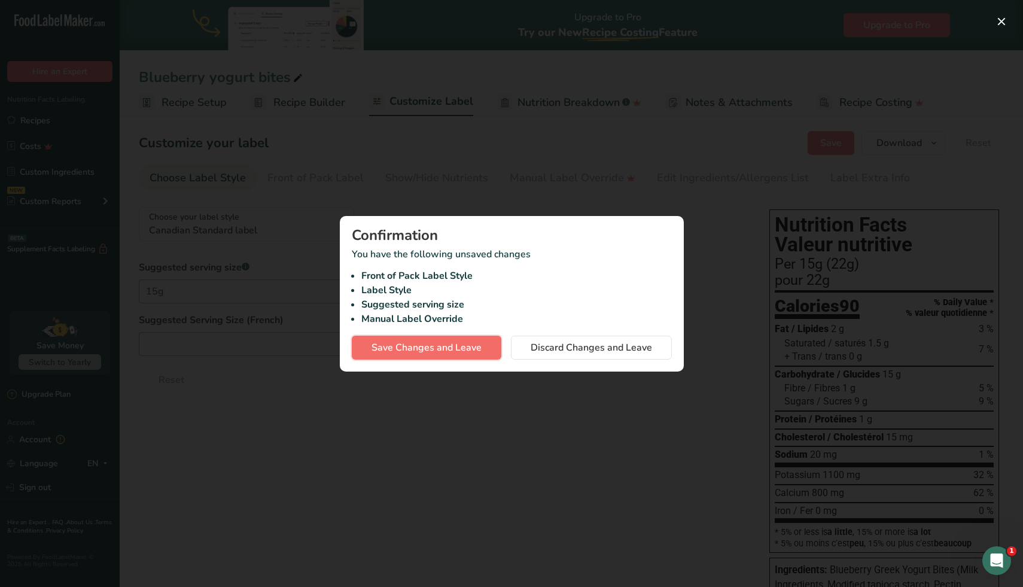
click at [468, 350] on span "Save Changes and Leave" at bounding box center [426, 347] width 110 height 14
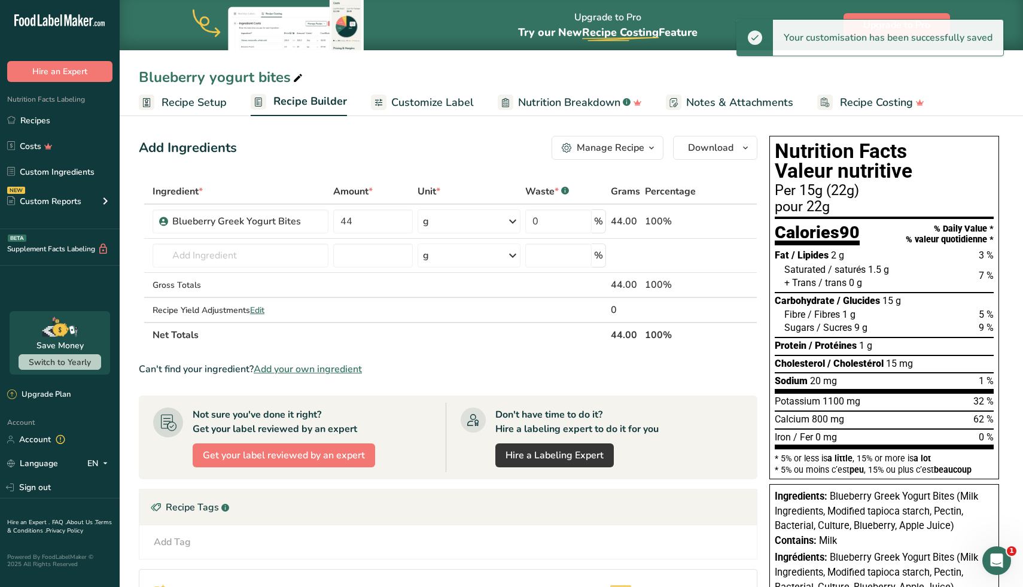
click at [192, 99] on span "Recipe Setup" at bounding box center [193, 102] width 65 height 16
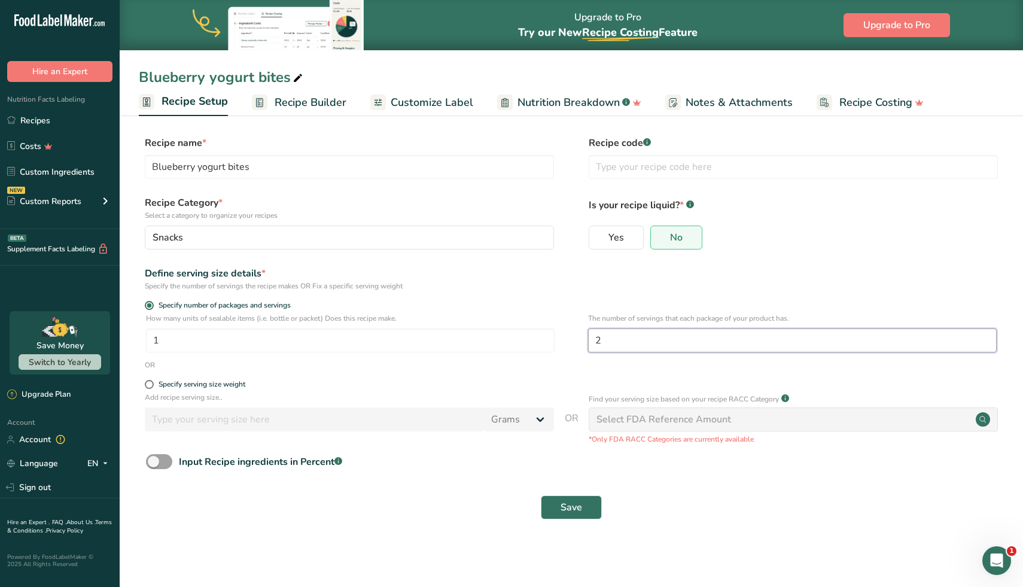
click at [599, 341] on input "2" at bounding box center [792, 340] width 408 height 24
click at [598, 338] on input "2" at bounding box center [792, 340] width 408 height 24
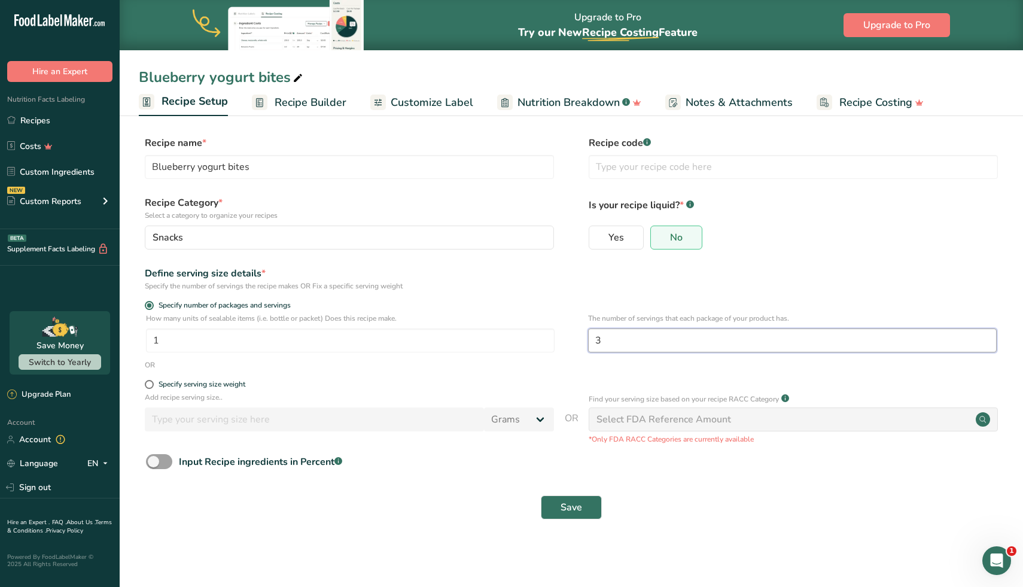
type input "3"
click at [456, 490] on div "Save" at bounding box center [571, 507] width 865 height 38
click at [590, 507] on button "Save" at bounding box center [571, 507] width 61 height 24
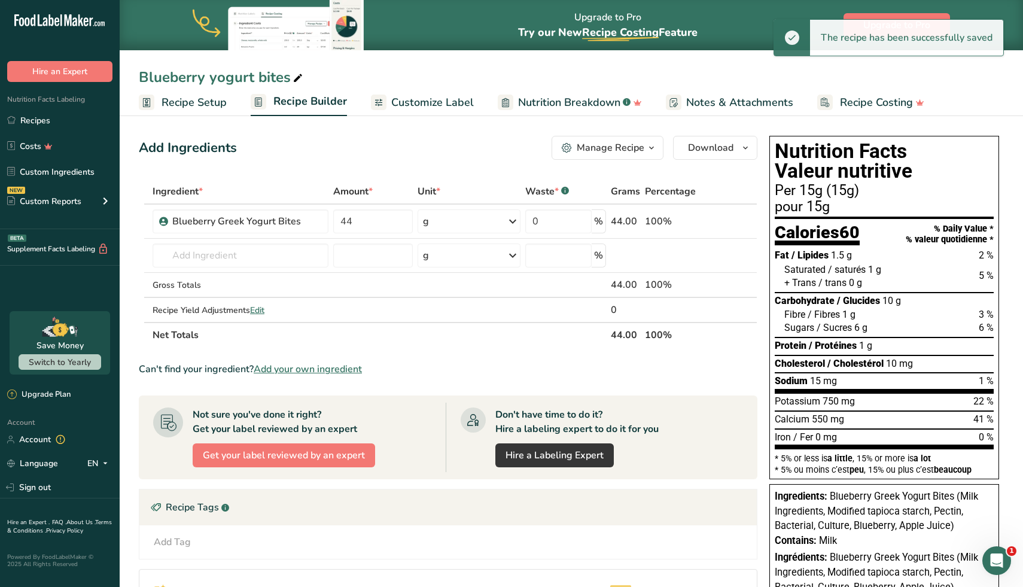
click at [434, 109] on span "Customize Label" at bounding box center [432, 102] width 83 height 16
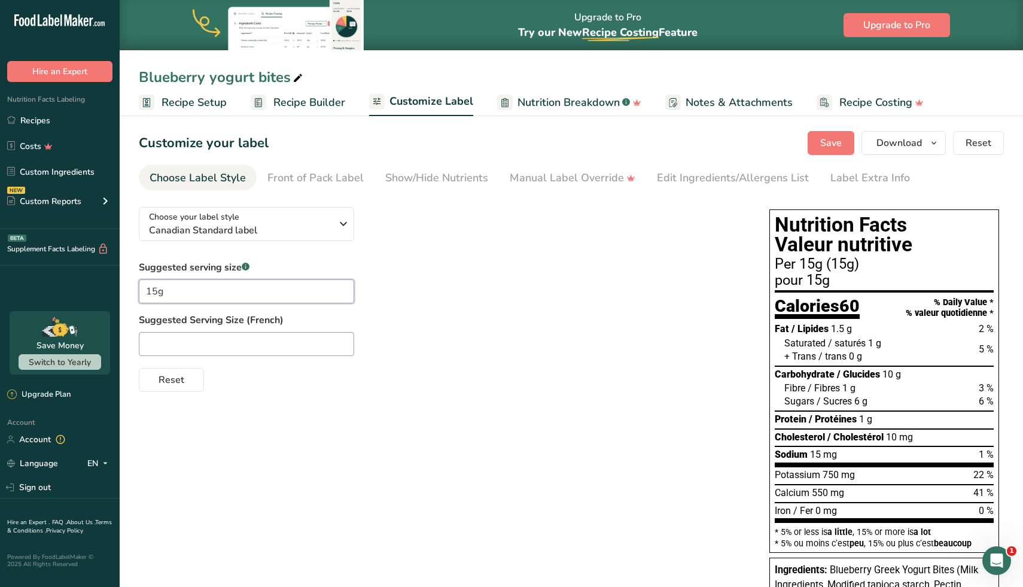
click at [205, 286] on input "15g" at bounding box center [246, 291] width 215 height 24
click at [431, 335] on div at bounding box center [442, 344] width 606 height 24
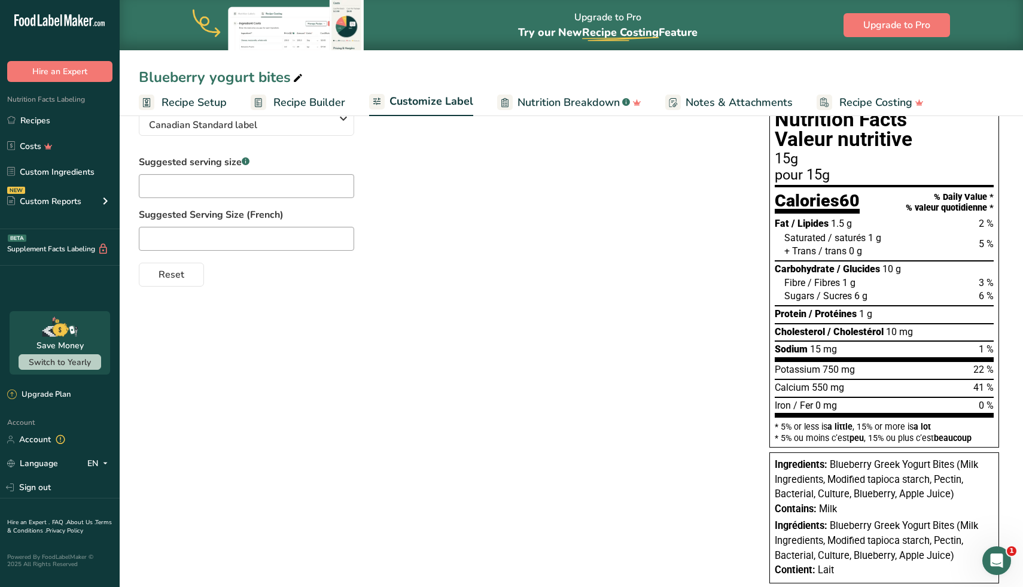
scroll to position [89, 0]
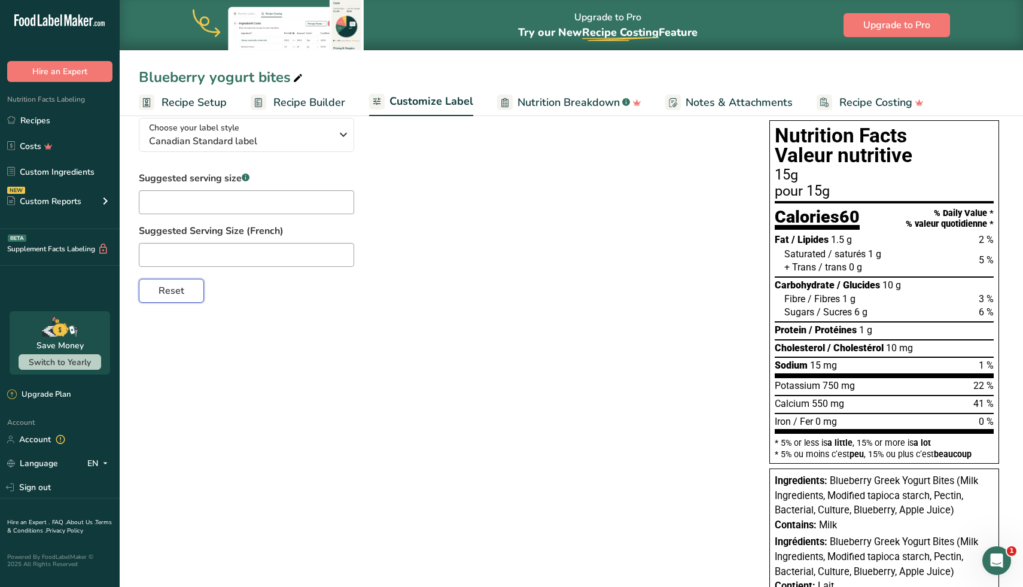
click at [162, 285] on span "Reset" at bounding box center [171, 290] width 26 height 14
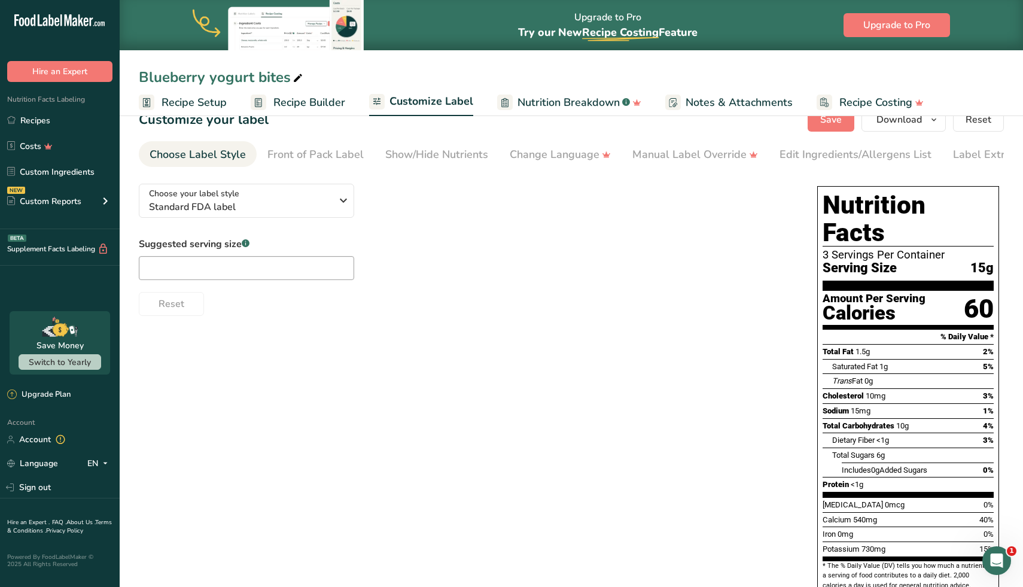
scroll to position [0, 0]
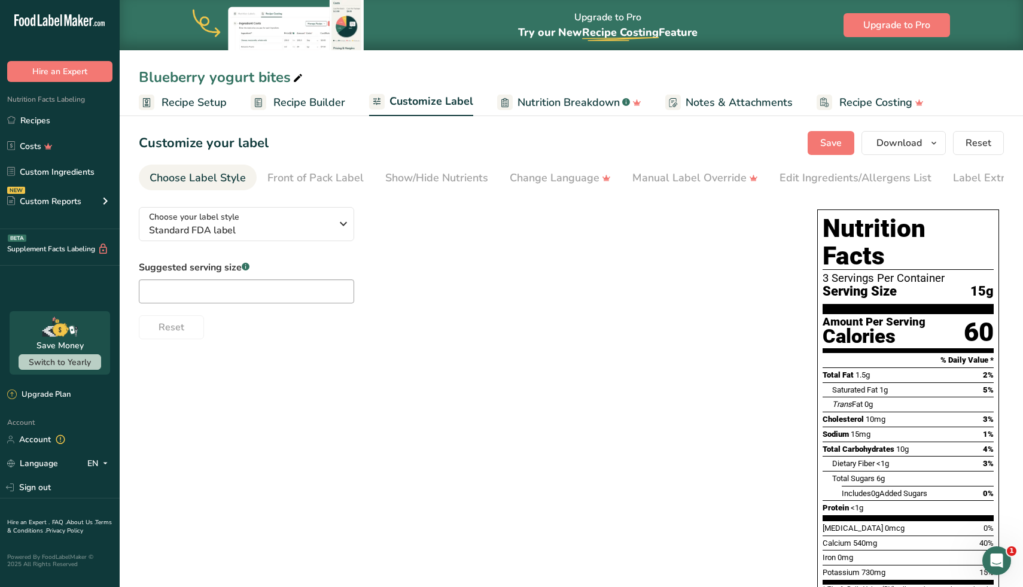
click at [280, 103] on span "Recipe Builder" at bounding box center [309, 102] width 72 height 16
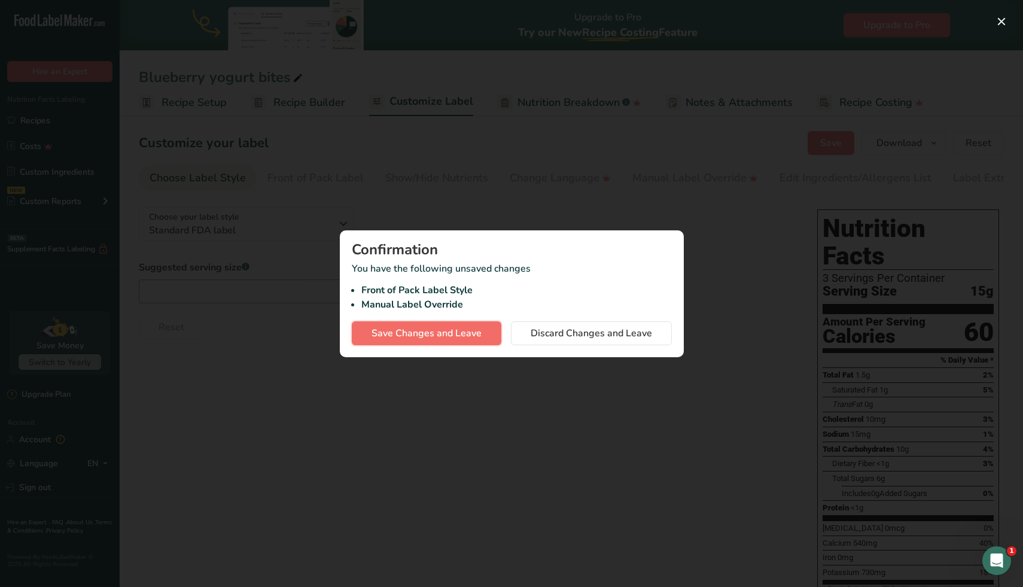
click at [445, 340] on span "Save Changes and Leave" at bounding box center [426, 333] width 110 height 14
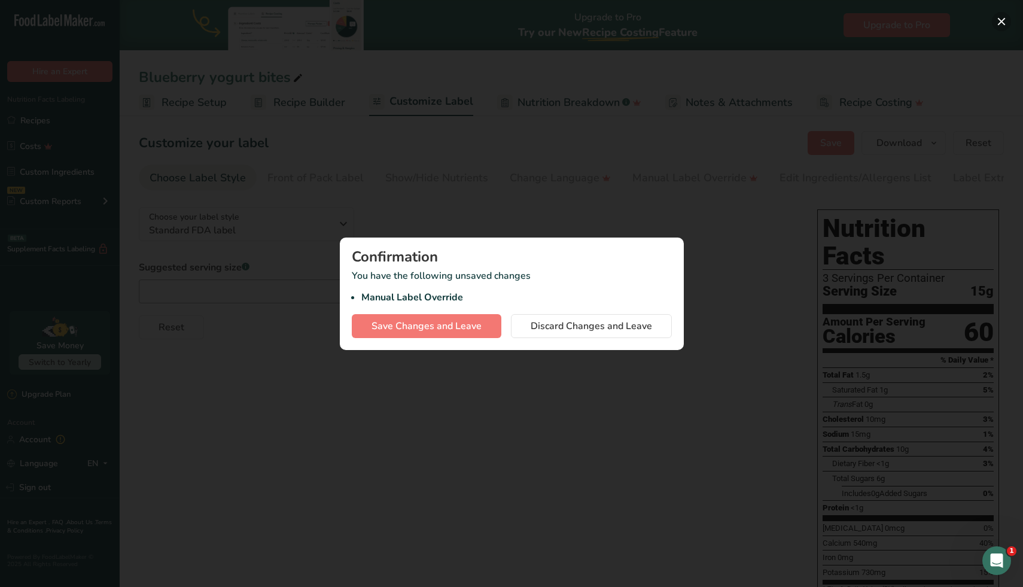
click at [1002, 21] on button "button" at bounding box center [1000, 21] width 19 height 19
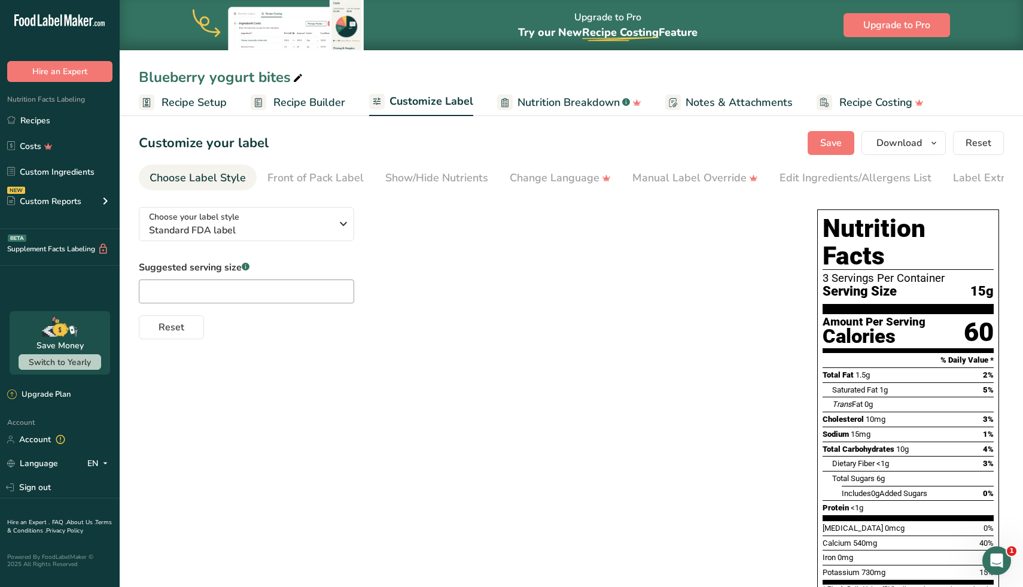
click at [304, 104] on span "Recipe Builder" at bounding box center [309, 102] width 72 height 16
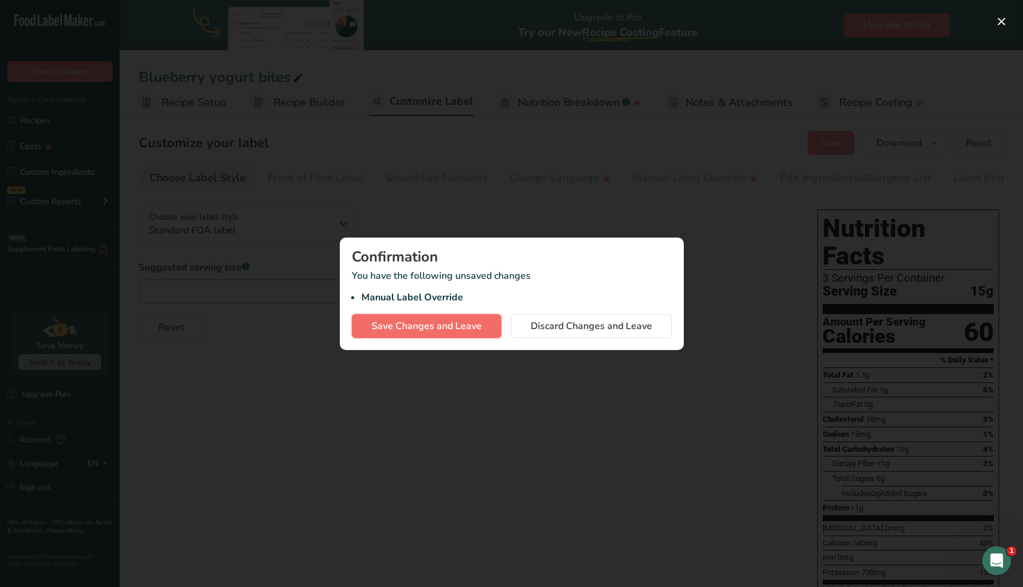
click at [420, 322] on span "Save Changes and Leave" at bounding box center [426, 326] width 110 height 14
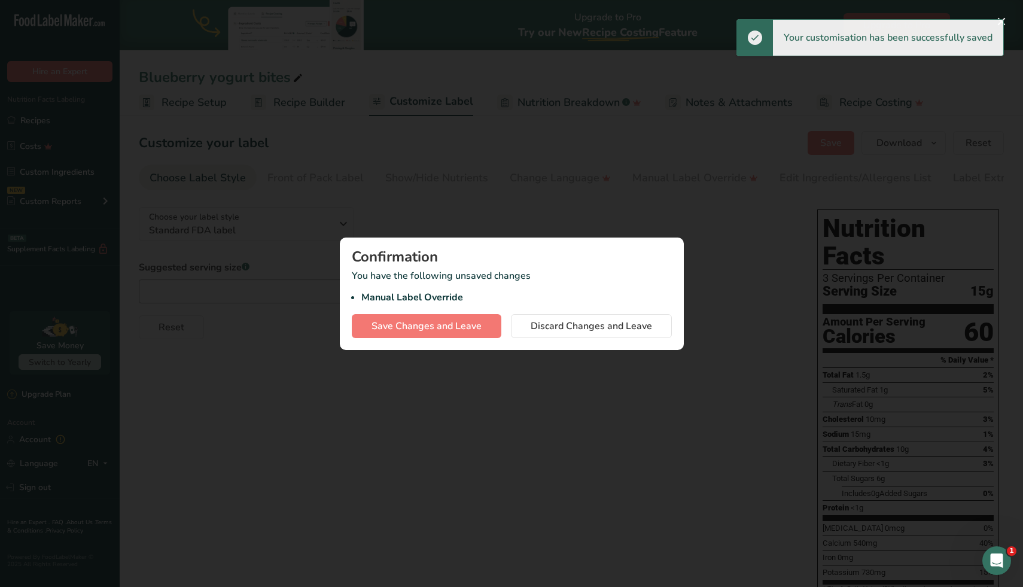
click at [283, 373] on div at bounding box center [511, 293] width 1023 height 587
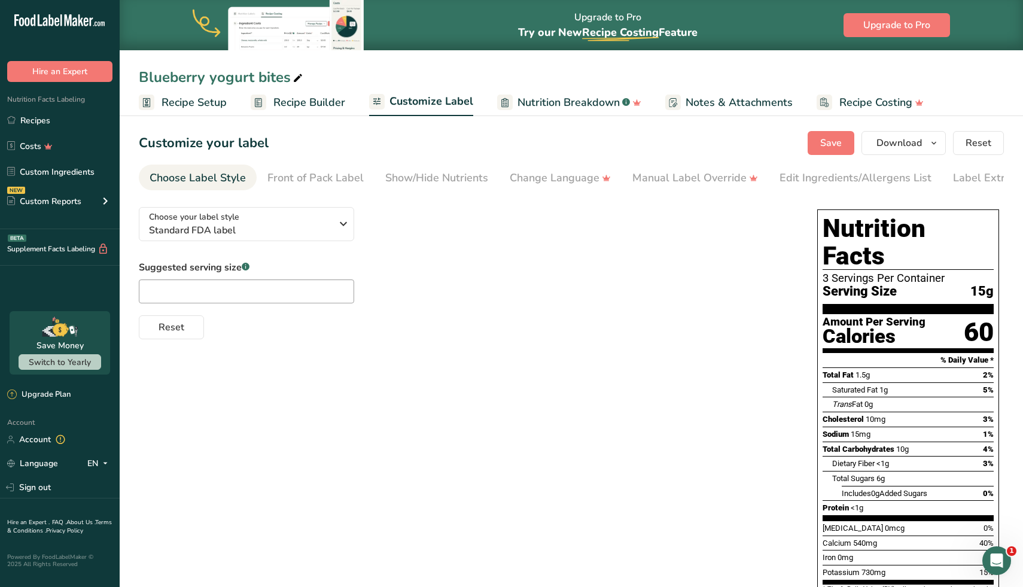
click at [215, 103] on span "Recipe Setup" at bounding box center [193, 102] width 65 height 16
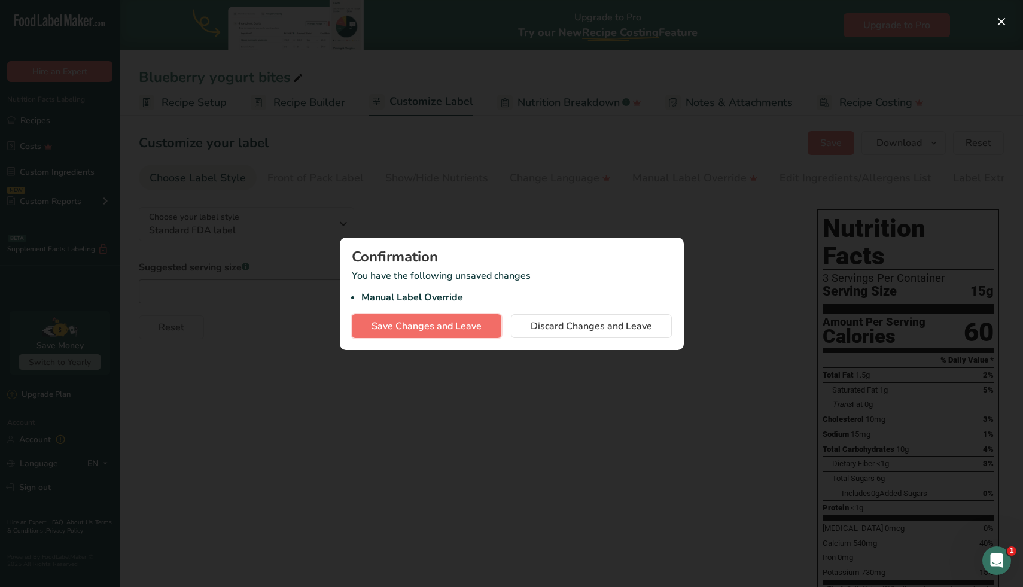
click at [457, 335] on button "Save Changes and Leave" at bounding box center [427, 326] width 150 height 24
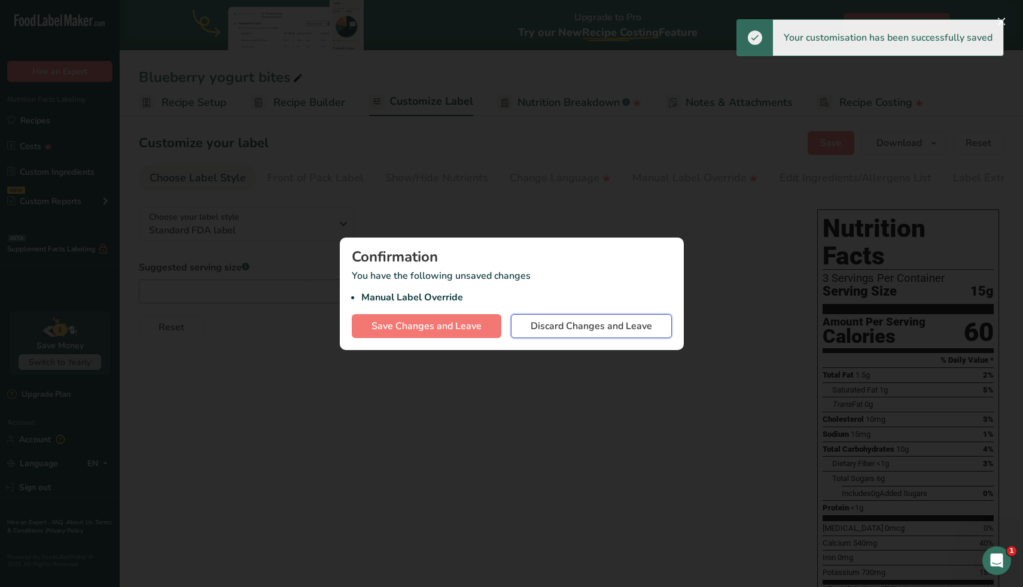
click at [559, 331] on span "Discard Changes and Leave" at bounding box center [590, 326] width 121 height 14
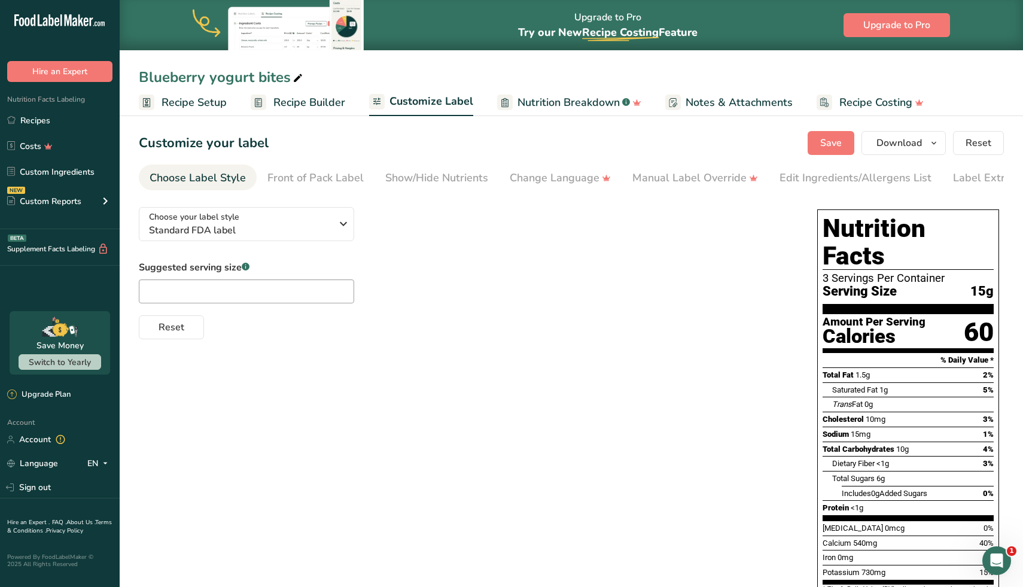
click at [190, 93] on link "Recipe Setup" at bounding box center [183, 102] width 88 height 27
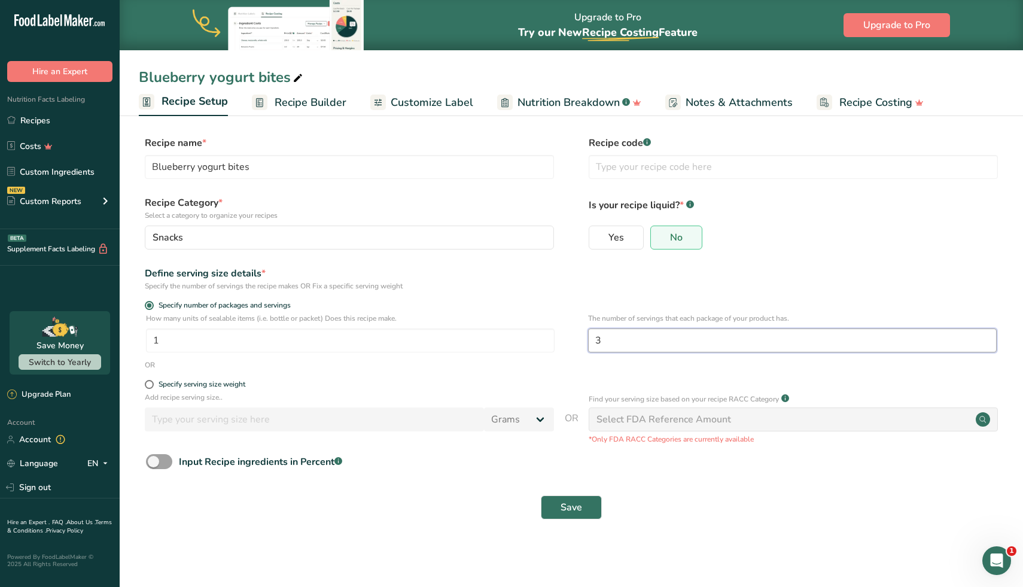
click at [617, 334] on input "3" at bounding box center [792, 340] width 408 height 24
click at [615, 334] on input "3" at bounding box center [792, 340] width 408 height 24
type input "4"
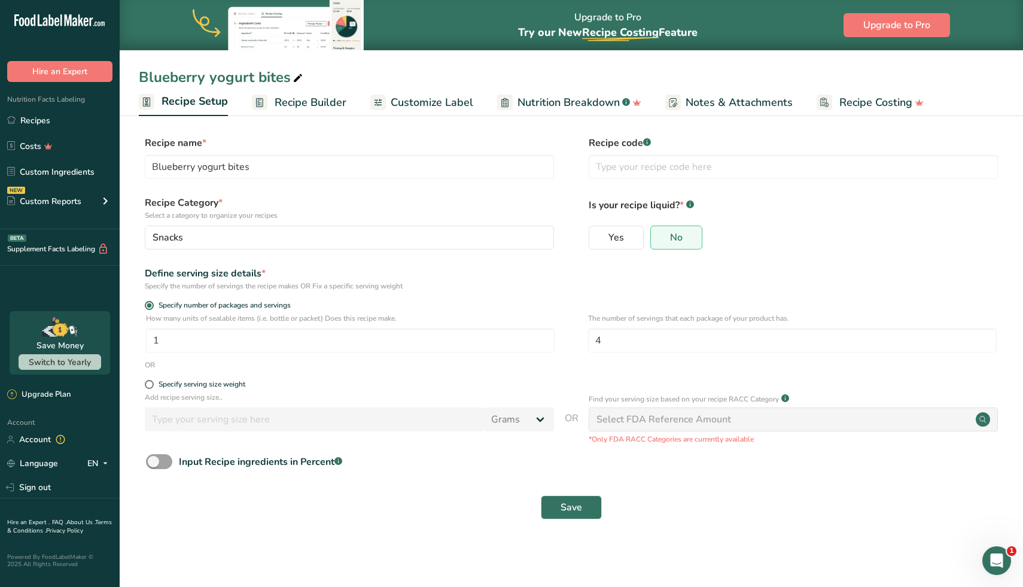
click at [555, 280] on div "Define serving size details * Specify the number of servings the recipe makes O…" at bounding box center [571, 278] width 865 height 25
click at [578, 511] on span "Save" at bounding box center [571, 507] width 22 height 14
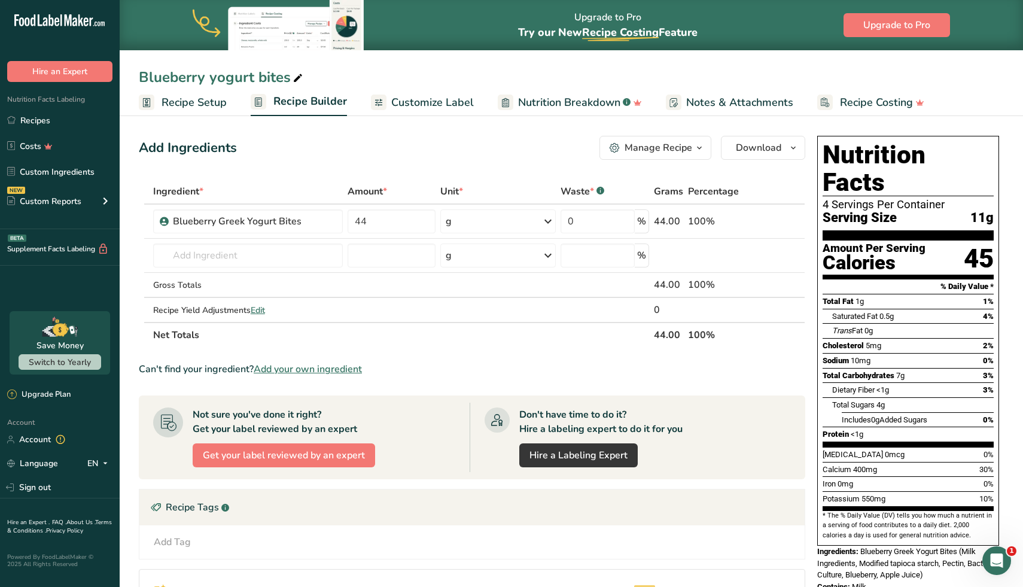
click at [399, 96] on span "Customize Label" at bounding box center [432, 102] width 83 height 16
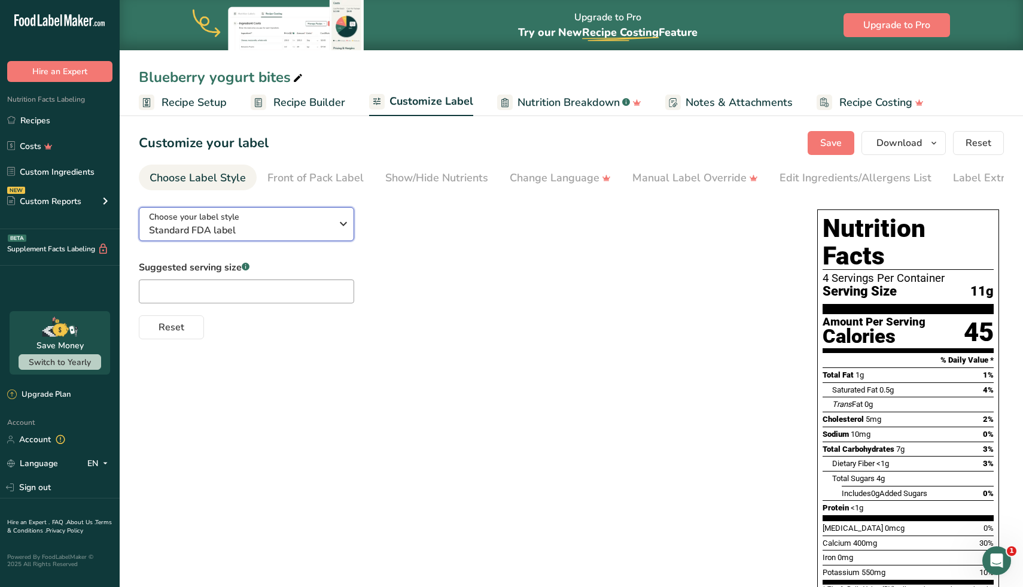
click at [344, 219] on icon "button" at bounding box center [343, 224] width 14 height 22
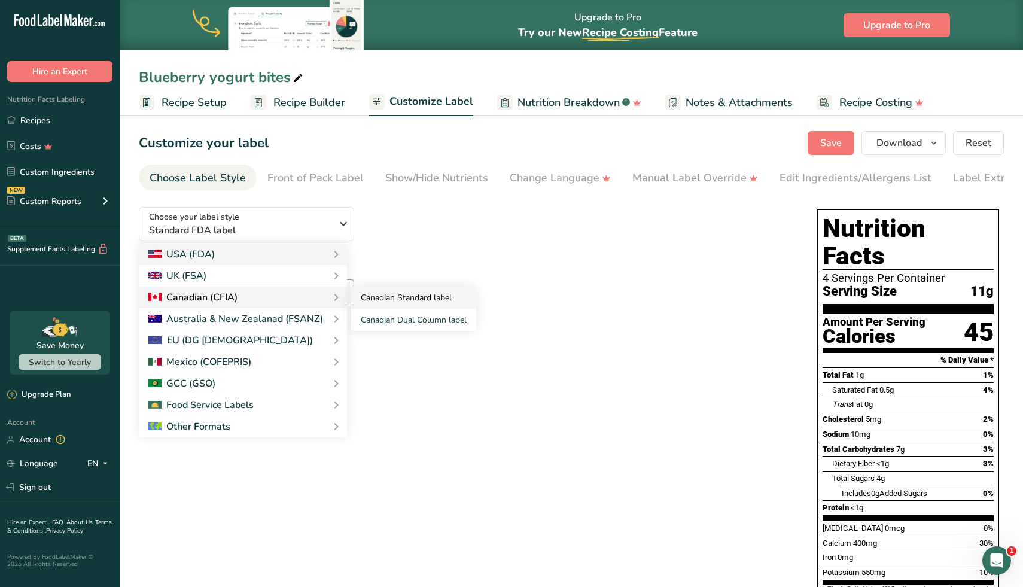
click at [392, 303] on link "Canadian Standard label" at bounding box center [413, 297] width 125 height 22
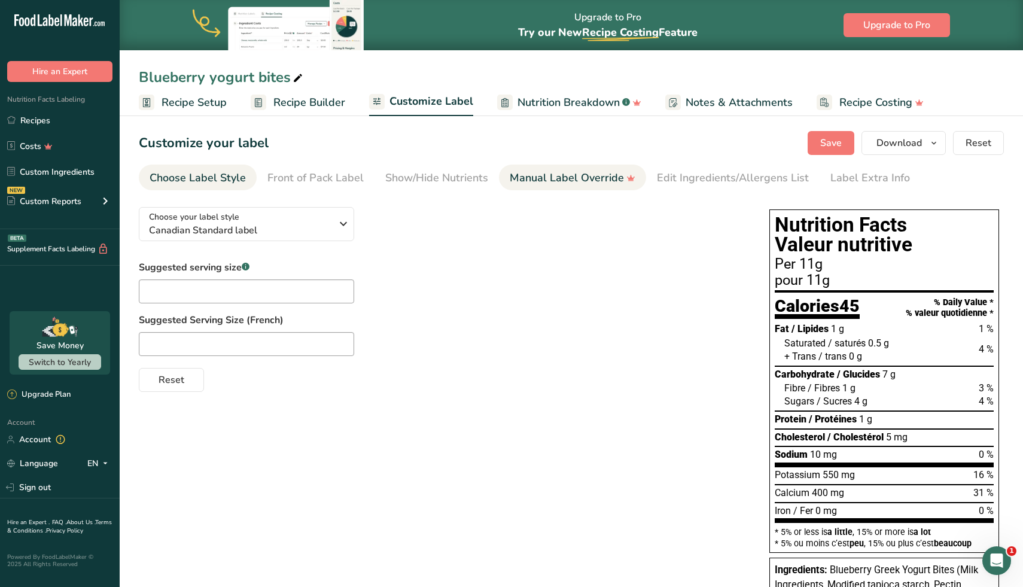
click at [569, 175] on div "Manual Label Override" at bounding box center [573, 178] width 126 height 16
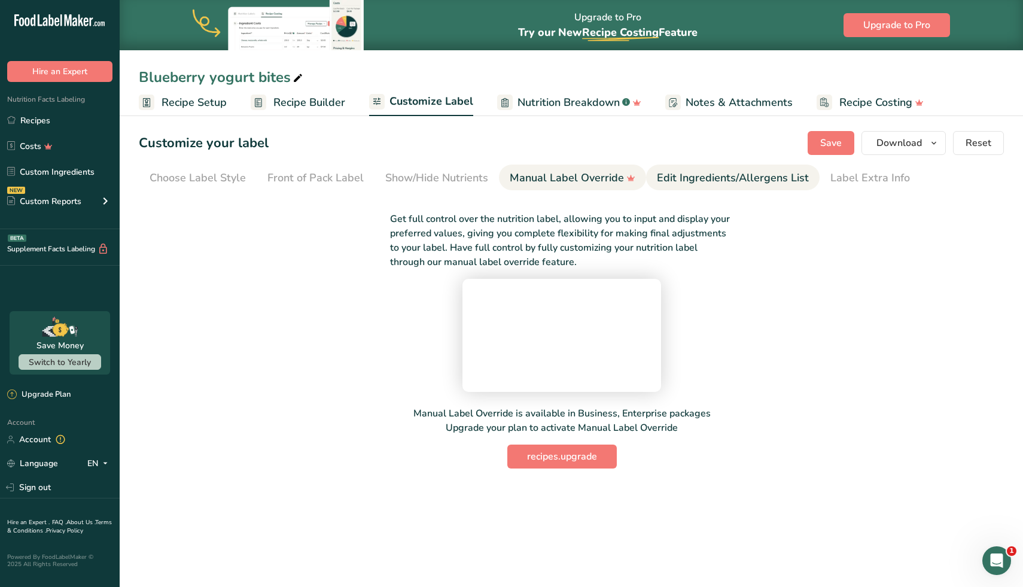
click at [707, 169] on link "Edit Ingredients/Allergens List" at bounding box center [733, 177] width 152 height 27
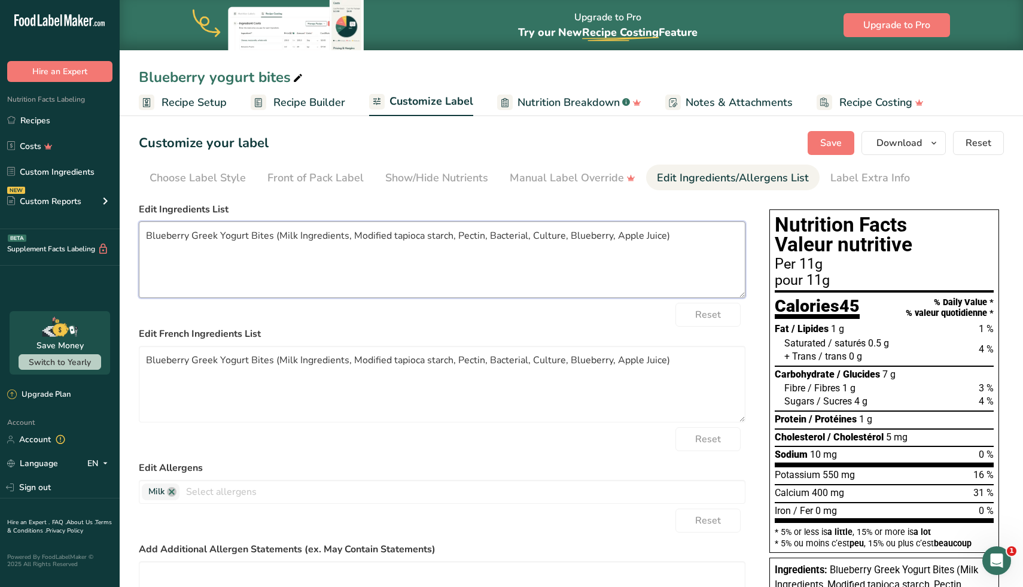
drag, startPoint x: 654, startPoint y: 236, endPoint x: 145, endPoint y: 236, distance: 509.5
click at [145, 236] on textarea "Blueberry Greek Yogurt Bites (Milk Ingredients, Modified tapioca starch, Pectin…" at bounding box center [442, 259] width 606 height 77
click at [277, 235] on textarea "Blueberry Greek Yogurt Bites (Milk Ingredients, Modified tapioca starch, Pectin…" at bounding box center [442, 259] width 606 height 77
drag, startPoint x: 277, startPoint y: 236, endPoint x: 102, endPoint y: 242, distance: 175.3
click at [102, 242] on div ".a-20{fill:#fff;} Hire an Expert Nutrition Facts Labeling Recipes Costs Custom …" at bounding box center [511, 367] width 1023 height 735
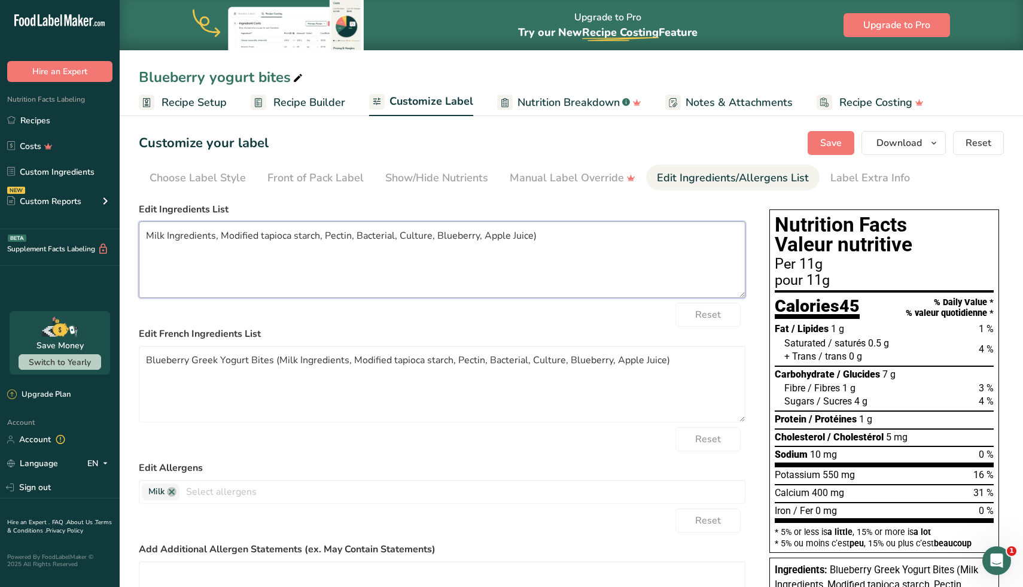
drag, startPoint x: 529, startPoint y: 234, endPoint x: 538, endPoint y: 233, distance: 9.0
click at [538, 233] on textarea "Milk Ingredients, Modified tapioca starch, Pectin, Bacterial, Culture, Blueberr…" at bounding box center [442, 259] width 606 height 77
drag, startPoint x: 539, startPoint y: 238, endPoint x: 1, endPoint y: 236, distance: 538.8
click at [0, 236] on div ".a-20{fill:#fff;} Hire an Expert Nutrition Facts Labeling Recipes Costs Custom …" at bounding box center [511, 367] width 1023 height 735
type textarea "Milk Ingredients, Modified tapioca starch, Pectin, Bacterial, Culture, Blueberr…"
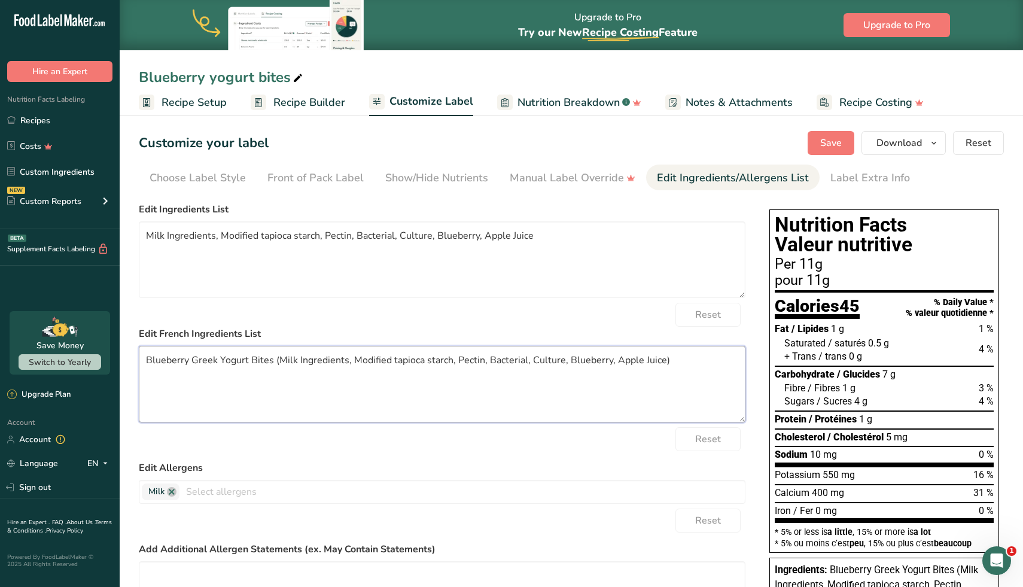
click at [338, 360] on textarea "Blueberry Greek Yogurt Bites (Milk Ingredients, Modified tapioca starch, Pectin…" at bounding box center [442, 384] width 606 height 77
paste textarea "ingrédients du lait, [PERSON_NAME] de tapioca modifié, pectine, culture bactéri…"
type textarea "ingrédients du lait, [PERSON_NAME] de tapioca modifié, pectine, culture bactéri…"
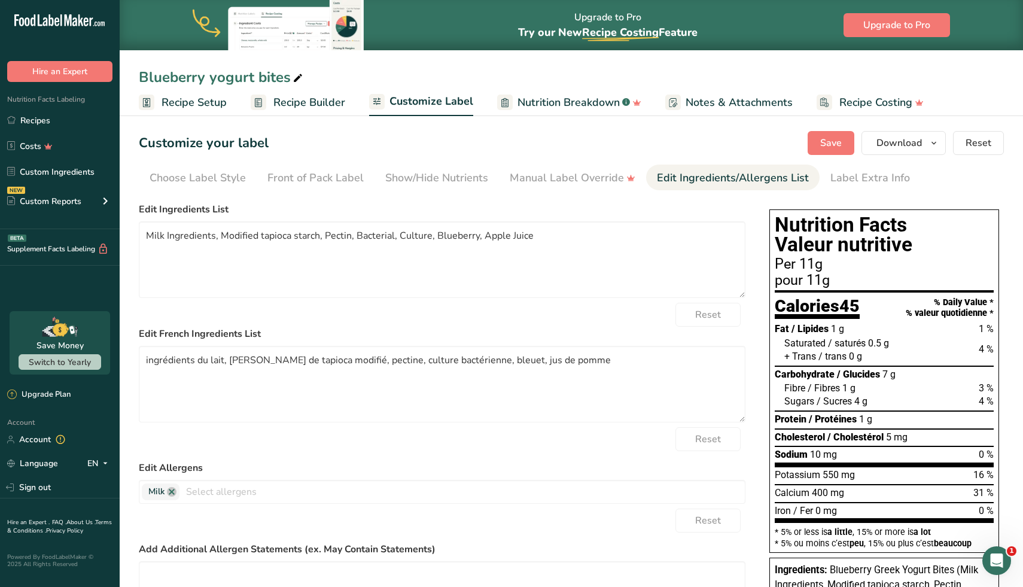
click at [346, 431] on div "Reset" at bounding box center [442, 439] width 606 height 24
click at [835, 142] on span "Save" at bounding box center [831, 143] width 22 height 14
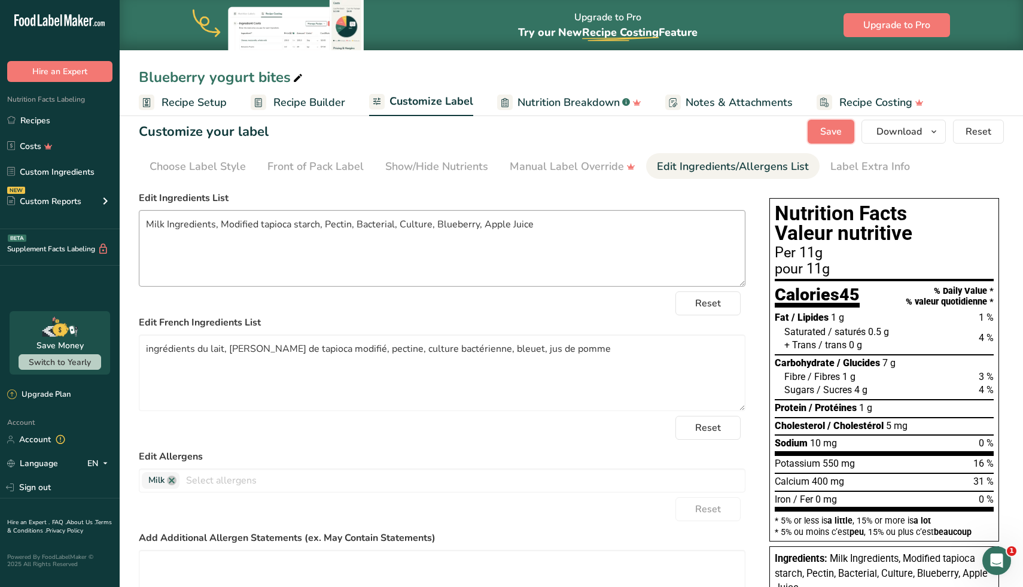
scroll to position [13, 0]
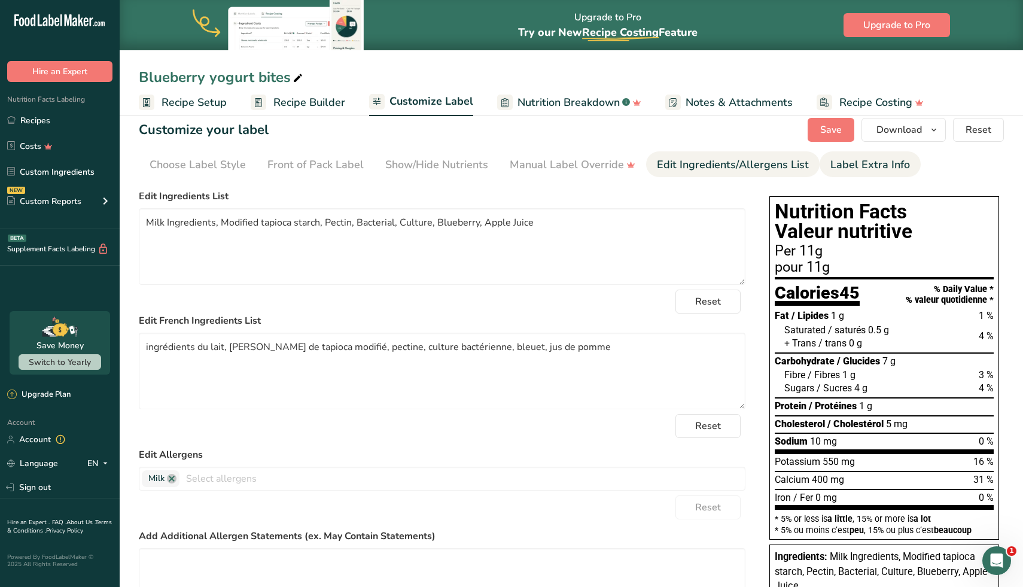
click at [863, 172] on div "Label Extra Info" at bounding box center [870, 165] width 80 height 16
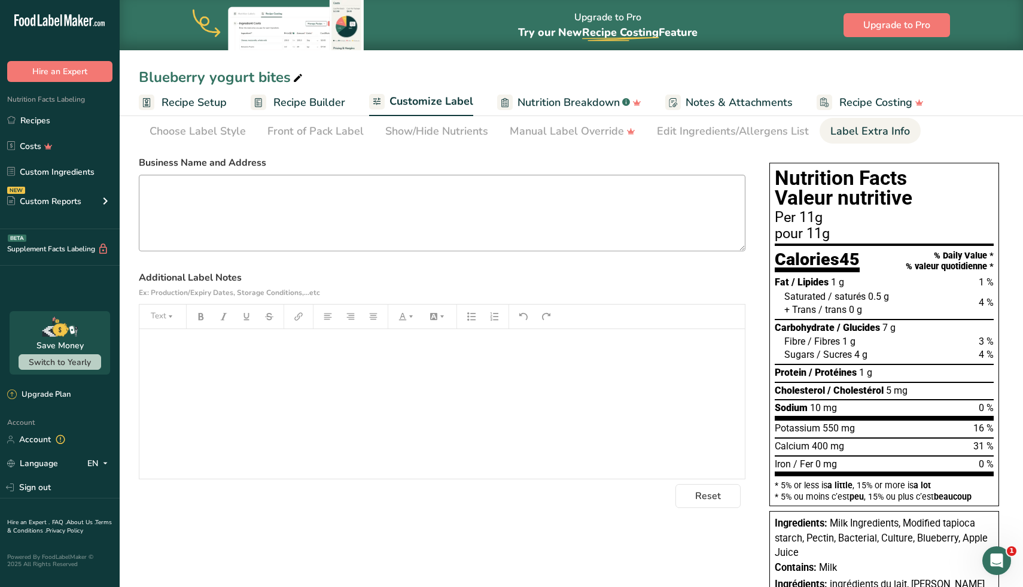
scroll to position [0, 0]
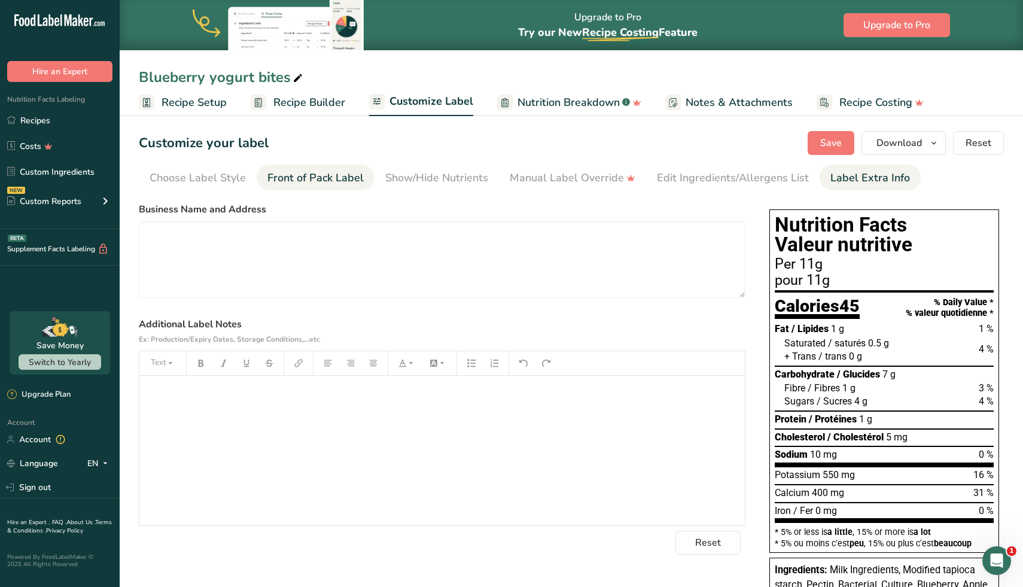
click at [356, 173] on div "Front of Pack Label" at bounding box center [315, 178] width 96 height 16
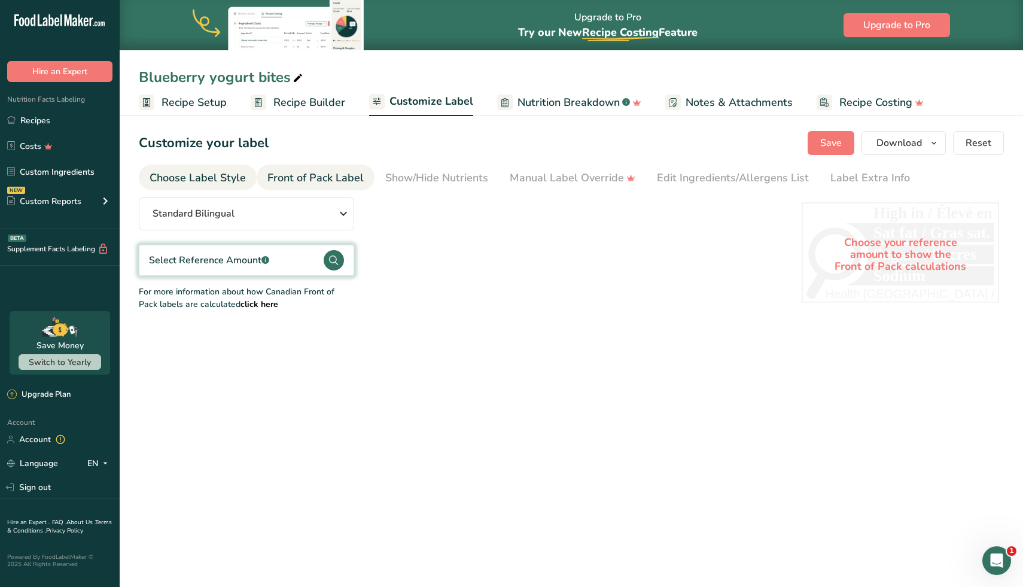
click at [236, 184] on div "Choose Label Style" at bounding box center [198, 178] width 96 height 16
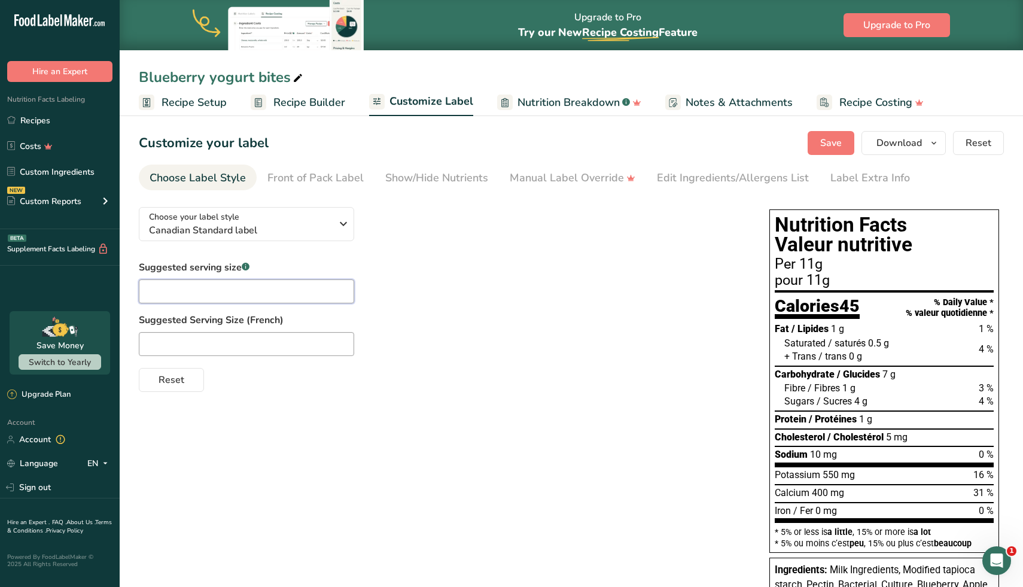
click at [242, 284] on input "text" at bounding box center [246, 291] width 215 height 24
click at [836, 143] on span "Save" at bounding box center [831, 143] width 22 height 14
click at [728, 181] on div "Edit Ingredients/Allergens List" at bounding box center [733, 178] width 152 height 16
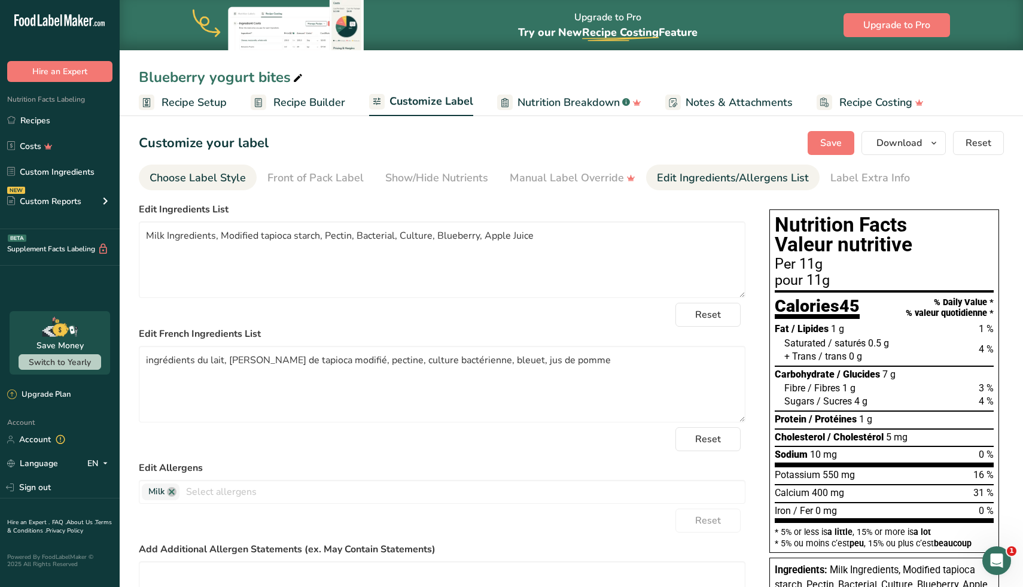
click at [219, 184] on div "Choose Label Style" at bounding box center [198, 178] width 96 height 16
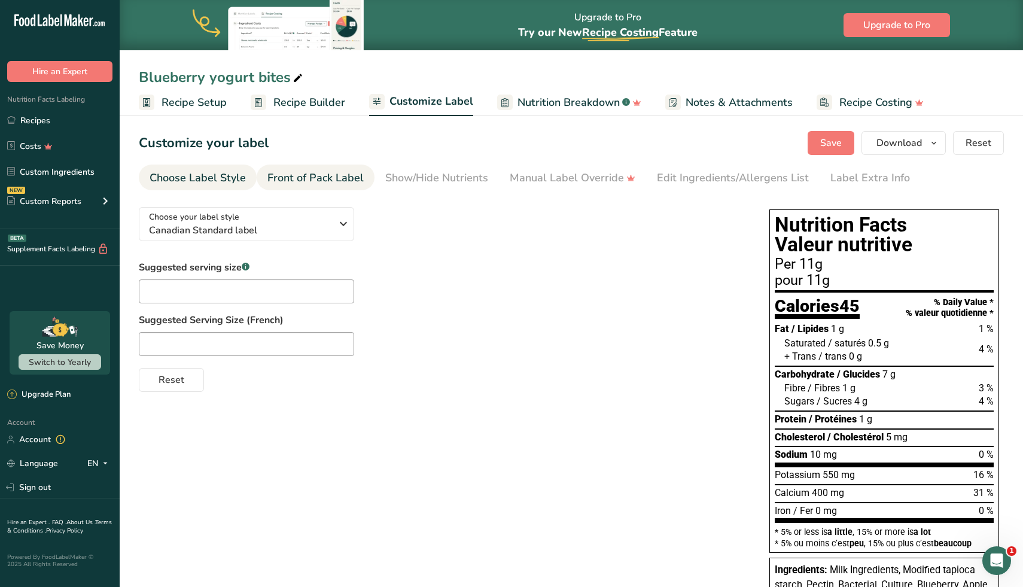
click at [294, 175] on div "Front of Pack Label" at bounding box center [315, 178] width 96 height 16
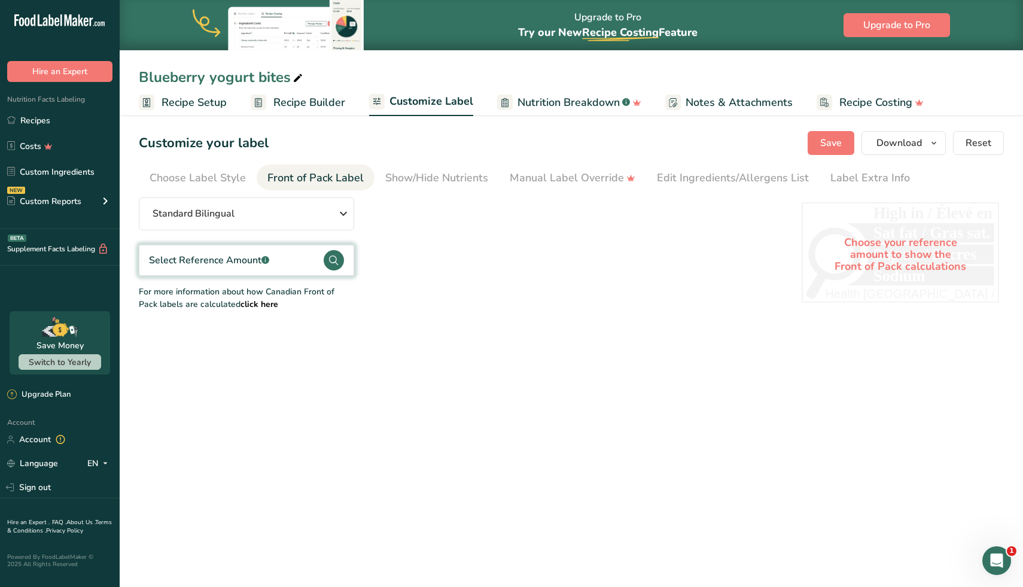
click at [333, 265] on circle at bounding box center [334, 260] width 20 height 20
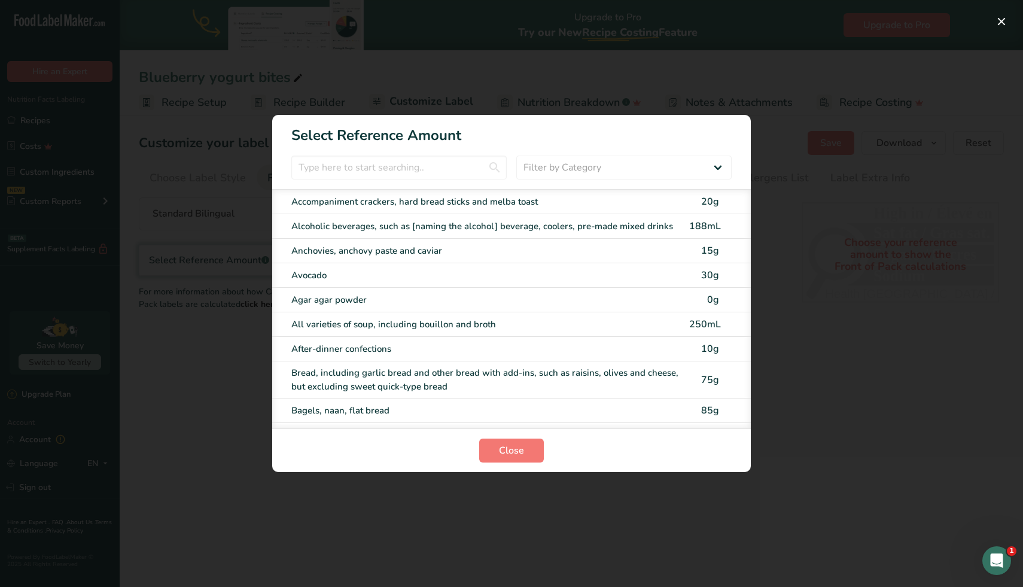
click at [251, 354] on div "FOP Category Selection Modal" at bounding box center [511, 293] width 1023 height 587
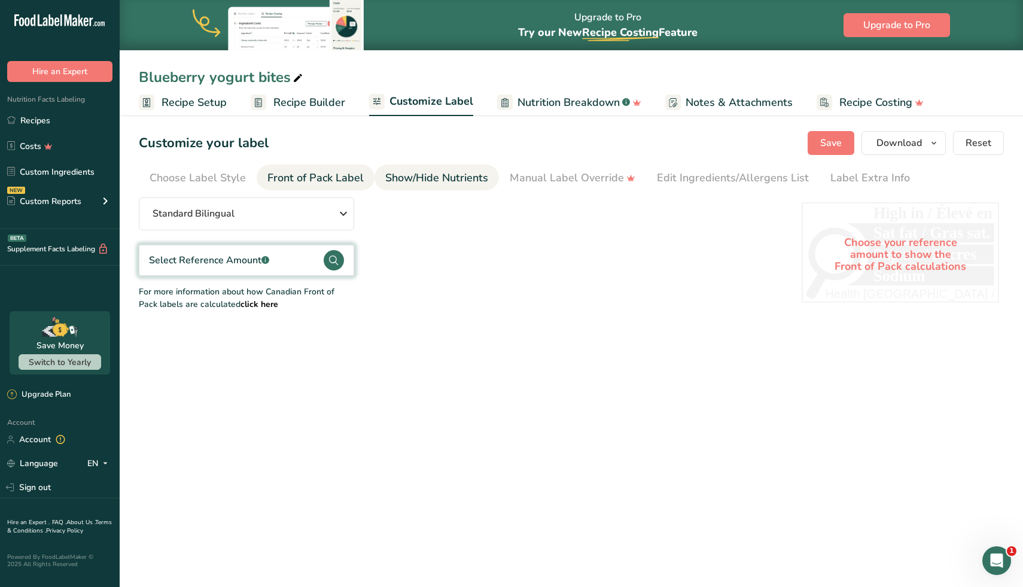
click at [398, 184] on div "Show/Hide Nutrients" at bounding box center [436, 178] width 103 height 16
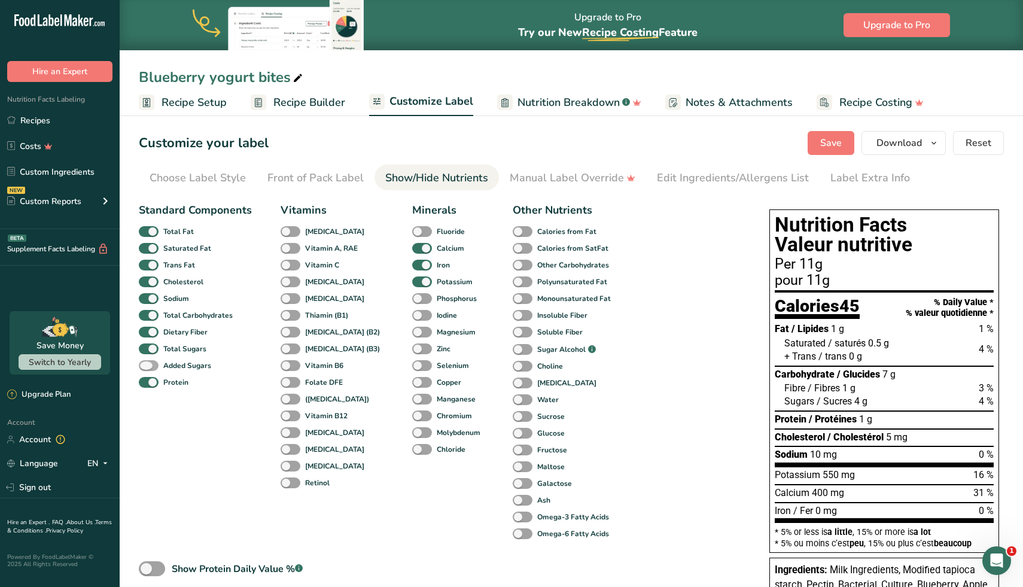
click at [199, 365] on b "Added Sugars" at bounding box center [187, 365] width 48 height 11
click at [147, 365] on input "Added Sugars" at bounding box center [143, 365] width 8 height 8
checkbox input "true"
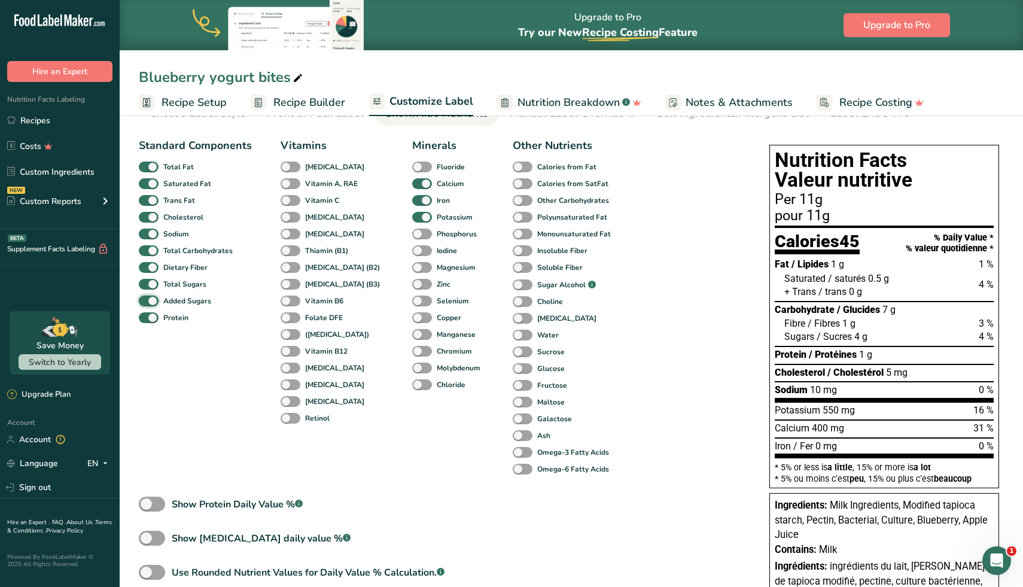
scroll to position [66, 0]
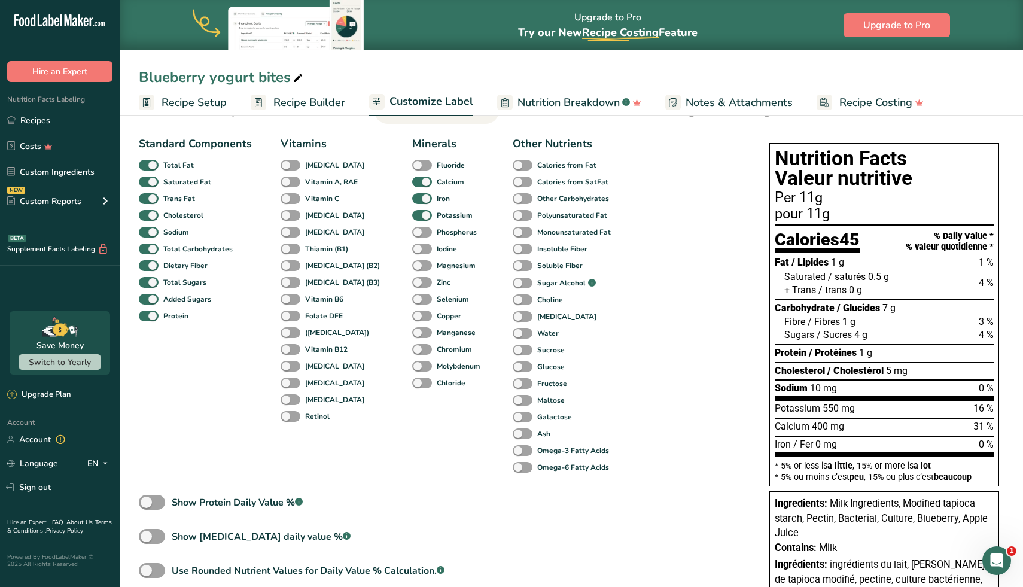
click at [564, 108] on span "Nutrition Breakdown" at bounding box center [568, 102] width 102 height 16
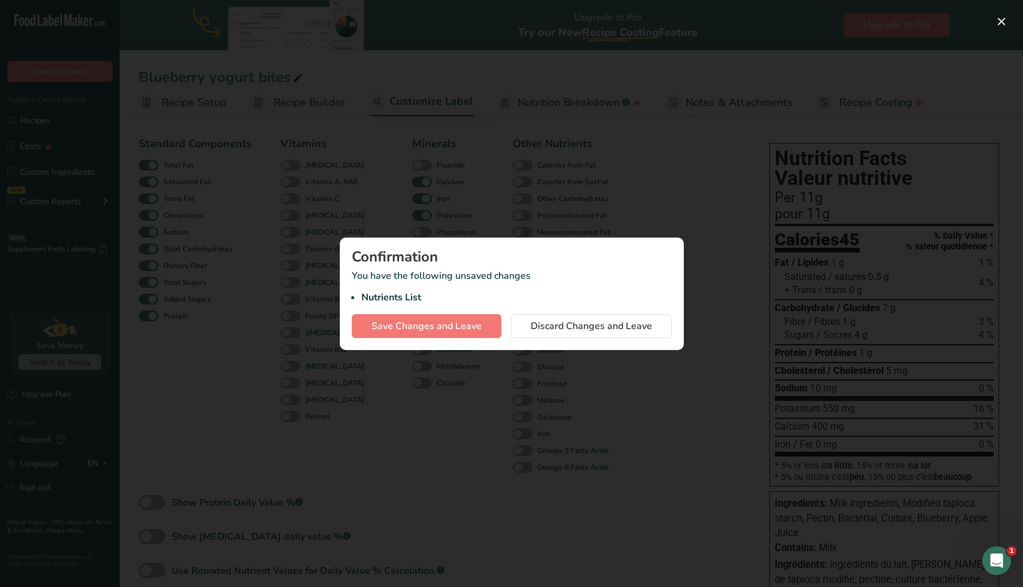
click at [706, 215] on div at bounding box center [511, 293] width 1023 height 587
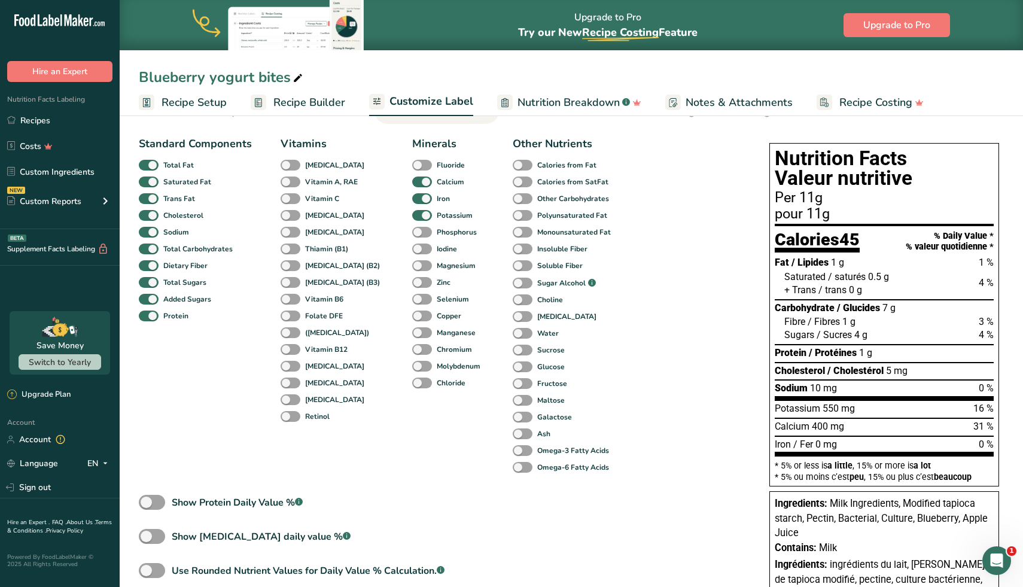
scroll to position [0, 0]
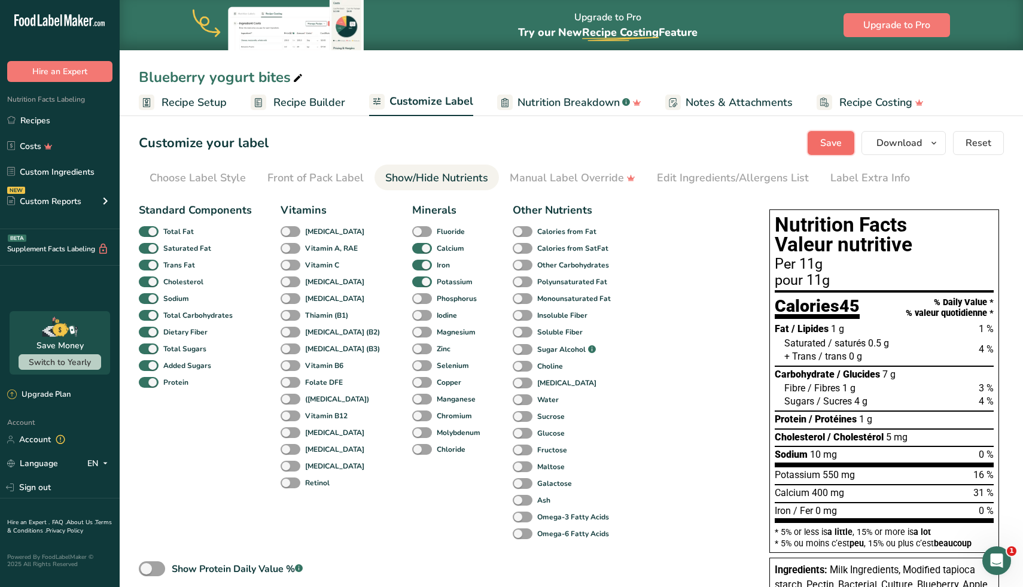
click at [823, 136] on span "Save" at bounding box center [831, 143] width 22 height 14
click at [721, 174] on div "Edit Ingredients/Allergens List" at bounding box center [733, 178] width 152 height 16
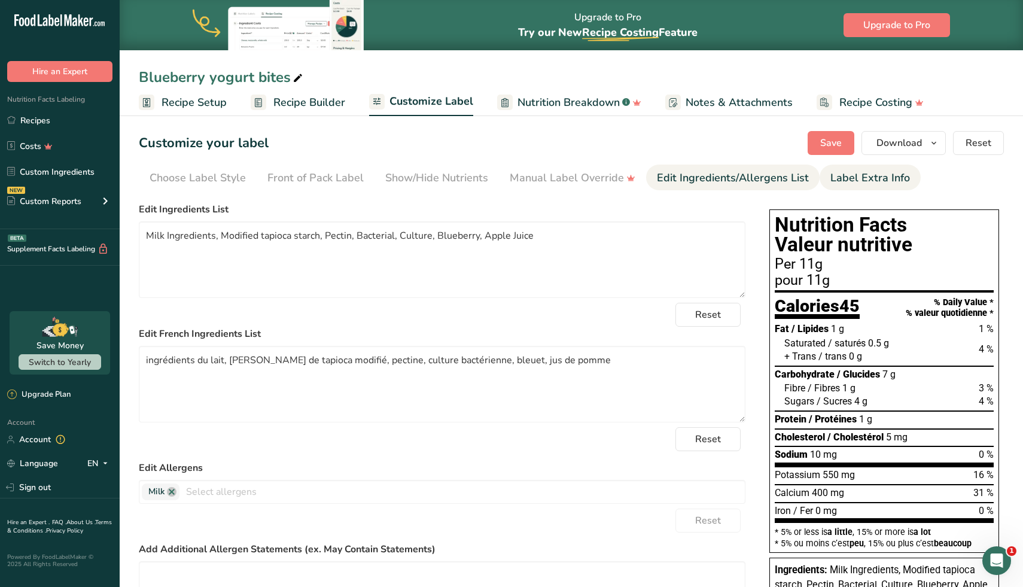
click at [875, 170] on div "Label Extra Info" at bounding box center [870, 178] width 80 height 16
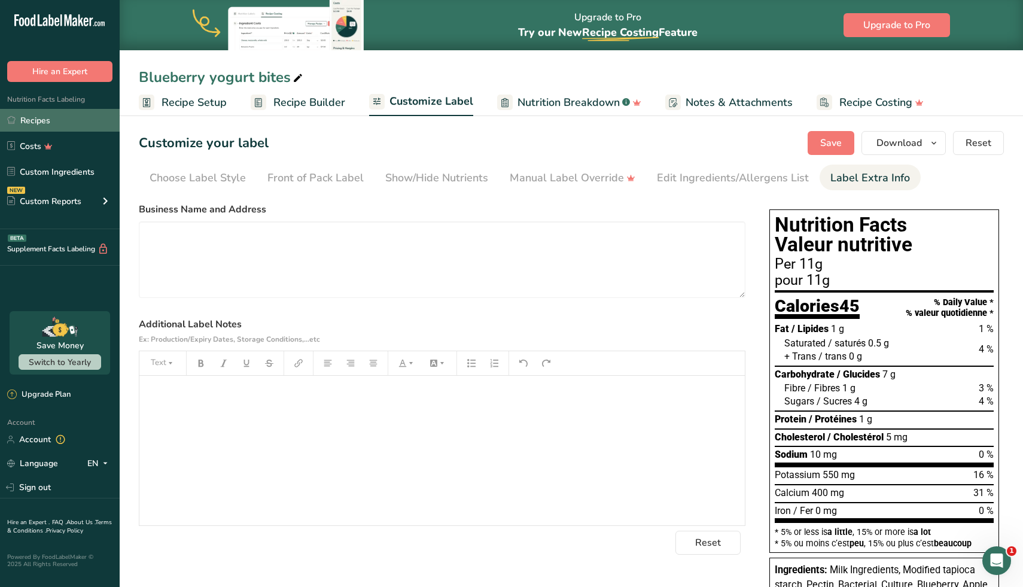
click at [73, 123] on link "Recipes" at bounding box center [60, 120] width 120 height 23
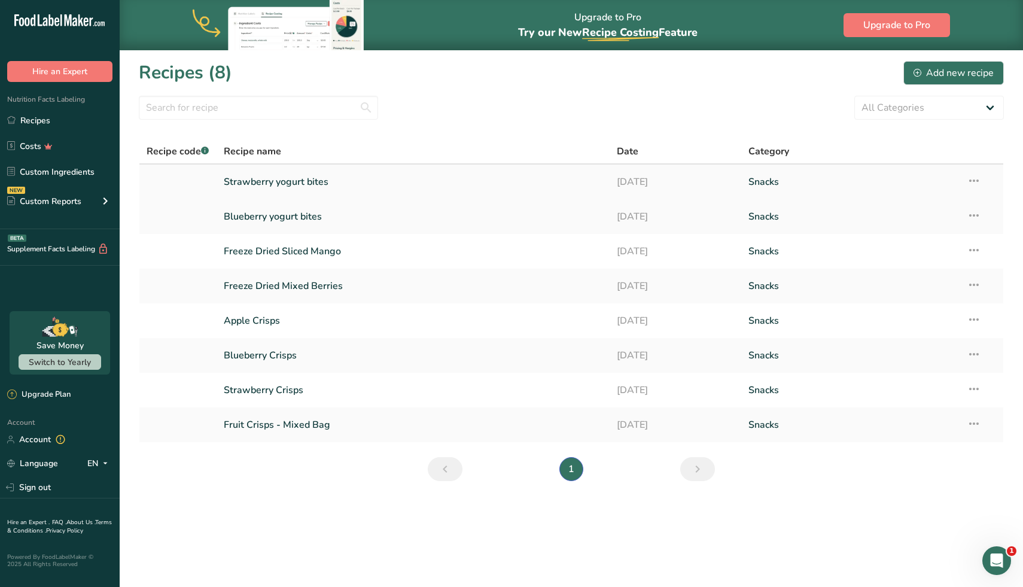
click at [321, 182] on link "Strawberry yogurt bites" at bounding box center [413, 181] width 379 height 25
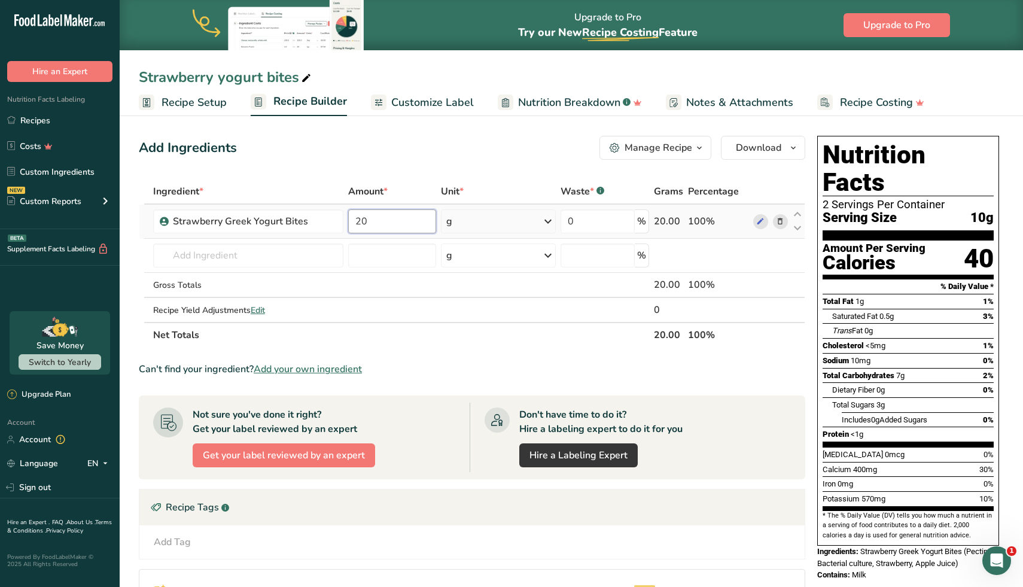
click at [387, 218] on input "20" at bounding box center [392, 221] width 88 height 24
type input "44"
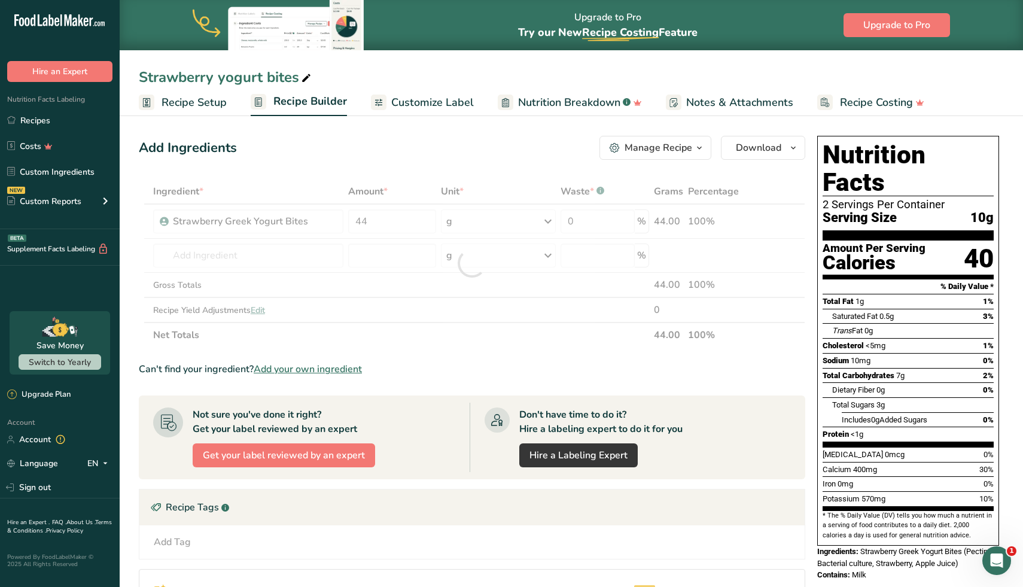
click at [443, 163] on div "Add Ingredients Manage Recipe Delete Recipe Duplicate Recipe Scale Recipe Save …" at bounding box center [475, 435] width 673 height 608
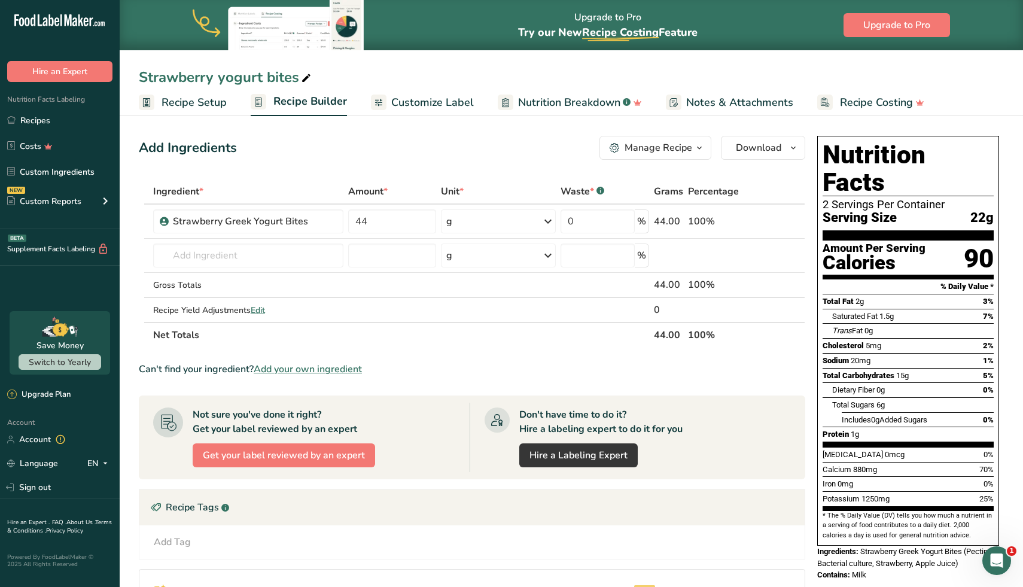
click at [457, 99] on span "Customize Label" at bounding box center [432, 102] width 83 height 16
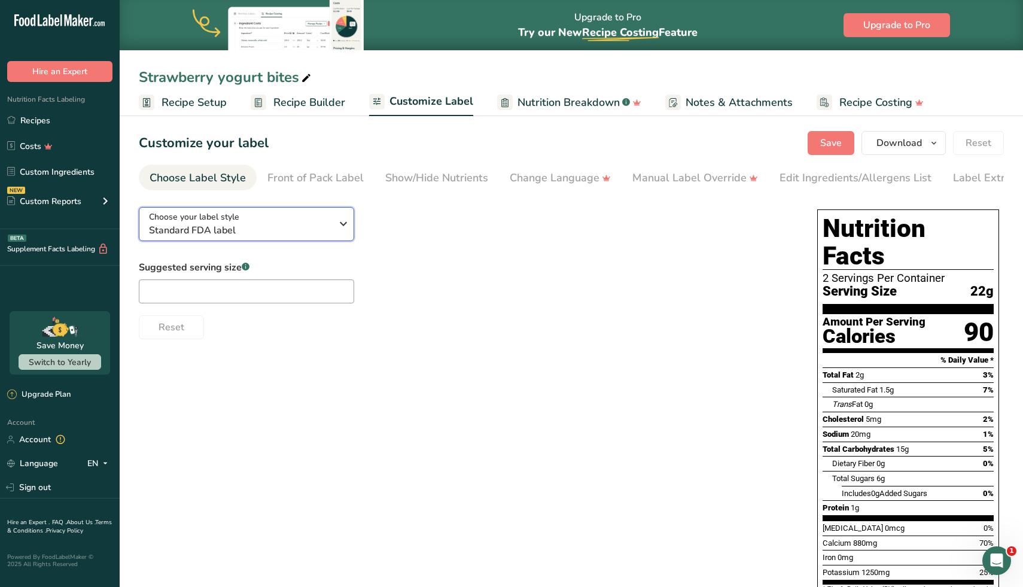
click at [343, 239] on button "Choose your label style Standard FDA label" at bounding box center [246, 224] width 215 height 34
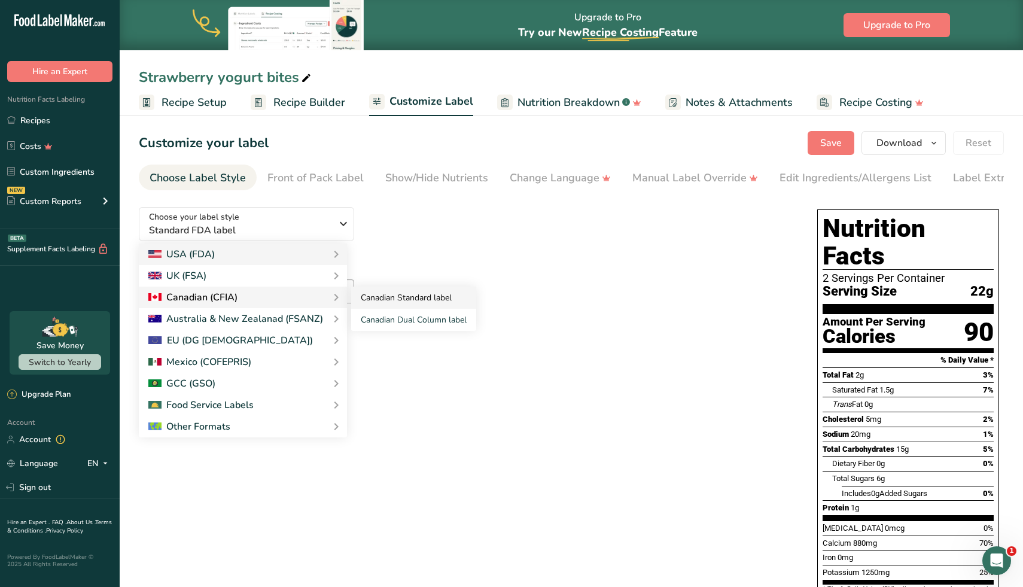
click at [390, 307] on link "Canadian Standard label" at bounding box center [413, 297] width 125 height 22
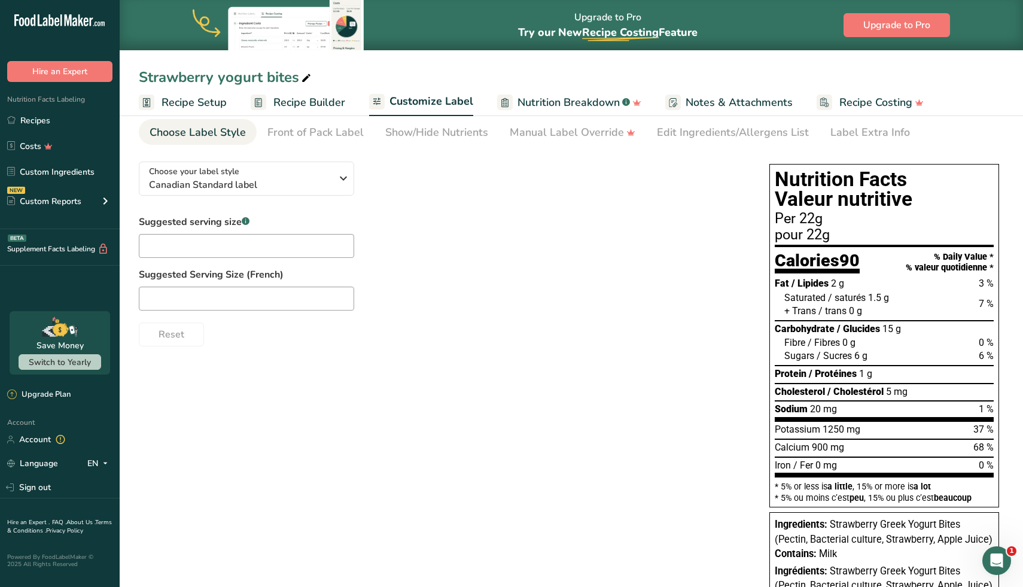
scroll to position [47, 0]
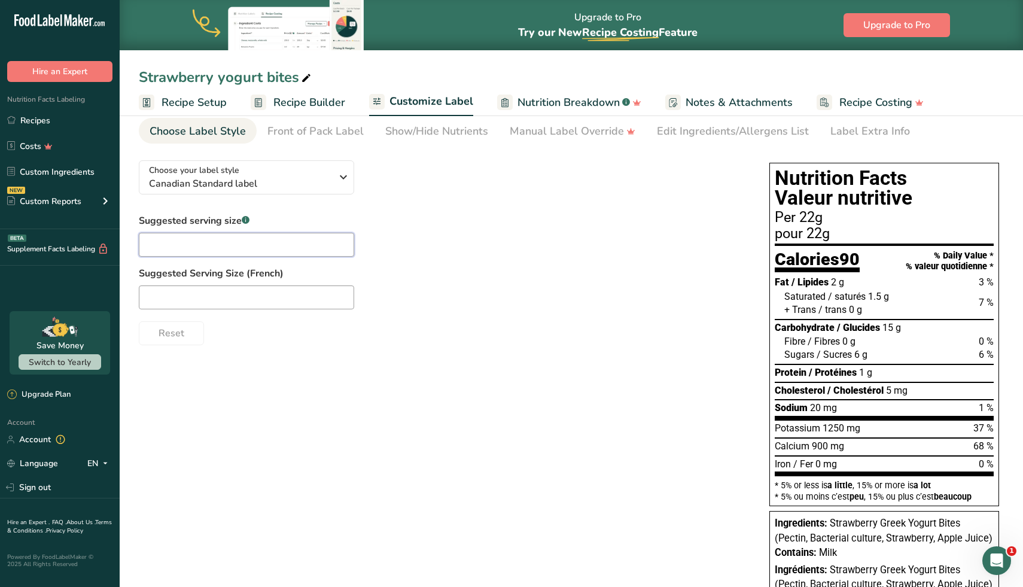
click at [326, 254] on input "text" at bounding box center [246, 245] width 215 height 24
type input "2"
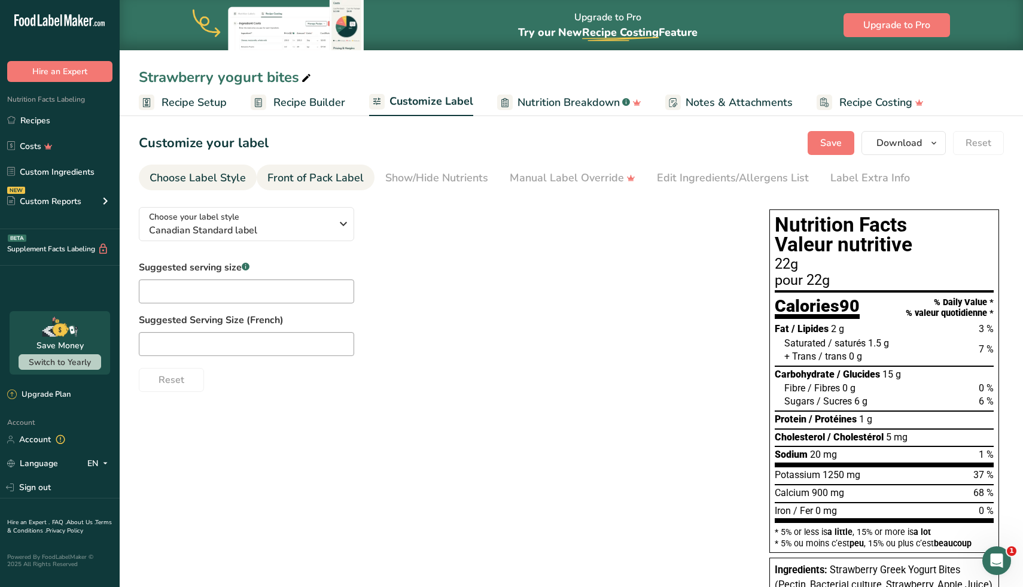
click at [327, 184] on div "Front of Pack Label" at bounding box center [315, 178] width 96 height 16
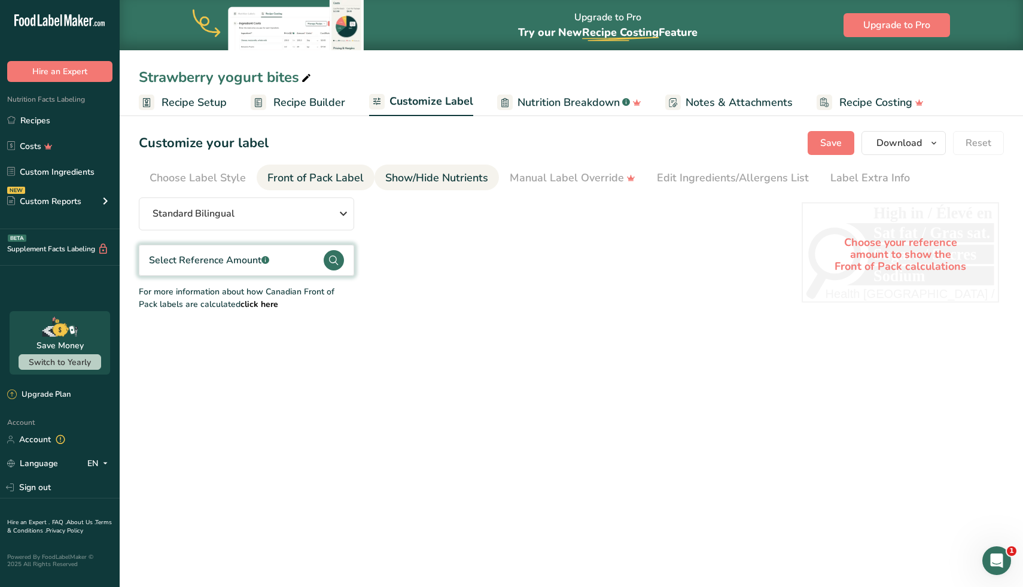
click at [434, 167] on link "Show/Hide Nutrients" at bounding box center [436, 177] width 103 height 27
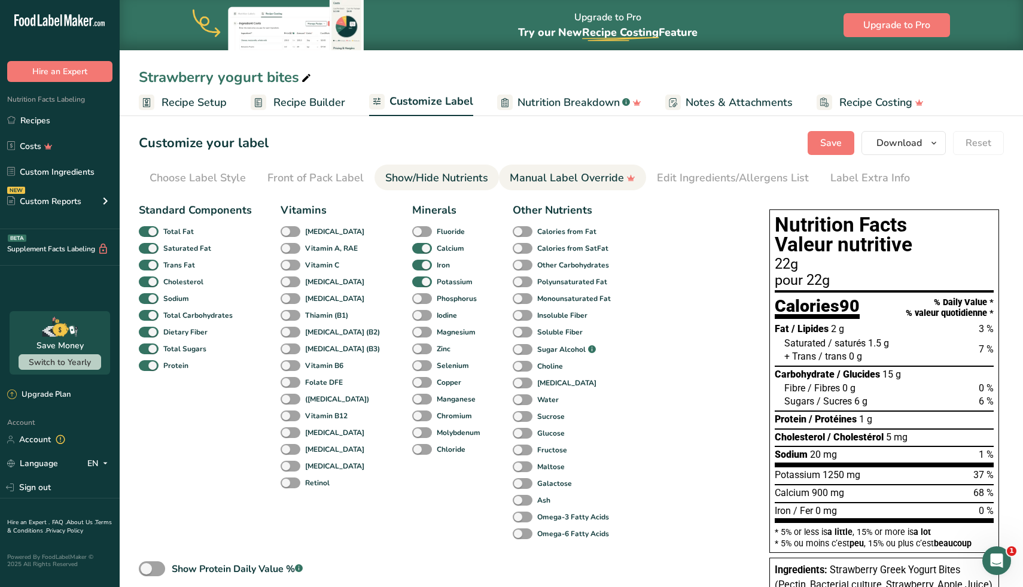
click at [552, 170] on div "Manual Label Override" at bounding box center [573, 178] width 126 height 16
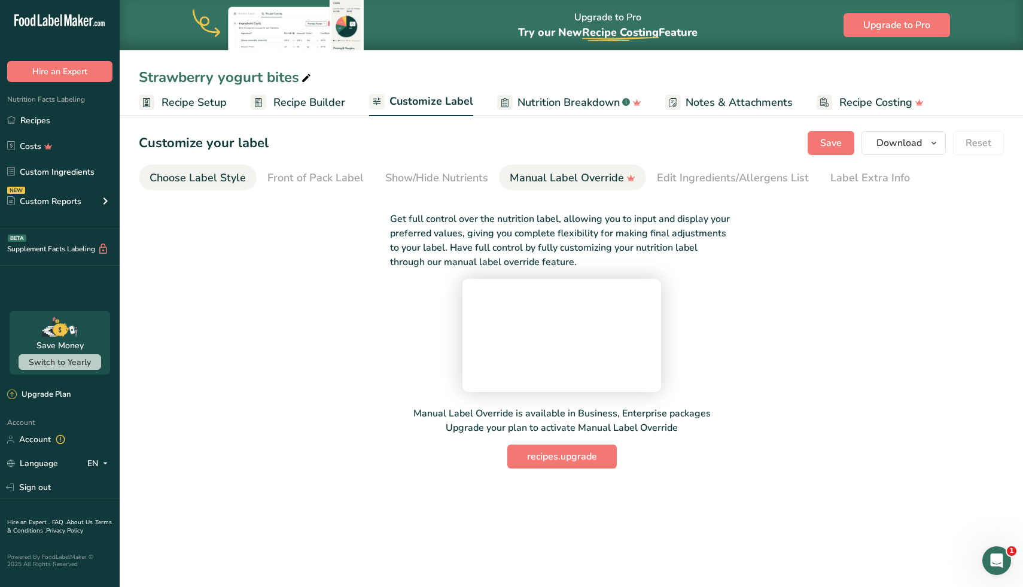
click at [213, 190] on link "Choose Label Style" at bounding box center [198, 177] width 96 height 27
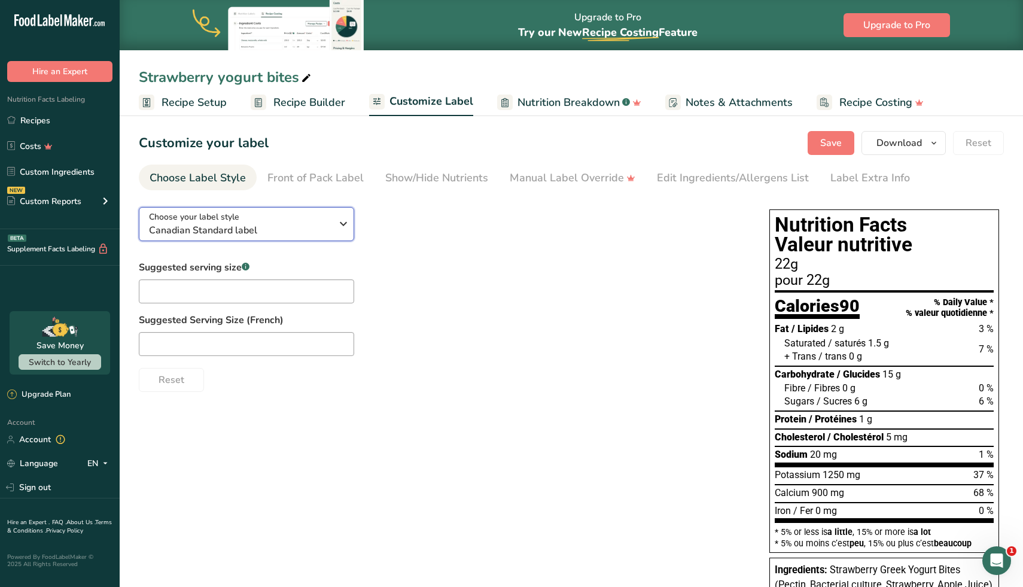
click at [274, 227] on span "Canadian Standard label" at bounding box center [240, 230] width 182 height 14
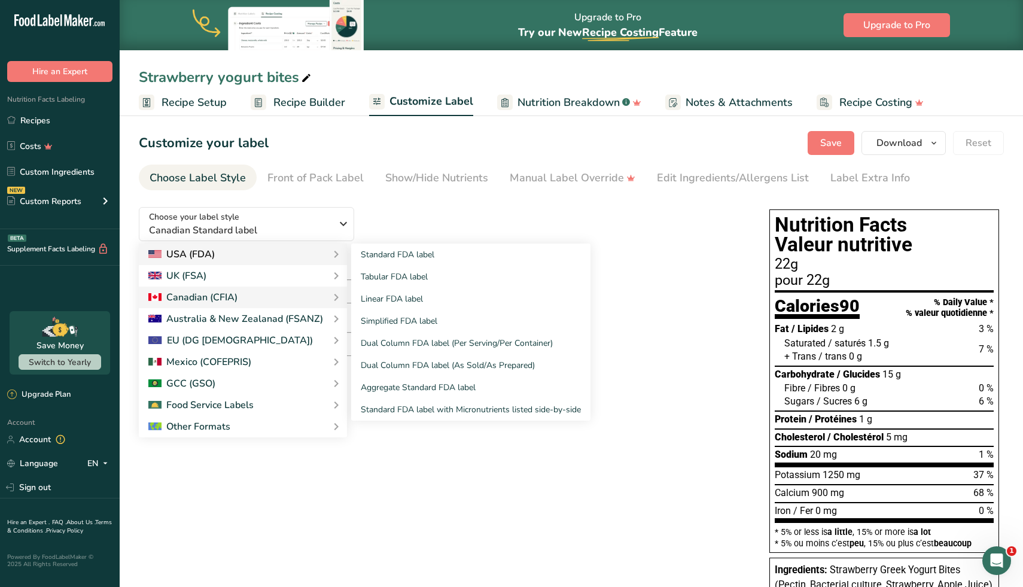
click at [269, 251] on div "USA (FDA)" at bounding box center [242, 254] width 189 height 14
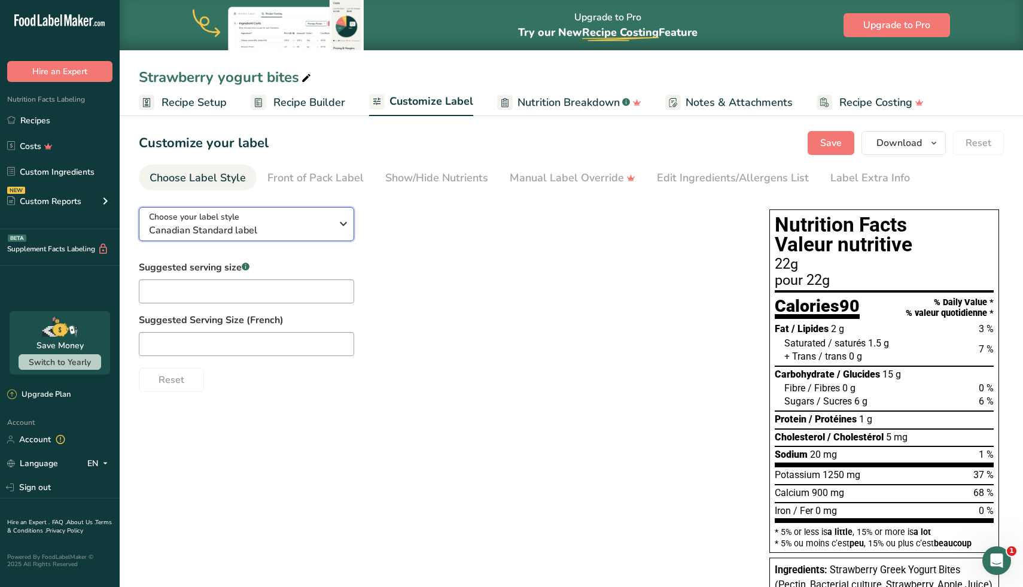
click at [330, 224] on span "Canadian Standard label" at bounding box center [240, 230] width 182 height 14
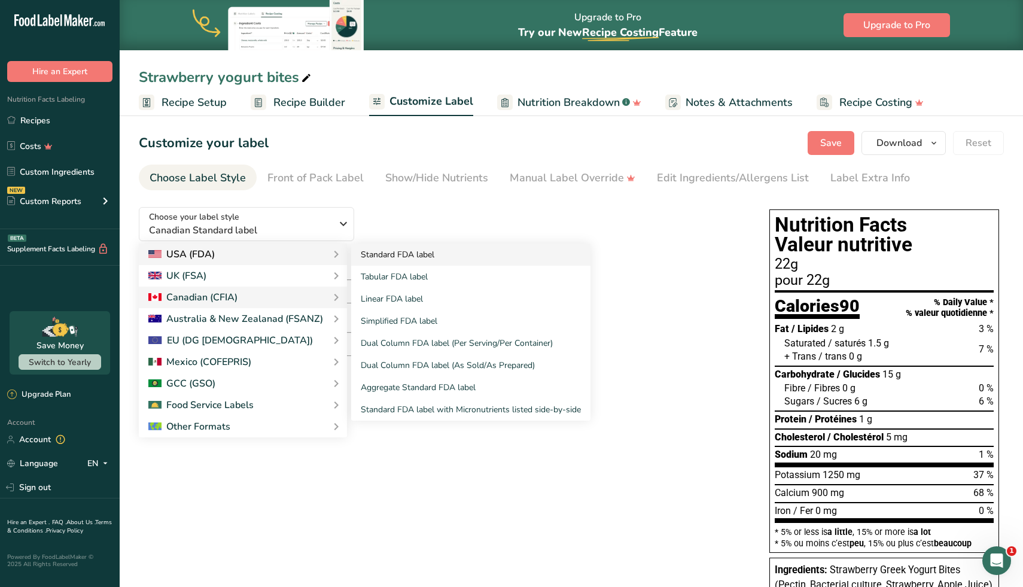
click at [410, 252] on link "Standard FDA label" at bounding box center [470, 254] width 239 height 22
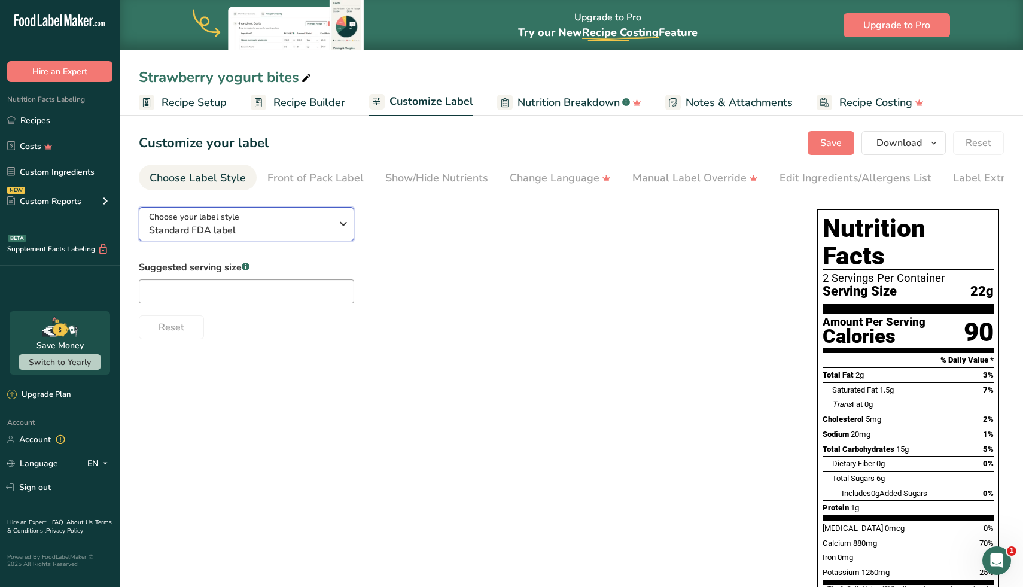
click at [327, 219] on div "Choose your label style Standard FDA label" at bounding box center [240, 223] width 182 height 27
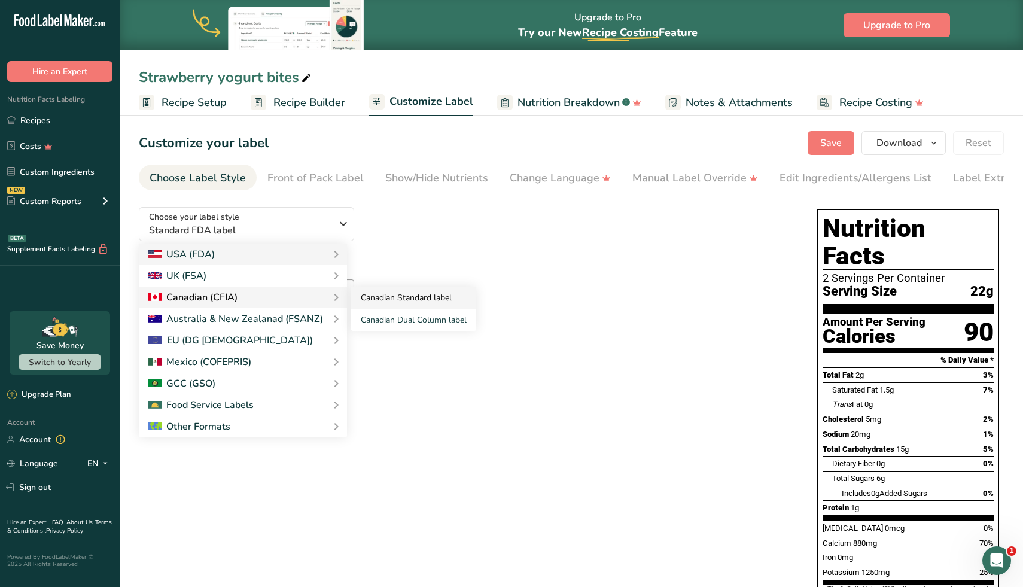
click at [390, 300] on link "Canadian Standard label" at bounding box center [413, 297] width 125 height 22
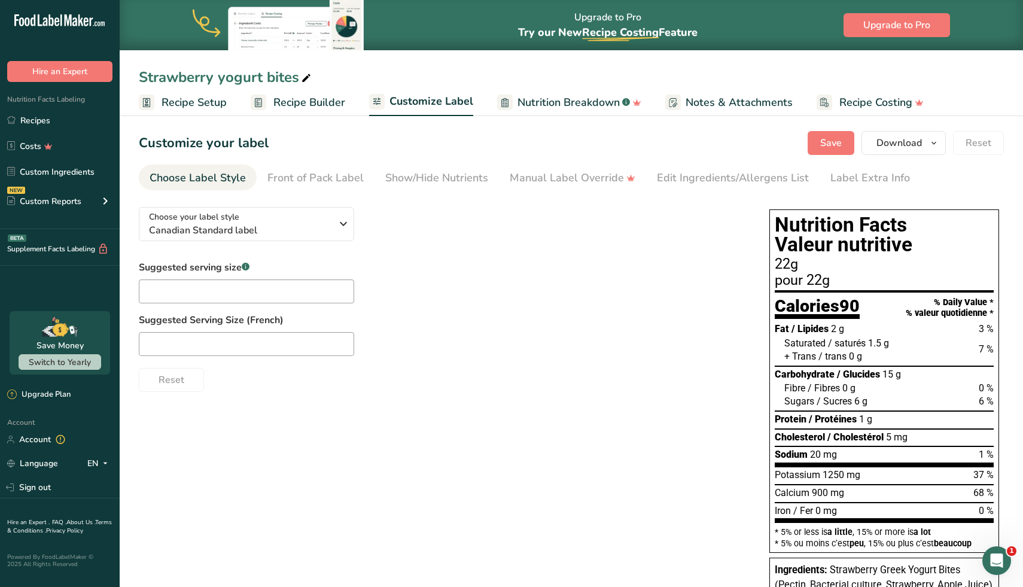
click at [187, 123] on section "Customize your label Save Download Choose what to show on your downloaded label…" at bounding box center [571, 401] width 903 height 578
click at [188, 109] on span "Recipe Setup" at bounding box center [193, 102] width 65 height 16
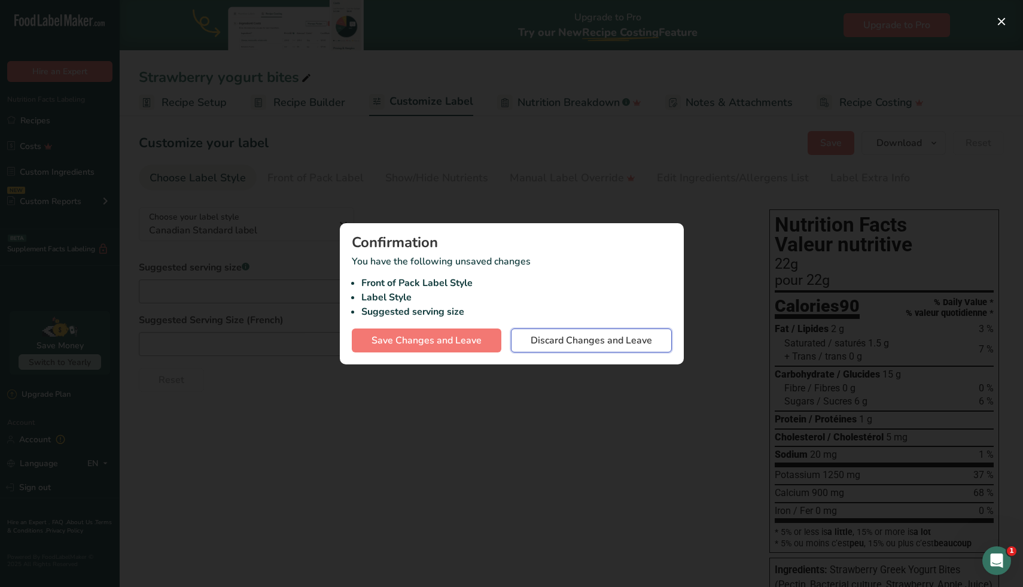
click at [605, 340] on span "Discard Changes and Leave" at bounding box center [590, 340] width 121 height 14
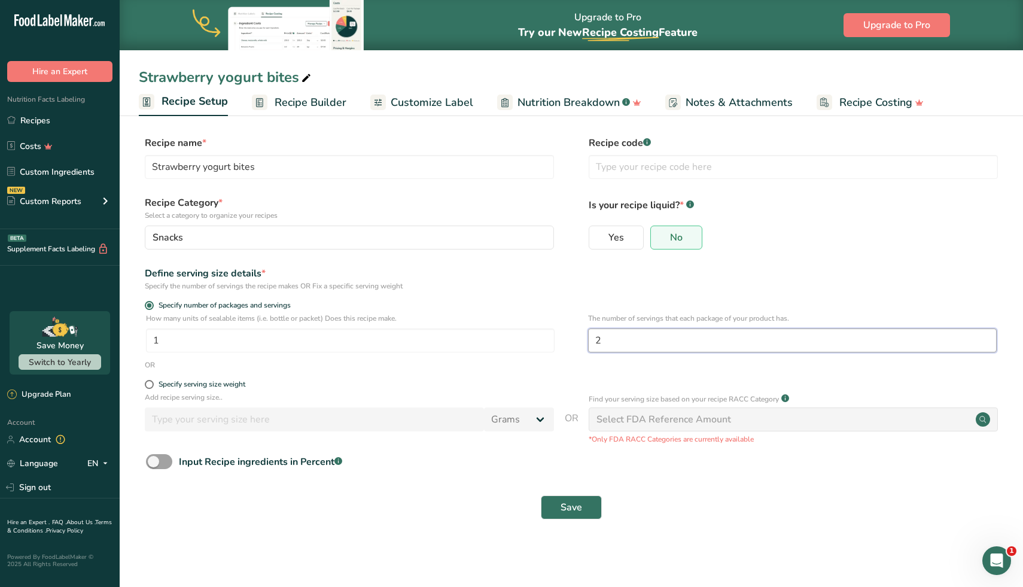
click at [636, 331] on input "2" at bounding box center [792, 340] width 408 height 24
type input "4"
click at [493, 504] on div "Save" at bounding box center [571, 507] width 850 height 24
click at [151, 383] on span at bounding box center [149, 384] width 9 height 9
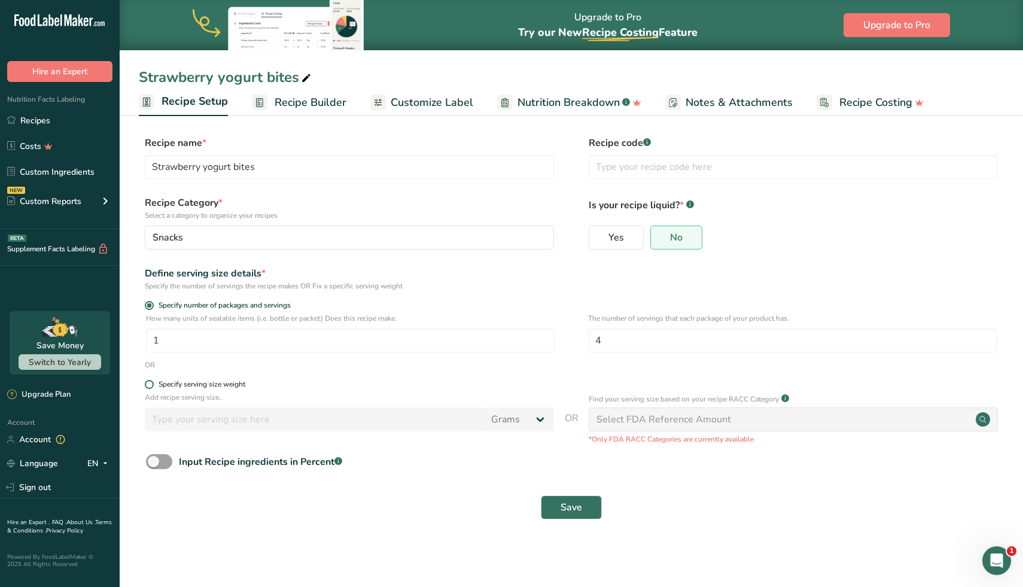
click at [151, 383] on input "Specify serving size weight" at bounding box center [149, 384] width 8 height 8
radio input "true"
radio input "false"
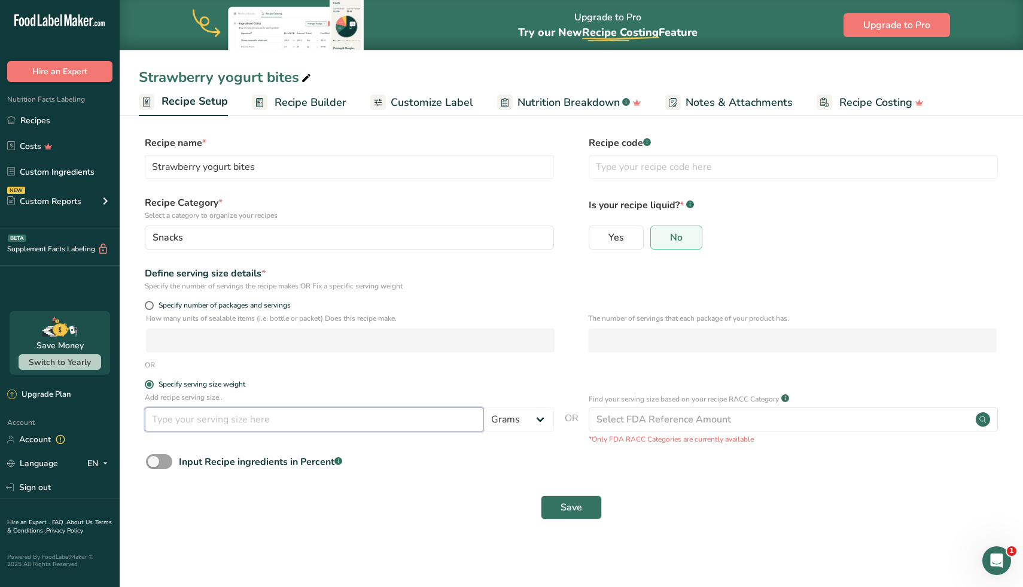
click at [182, 420] on input "number" at bounding box center [314, 419] width 339 height 24
type input "11"
click at [335, 493] on div "Save" at bounding box center [571, 507] width 865 height 38
click at [556, 499] on button "Save" at bounding box center [571, 507] width 61 height 24
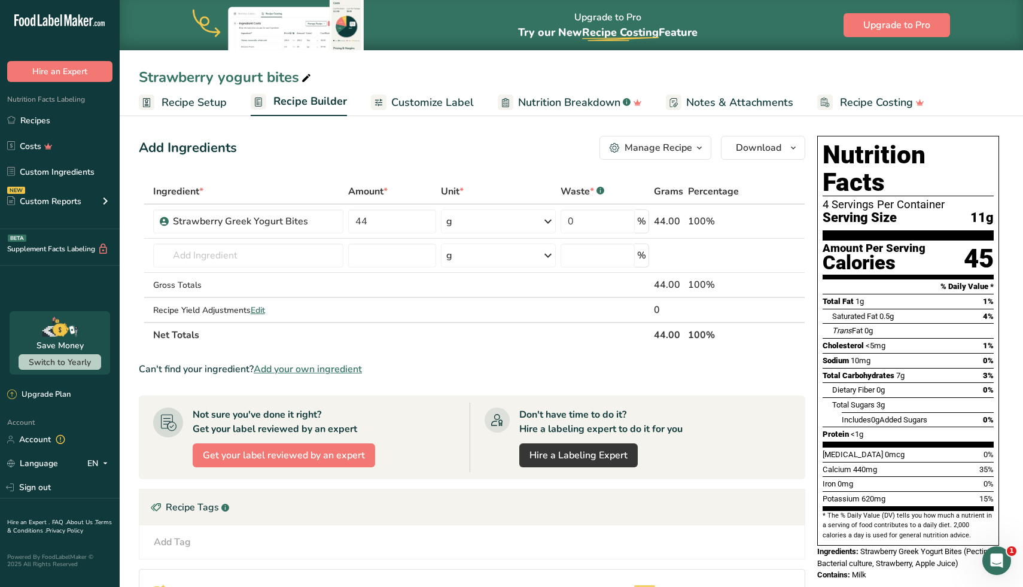
click at [422, 98] on span "Customize Label" at bounding box center [432, 102] width 83 height 16
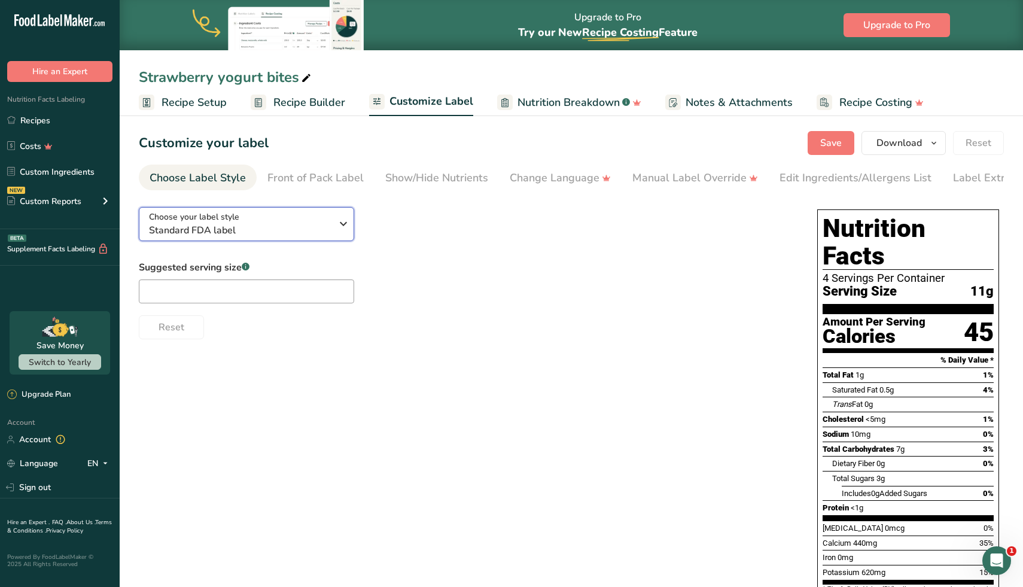
click at [350, 225] on button "Choose your label style Standard FDA label" at bounding box center [246, 224] width 215 height 34
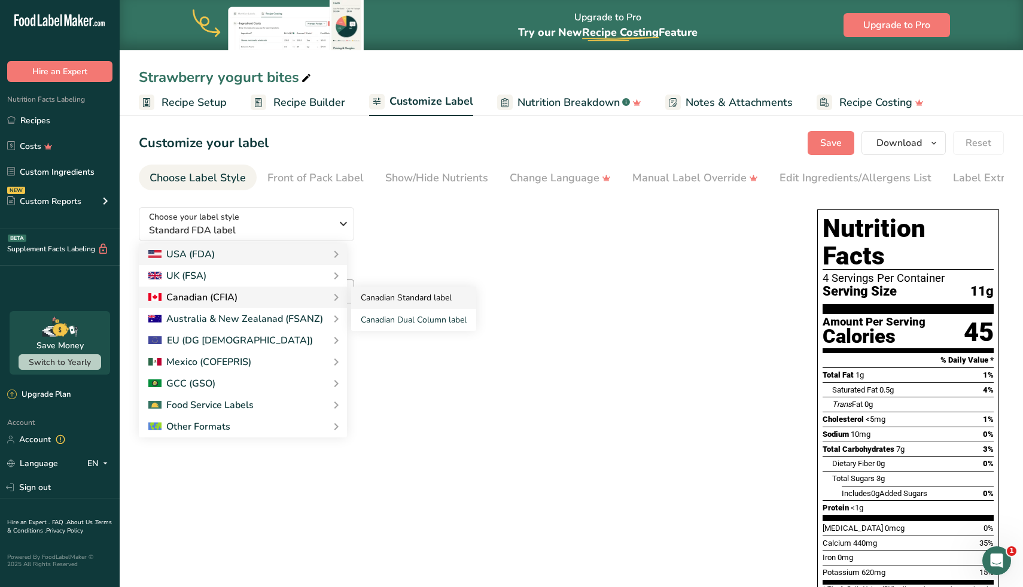
click at [407, 303] on link "Canadian Standard label" at bounding box center [413, 297] width 125 height 22
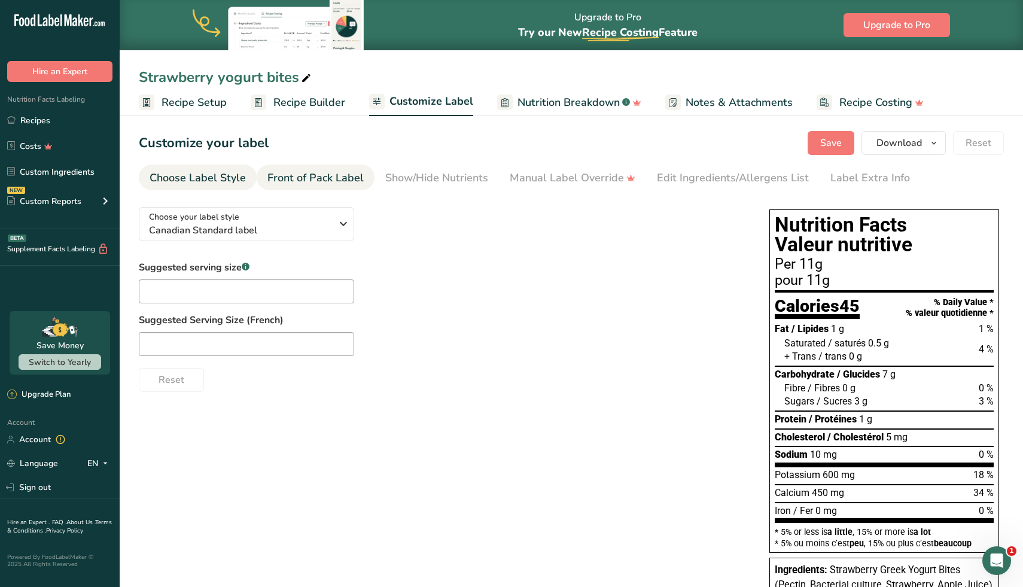
click at [332, 176] on div "Front of Pack Label" at bounding box center [315, 178] width 96 height 16
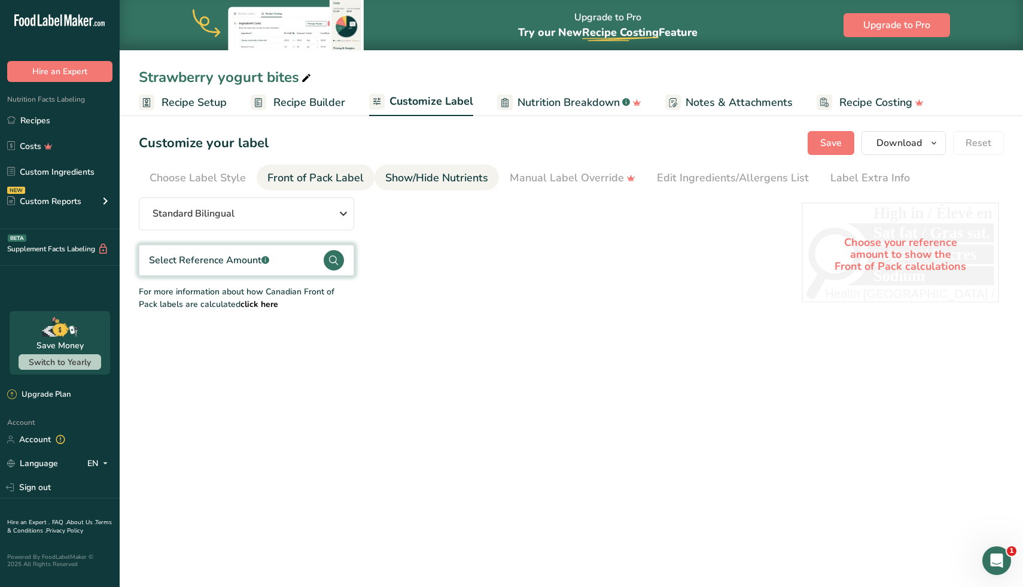
click at [403, 173] on div "Show/Hide Nutrients" at bounding box center [436, 178] width 103 height 16
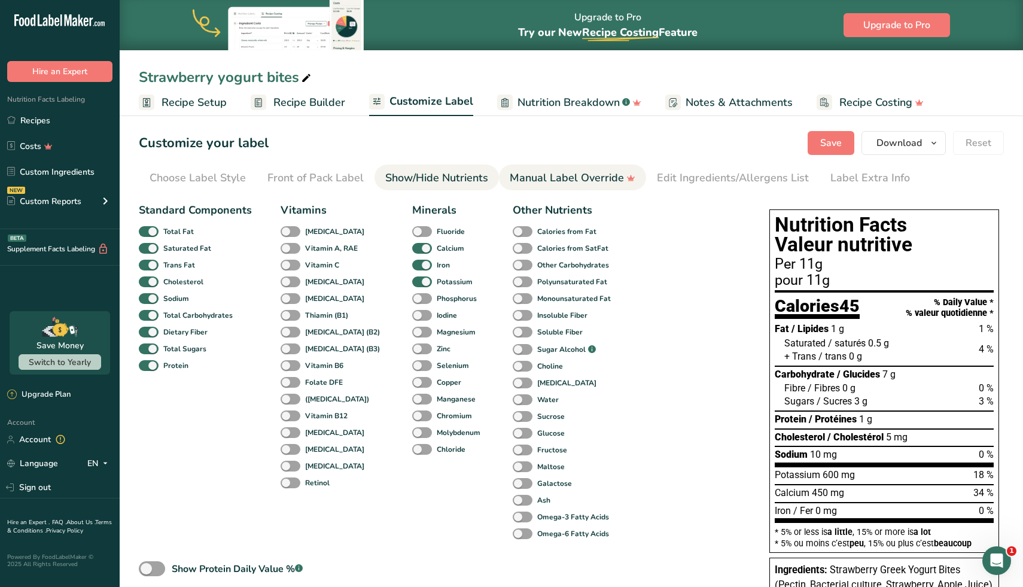
click at [597, 183] on div "Manual Label Override" at bounding box center [573, 178] width 126 height 16
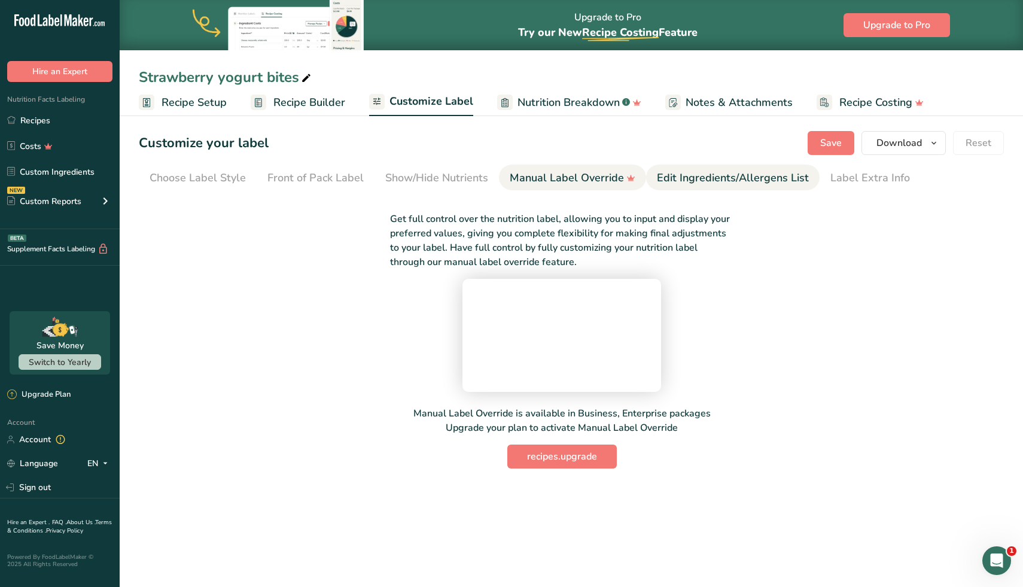
click at [711, 179] on div "Edit Ingredients/Allergens List" at bounding box center [733, 178] width 152 height 16
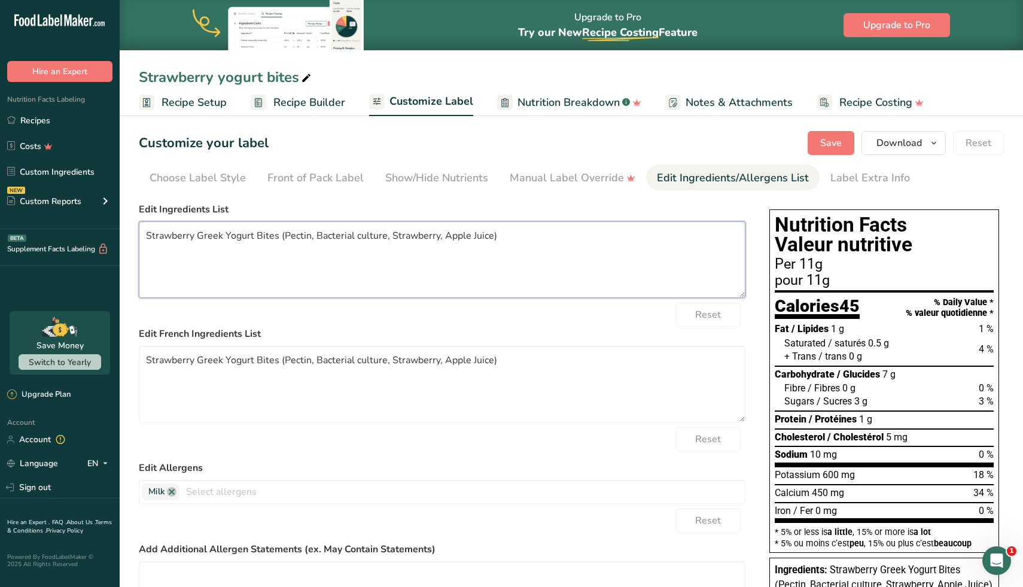
drag, startPoint x: 284, startPoint y: 236, endPoint x: 170, endPoint y: 227, distance: 114.0
click at [170, 227] on textarea "Strawberry Greek Yogurt Bites (Pectin, Bacterial culture, Strawberry, Apple Jui…" at bounding box center [442, 259] width 606 height 77
drag, startPoint x: 350, startPoint y: 241, endPoint x: 364, endPoint y: 239, distance: 13.3
click at [364, 239] on textarea "Pectin, Bacterial culture, Strawberry, Apple Juice)" at bounding box center [442, 259] width 606 height 77
click at [391, 232] on textarea "Pectin, Bacterial culture, Strawberry, Apple Juice" at bounding box center [442, 259] width 606 height 77
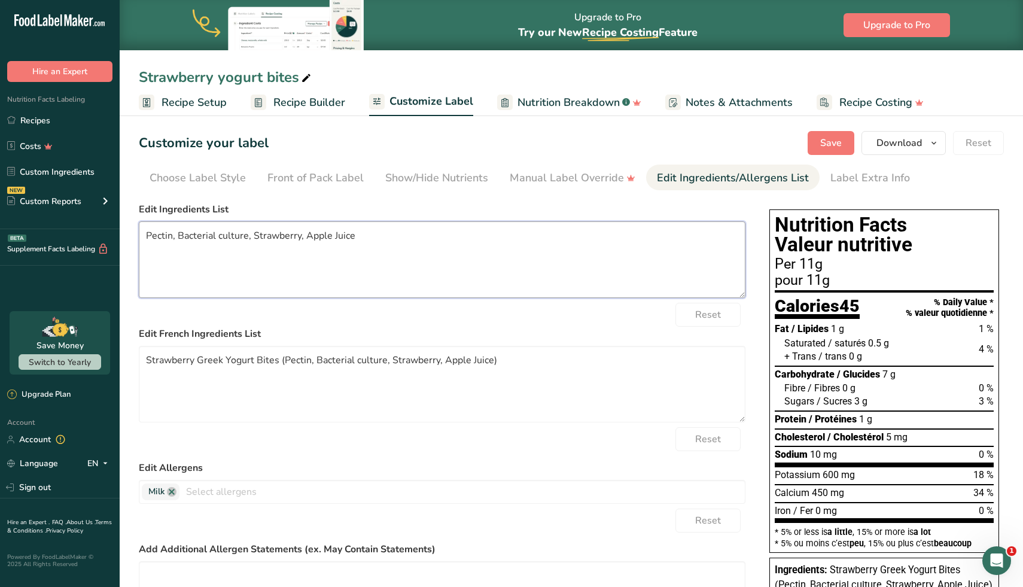
click at [391, 232] on textarea "Pectin, Bacterial culture, Strawberry, Apple Juice" at bounding box center [442, 259] width 606 height 77
paste textarea "Greek Yogurt (Milk Ingredients: Modified Tapioca Starch, Pectin, Bacterial Cult…"
drag, startPoint x: 682, startPoint y: 237, endPoint x: 141, endPoint y: 233, distance: 541.2
click at [141, 233] on textarea "Greek Yogurt (Milk Ingredients: Modified Tapioca Starch, Pectin, Bacterial Cult…" at bounding box center [442, 259] width 606 height 77
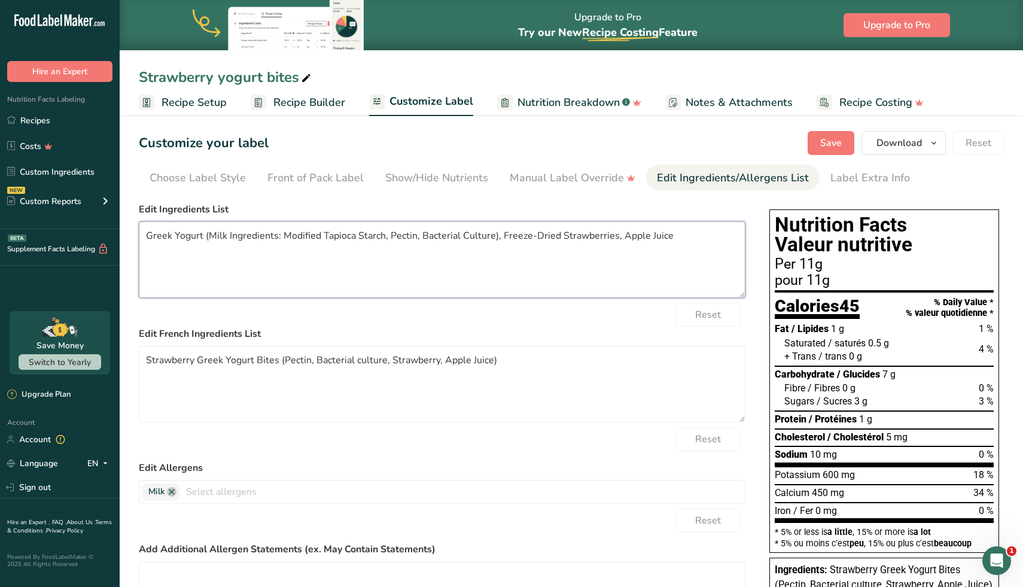
type textarea "Greek Yogurt (Milk Ingredients: Modified Tapioca Starch, Pectin, Bacterial Cult…"
click at [279, 379] on textarea "Strawberry Greek Yogurt Bites (Pectin, Bacterial culture, Strawberry, Apple Jui…" at bounding box center [442, 384] width 606 height 77
click at [283, 368] on textarea "Strawberry Greek Yogurt Bites (Pectin, Bacterial culture, Strawberry, Apple Jui…" at bounding box center [442, 384] width 606 height 77
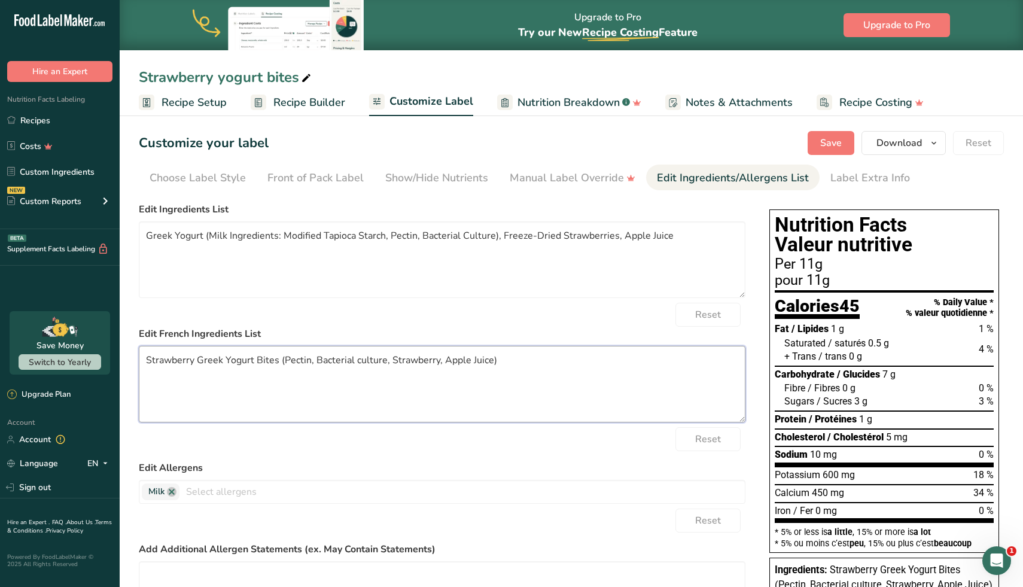
click at [283, 368] on textarea "Strawberry Greek Yogurt Bites (Pectin, Bacterial culture, Strawberry, Apple Jui…" at bounding box center [442, 384] width 606 height 77
paste textarea "yogourt grec (ingrédients du lait : [PERSON_NAME] de tapioca modifié, pectine, …"
type textarea "yogourt grec (ingrédients du lait : [PERSON_NAME] de tapioca modifié, pectine, …"
click at [174, 239] on textarea "Greek Yogurt (Milk Ingredients: Modified Tapioca Starch, Pectin, Bacterial Cult…" at bounding box center [442, 259] width 606 height 77
click at [209, 235] on textarea "Greek yogurt (Milk Ingredients: Modified Tapioca Starch, Pectin, Bacterial Cult…" at bounding box center [442, 259] width 606 height 77
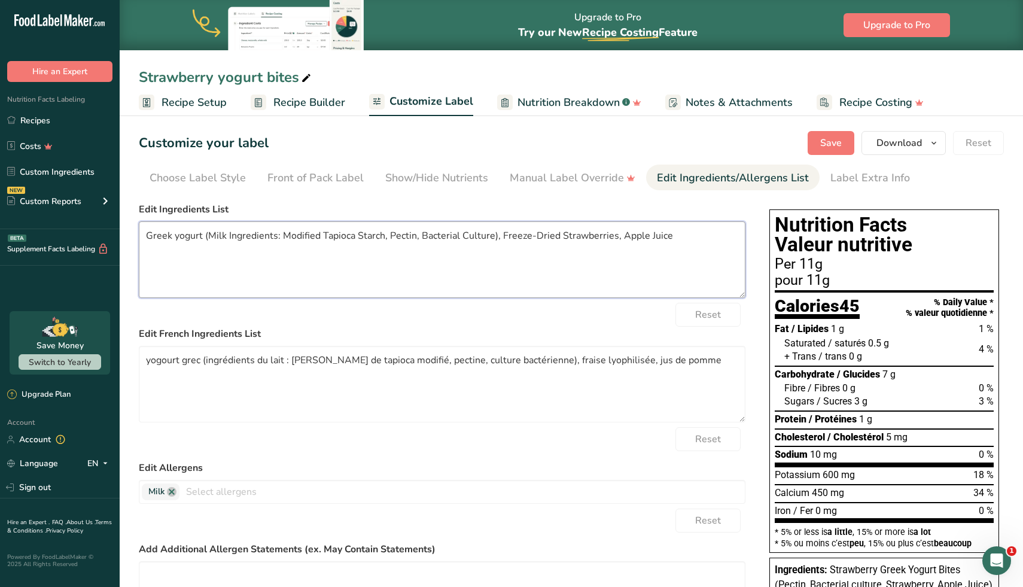
click at [260, 244] on textarea "Greek yogurt (Milk Ingredients: Modified Tapioca Starch, Pectin, Bacterial Cult…" at bounding box center [442, 259] width 606 height 77
click at [263, 242] on textarea "Greek yogurt (Milk Ingredients: Modified Tapioca Starch, Pectin, Bacterial Cult…" at bounding box center [442, 259] width 606 height 77
paste textarea "milk ingredients: modified tapioca starch, pectin, bacterial culture), freeze-d…"
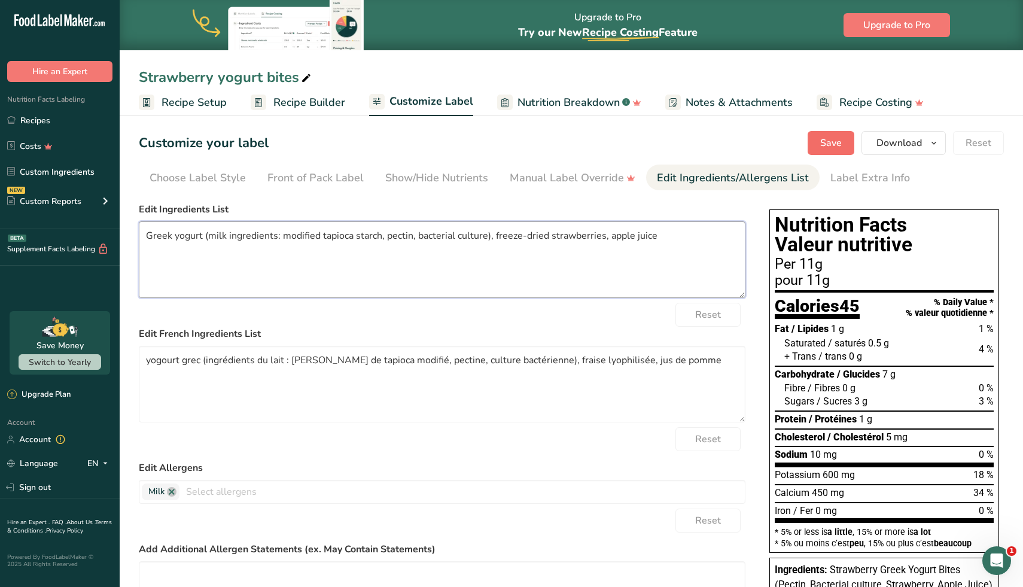
type textarea "Greek yogurt (milk ingredients: modified tapioca starch, pectin, bacterial cult…"
click at [831, 141] on span "Save" at bounding box center [831, 143] width 22 height 14
